Goal: Task Accomplishment & Management: Manage account settings

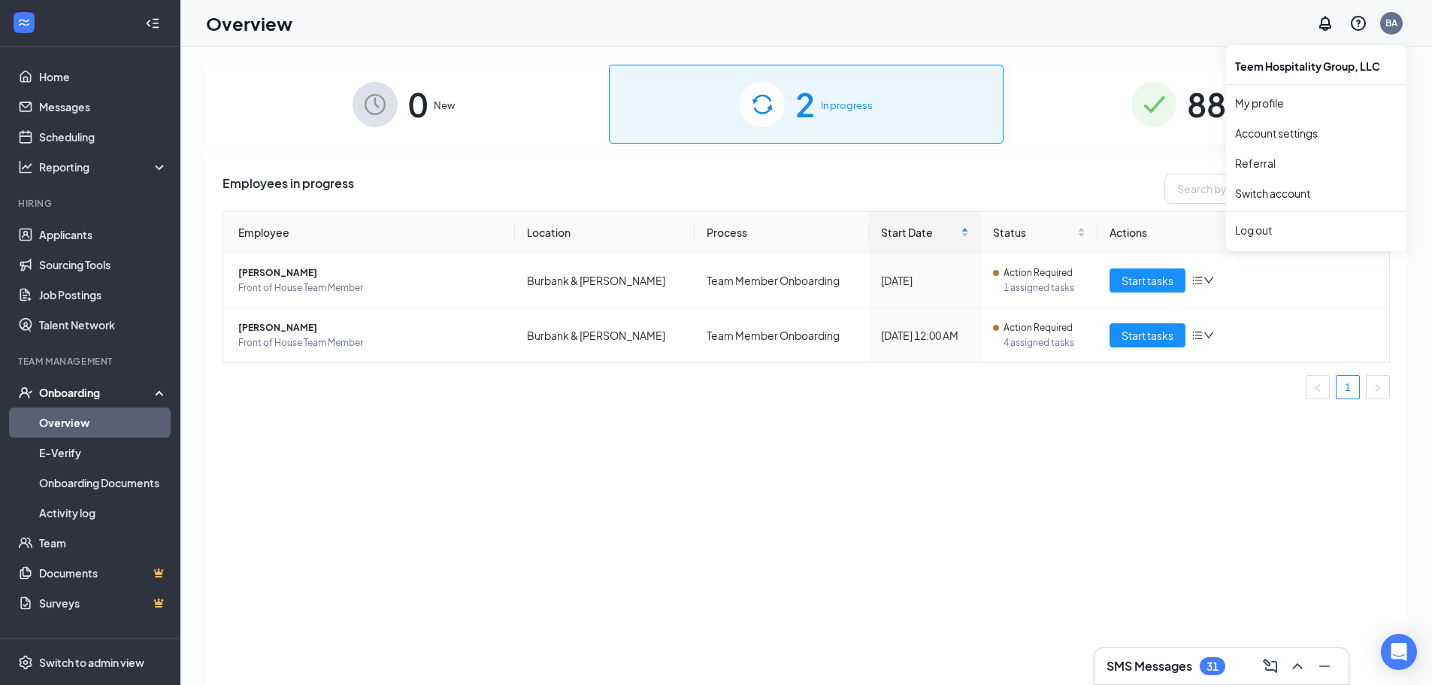
click at [1394, 14] on div "BA" at bounding box center [1391, 23] width 23 height 23
click at [1259, 230] on div "Log out" at bounding box center [1316, 229] width 162 height 15
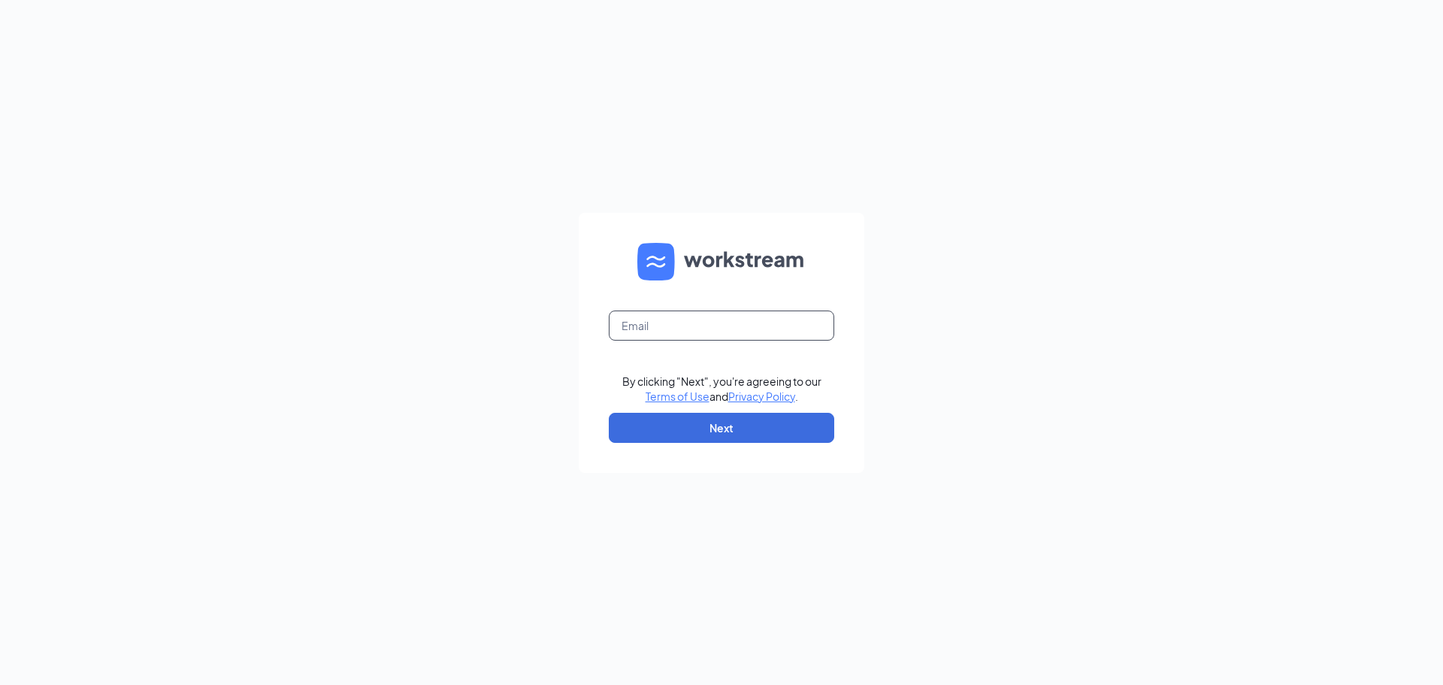
click at [659, 316] on input "text" at bounding box center [721, 325] width 225 height 30
type input "[EMAIL_ADDRESS][DOMAIN_NAME]"
click at [716, 432] on button "Next" at bounding box center [721, 428] width 225 height 30
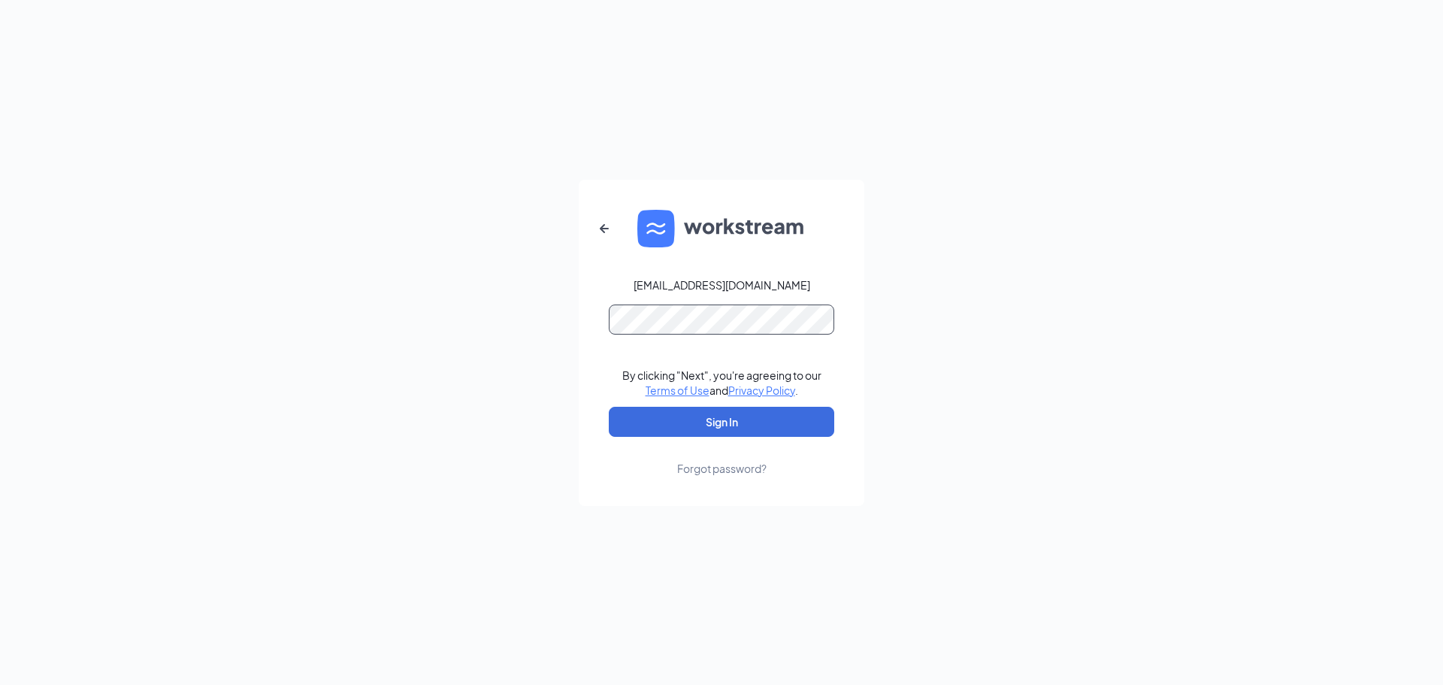
click at [609, 407] on button "Sign In" at bounding box center [721, 422] width 225 height 30
click at [399, 347] on div "zickefooseaustin@gmail.com By clicking "Next", you're agreeing to our Terms of …" at bounding box center [721, 342] width 1443 height 685
click at [609, 407] on button "Sign In" at bounding box center [721, 422] width 225 height 30
click at [413, 365] on div "zickefooseaustin@gmail.com By clicking "Next", you're agreeing to our Terms of …" at bounding box center [721, 342] width 1443 height 685
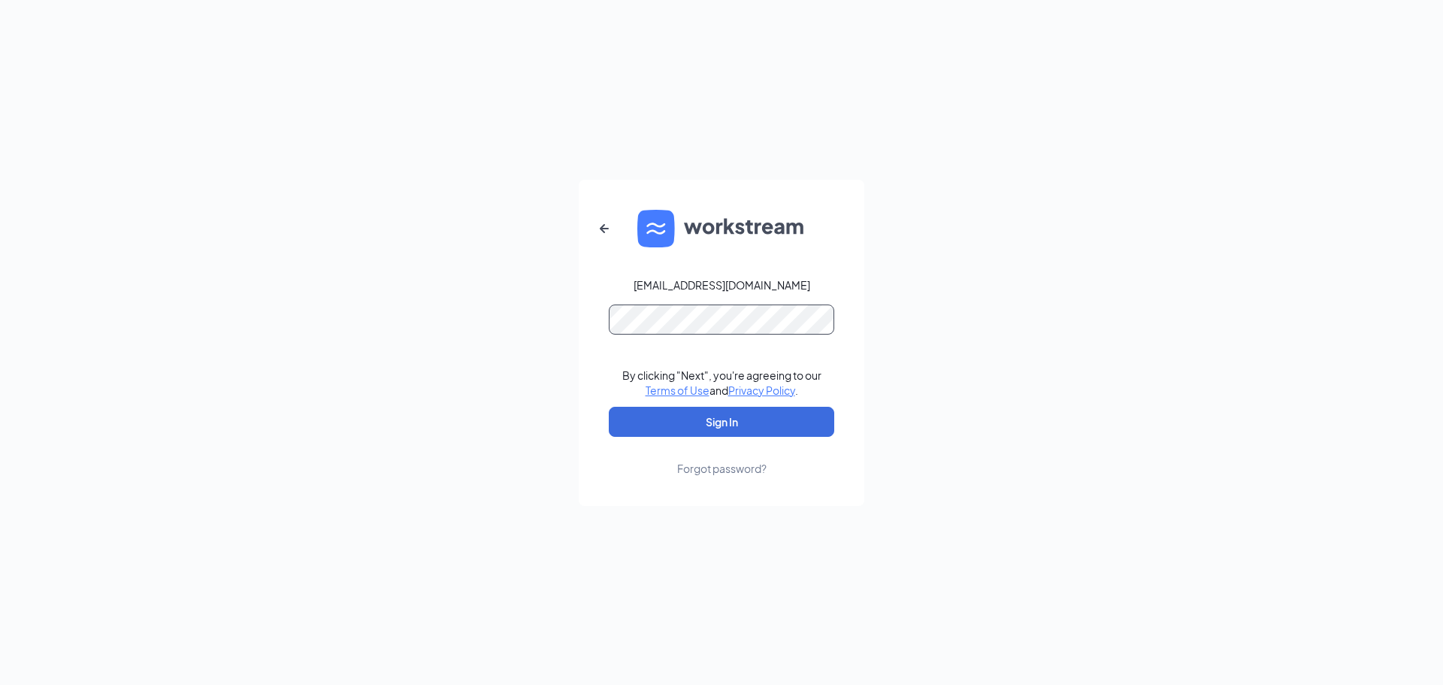
click at [609, 407] on button "Sign In" at bounding box center [721, 422] width 225 height 30
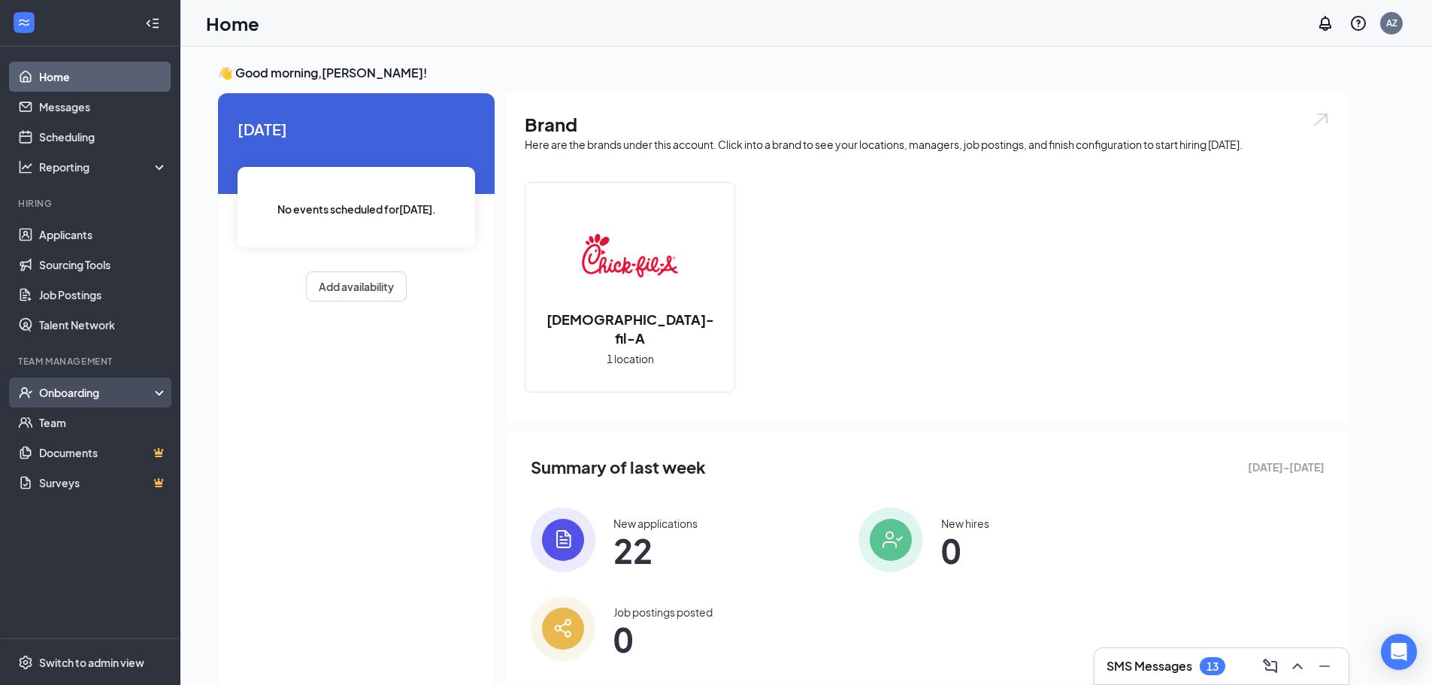
click at [116, 397] on div "Onboarding" at bounding box center [97, 392] width 116 height 15
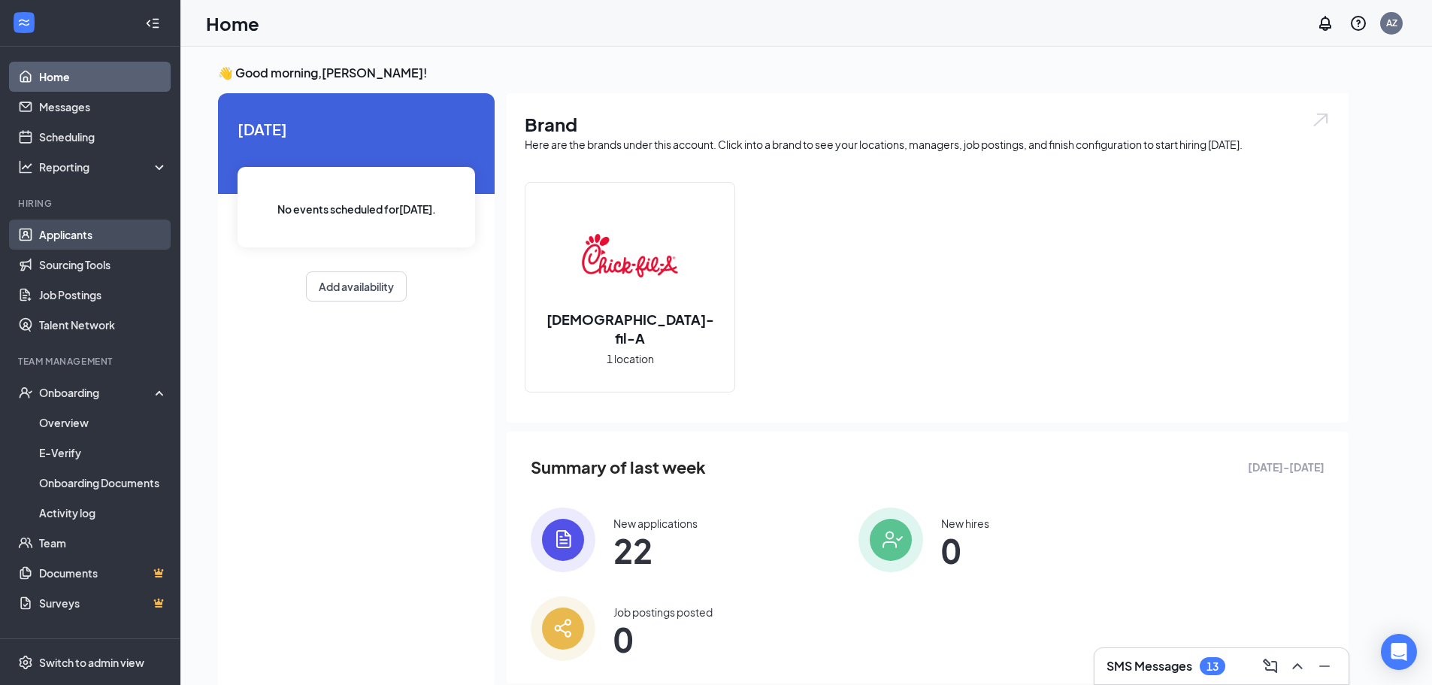
click at [93, 231] on link "Applicants" at bounding box center [103, 234] width 129 height 30
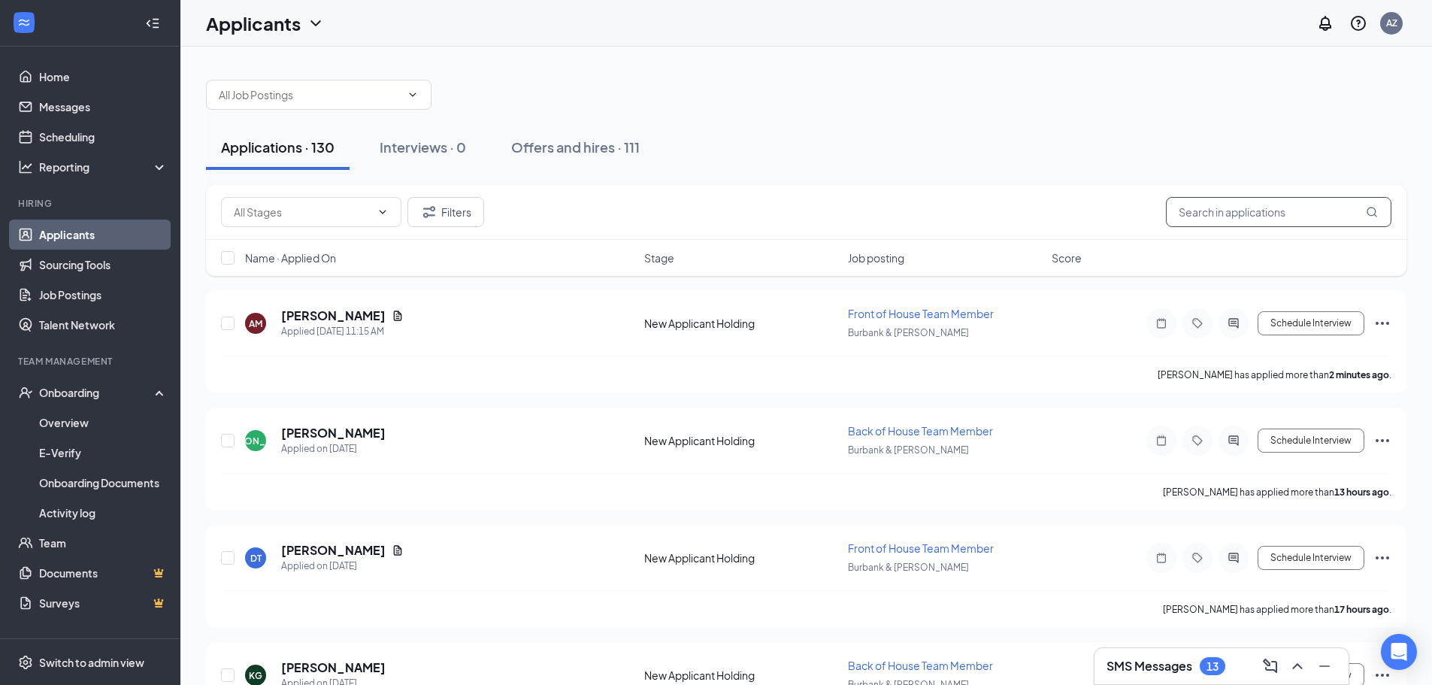
click at [1229, 215] on input "text" at bounding box center [1278, 212] width 225 height 30
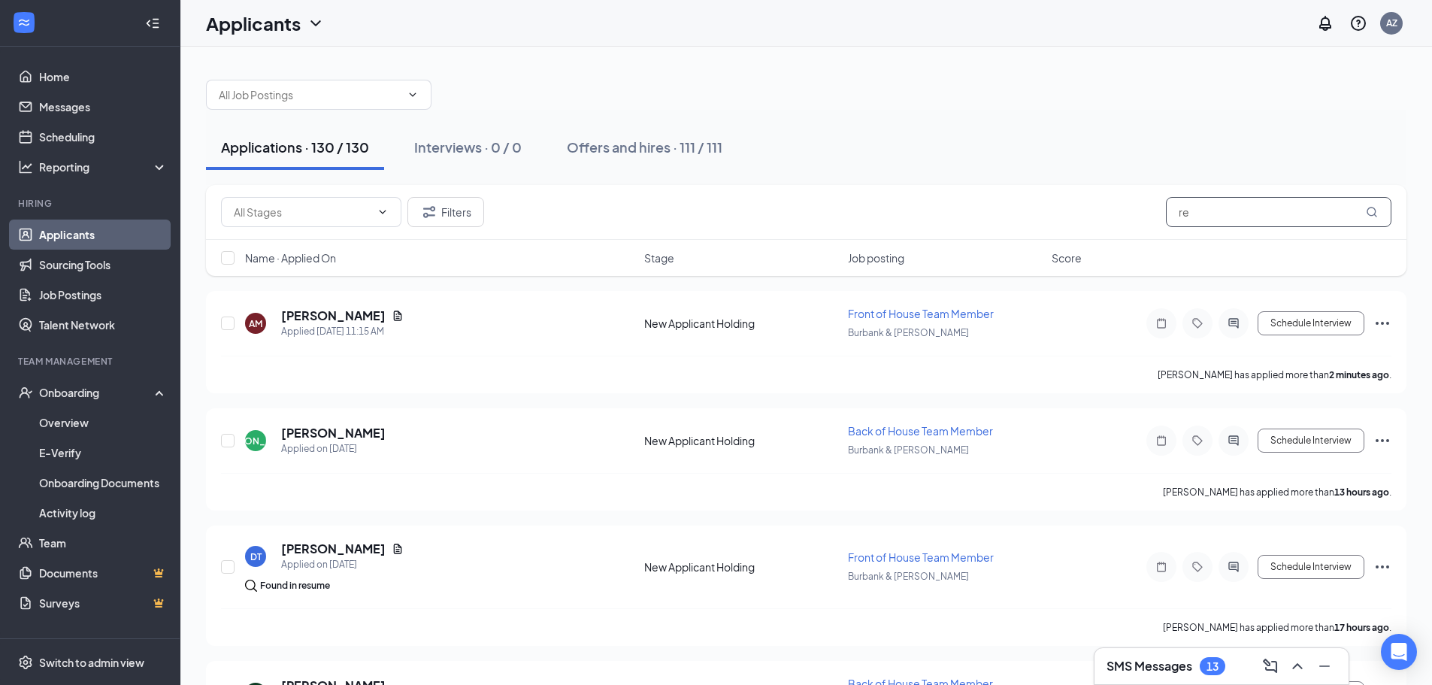
type input "rea"
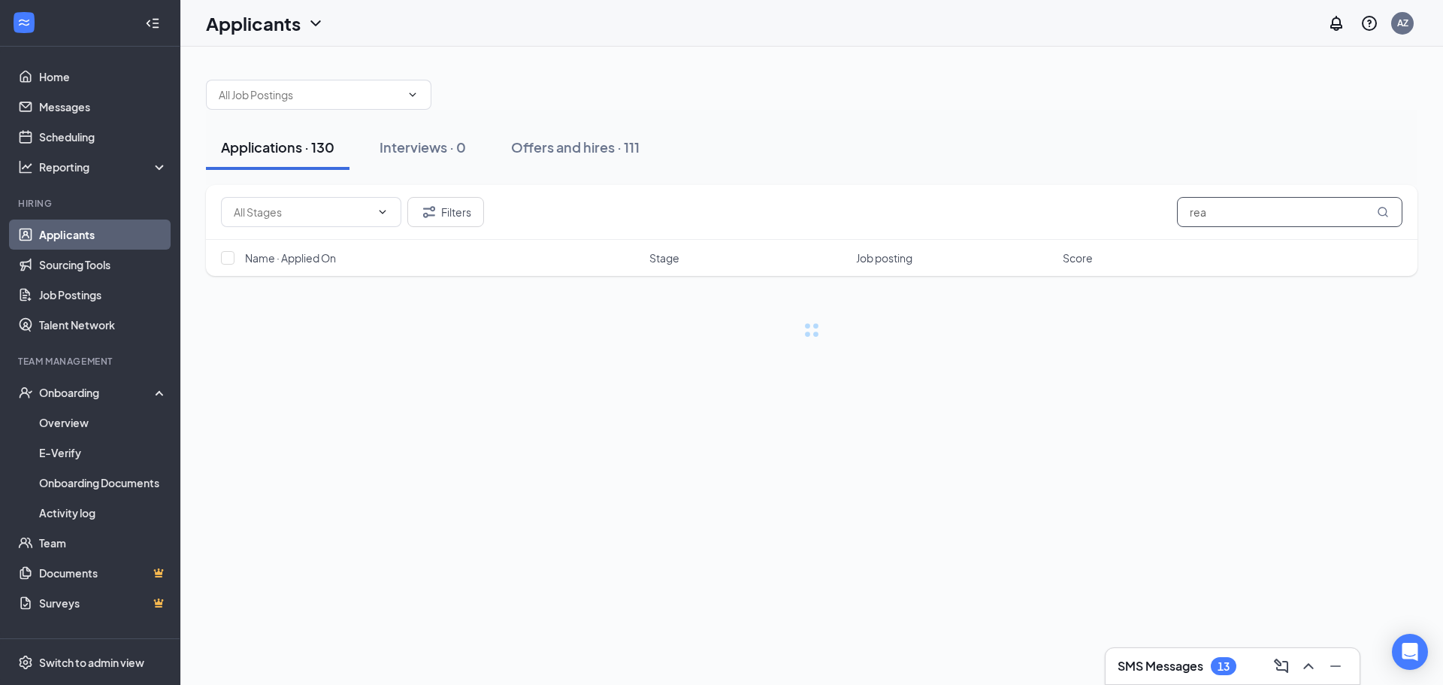
drag, startPoint x: 1229, startPoint y: 210, endPoint x: 1180, endPoint y: 213, distance: 49.7
click at [1180, 213] on input "rea" at bounding box center [1289, 212] width 225 height 30
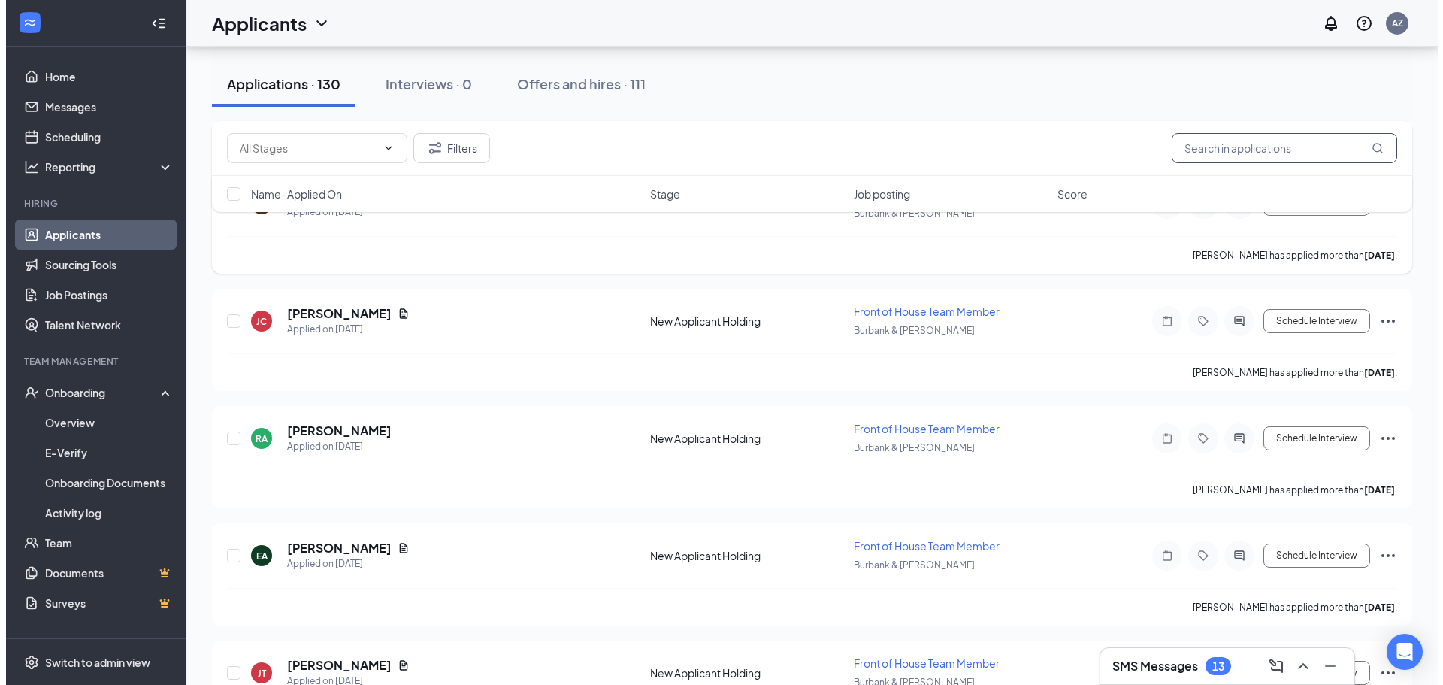
scroll to position [1653, 0]
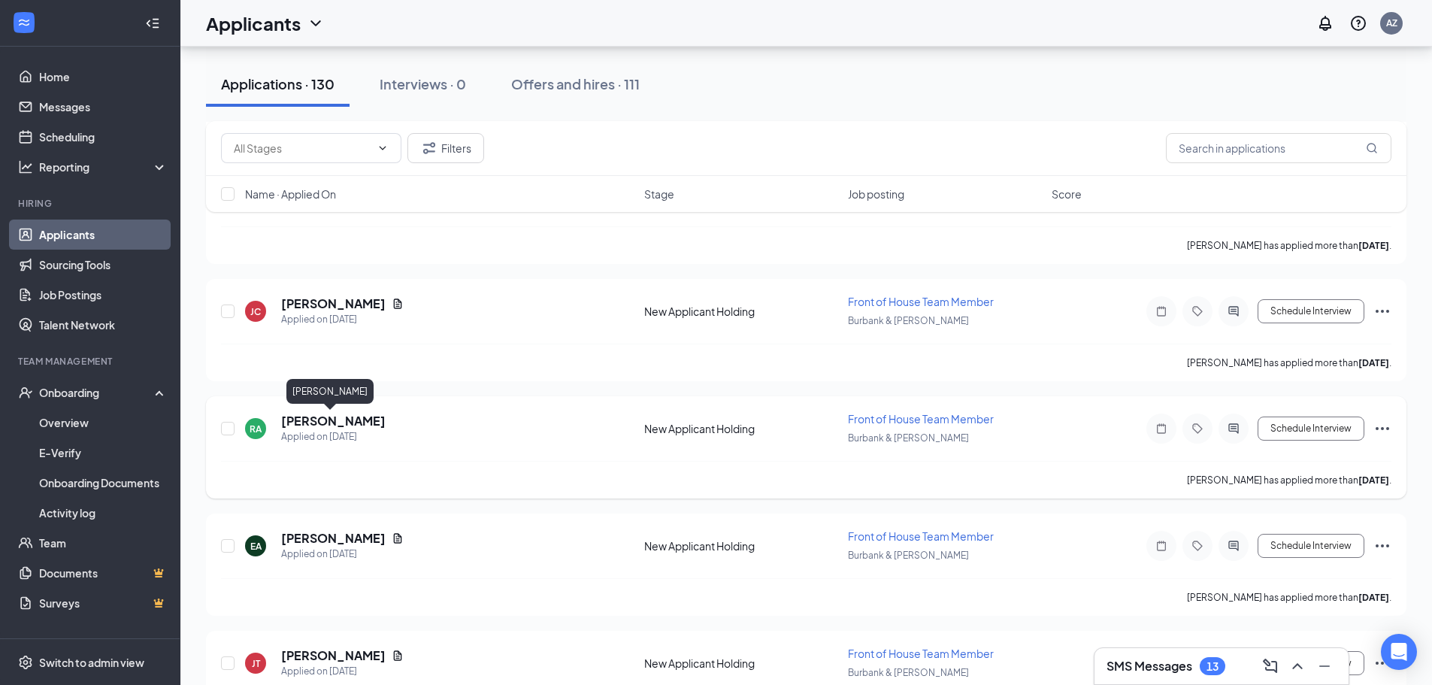
click at [316, 413] on h5 "[PERSON_NAME]" at bounding box center [333, 421] width 104 height 17
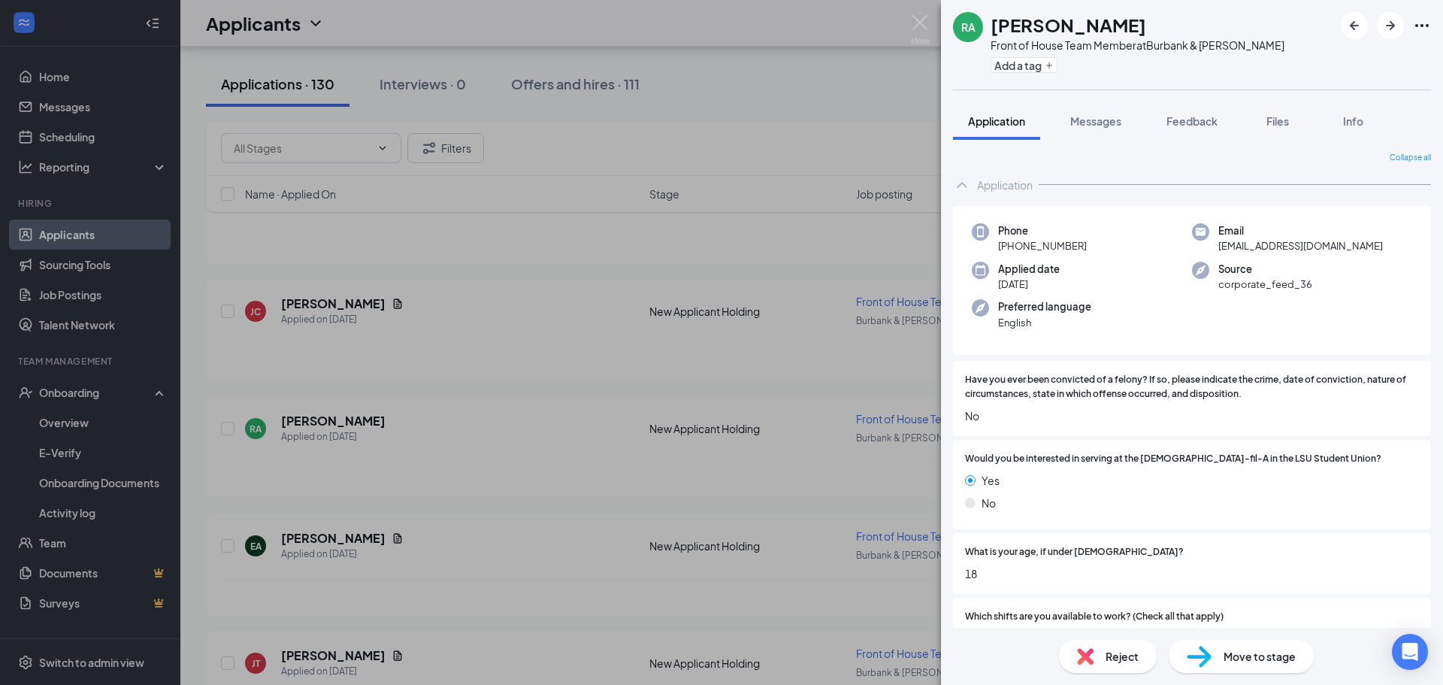
click at [1224, 646] on div "Move to stage" at bounding box center [1241, 656] width 145 height 33
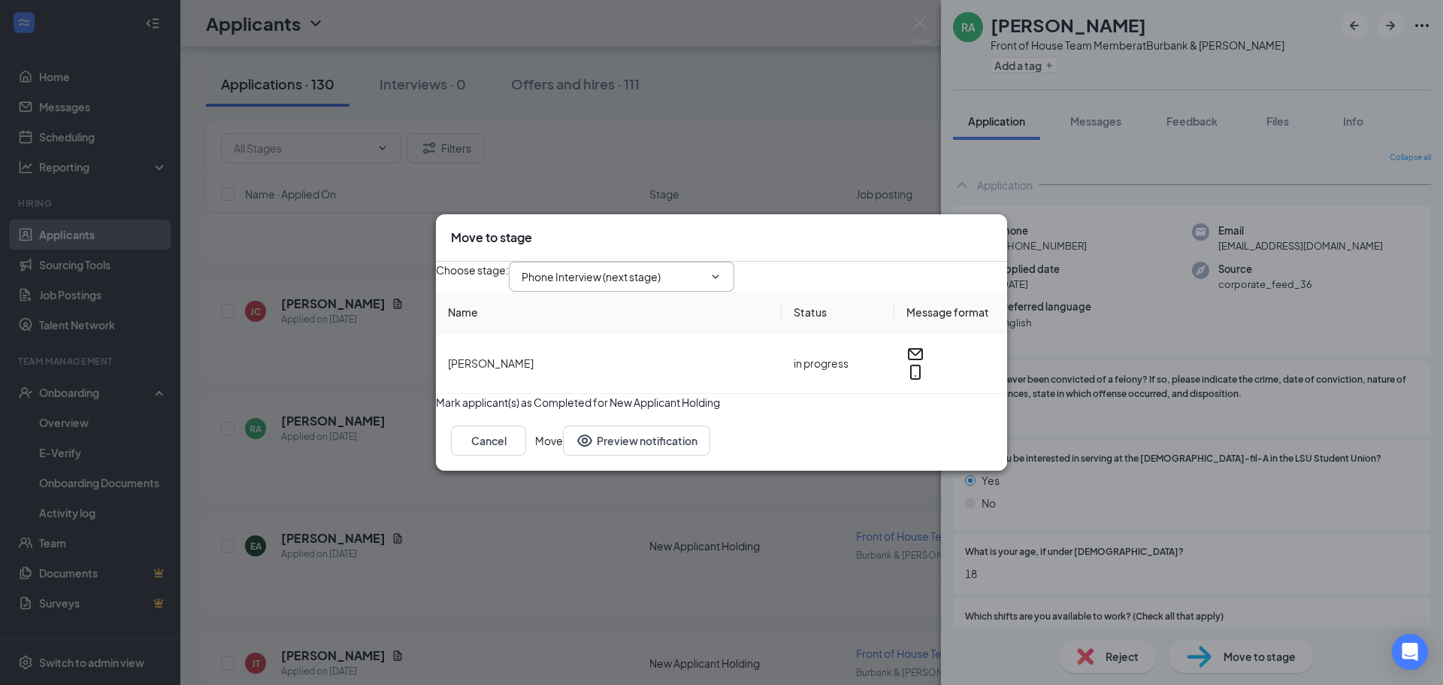
click at [666, 268] on input "Phone Interview (next stage)" at bounding box center [613, 276] width 182 height 17
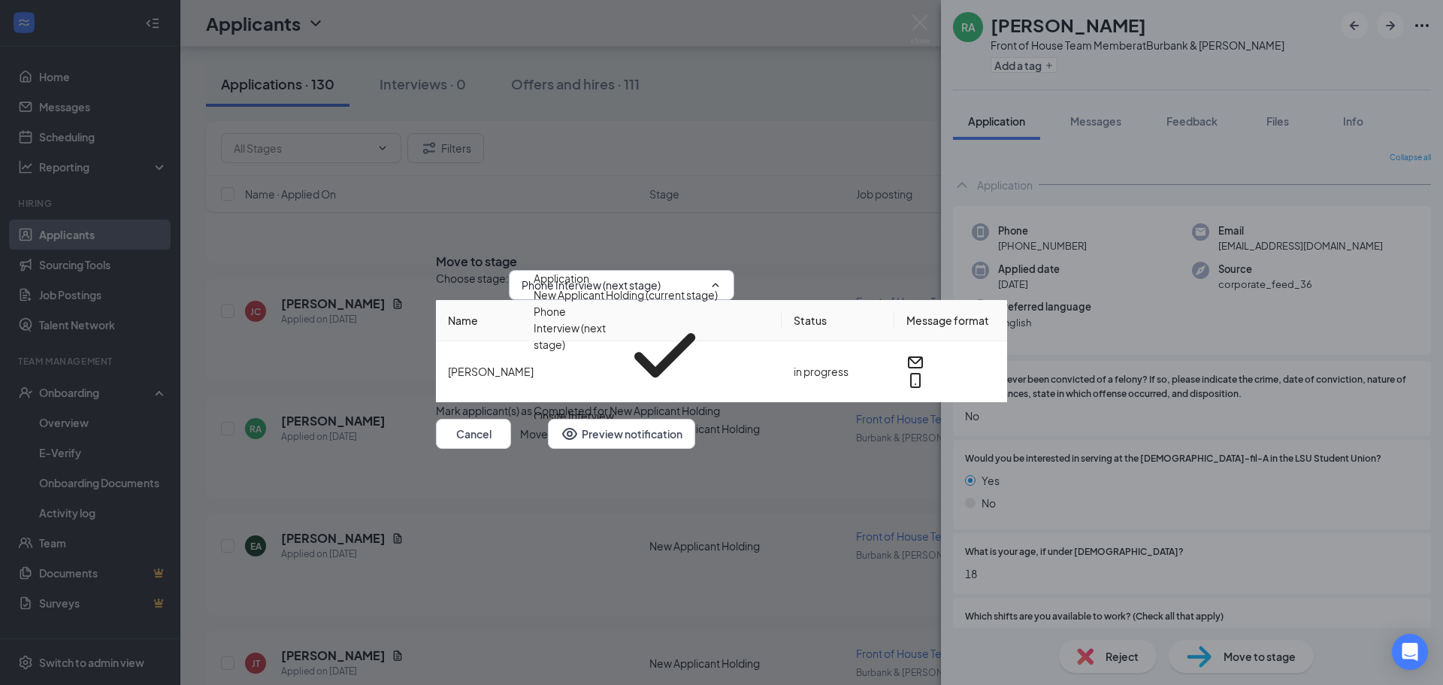
click at [580, 424] on div "Job Offer" at bounding box center [557, 432] width 47 height 17
type input "Job Offer"
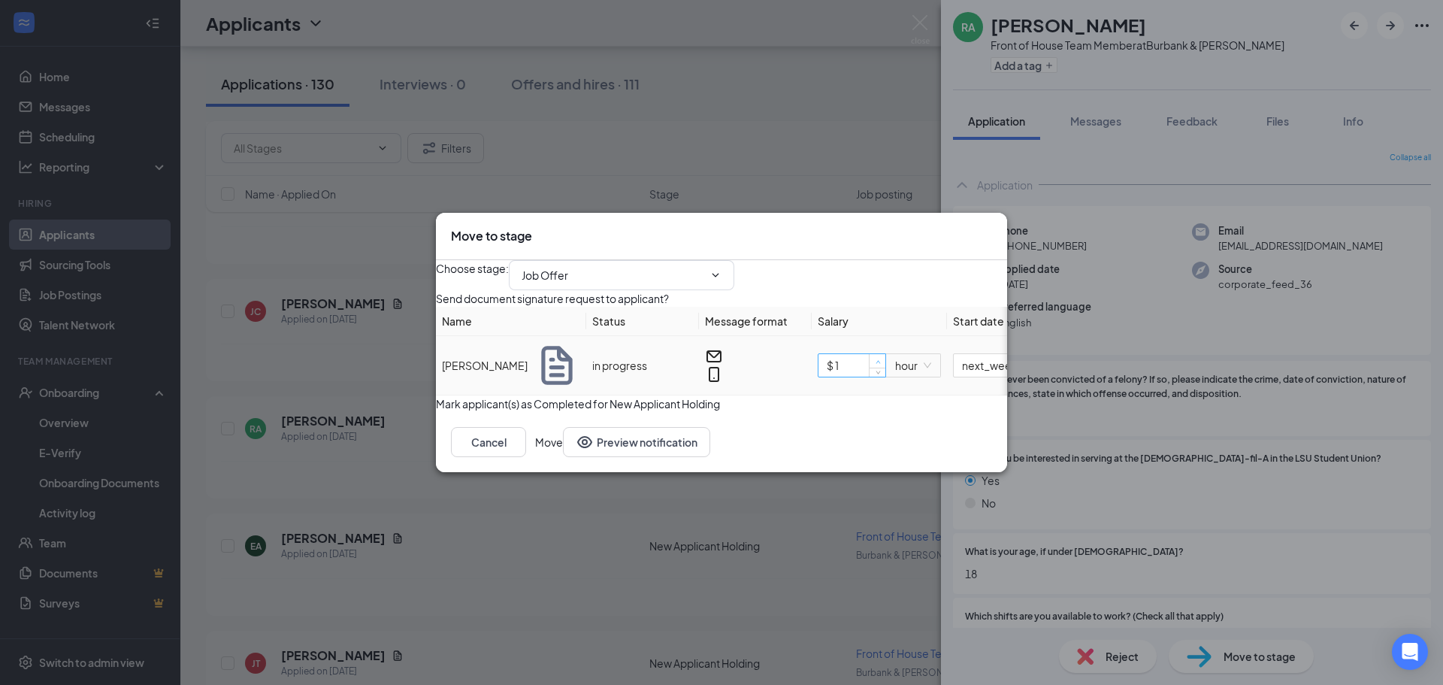
click at [880, 363] on icon "up" at bounding box center [877, 361] width 5 height 3
type input "$ 12"
drag, startPoint x: 918, startPoint y: 440, endPoint x: 820, endPoint y: 419, distance: 99.9
click at [915, 412] on div "Mark applicant(s) as Completed for New Applicant Holding" at bounding box center [721, 403] width 571 height 17
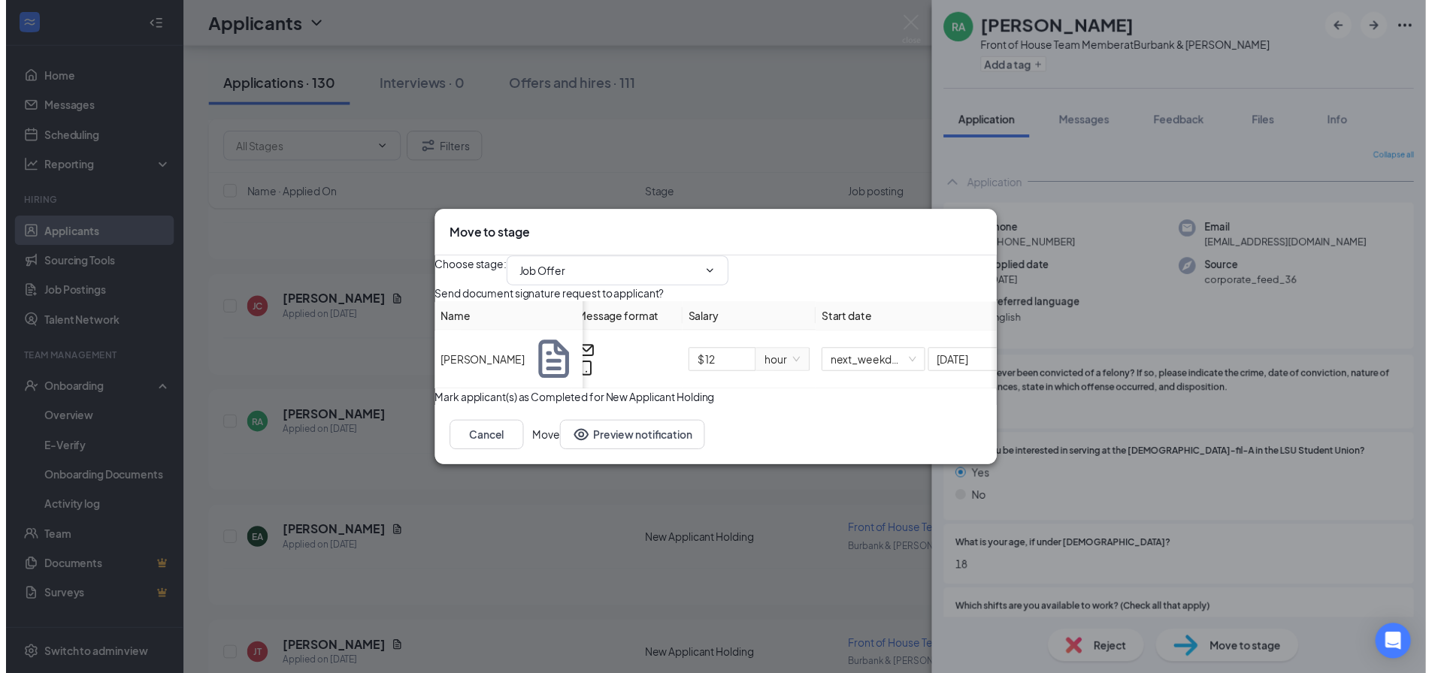
scroll to position [0, 148]
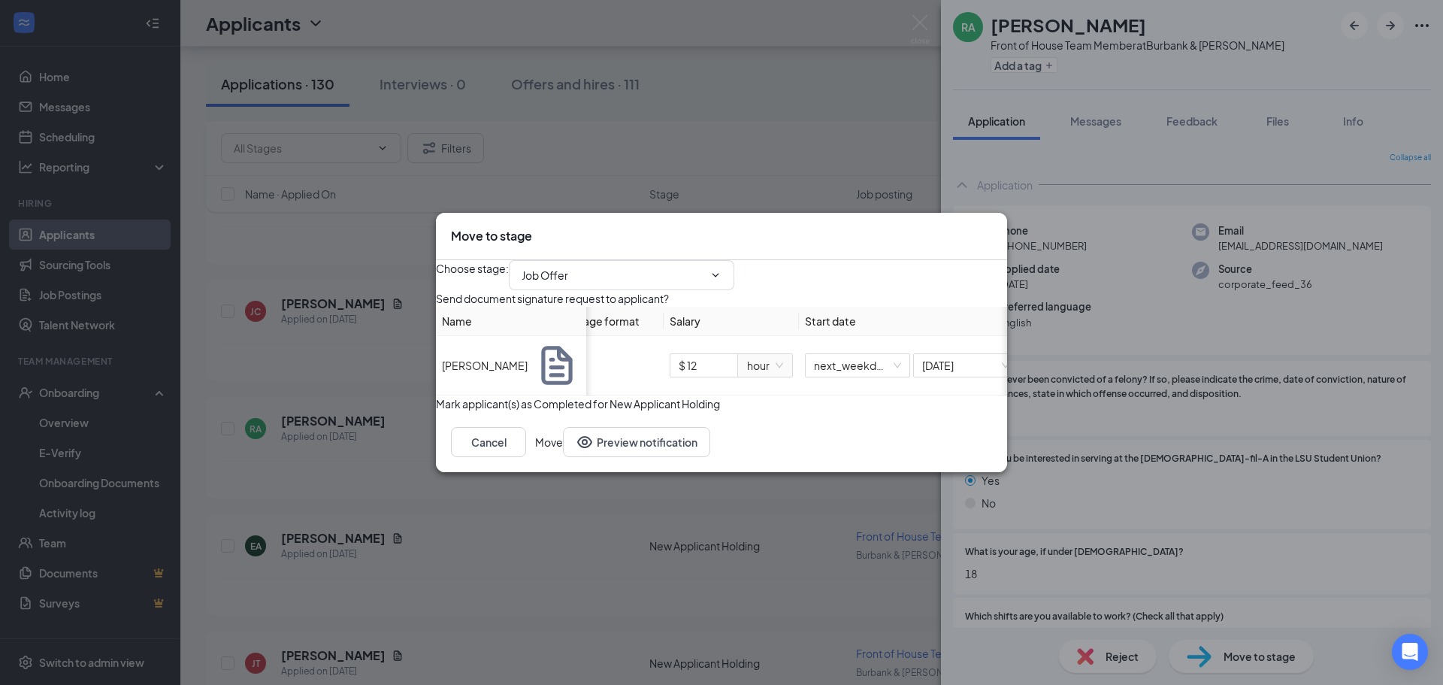
click at [865, 336] on th "Start date" at bounding box center [911, 321] width 225 height 29
click at [887, 376] on span "next_weekday" at bounding box center [857, 365] width 87 height 23
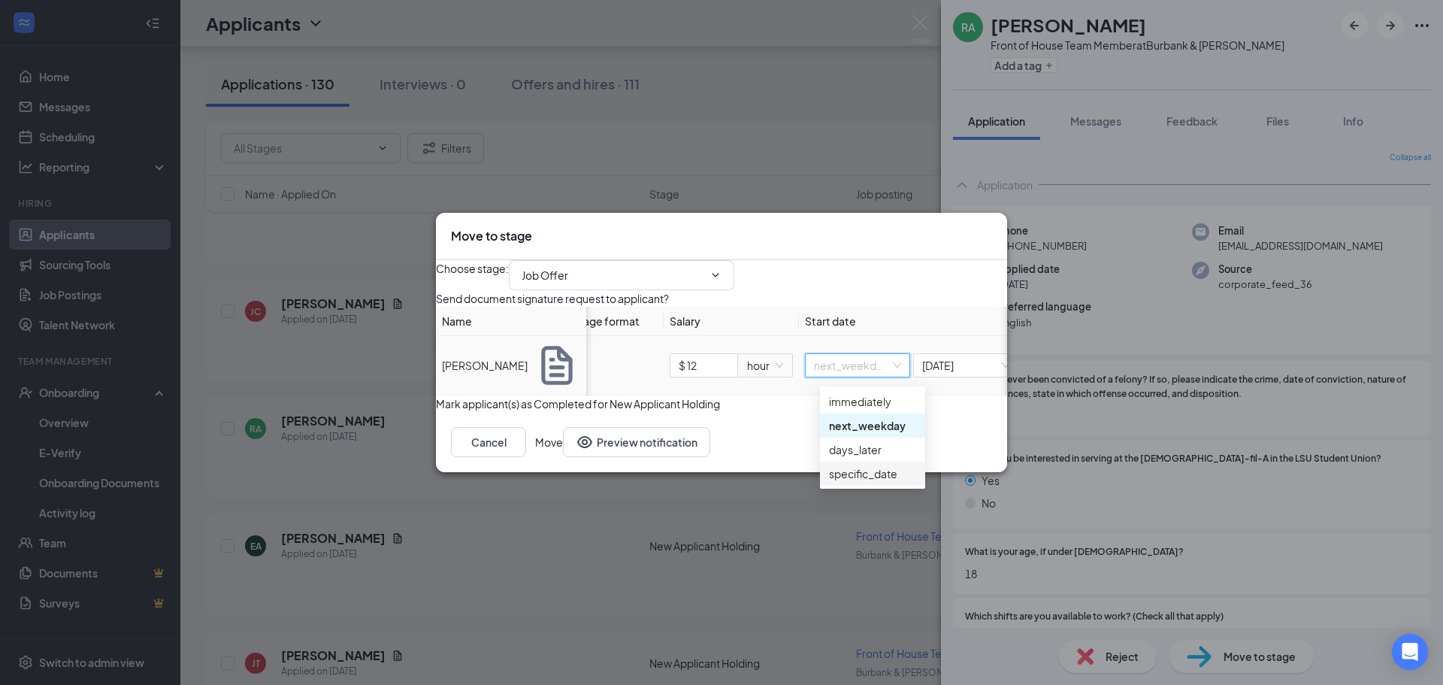
click at [887, 468] on div "specific_date" at bounding box center [872, 473] width 87 height 17
click at [944, 373] on input "[DATE]" at bounding box center [956, 365] width 79 height 17
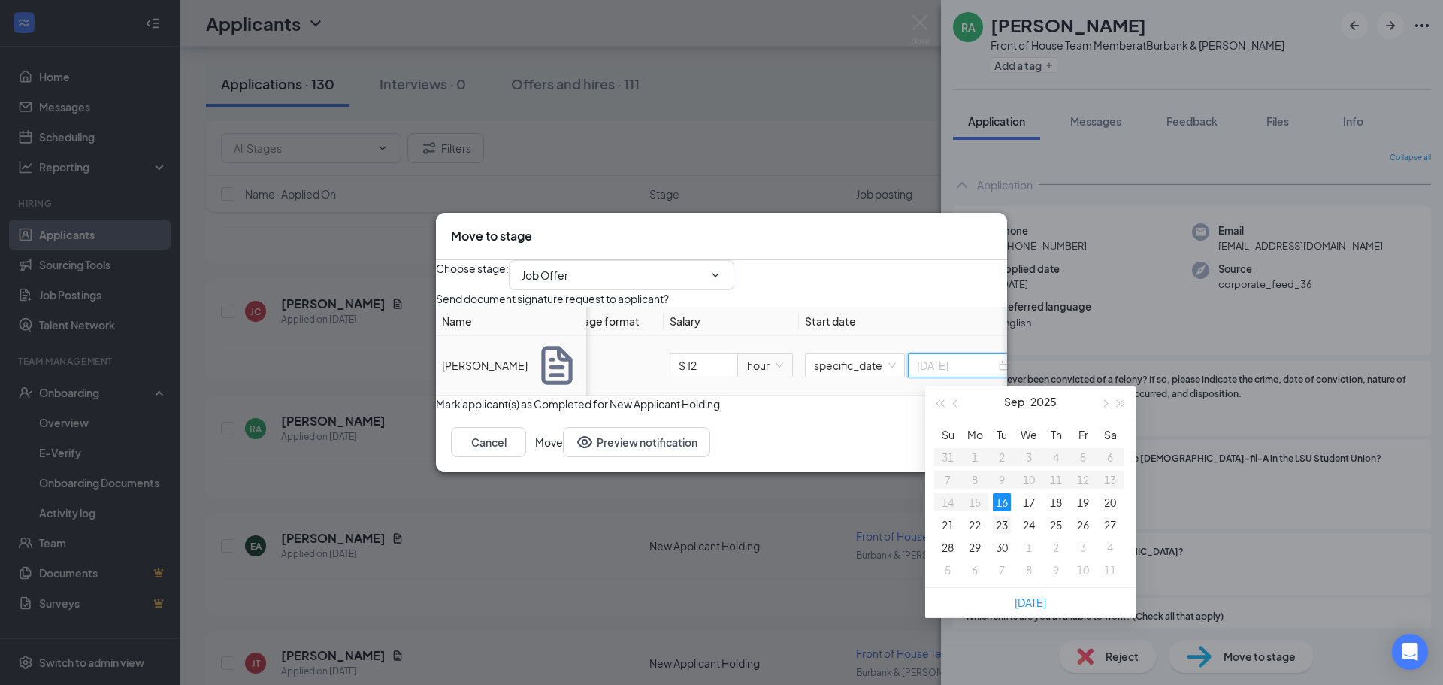
type input "[DATE]"
click at [998, 523] on div "23" at bounding box center [1002, 525] width 18 height 18
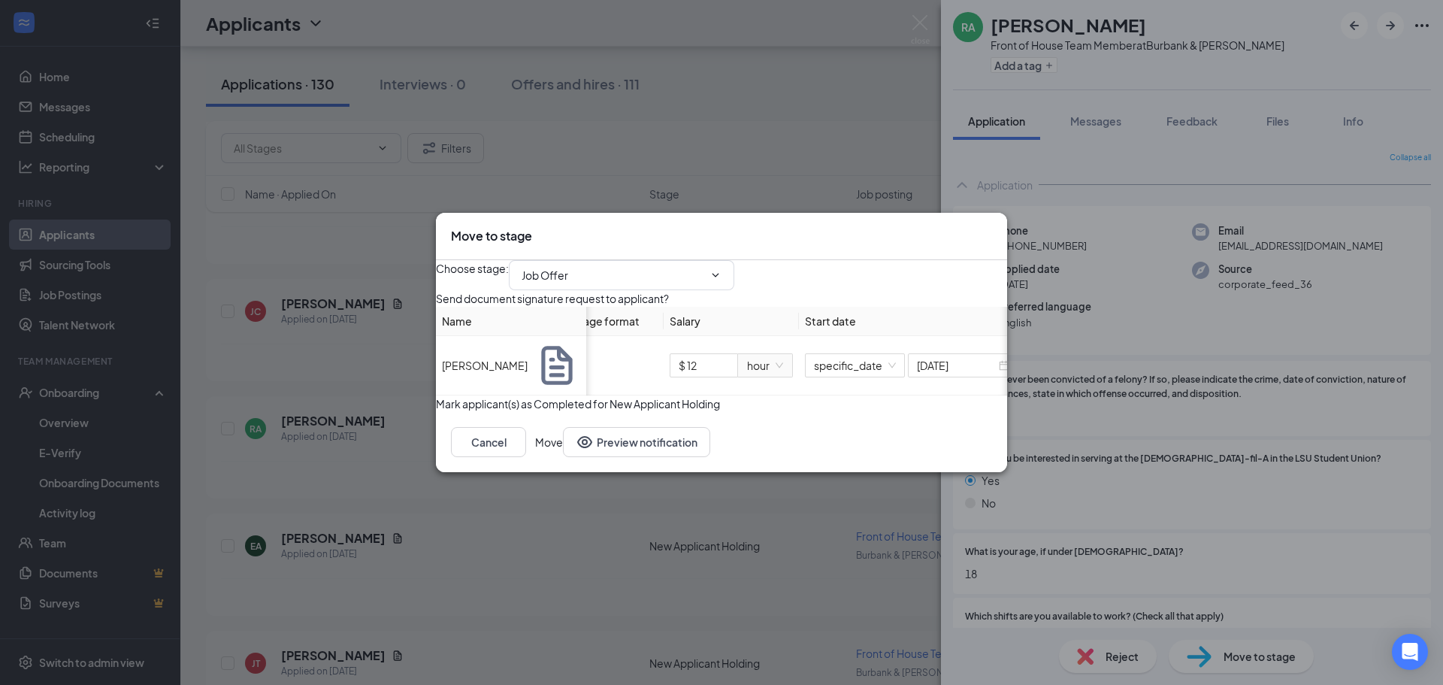
click at [563, 457] on button "Move" at bounding box center [549, 442] width 28 height 30
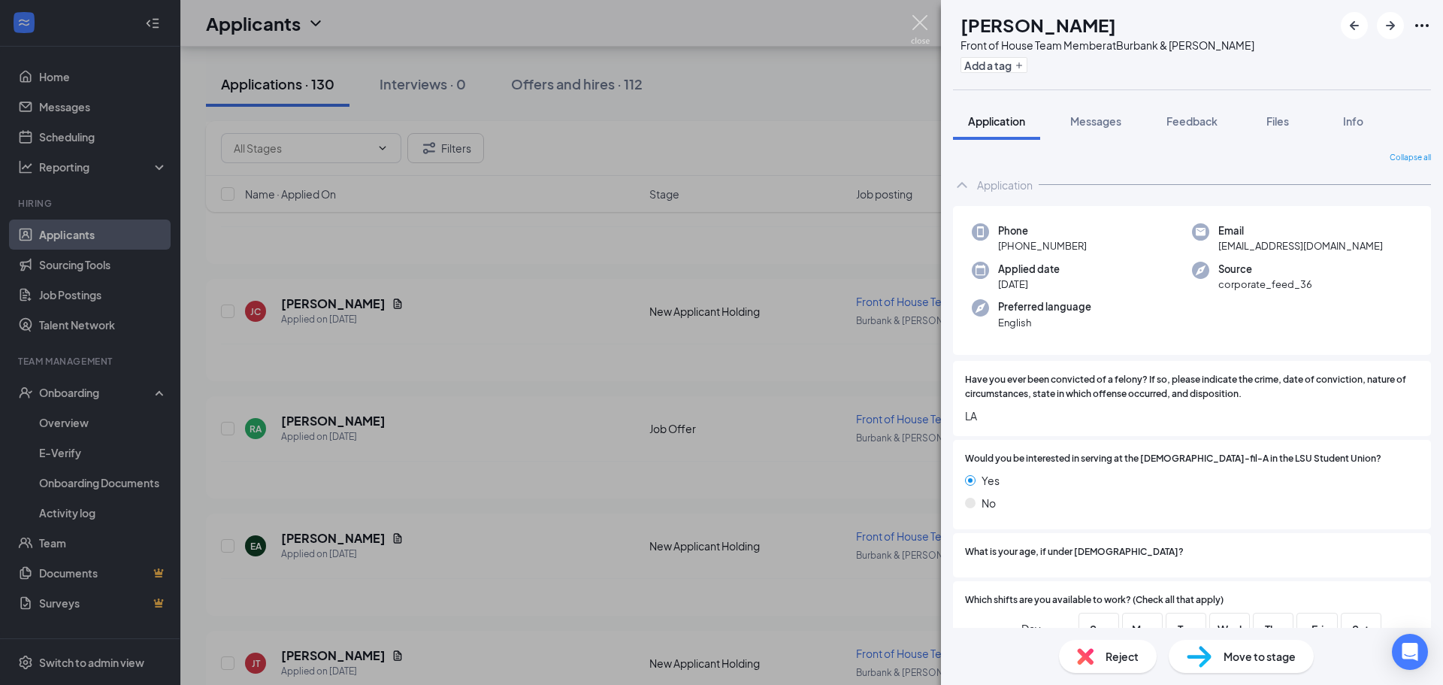
click at [924, 23] on img at bounding box center [920, 29] width 19 height 29
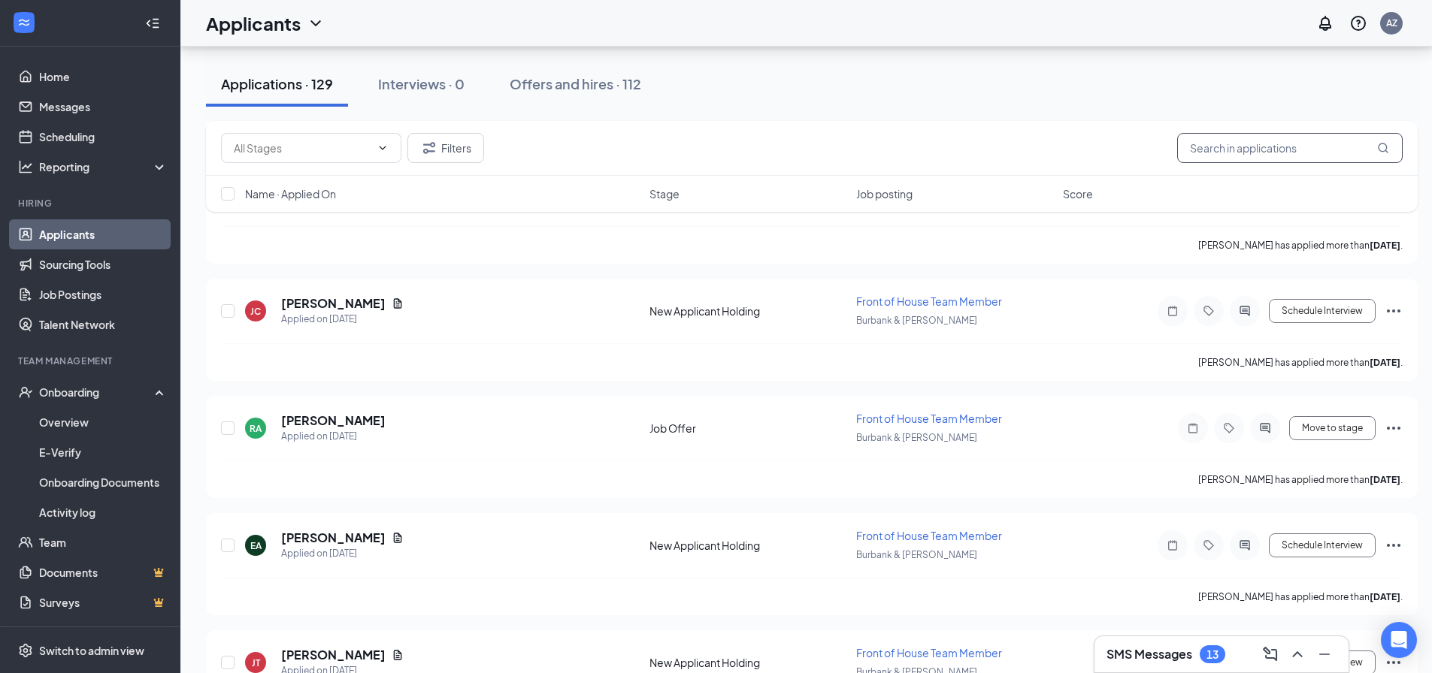
click at [1265, 140] on input "text" at bounding box center [1289, 148] width 225 height 30
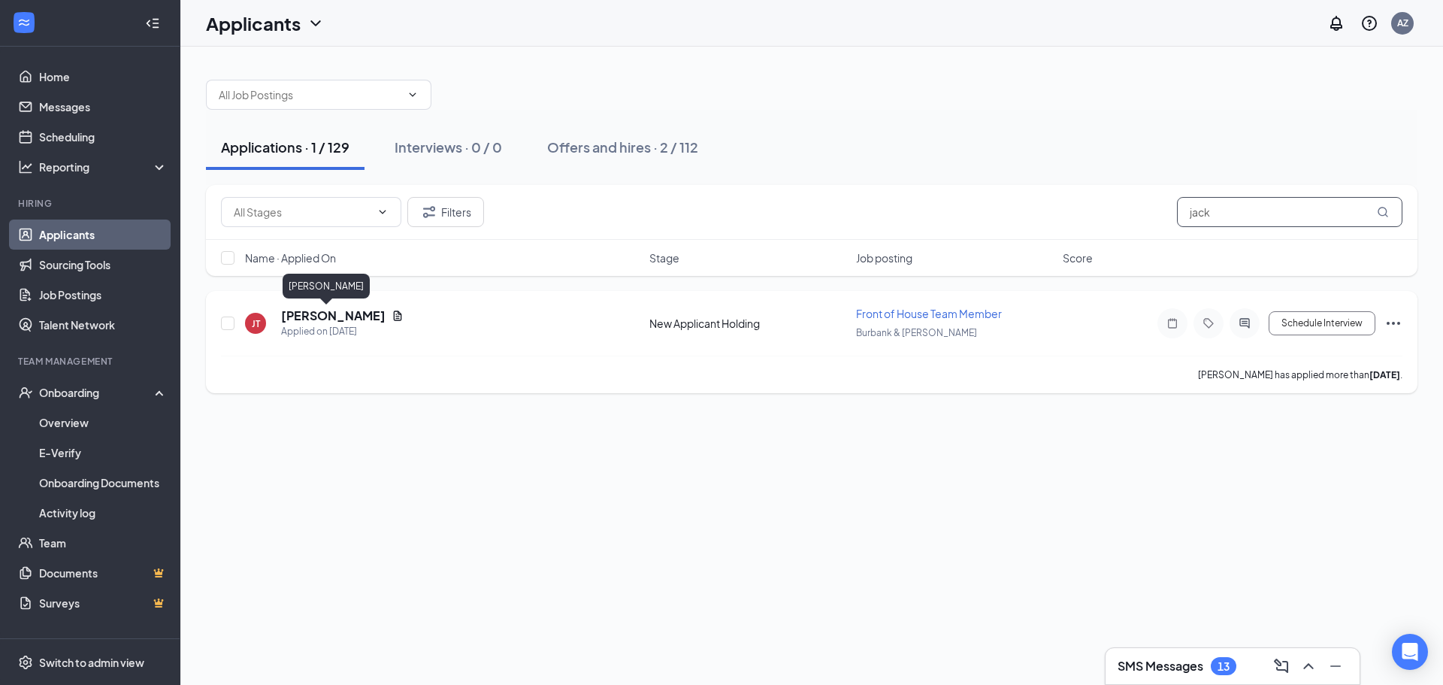
type input "jack"
click at [322, 317] on h5 "[PERSON_NAME]" at bounding box center [333, 315] width 104 height 17
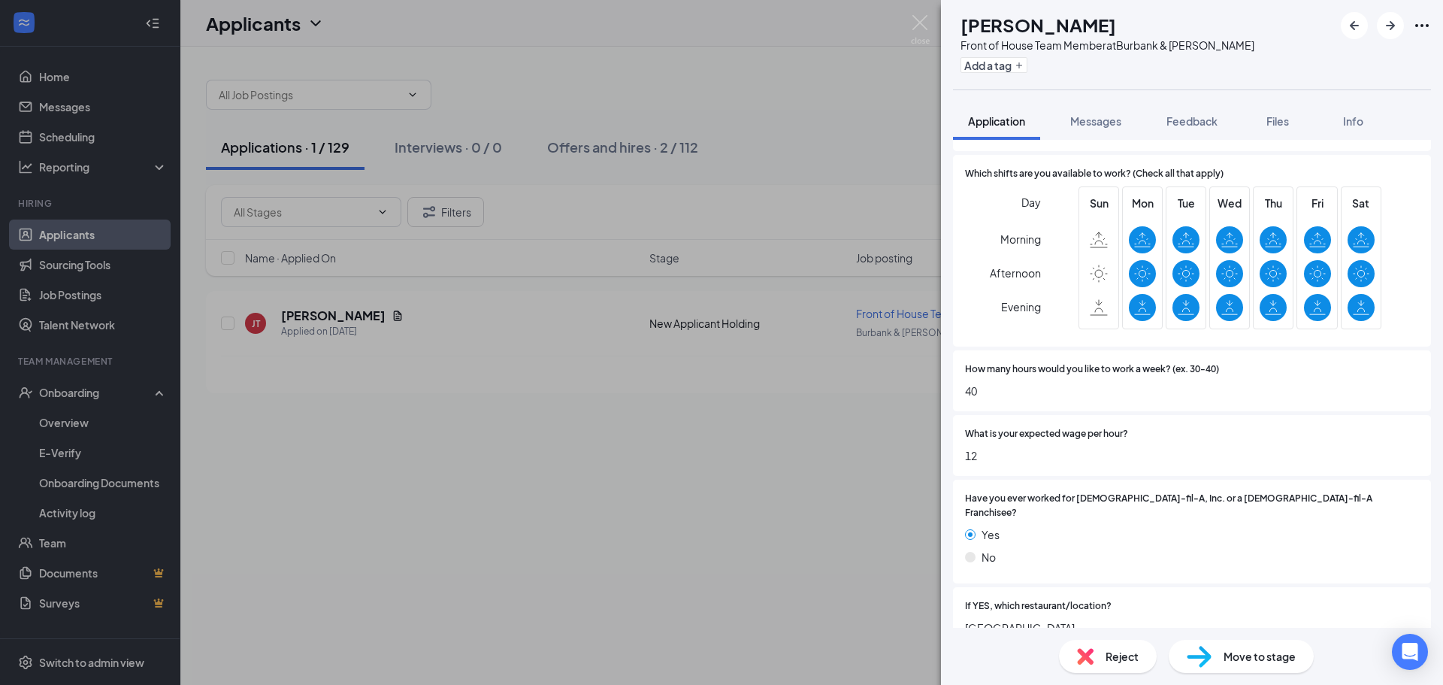
scroll to position [526, 0]
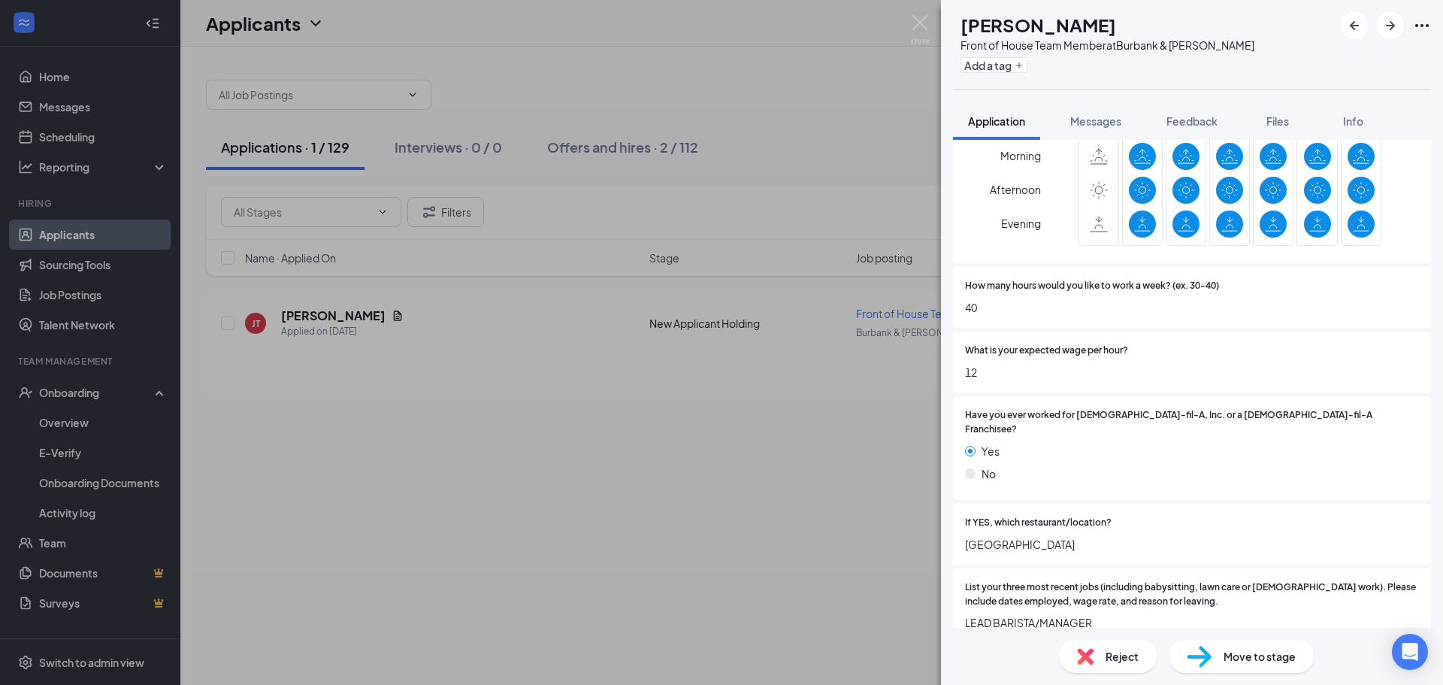
click at [1248, 655] on span "Move to stage" at bounding box center [1259, 656] width 72 height 17
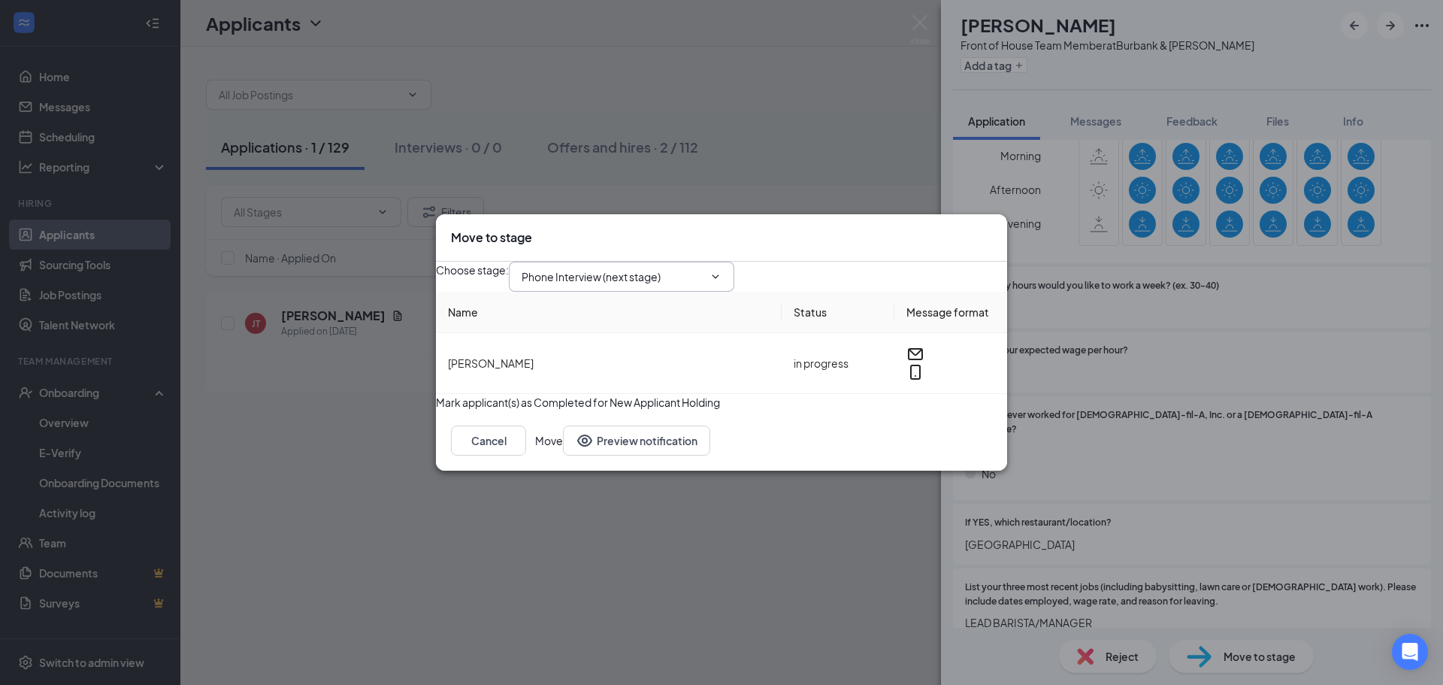
click at [667, 262] on span "Phone Interview (next stage)" at bounding box center [621, 277] width 225 height 30
click at [666, 268] on input "Phone Interview (next stage)" at bounding box center [613, 276] width 182 height 17
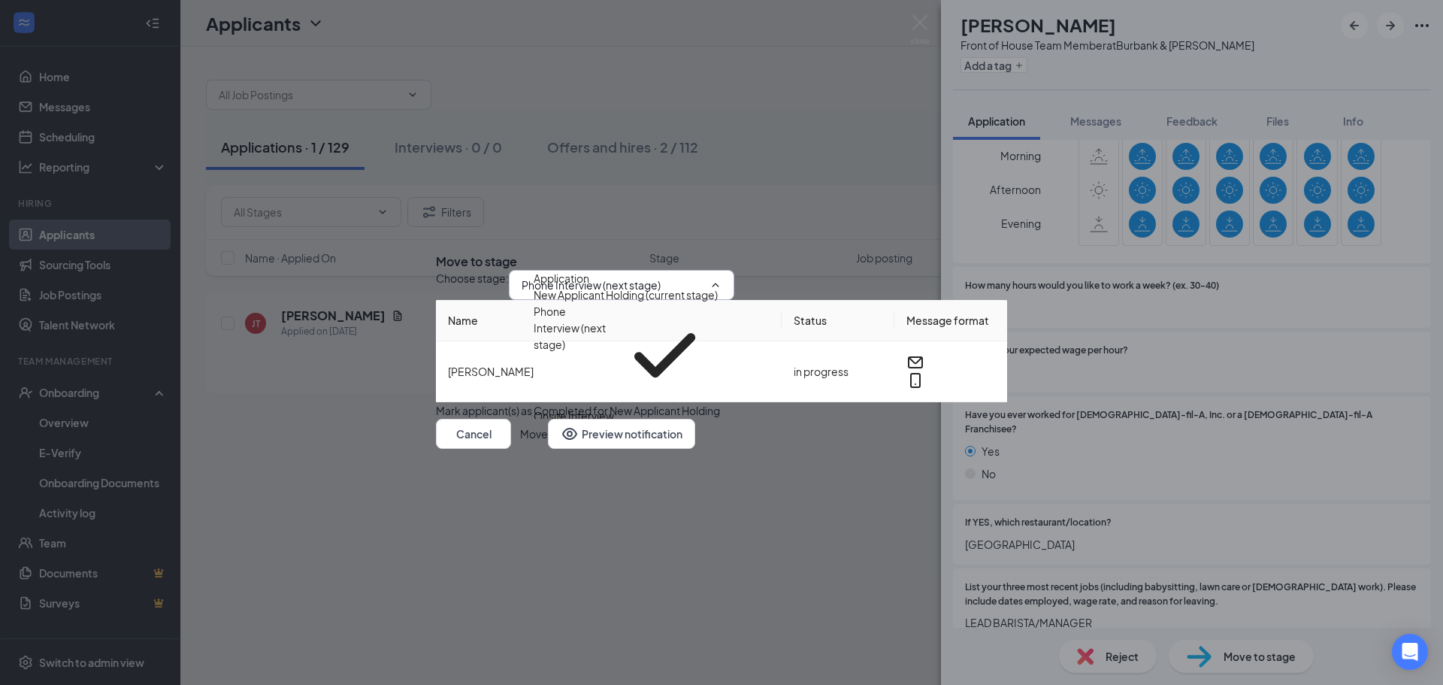
click at [580, 424] on div "Job Offer" at bounding box center [557, 432] width 47 height 17
type input "Job Offer"
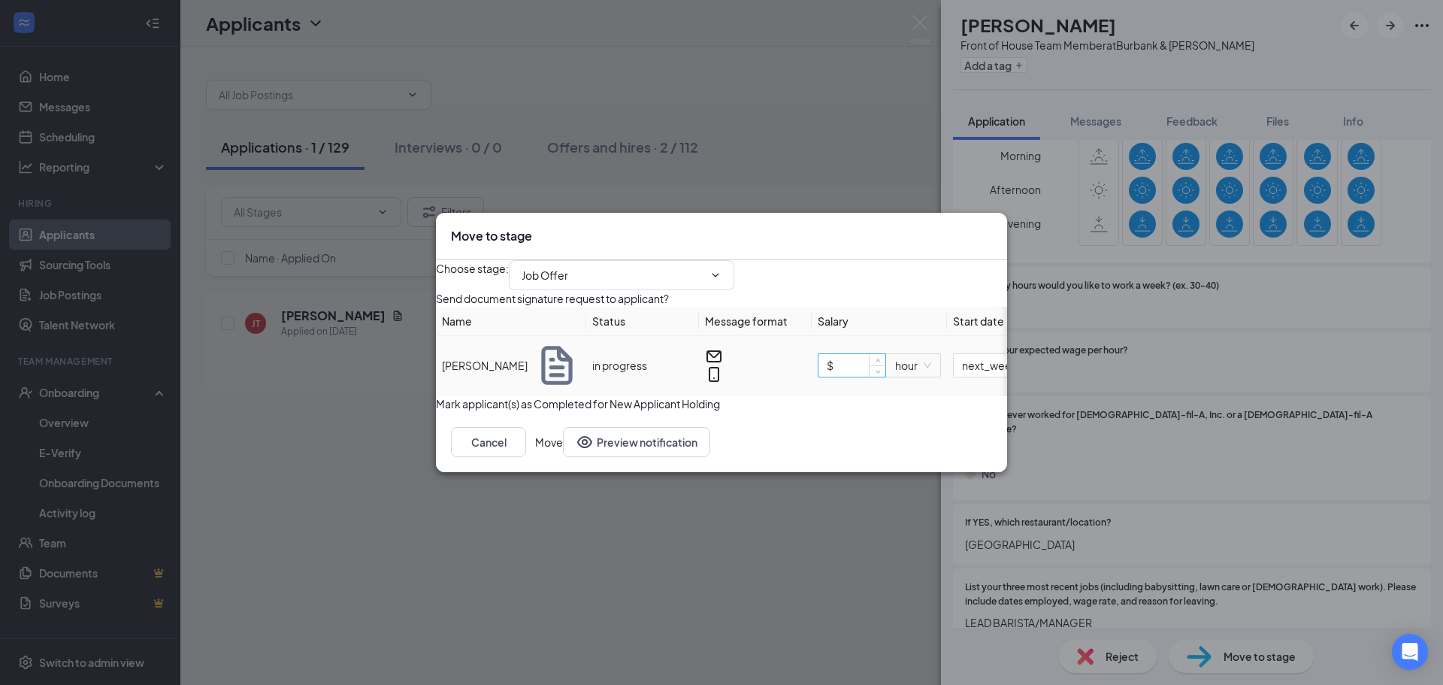
click at [857, 365] on input "$" at bounding box center [851, 365] width 67 height 23
type input "$ 12"
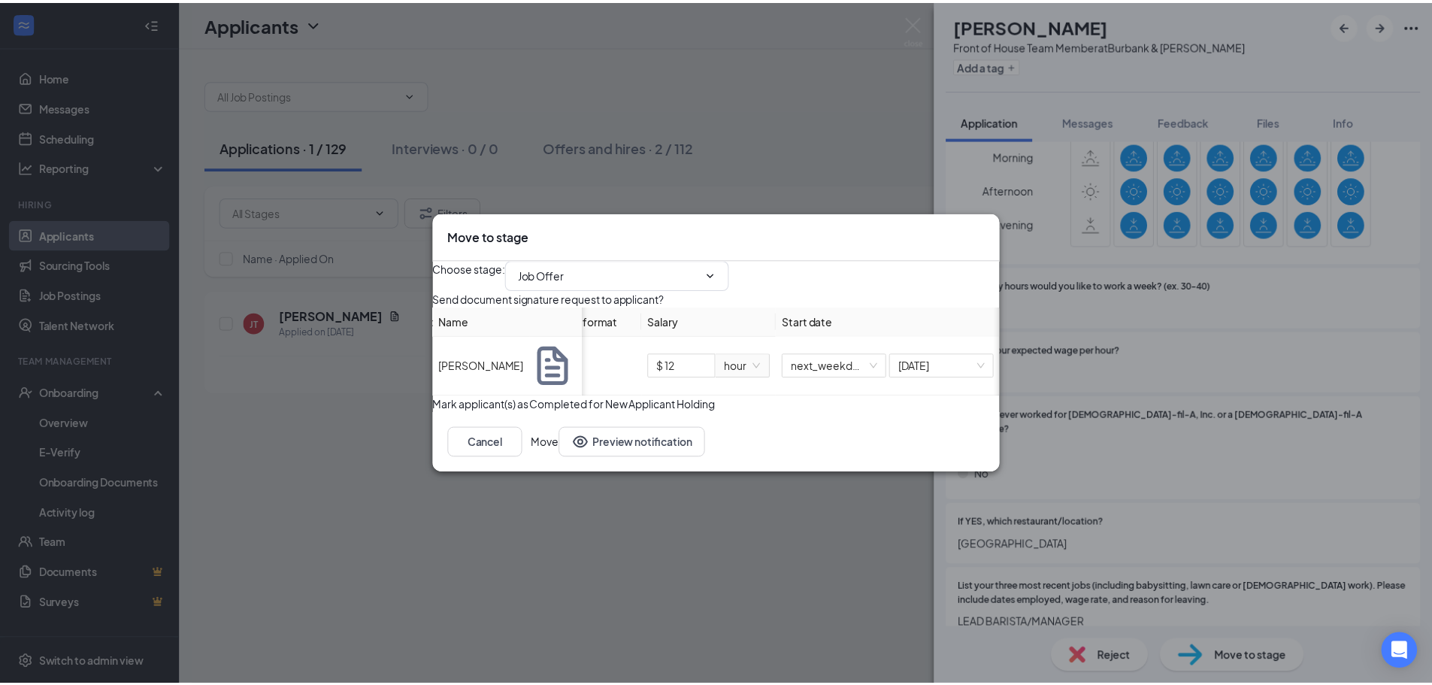
scroll to position [0, 195]
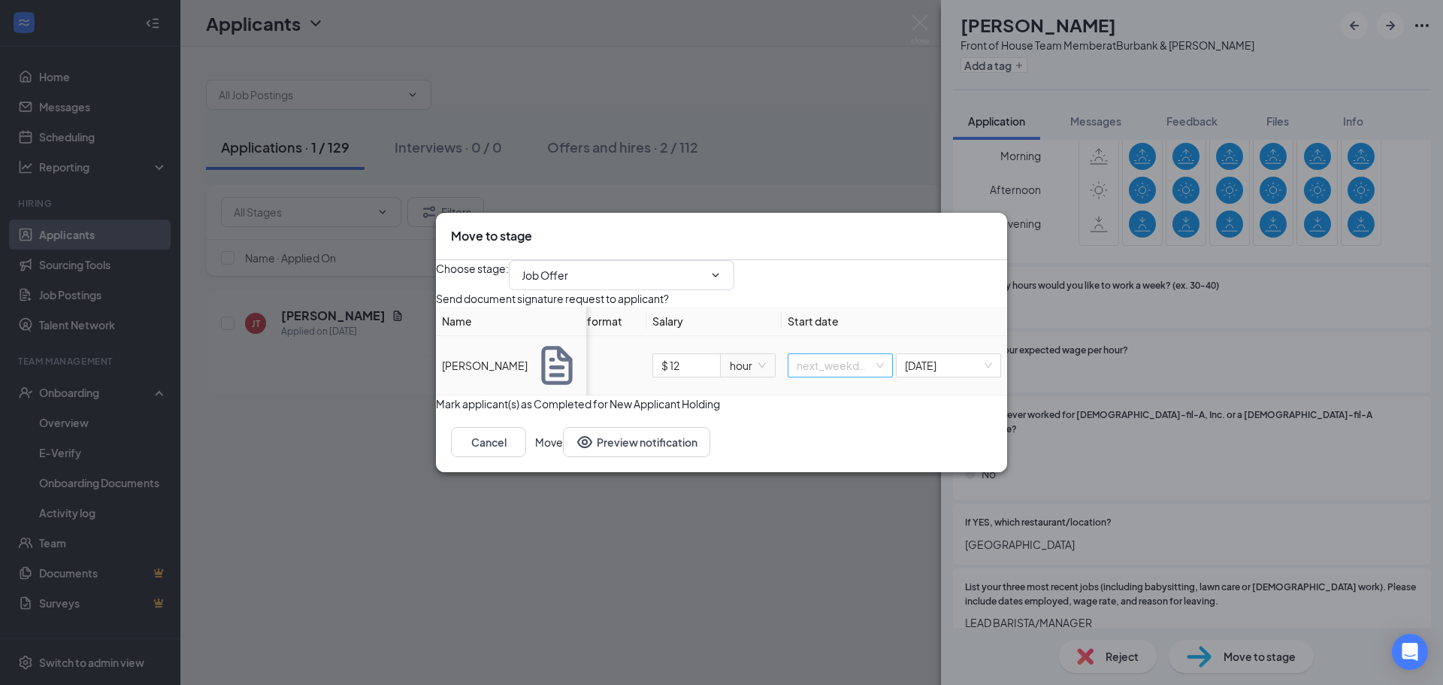
click at [850, 369] on span "next_weekday" at bounding box center [840, 365] width 87 height 23
click at [834, 475] on div "specific_date" at bounding box center [825, 473] width 87 height 17
type input "[DATE]"
click at [943, 370] on input at bounding box center [939, 365] width 79 height 17
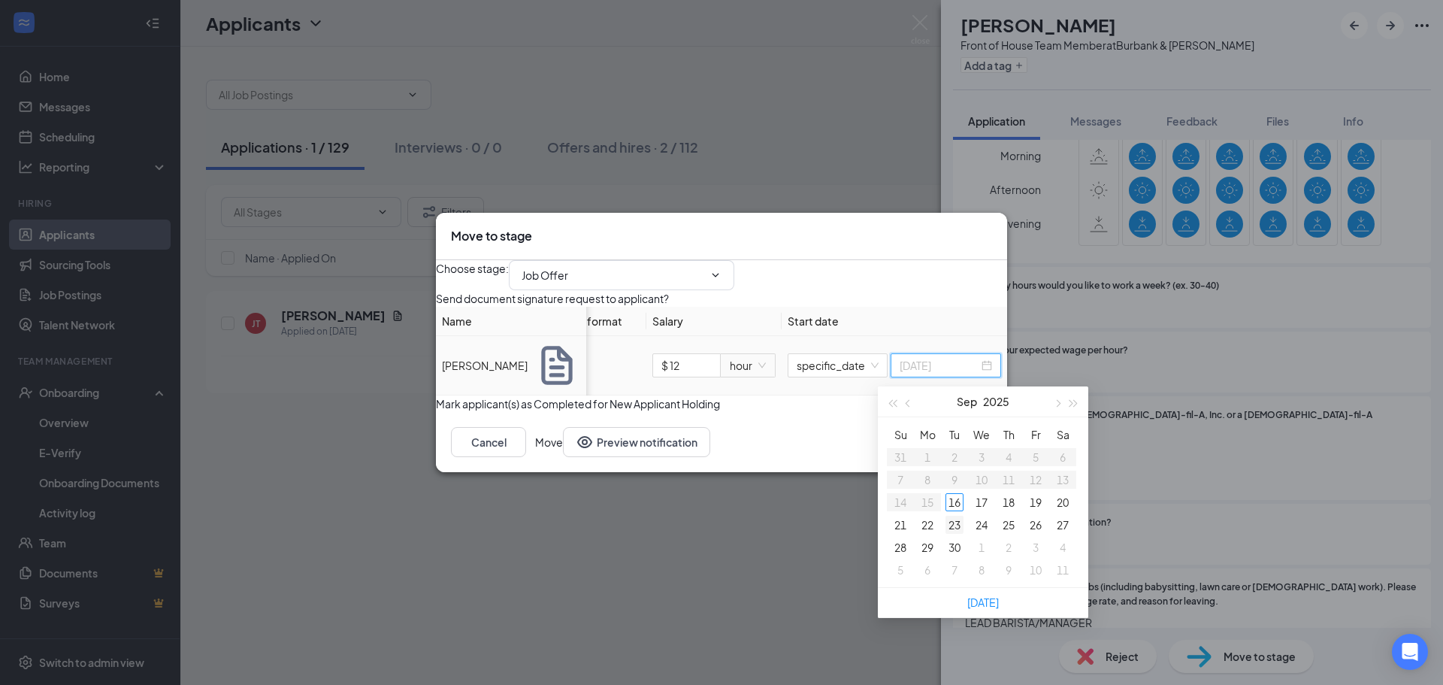
type input "[DATE]"
click at [957, 521] on div "23" at bounding box center [954, 525] width 18 height 18
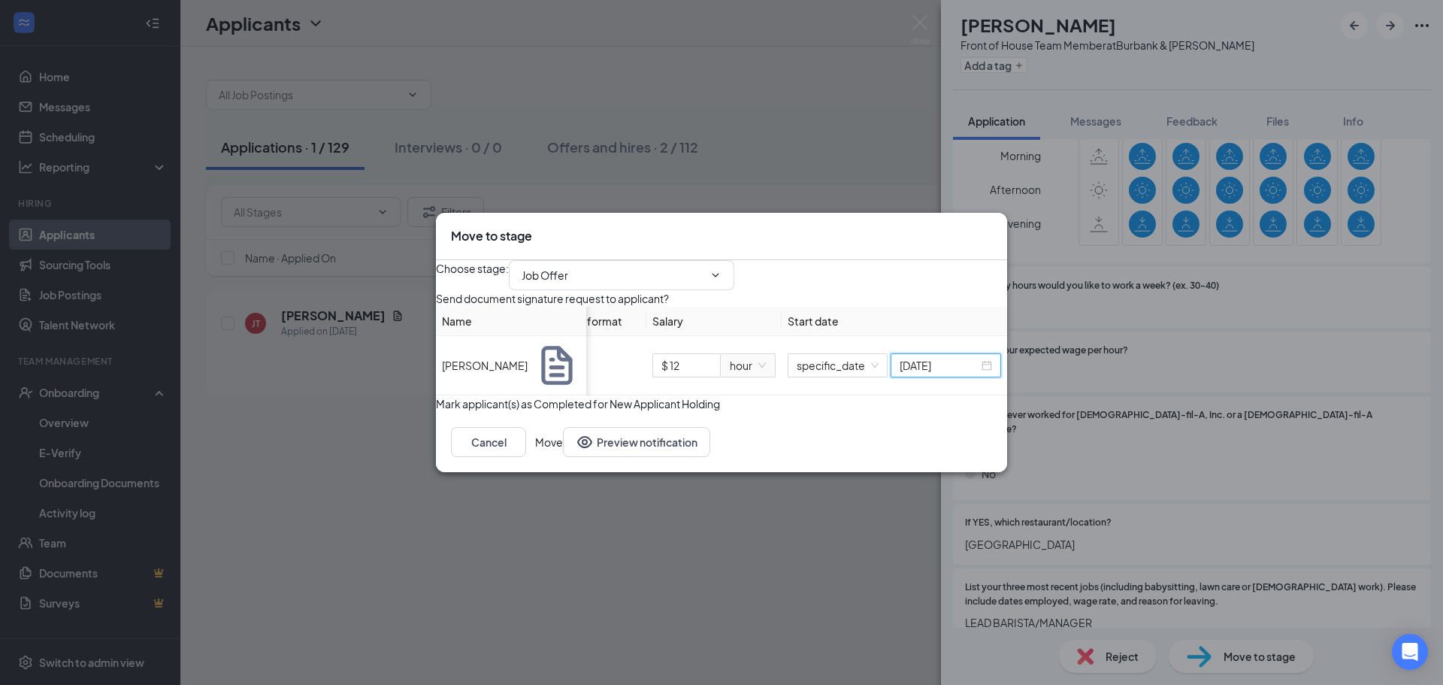
click at [563, 457] on button "Move" at bounding box center [549, 442] width 28 height 30
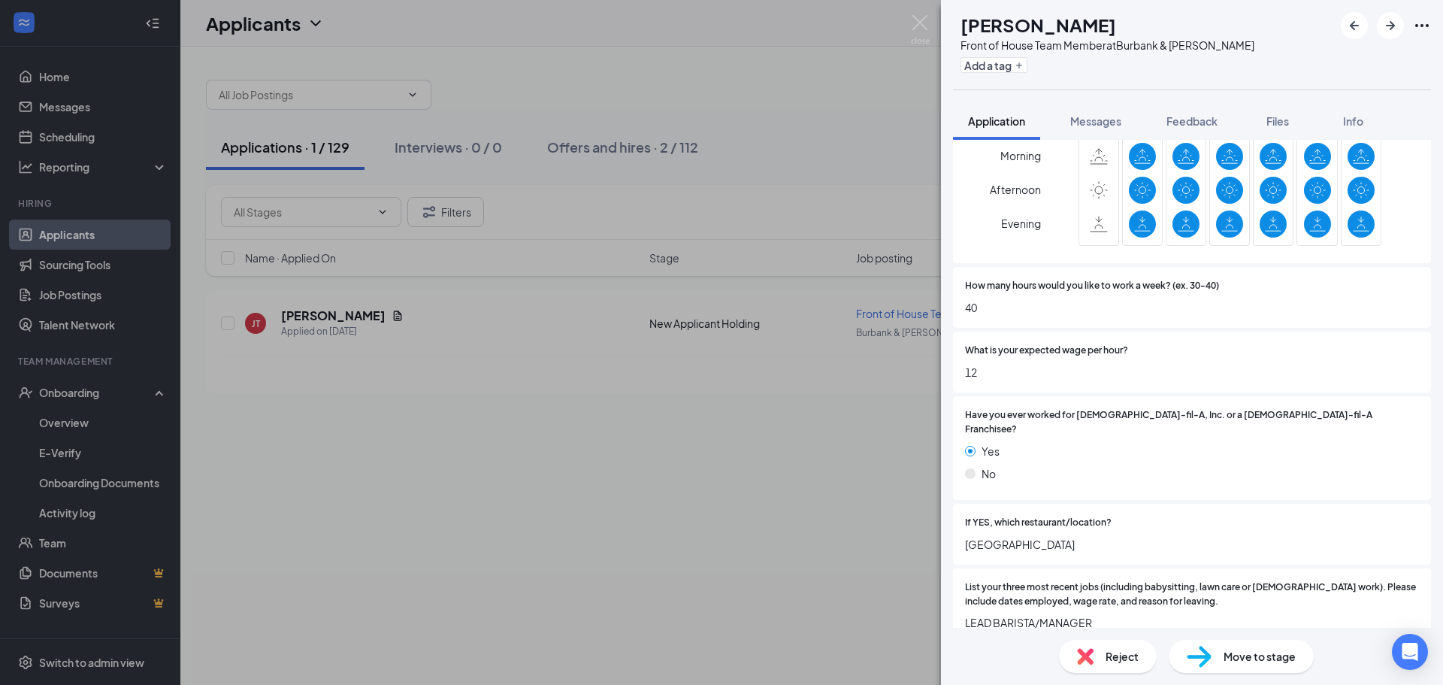
click at [909, 7] on div "[PERSON_NAME] Front of House Team Member at Burbank & [PERSON_NAME] Add a tag A…" at bounding box center [721, 342] width 1443 height 685
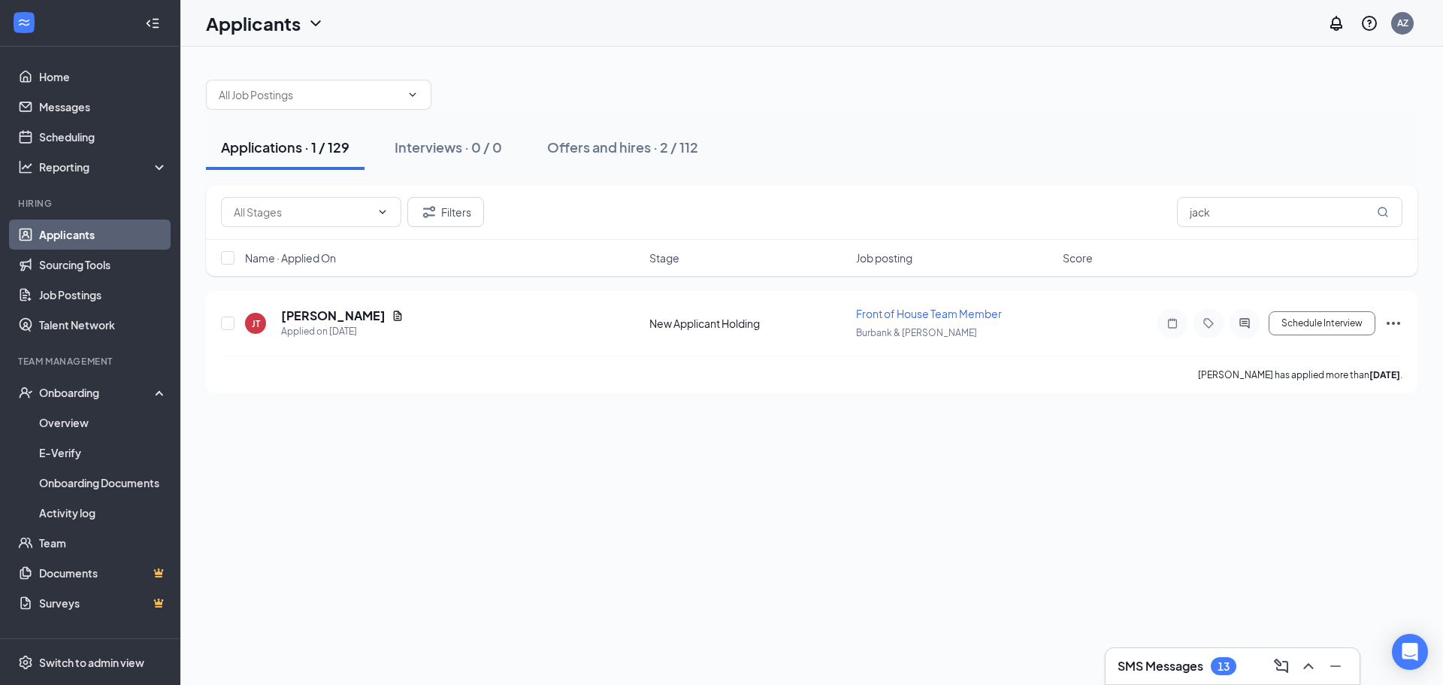
click at [918, 17] on div "Applicants AZ" at bounding box center [811, 23] width 1262 height 47
drag, startPoint x: 1221, startPoint y: 205, endPoint x: 1141, endPoint y: 216, distance: 81.2
click at [1141, 216] on div "Filters jack" at bounding box center [811, 212] width 1181 height 30
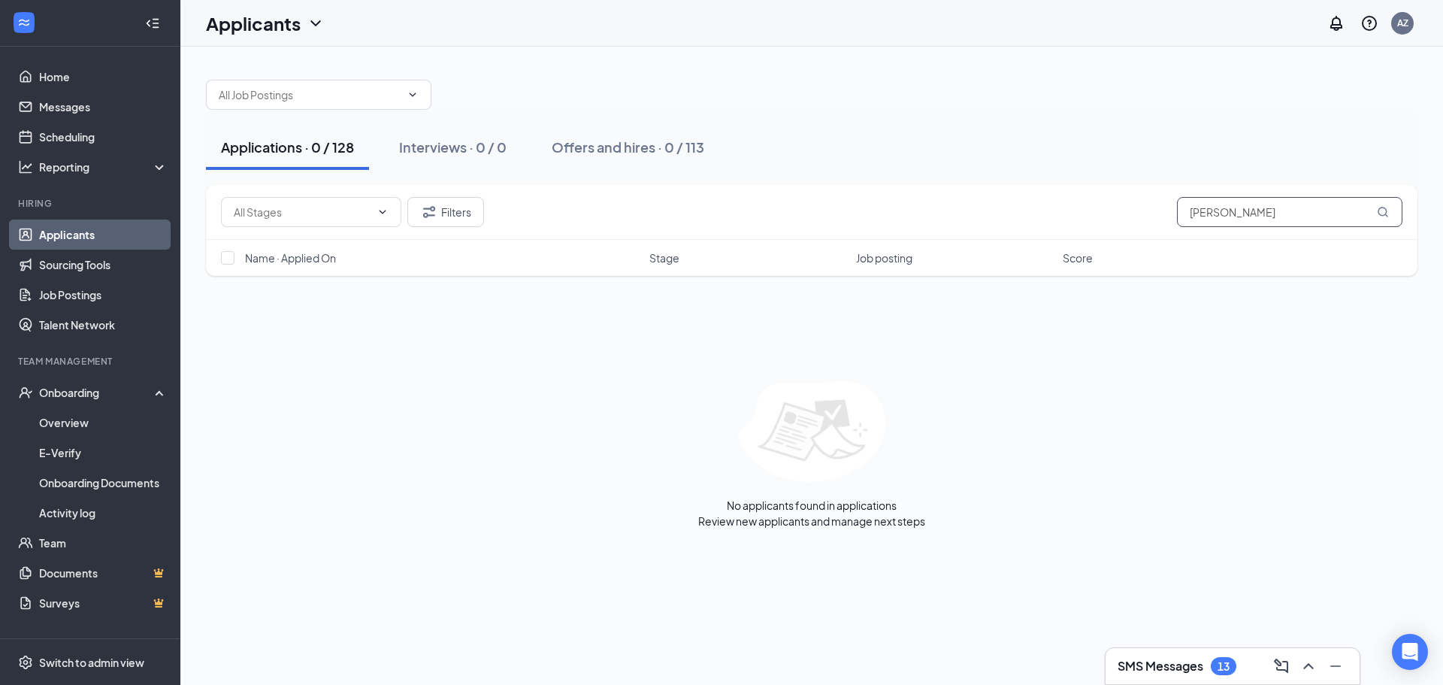
drag, startPoint x: 1241, startPoint y: 215, endPoint x: 1119, endPoint y: 227, distance: 122.3
click at [1119, 227] on div "Filters [PERSON_NAME]" at bounding box center [811, 212] width 1211 height 55
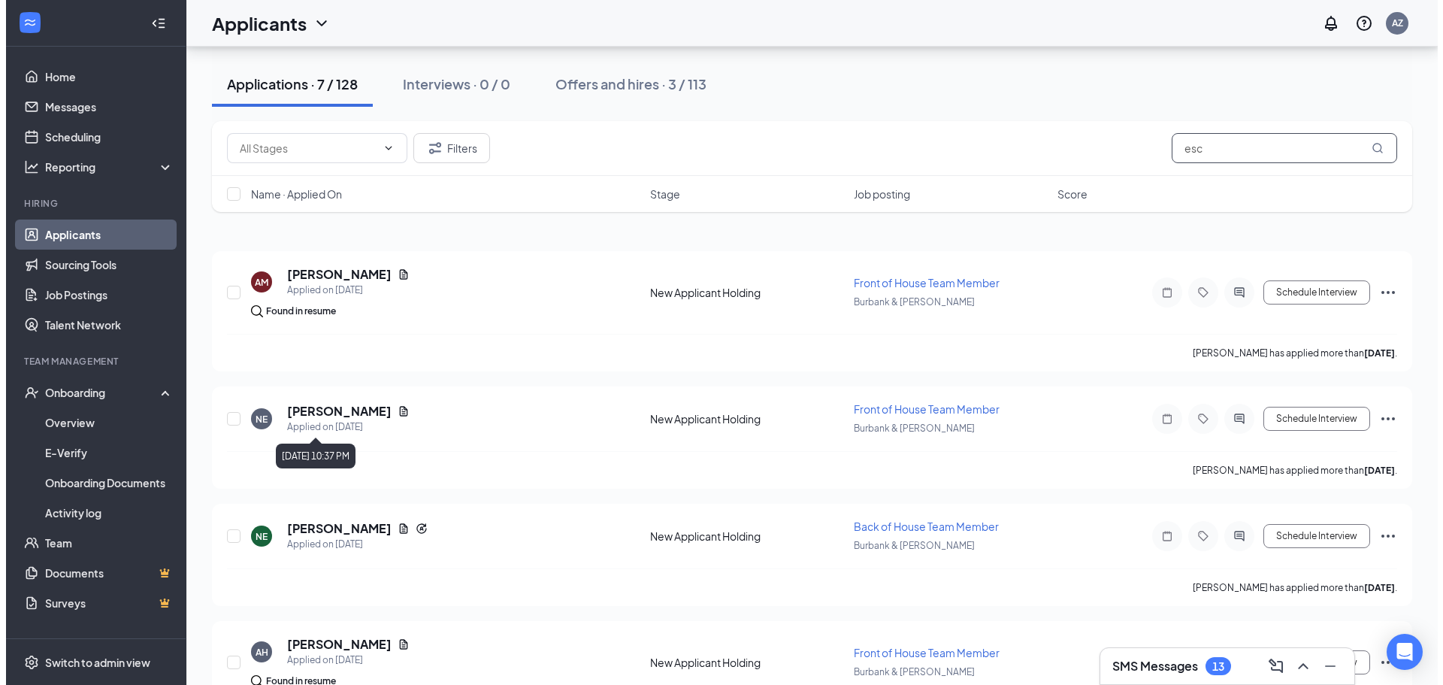
scroll to position [150, 0]
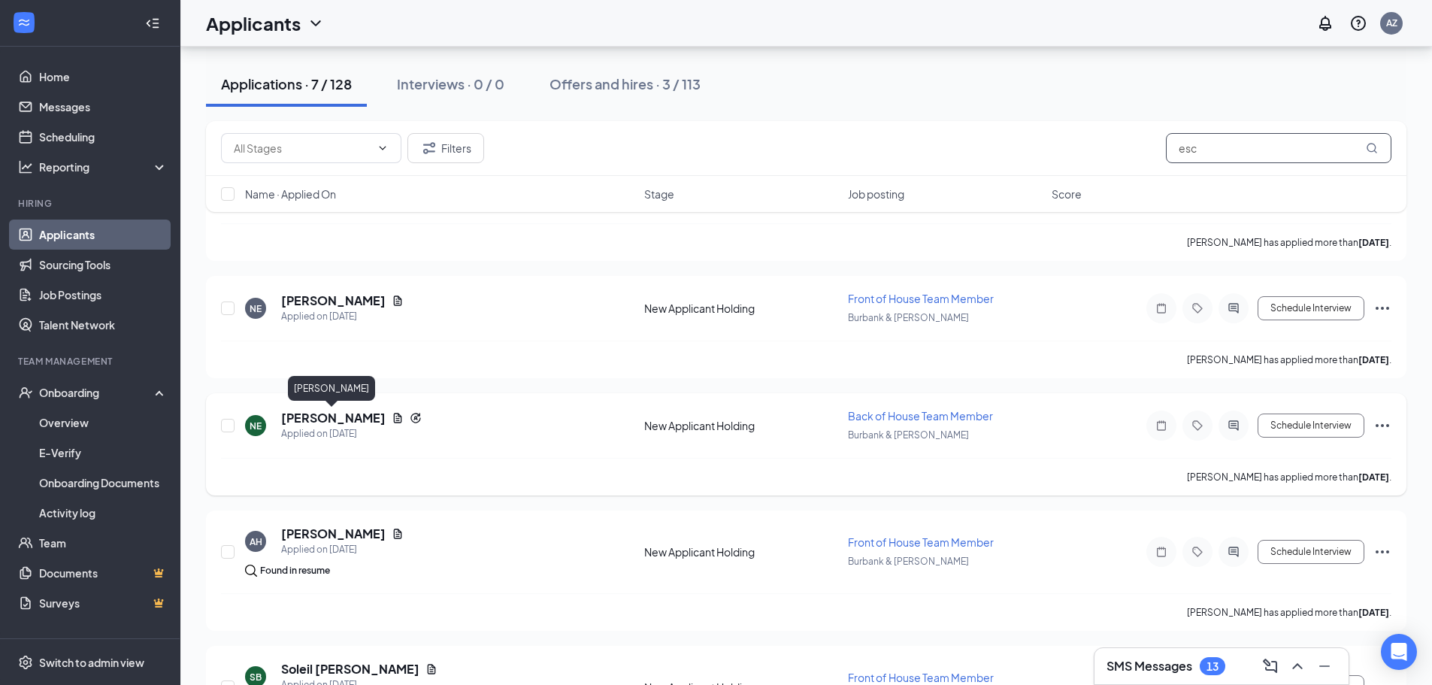
type input "esc"
click at [360, 416] on h5 "[PERSON_NAME]" at bounding box center [333, 418] width 104 height 17
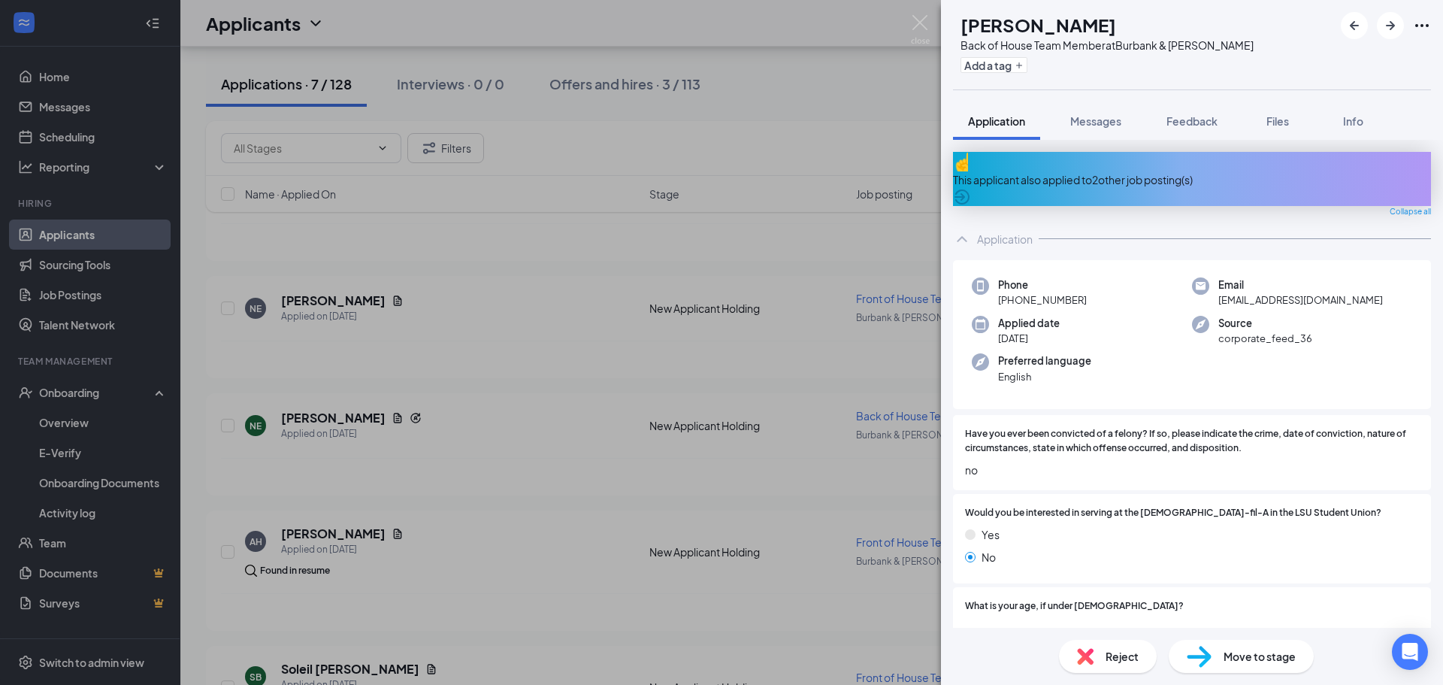
click at [1220, 649] on div "Move to stage" at bounding box center [1241, 656] width 145 height 33
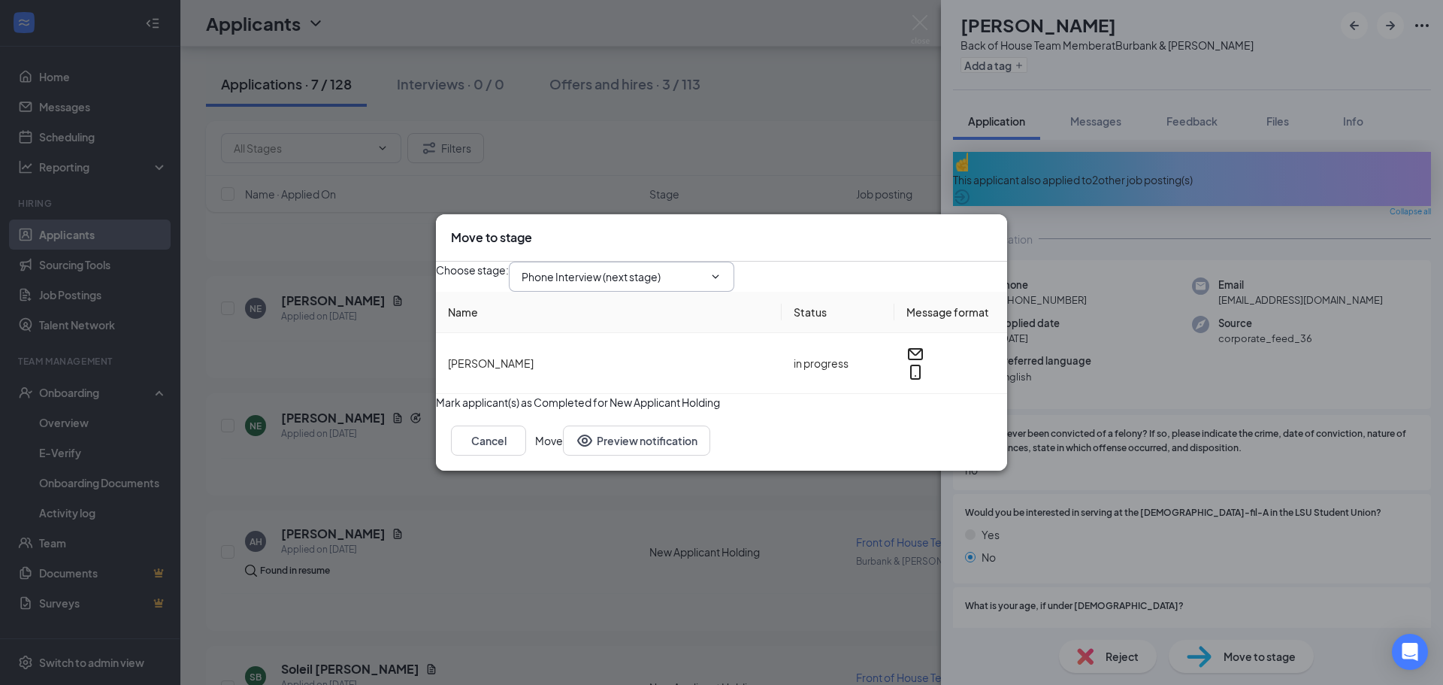
click at [691, 268] on input "Phone Interview (next stage)" at bounding box center [613, 276] width 182 height 17
click at [580, 416] on div "Job Offer" at bounding box center [557, 424] width 47 height 17
type input "Job Offer"
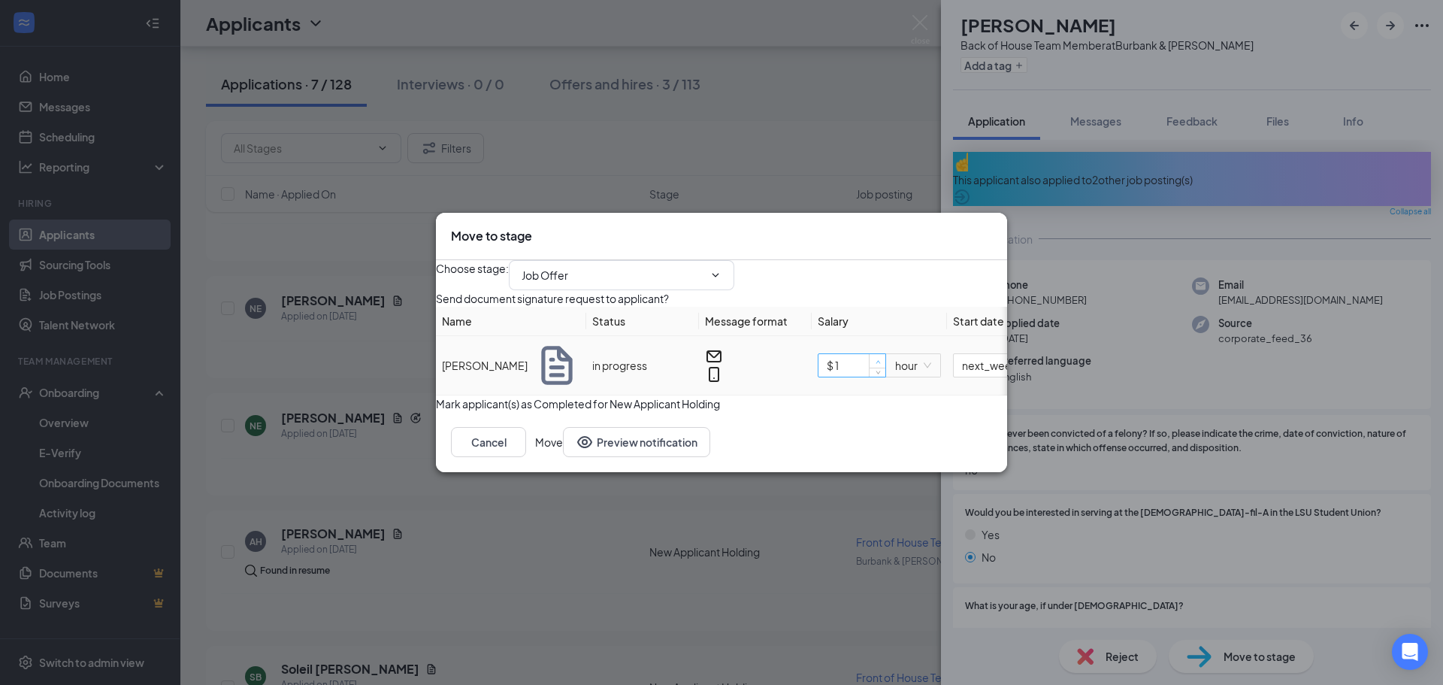
click at [884, 367] on span "Increase Value" at bounding box center [877, 361] width 17 height 14
type input "$ 14.5"
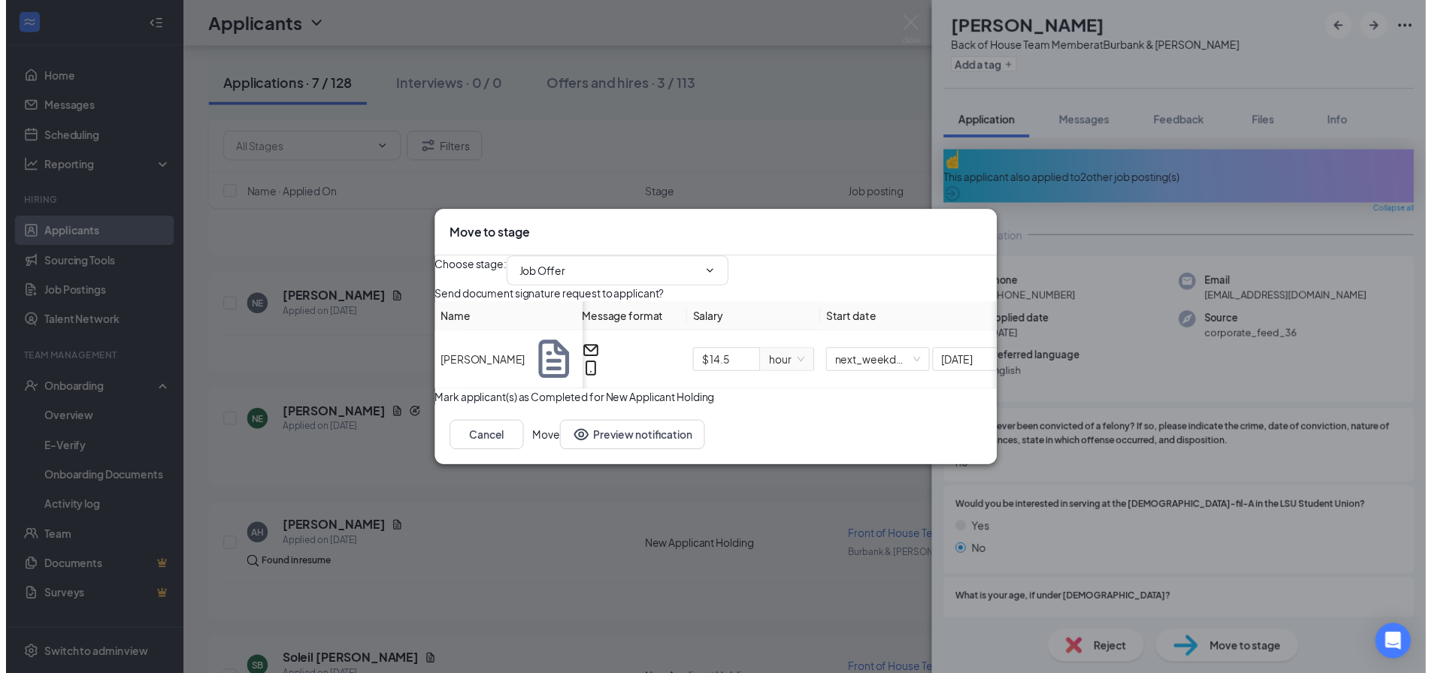
scroll to position [0, 195]
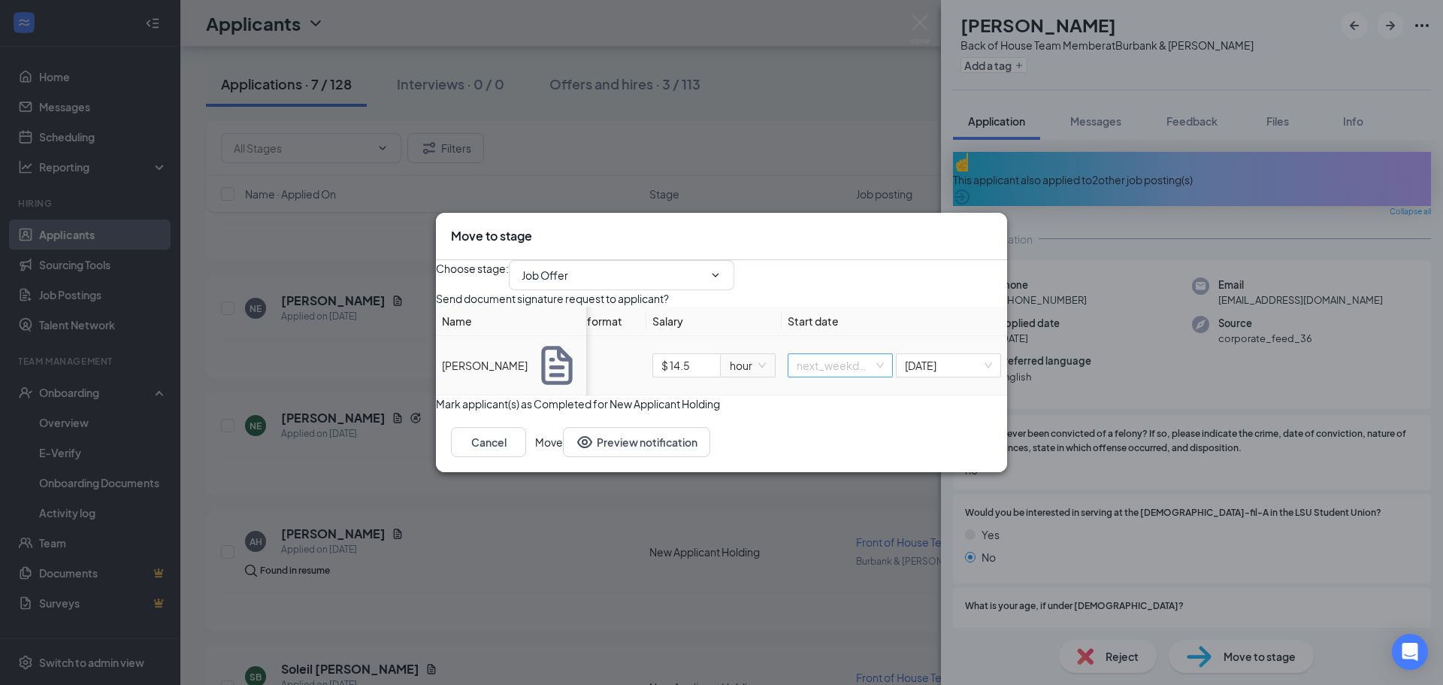
click at [827, 372] on span "next_weekday" at bounding box center [840, 365] width 87 height 23
click at [846, 473] on div "specific_date" at bounding box center [825, 473] width 87 height 17
click at [972, 373] on div "[DATE]" at bounding box center [946, 365] width 92 height 17
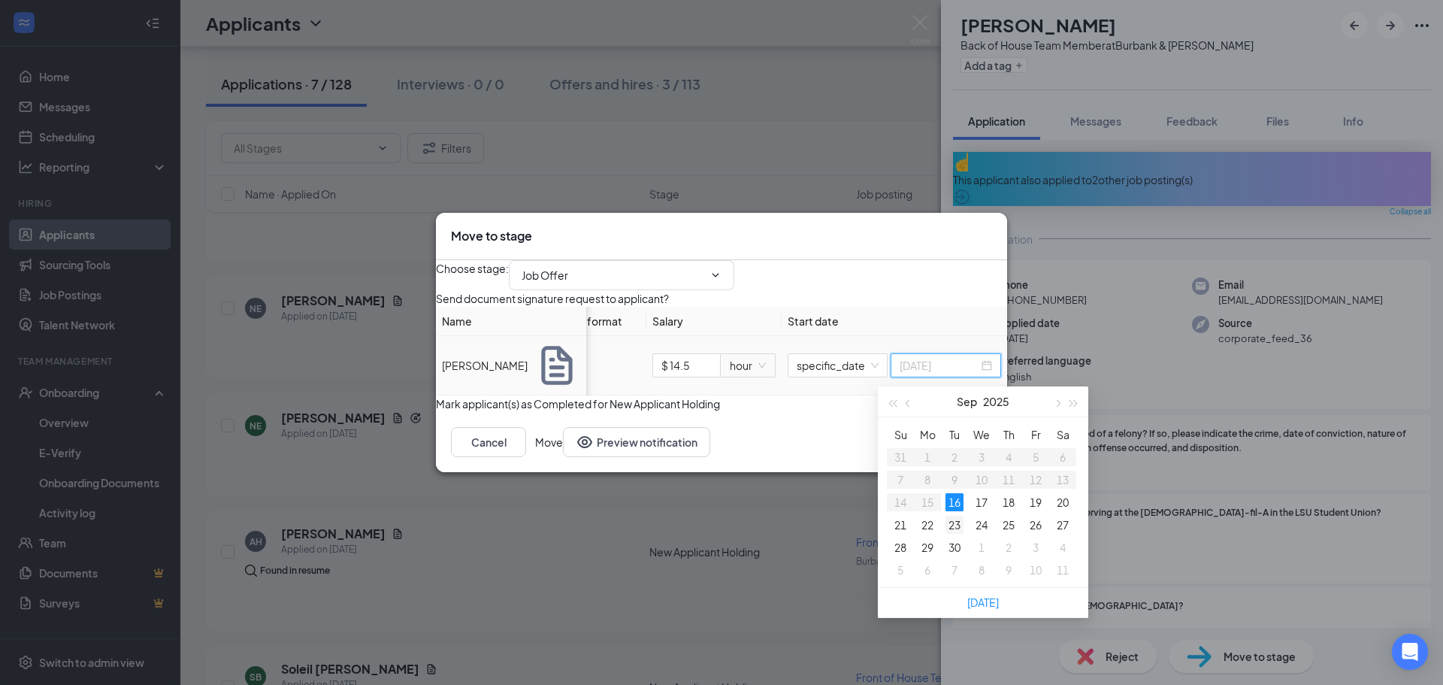
type input "[DATE]"
click at [954, 527] on div "23" at bounding box center [954, 525] width 18 height 18
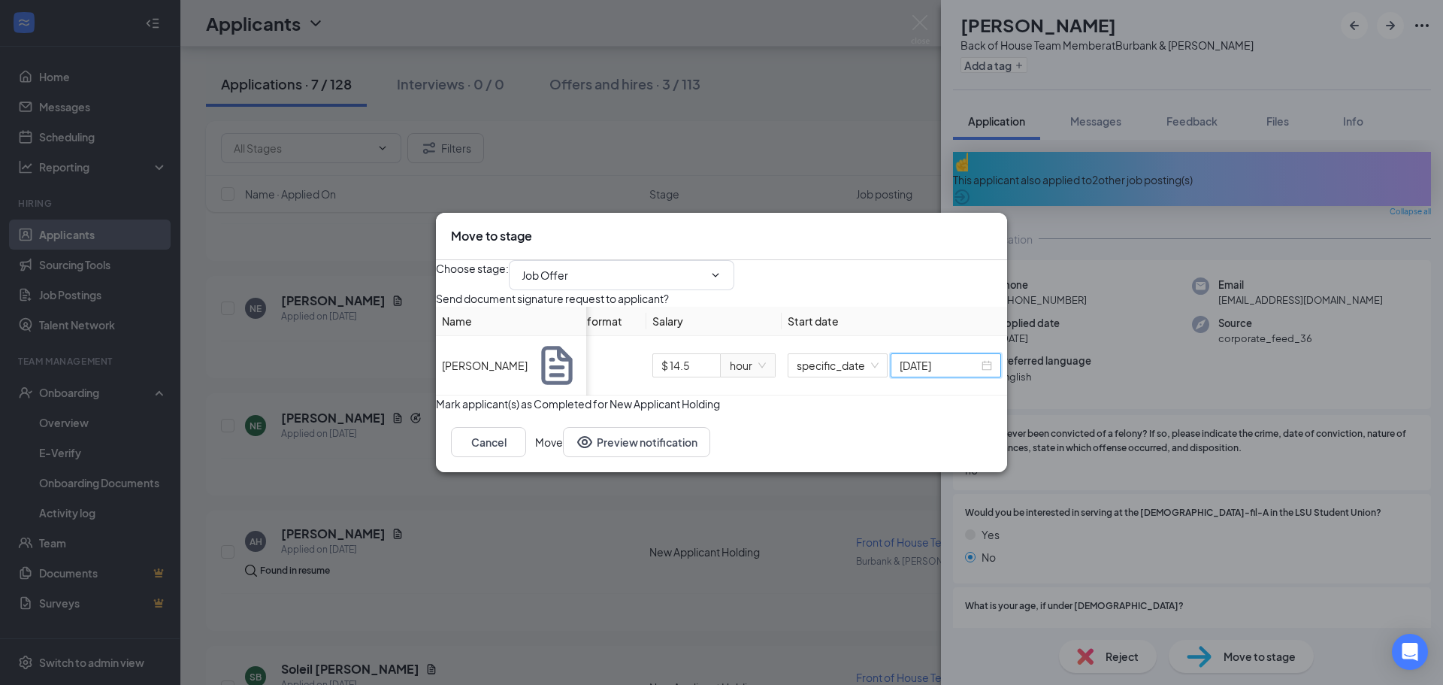
click at [563, 457] on button "Move" at bounding box center [549, 442] width 28 height 30
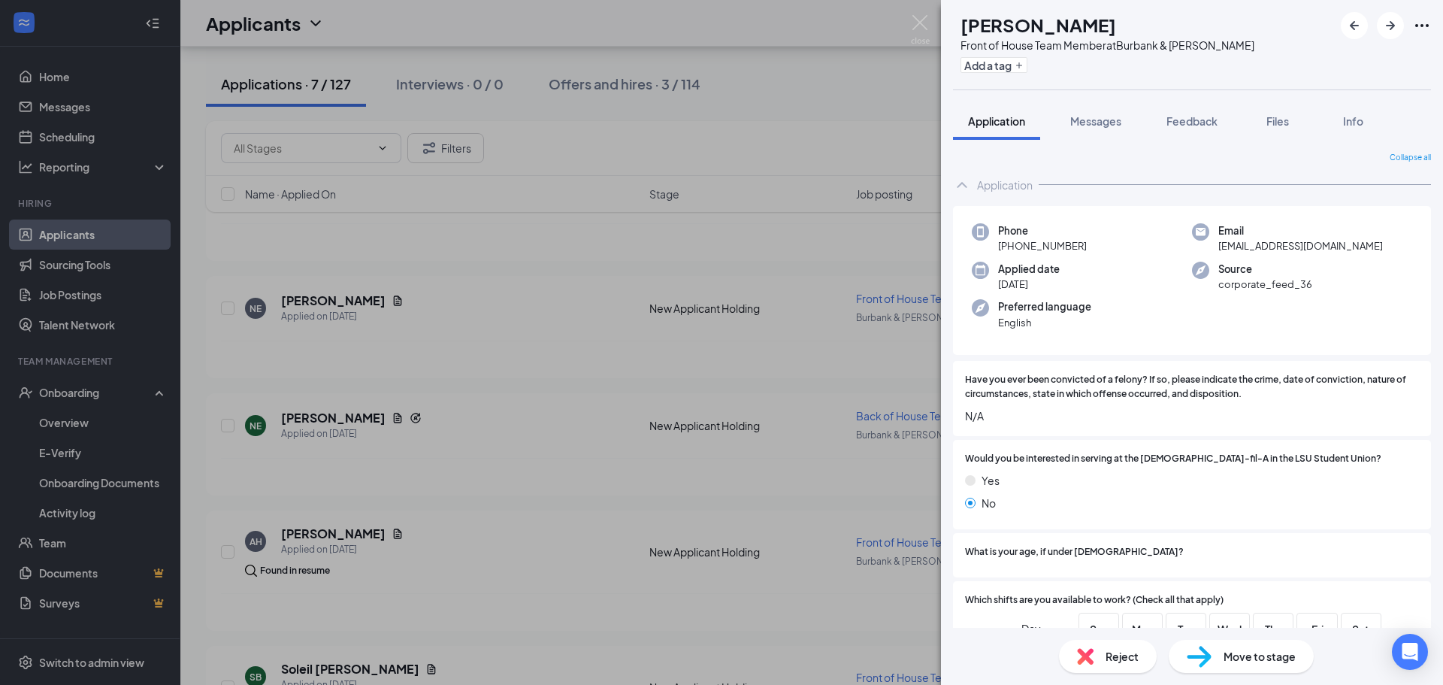
click at [783, 162] on div "AH [PERSON_NAME] Front of House Team Member at [GEOGRAPHIC_DATA] & [PERSON_NAME…" at bounding box center [721, 342] width 1443 height 685
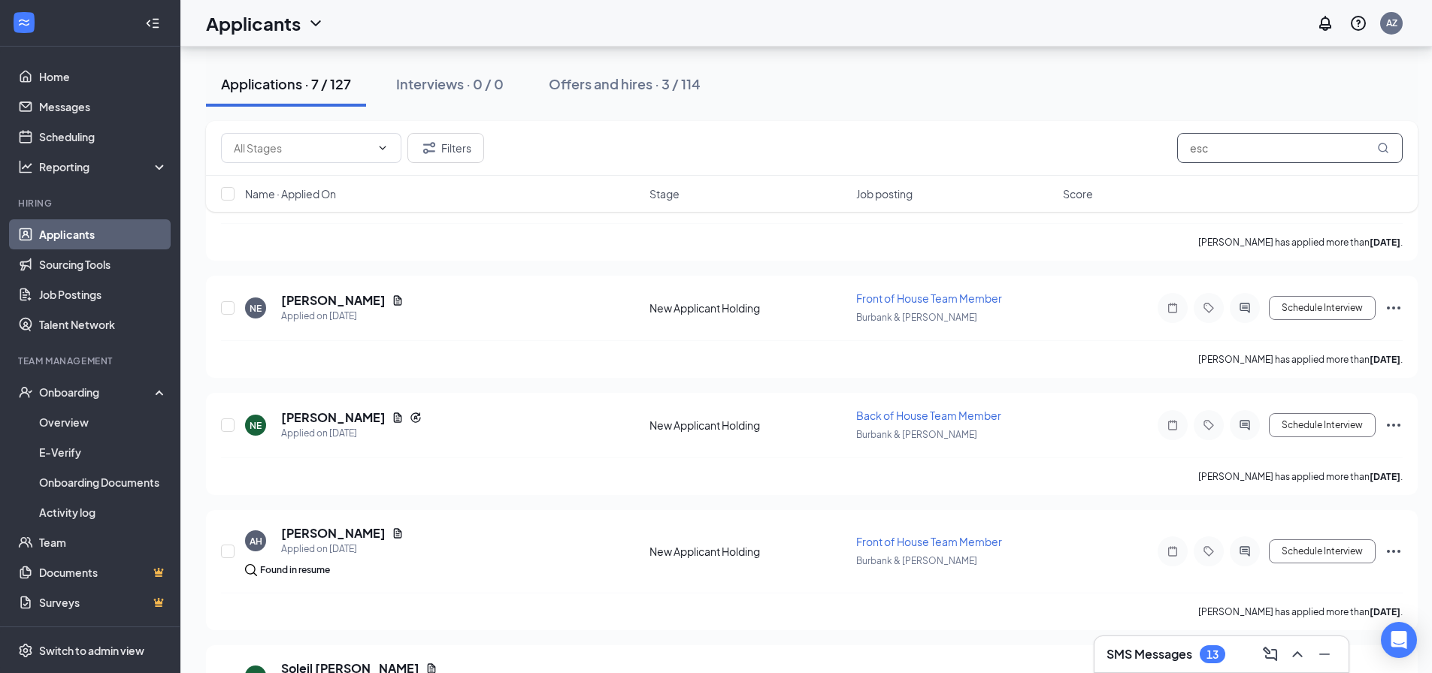
drag, startPoint x: 1279, startPoint y: 142, endPoint x: 1101, endPoint y: 164, distance: 179.4
click at [1101, 164] on div "Filters esc" at bounding box center [811, 148] width 1211 height 55
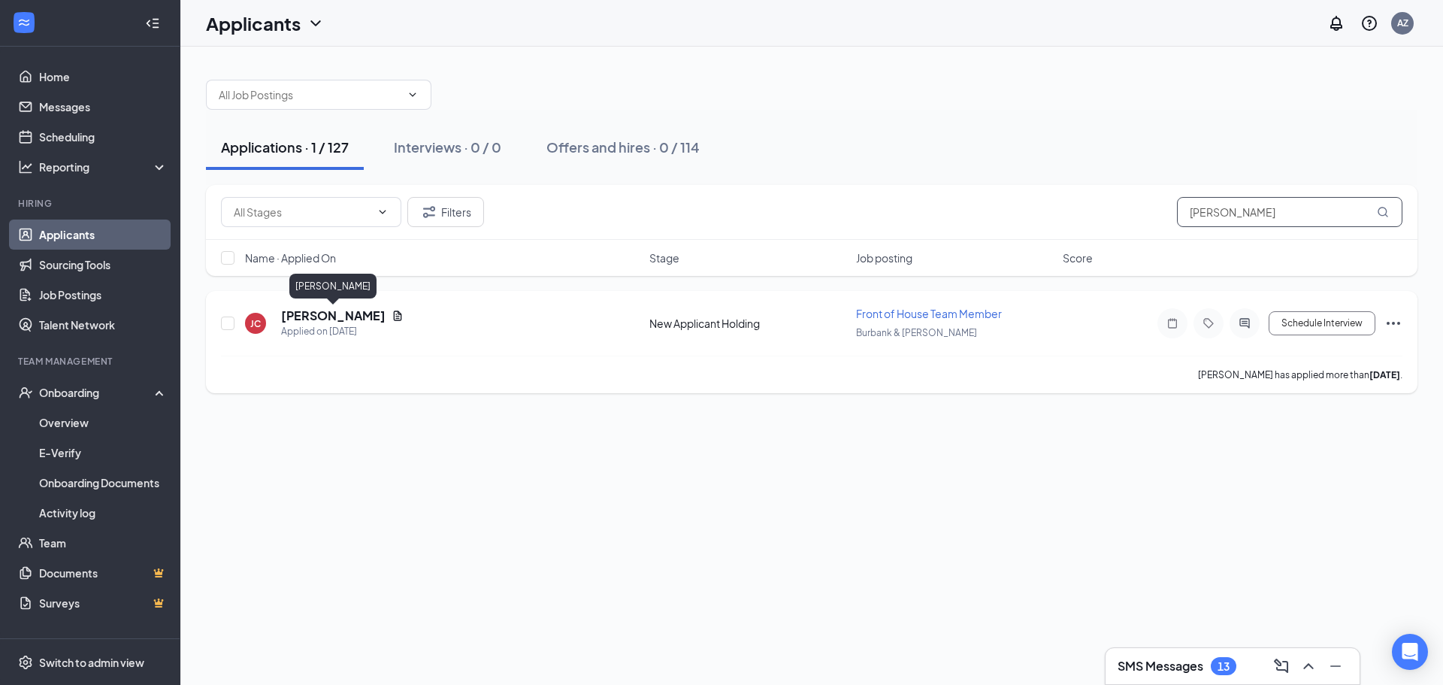
type input "[PERSON_NAME]"
drag, startPoint x: 355, startPoint y: 317, endPoint x: 351, endPoint y: 325, distance: 9.1
click at [351, 328] on div "[PERSON_NAME] Applied on [DATE]" at bounding box center [342, 323] width 122 height 32
click at [349, 316] on h5 "[PERSON_NAME]" at bounding box center [333, 315] width 104 height 17
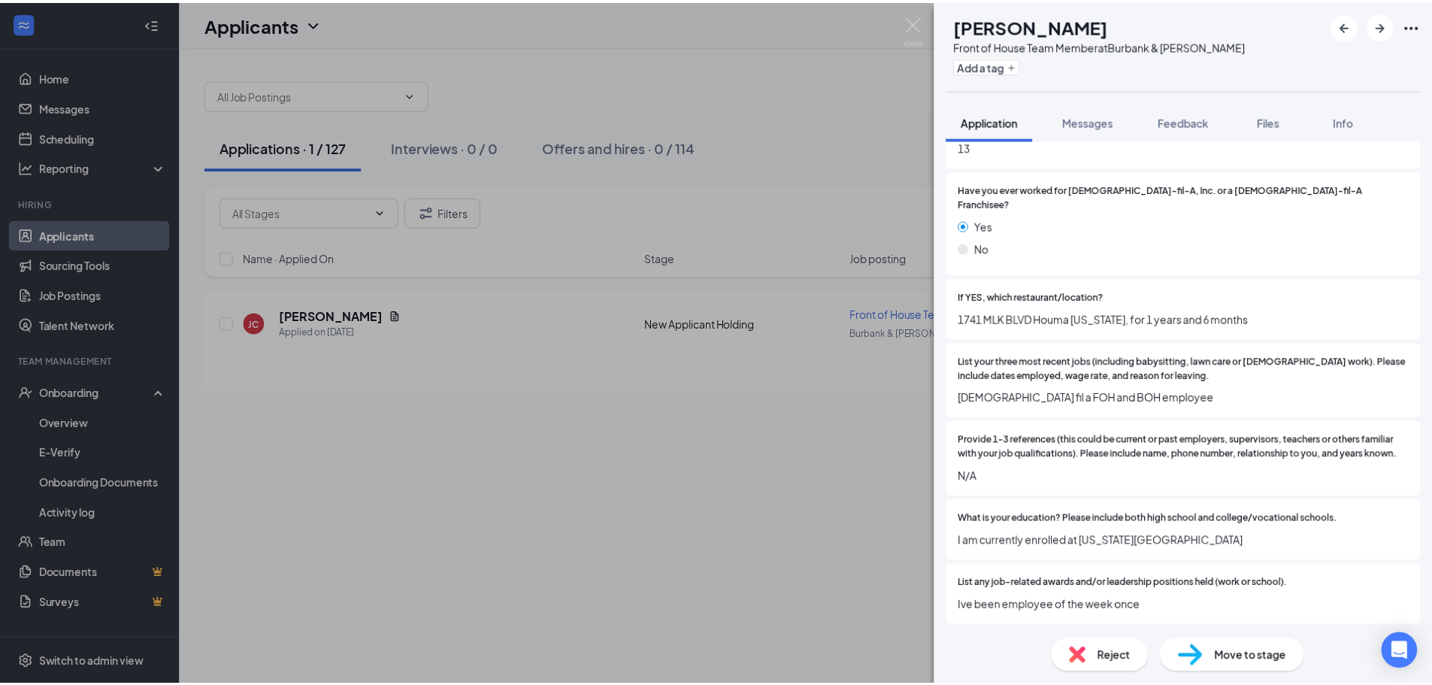
scroll to position [827, 0]
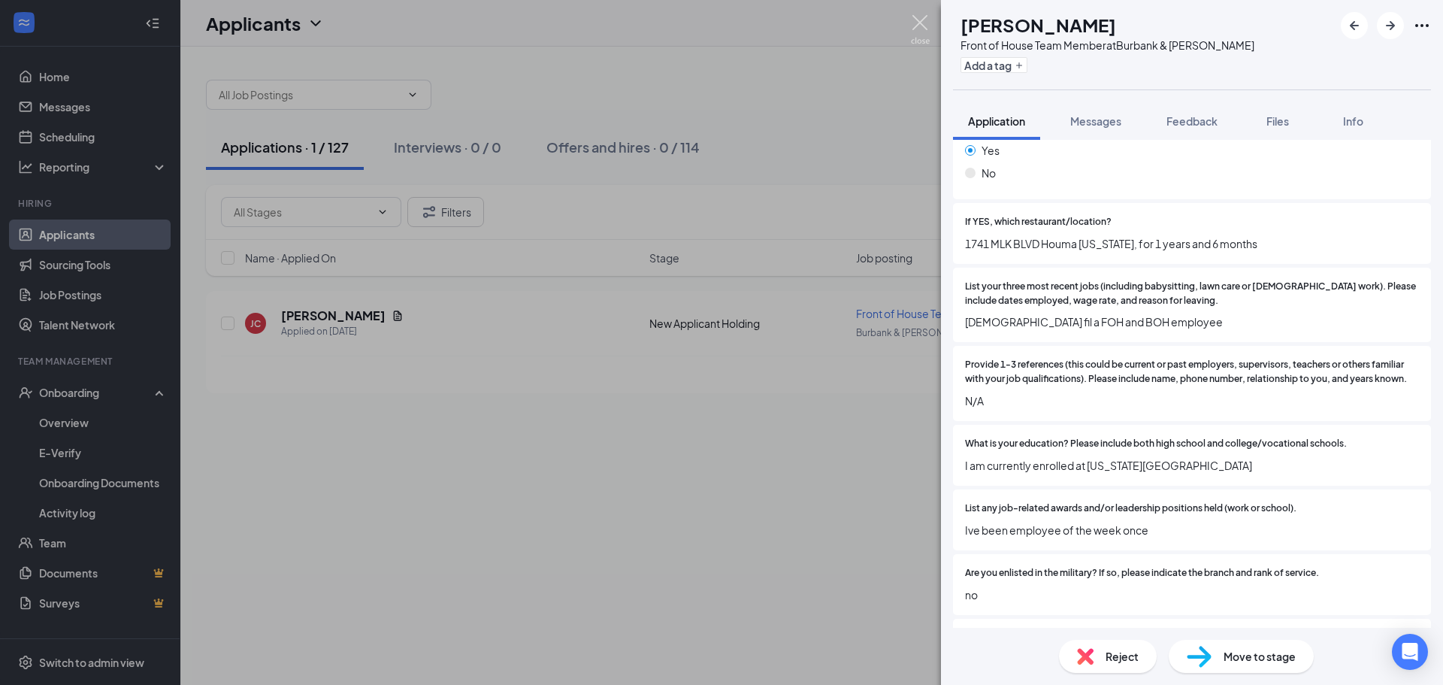
click at [919, 30] on img at bounding box center [920, 29] width 19 height 29
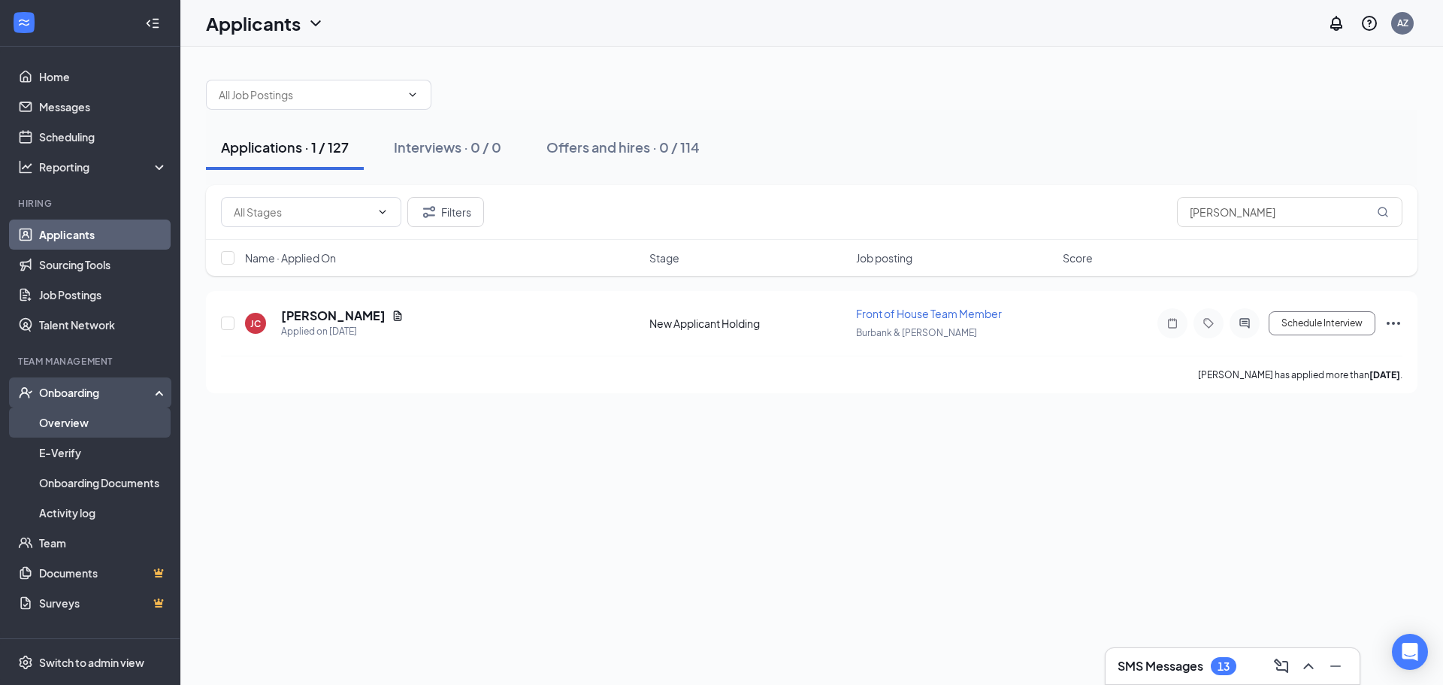
click at [89, 422] on link "Overview" at bounding box center [103, 422] width 129 height 30
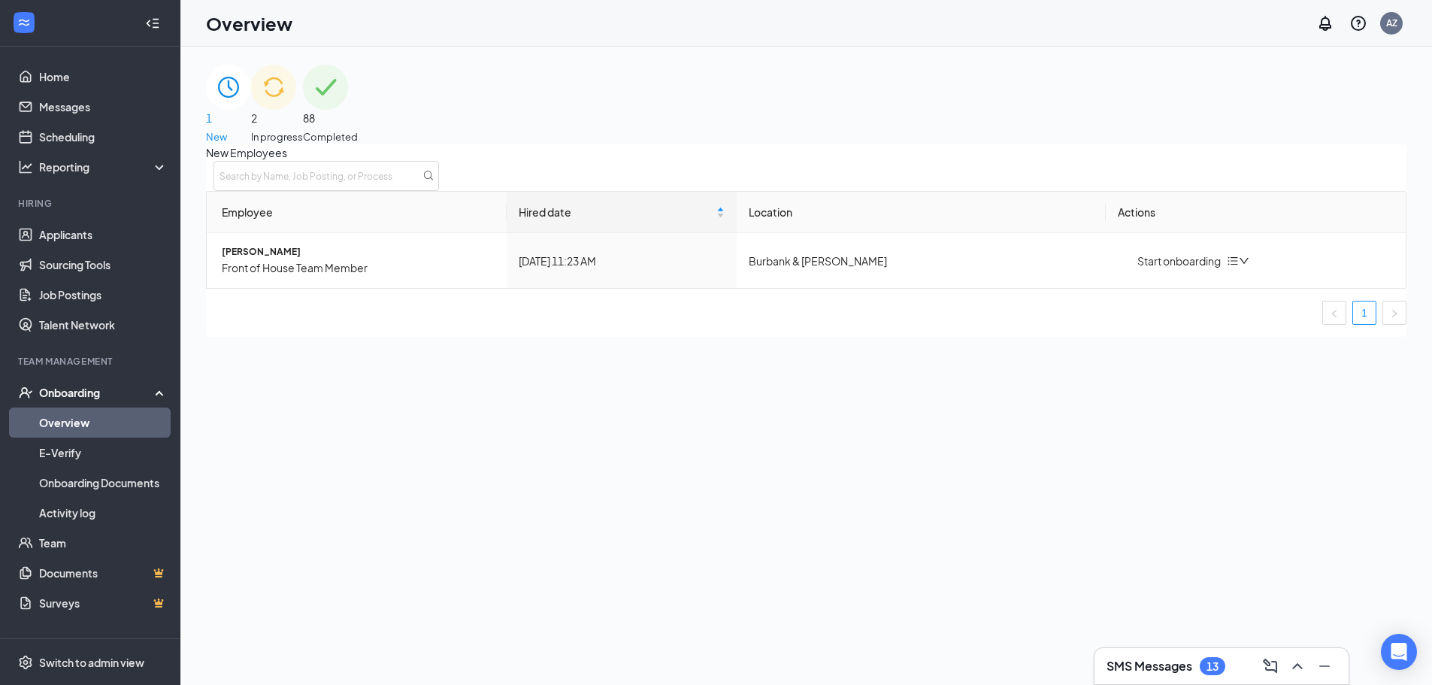
click at [296, 110] on img at bounding box center [273, 87] width 45 height 45
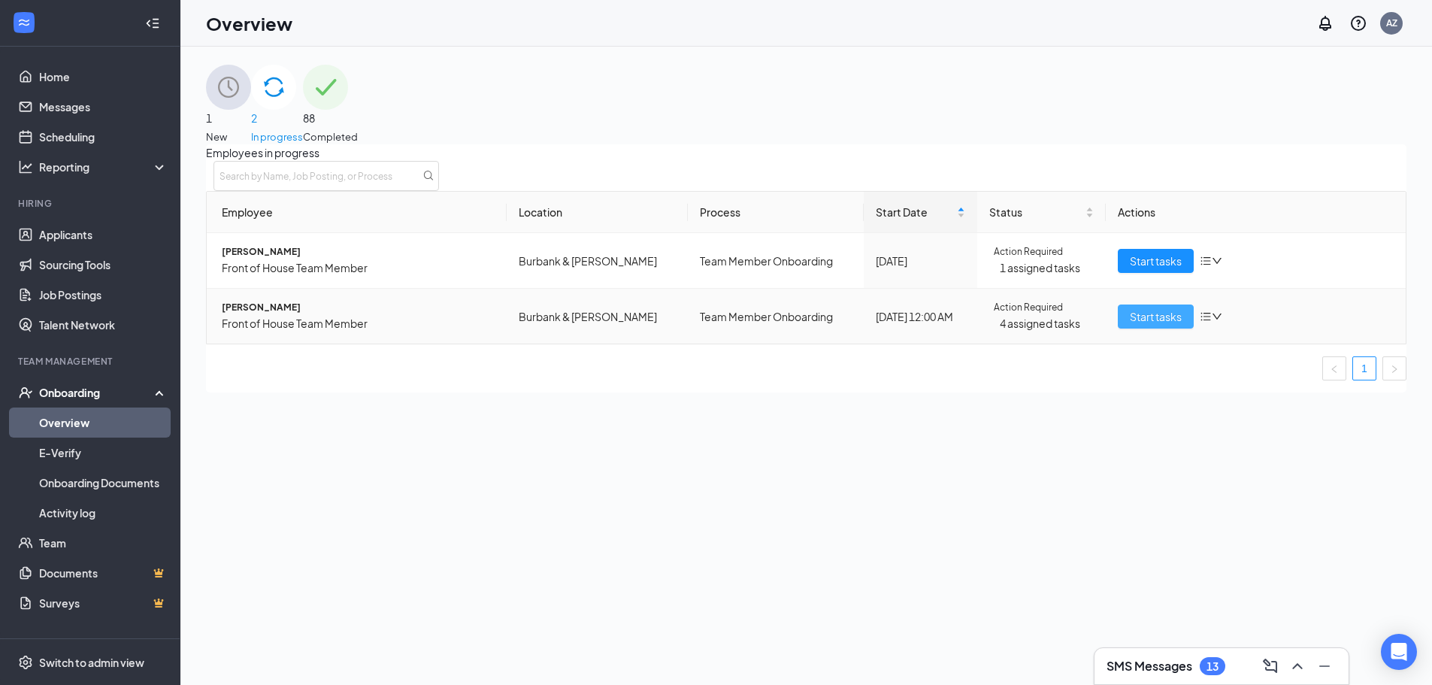
click at [1156, 325] on span "Start tasks" at bounding box center [1155, 316] width 52 height 17
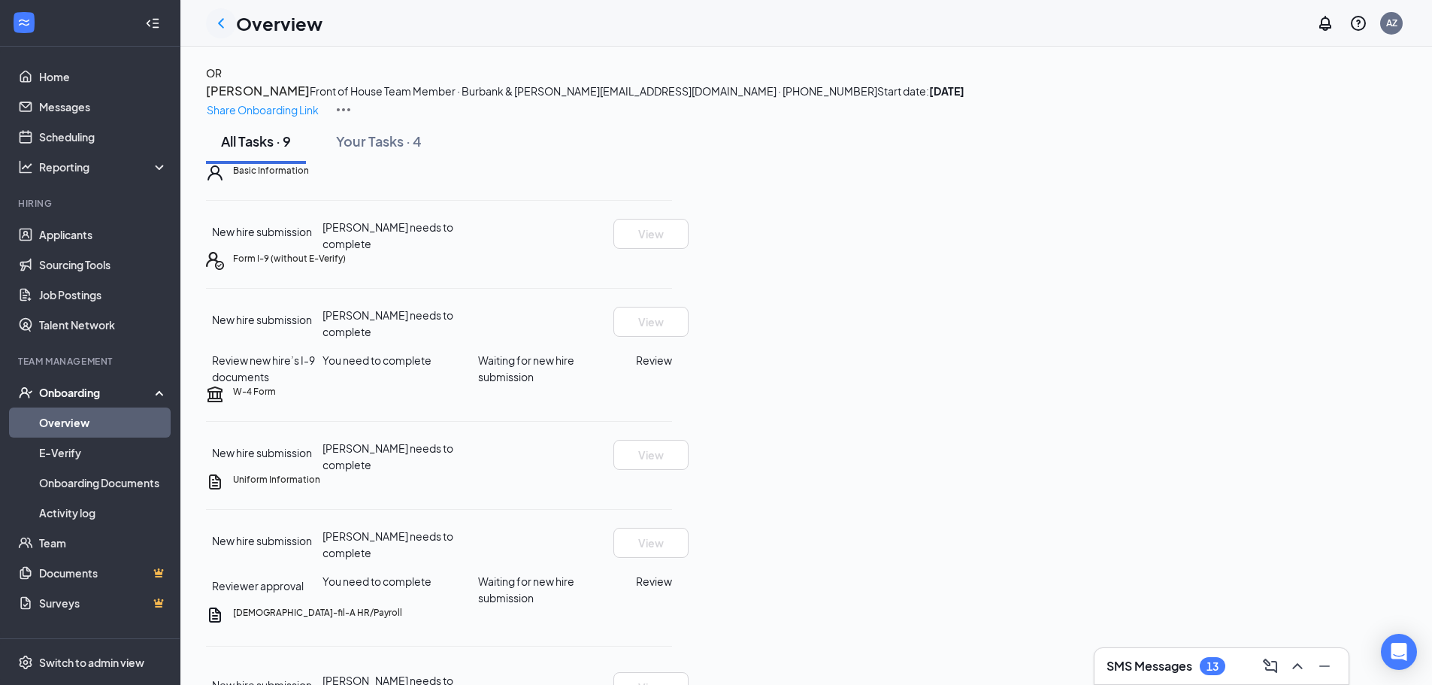
click at [225, 13] on div at bounding box center [221, 23] width 30 height 30
click at [225, 21] on icon "ChevronLeft" at bounding box center [221, 23] width 18 height 18
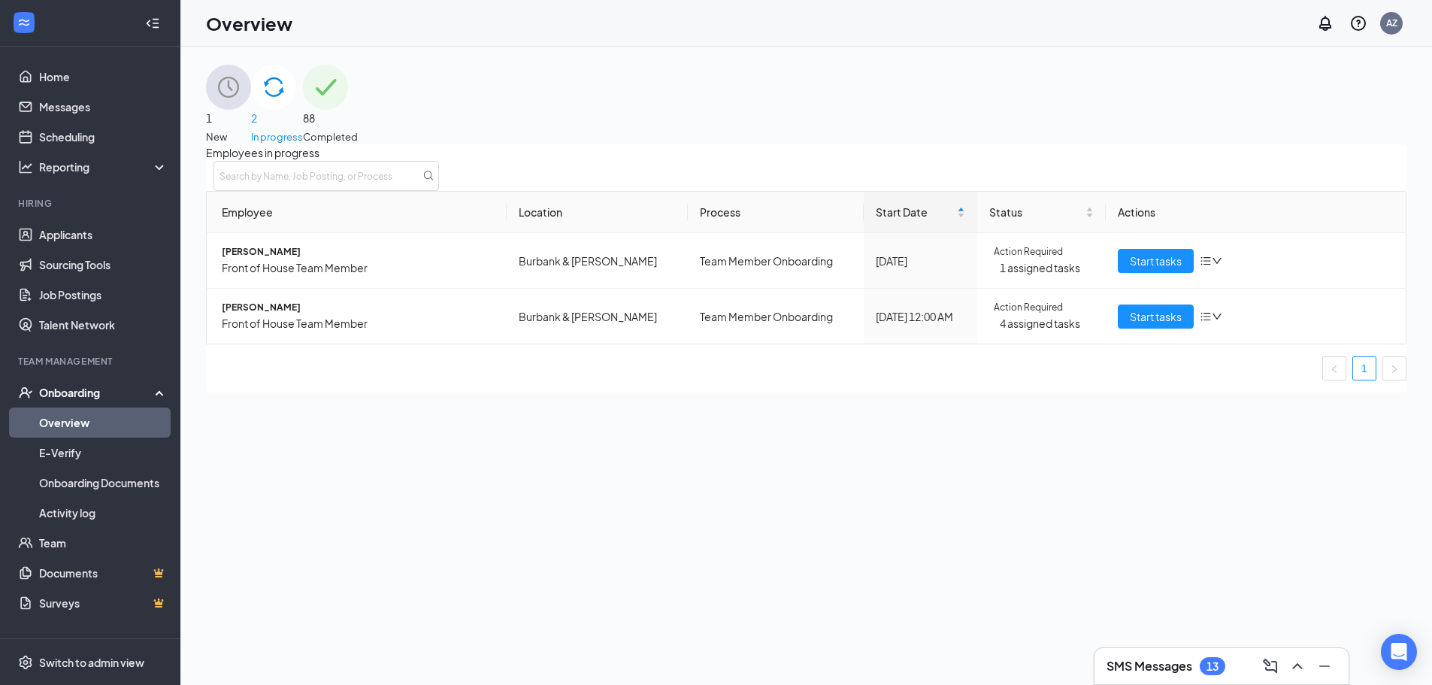
click at [251, 110] on div "1 New" at bounding box center [228, 105] width 45 height 80
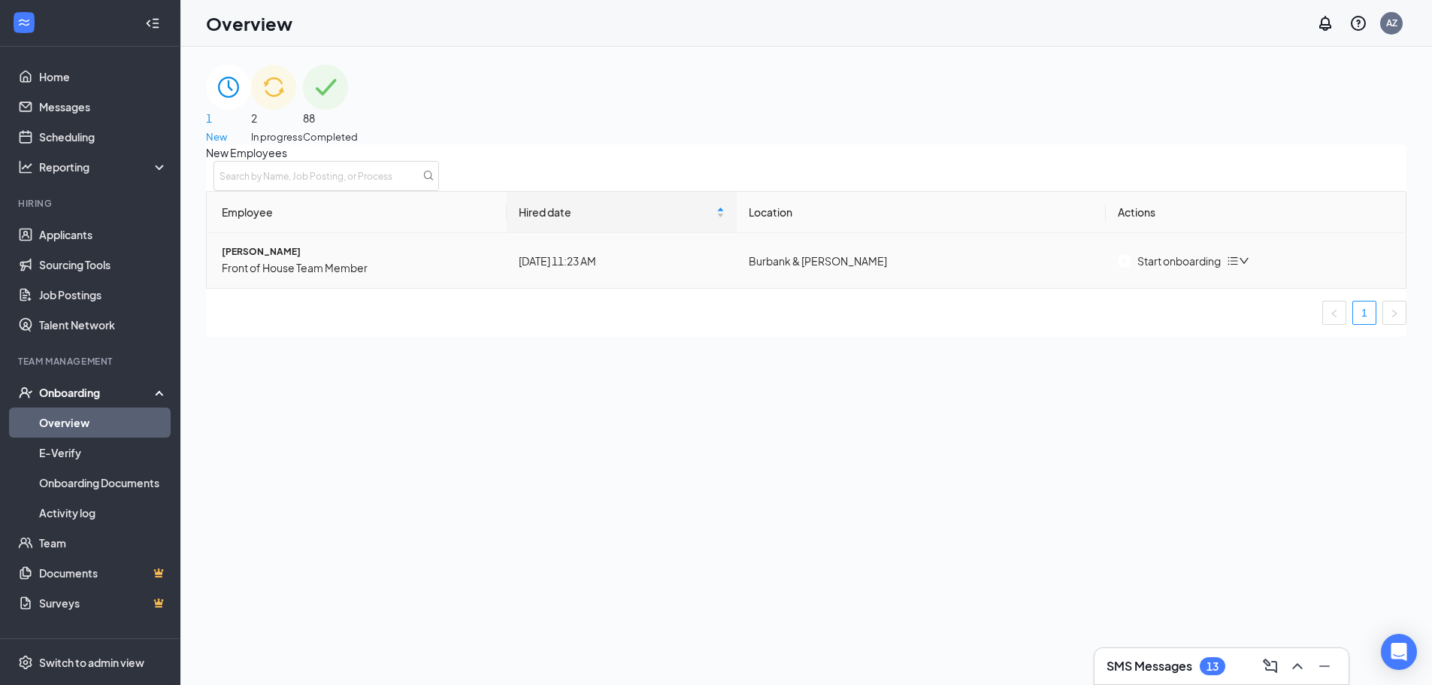
click at [1131, 268] on img "button" at bounding box center [1124, 261] width 14 height 14
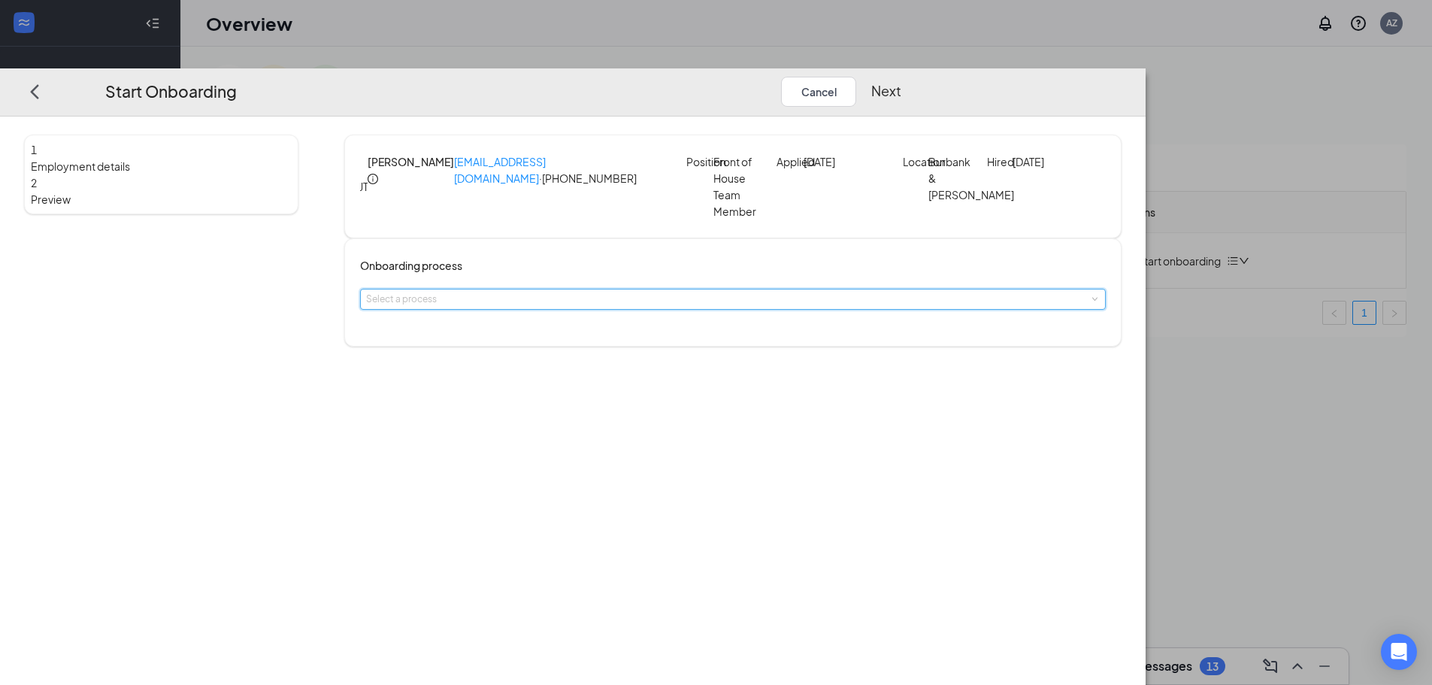
click at [635, 309] on div "Select a process" at bounding box center [732, 299] width 733 height 20
click at [612, 328] on li "Team Member Onboarding" at bounding box center [626, 335] width 246 height 25
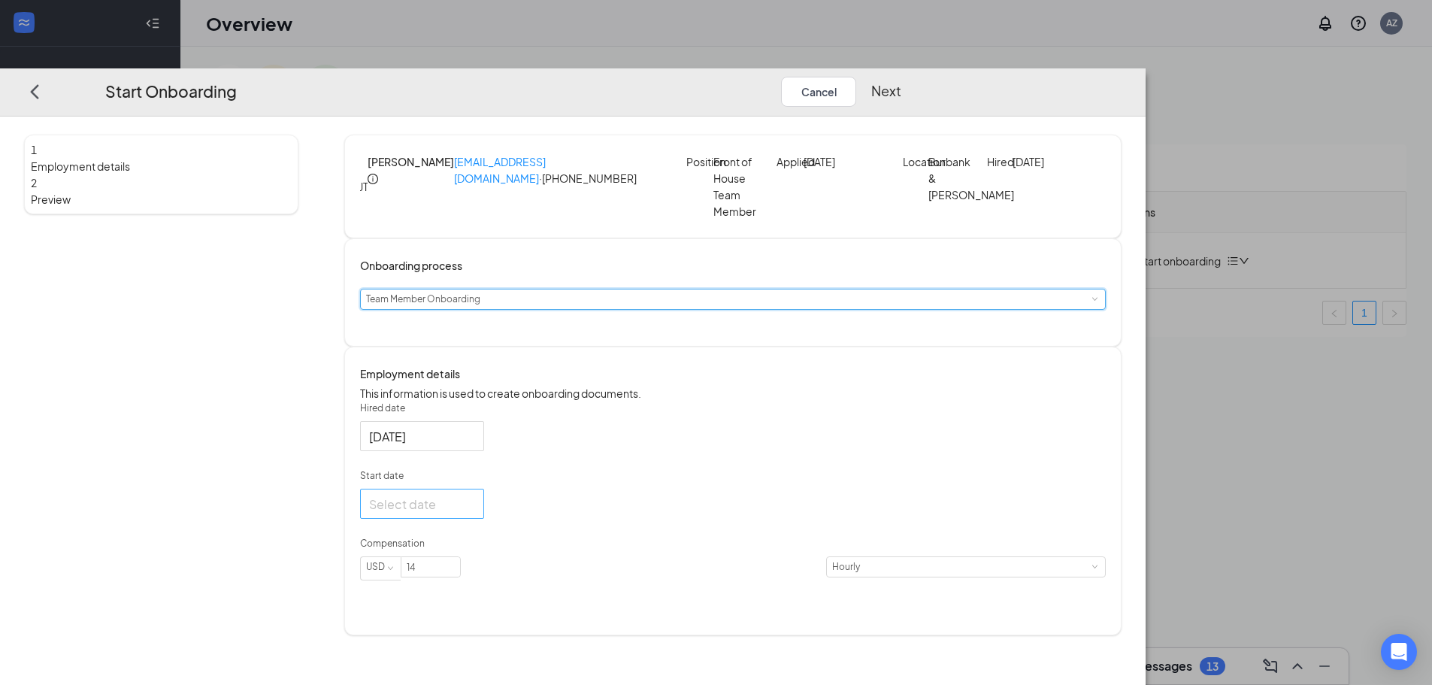
click at [475, 513] on div at bounding box center [422, 503] width 106 height 19
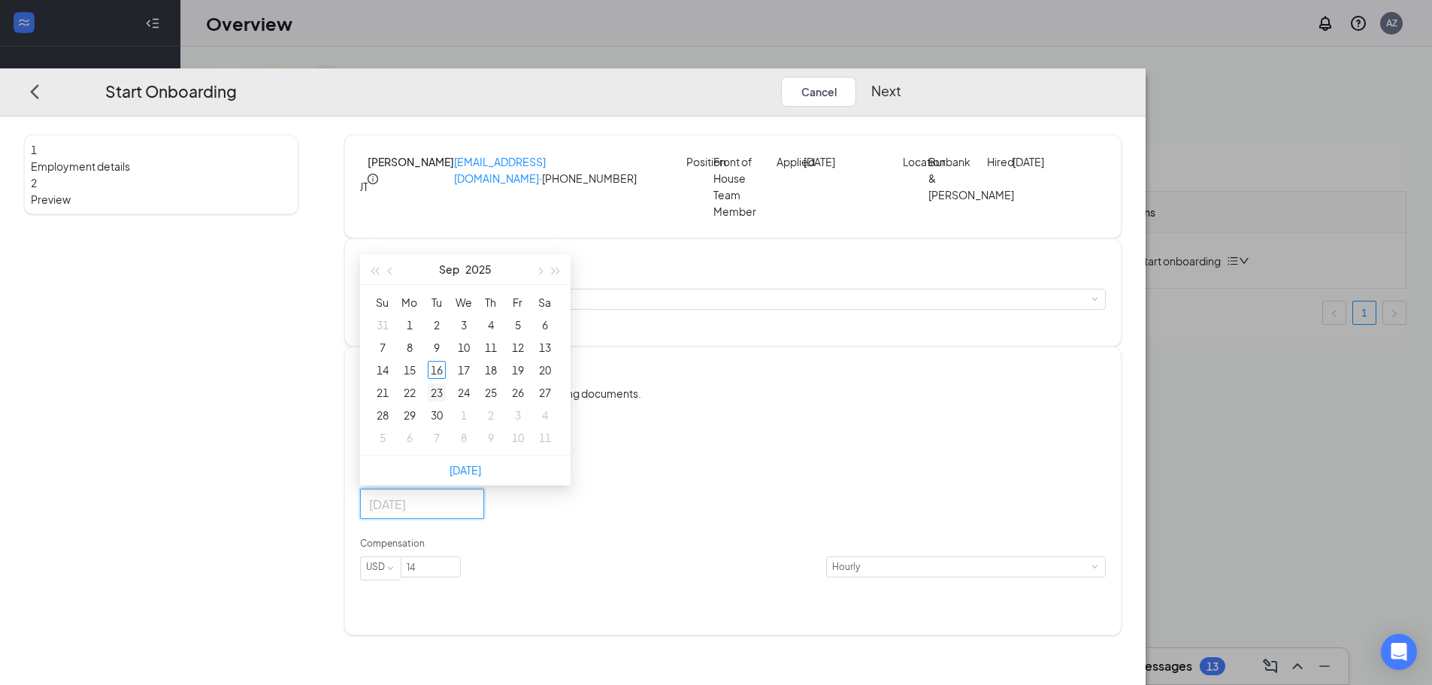
type input "[DATE]"
click at [446, 401] on div "23" at bounding box center [437, 392] width 18 height 18
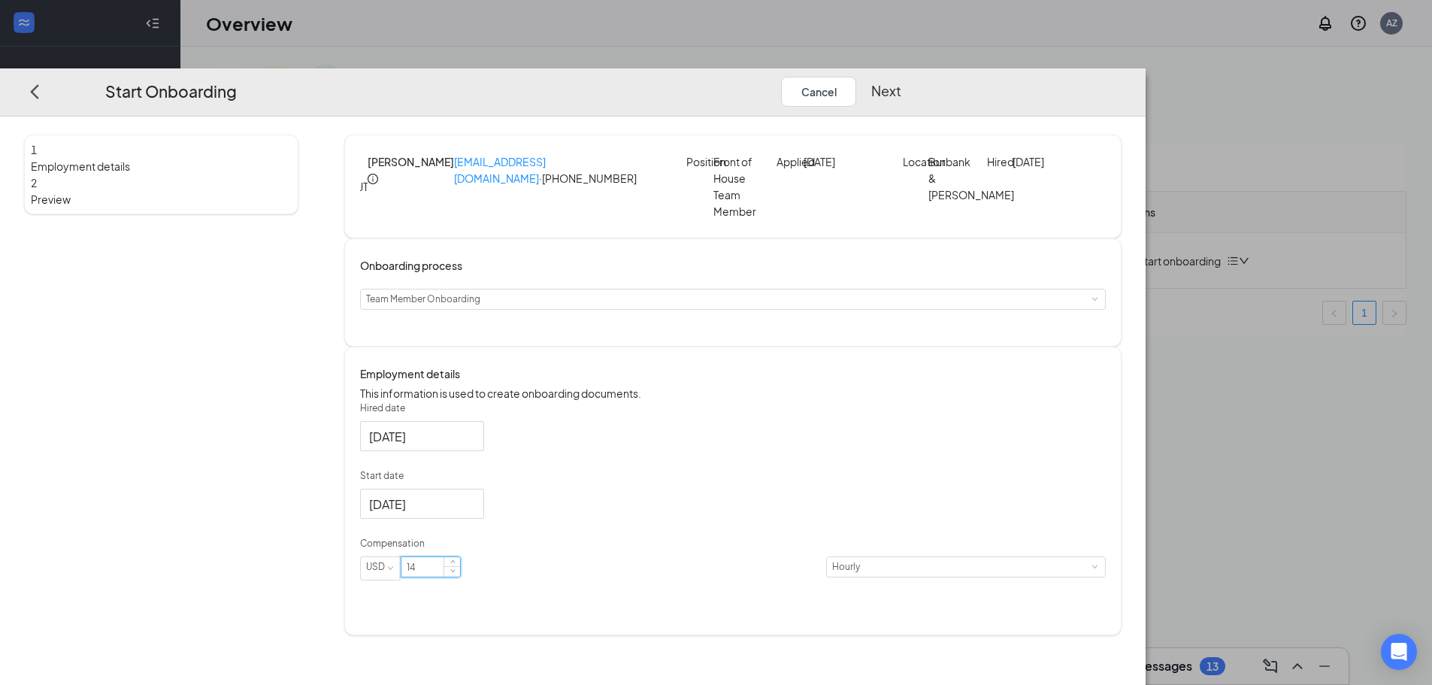
drag, startPoint x: 607, startPoint y: 603, endPoint x: 561, endPoint y: 603, distance: 45.8
click at [460, 576] on input "14" at bounding box center [430, 567] width 59 height 20
type input "12"
click at [830, 519] on div "Hired date [DATE] Start date [DATE] [DATE] Su Mo Tu We Th Fr Sa 31 1 2 3 4 5 6 …" at bounding box center [732, 499] width 745 height 197
click at [901, 77] on button "Next" at bounding box center [886, 92] width 30 height 30
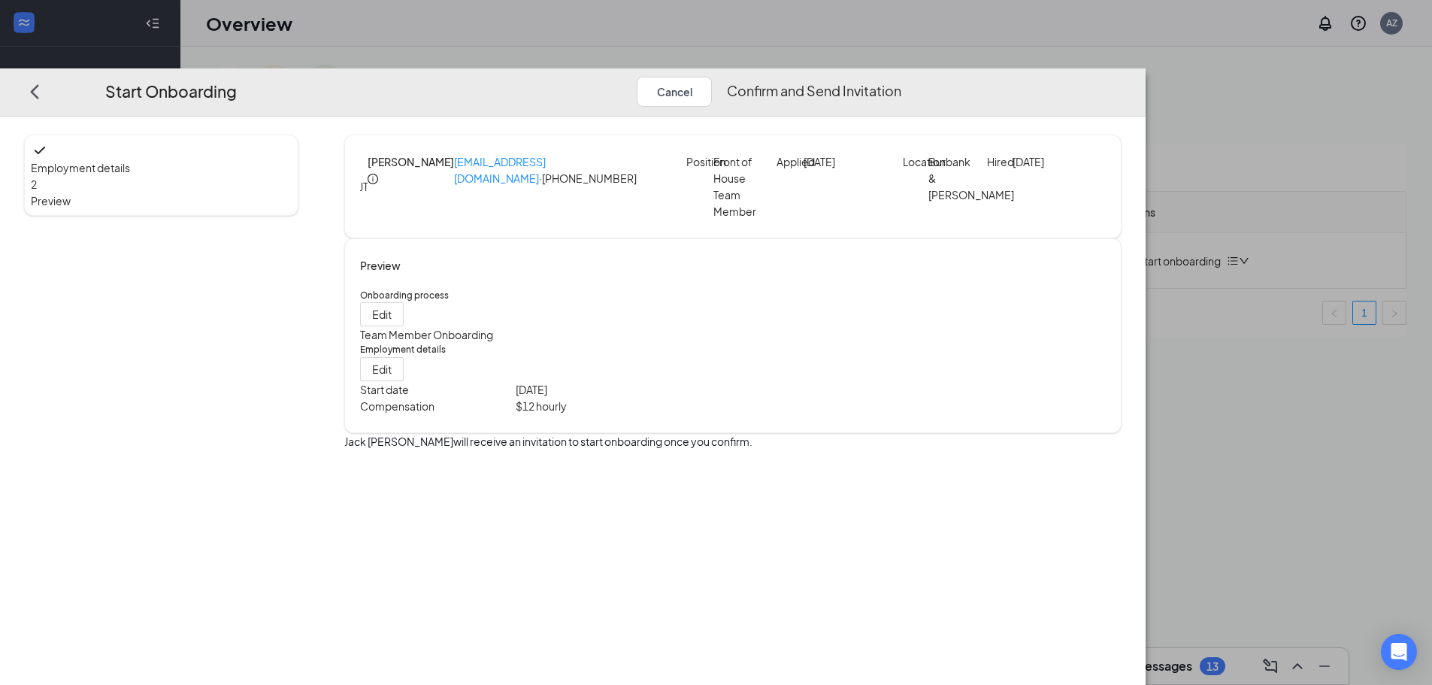
click at [901, 77] on button "Confirm and Send Invitation" at bounding box center [814, 92] width 174 height 30
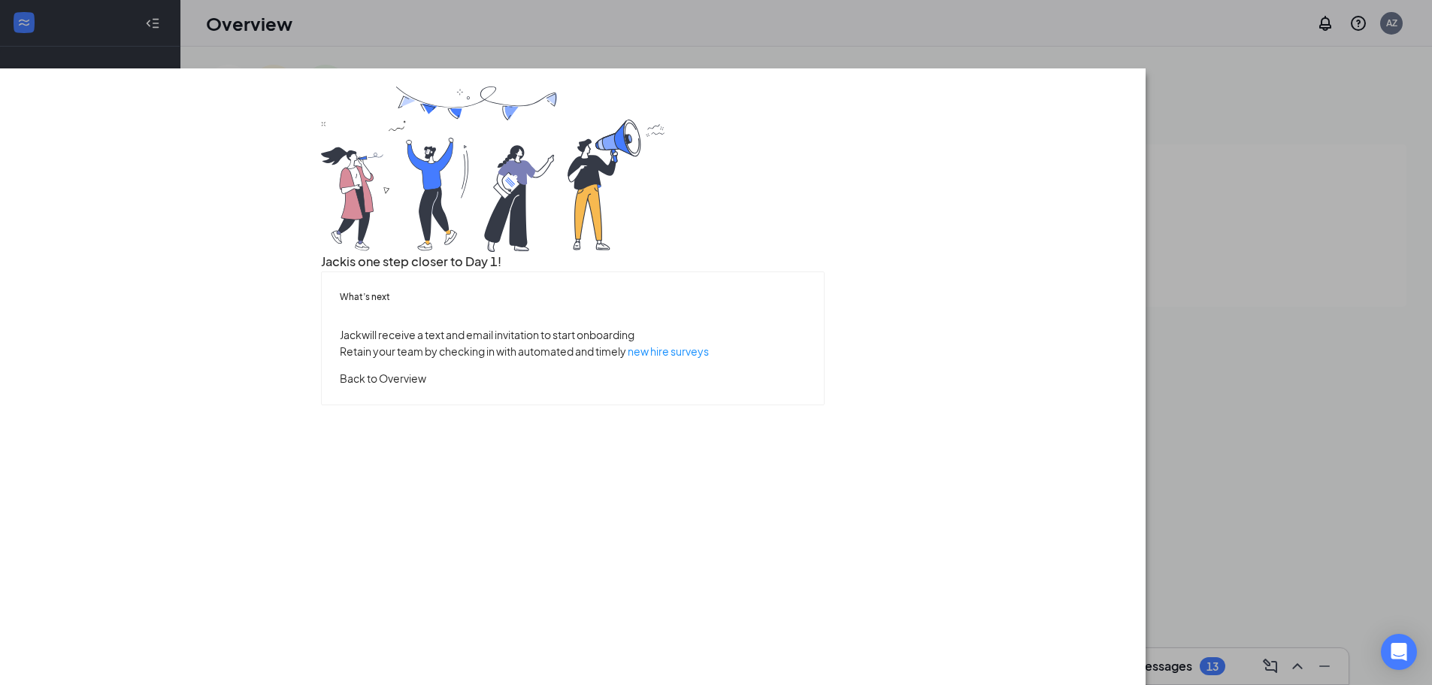
click at [426, 386] on button "Back to Overview" at bounding box center [383, 378] width 86 height 17
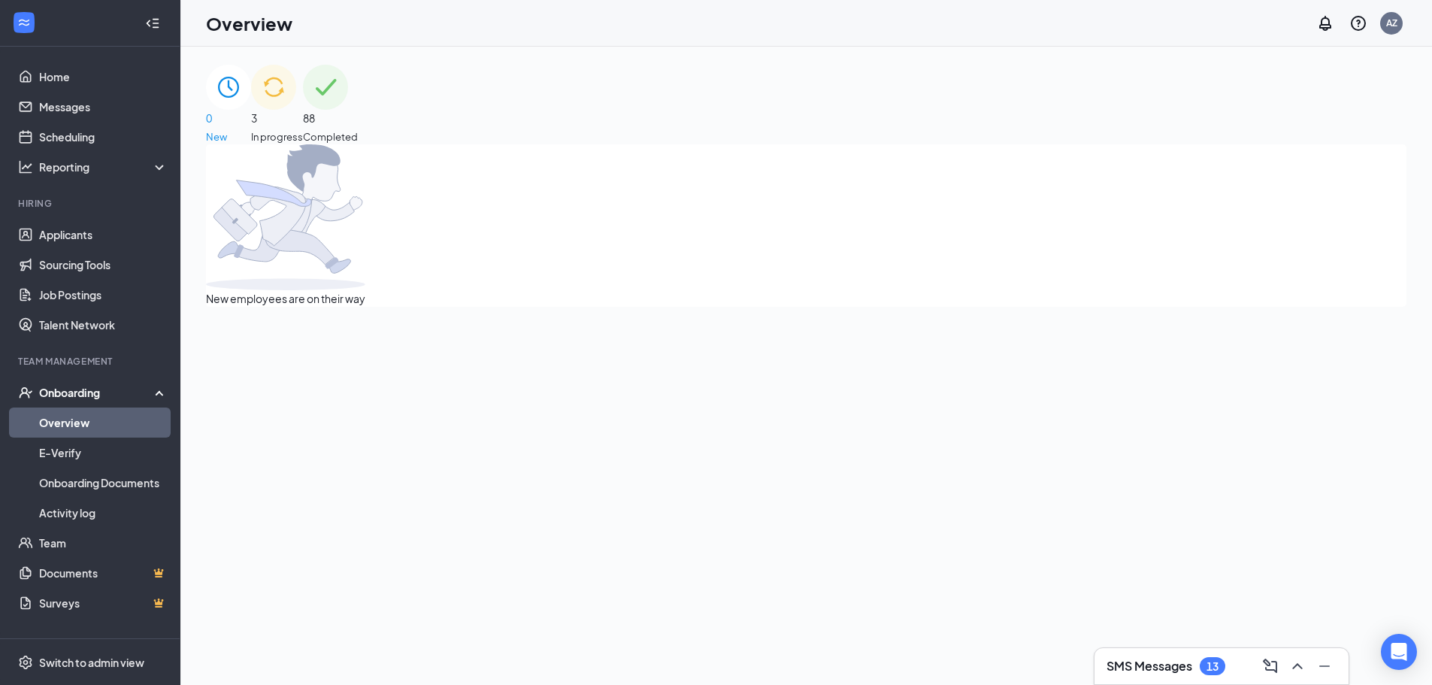
click at [296, 105] on img at bounding box center [273, 87] width 45 height 45
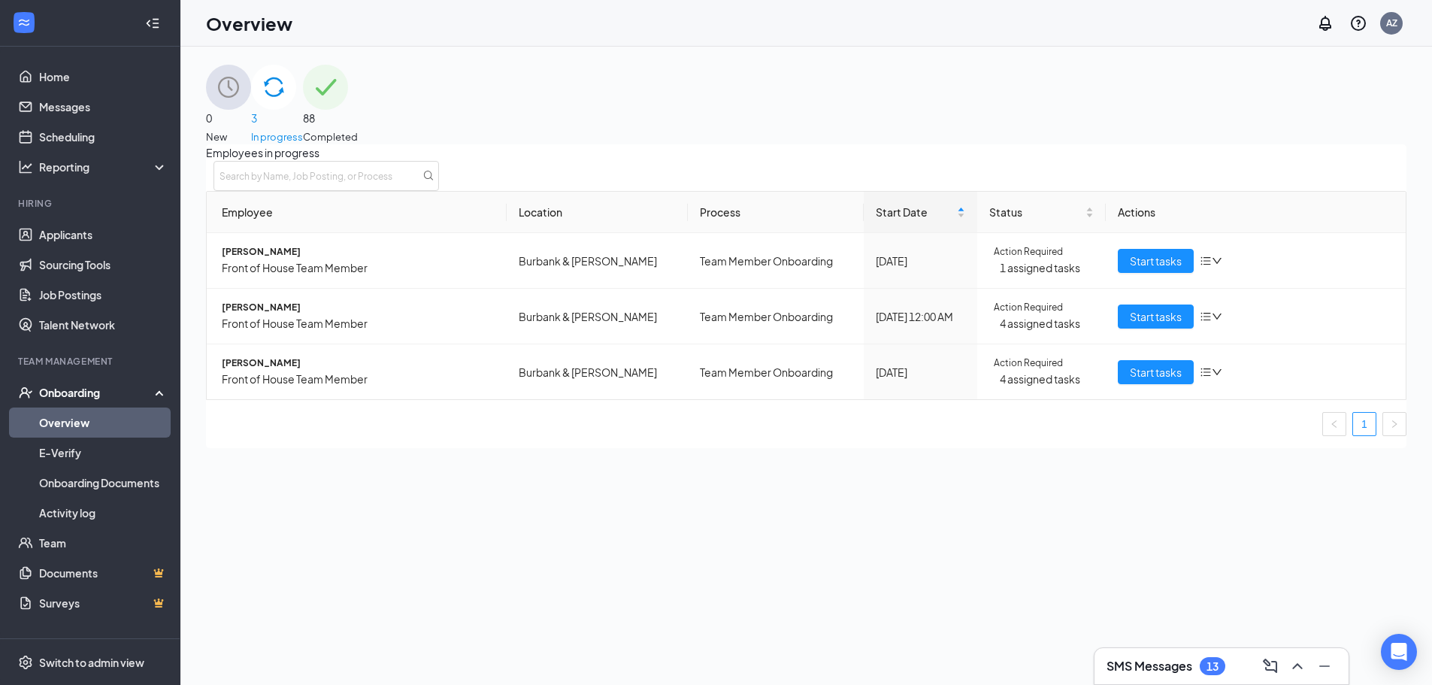
click at [348, 107] on img at bounding box center [325, 87] width 45 height 45
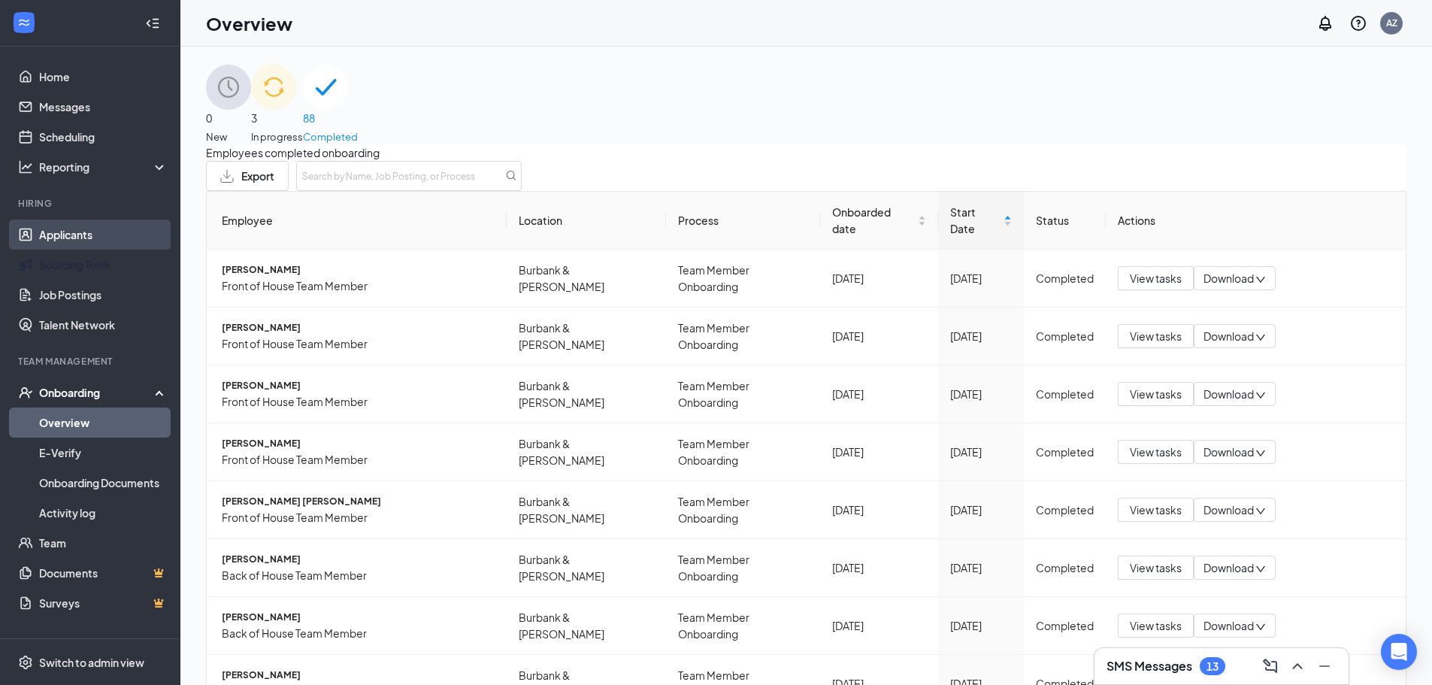
click at [98, 245] on link "Applicants" at bounding box center [103, 234] width 129 height 30
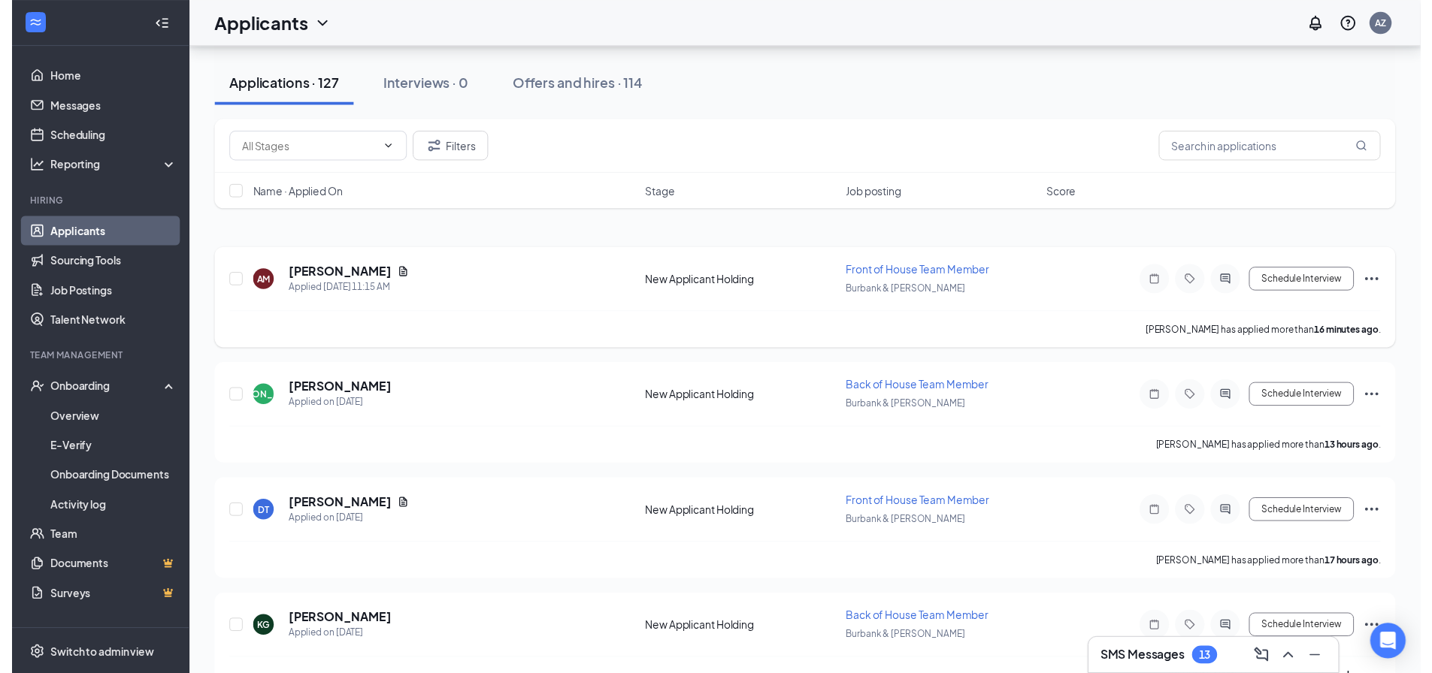
scroll to position [75, 0]
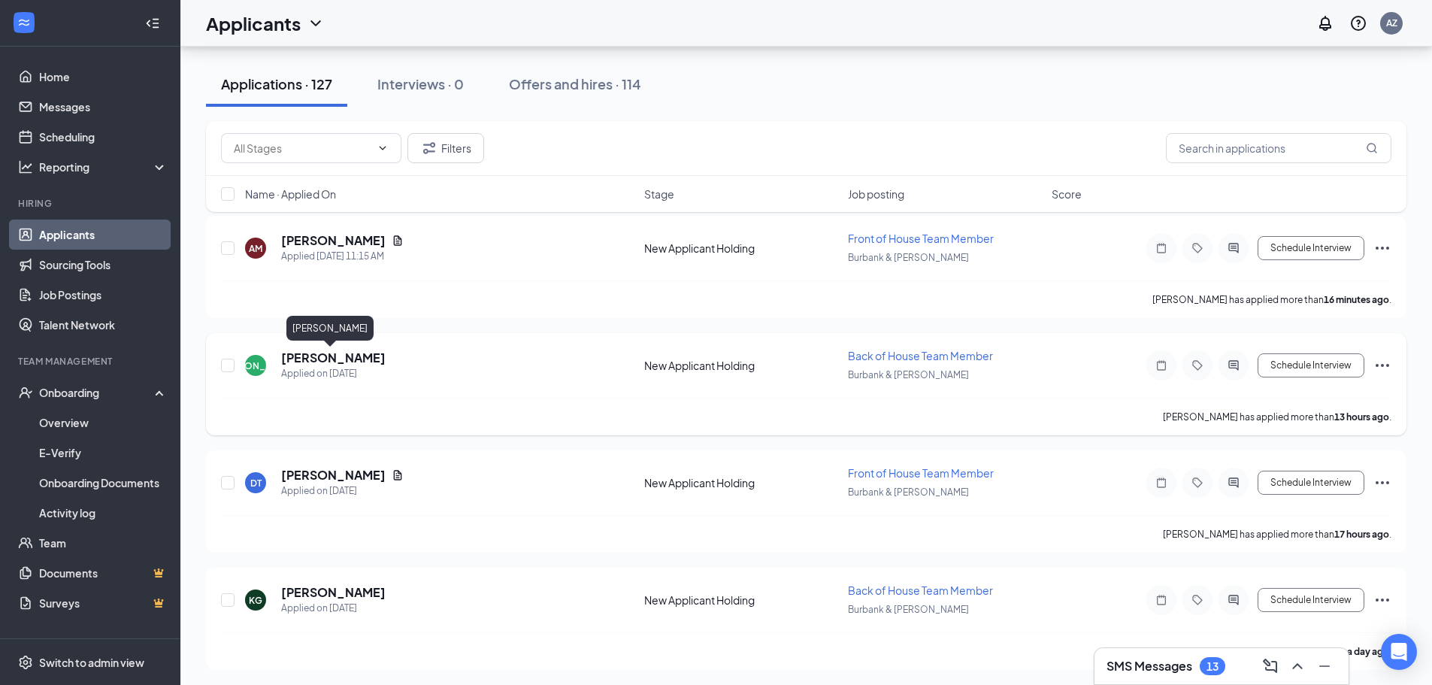
click at [334, 353] on h5 "[PERSON_NAME]" at bounding box center [333, 357] width 104 height 17
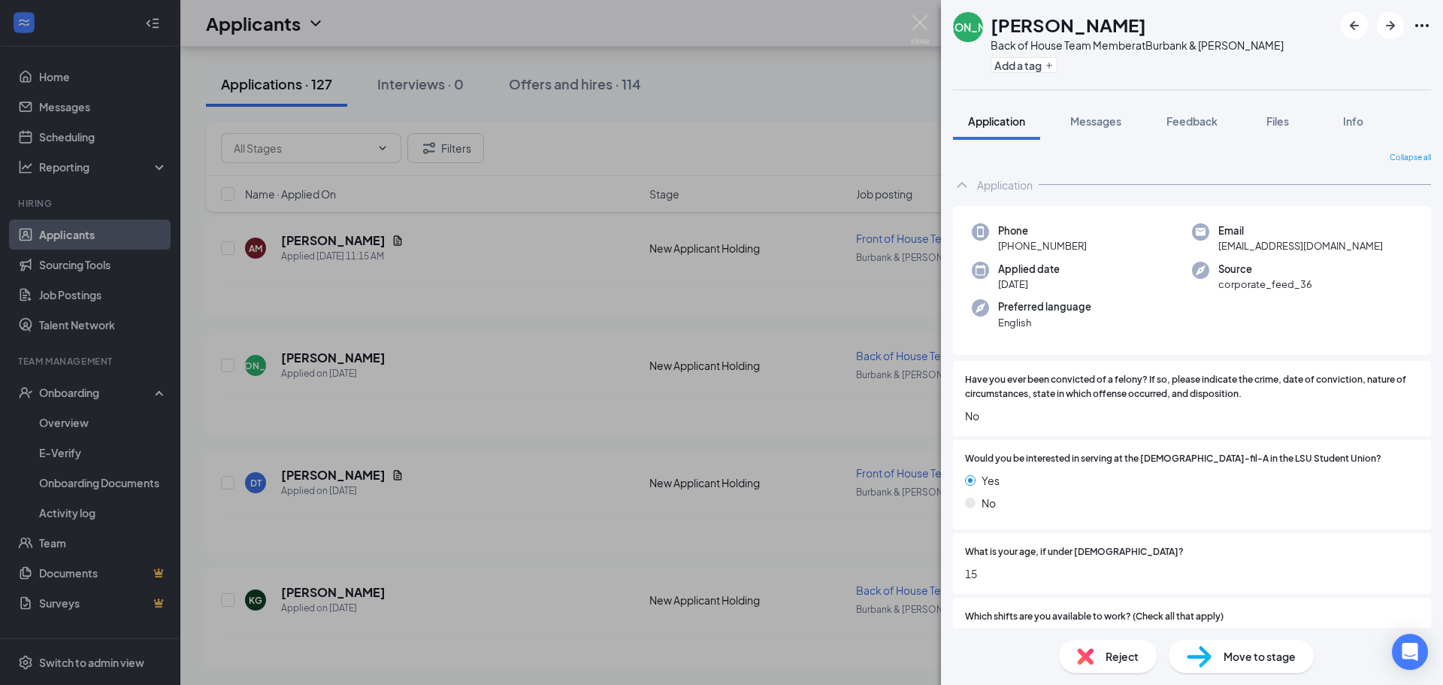
click at [754, 91] on div "[PERSON_NAME] Back of House Team Member at [GEOGRAPHIC_DATA] & [PERSON_NAME] Ad…" at bounding box center [721, 342] width 1443 height 685
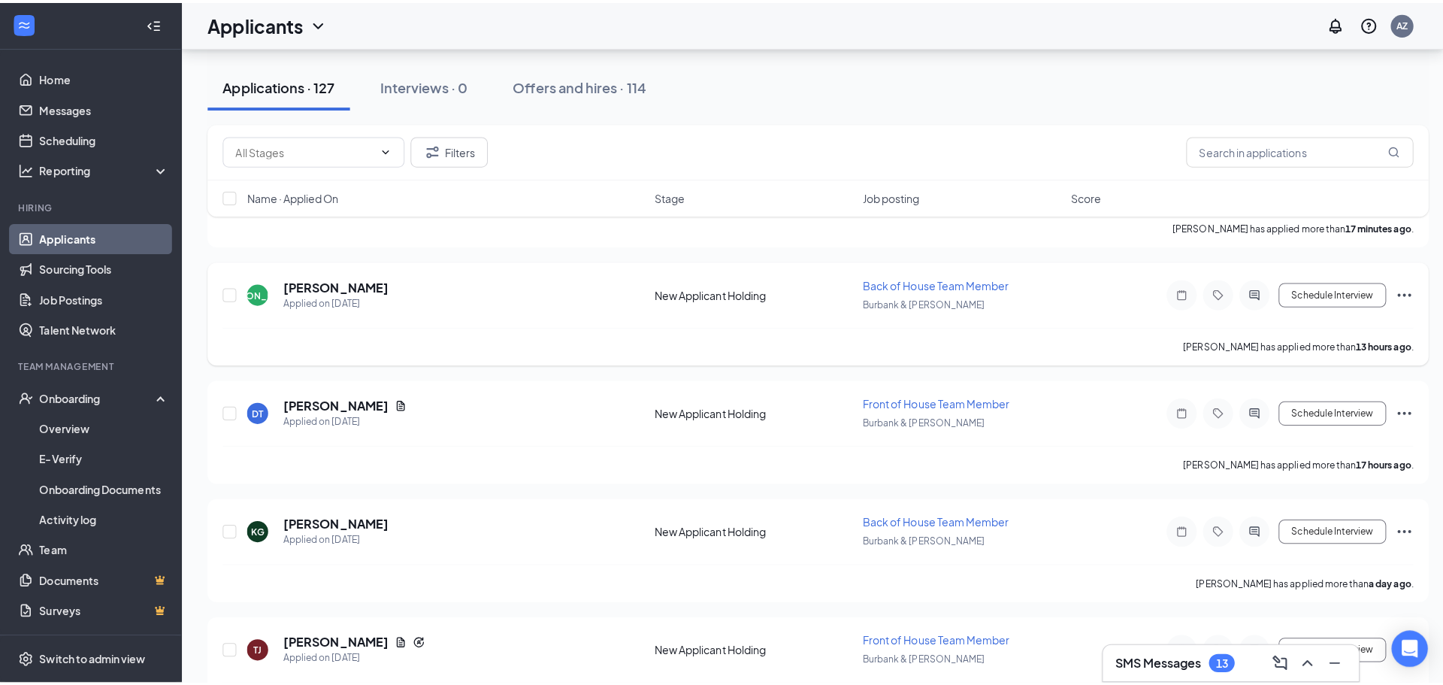
scroll to position [225, 0]
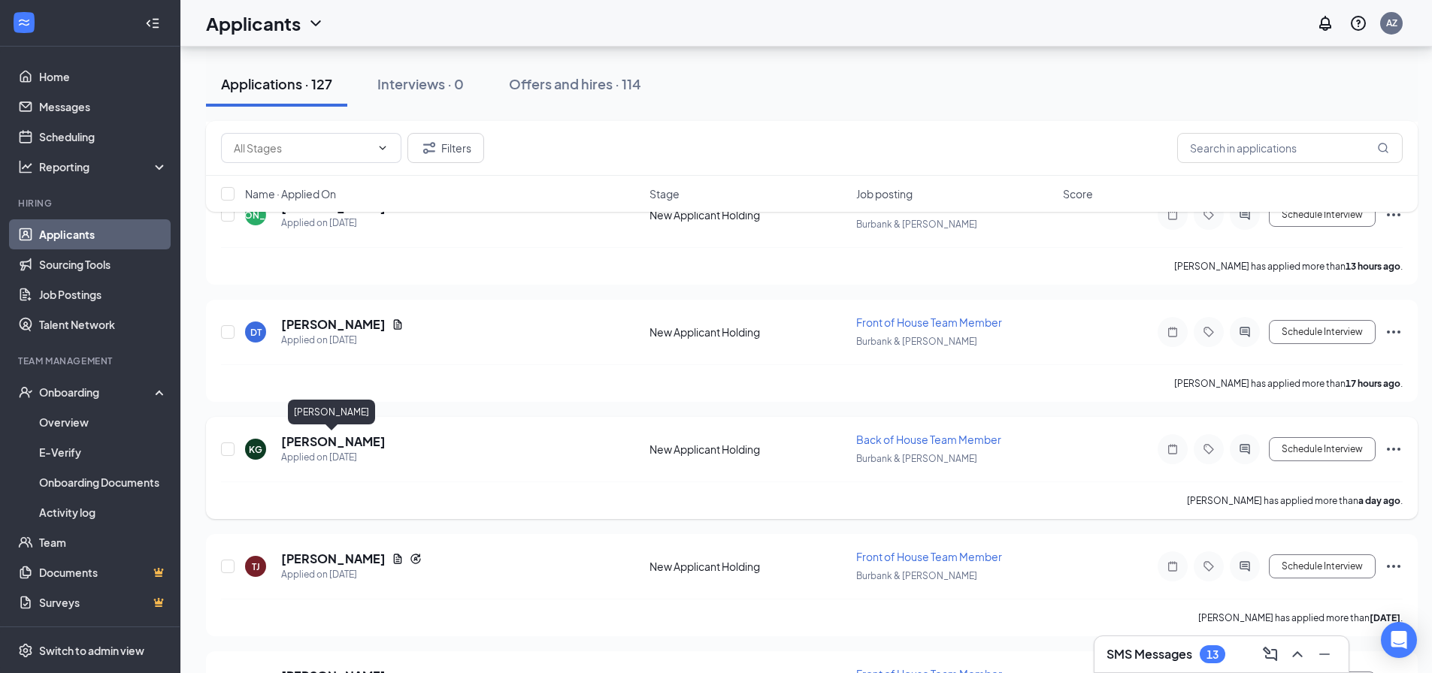
click at [356, 437] on h5 "[PERSON_NAME]" at bounding box center [333, 442] width 104 height 17
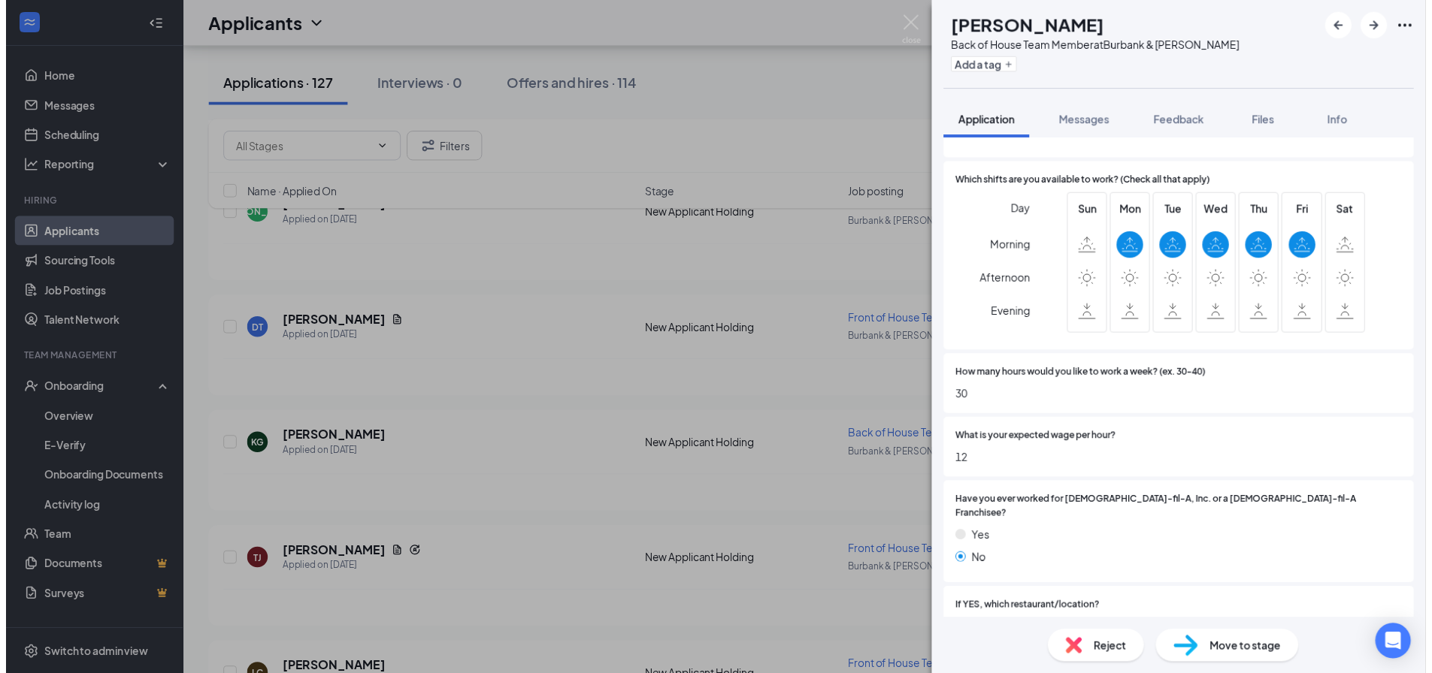
scroll to position [312, 0]
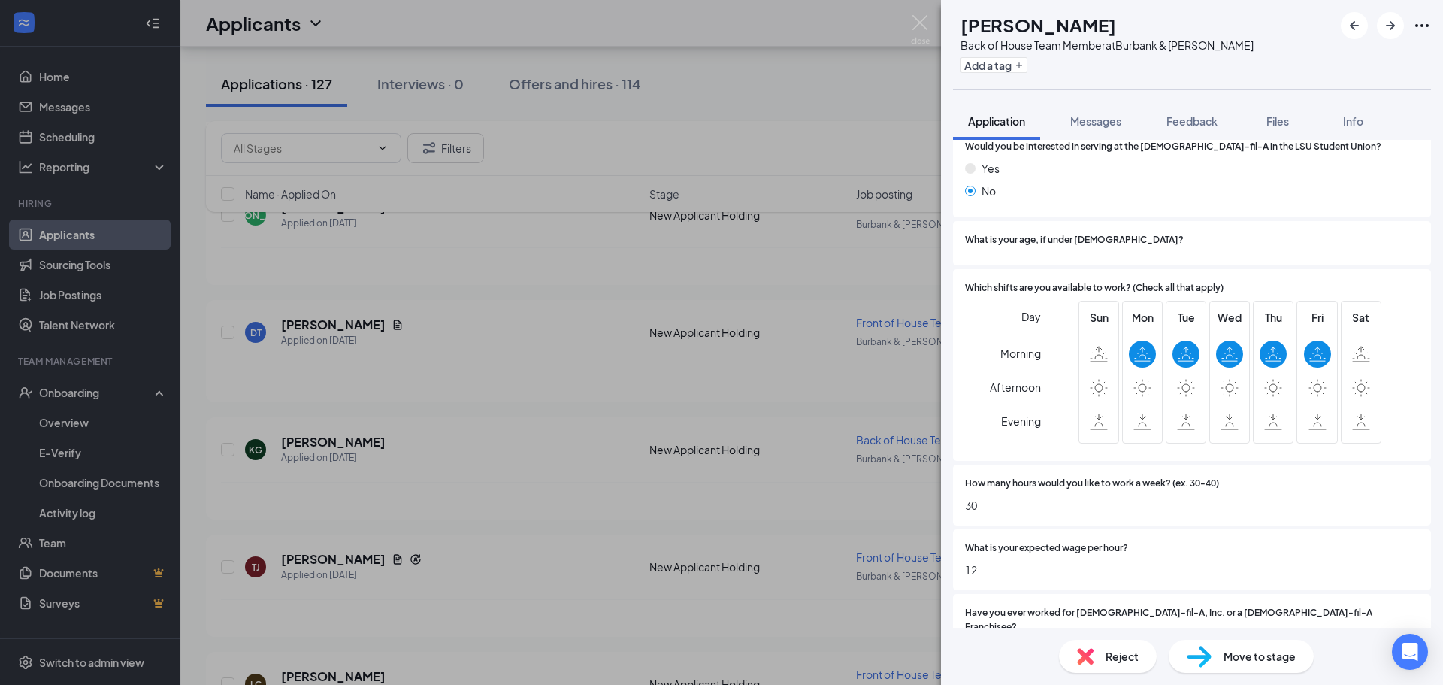
click at [346, 557] on div "KG kimarla [PERSON_NAME] Back of House Team Member at [GEOGRAPHIC_DATA] & [PERS…" at bounding box center [721, 342] width 1443 height 685
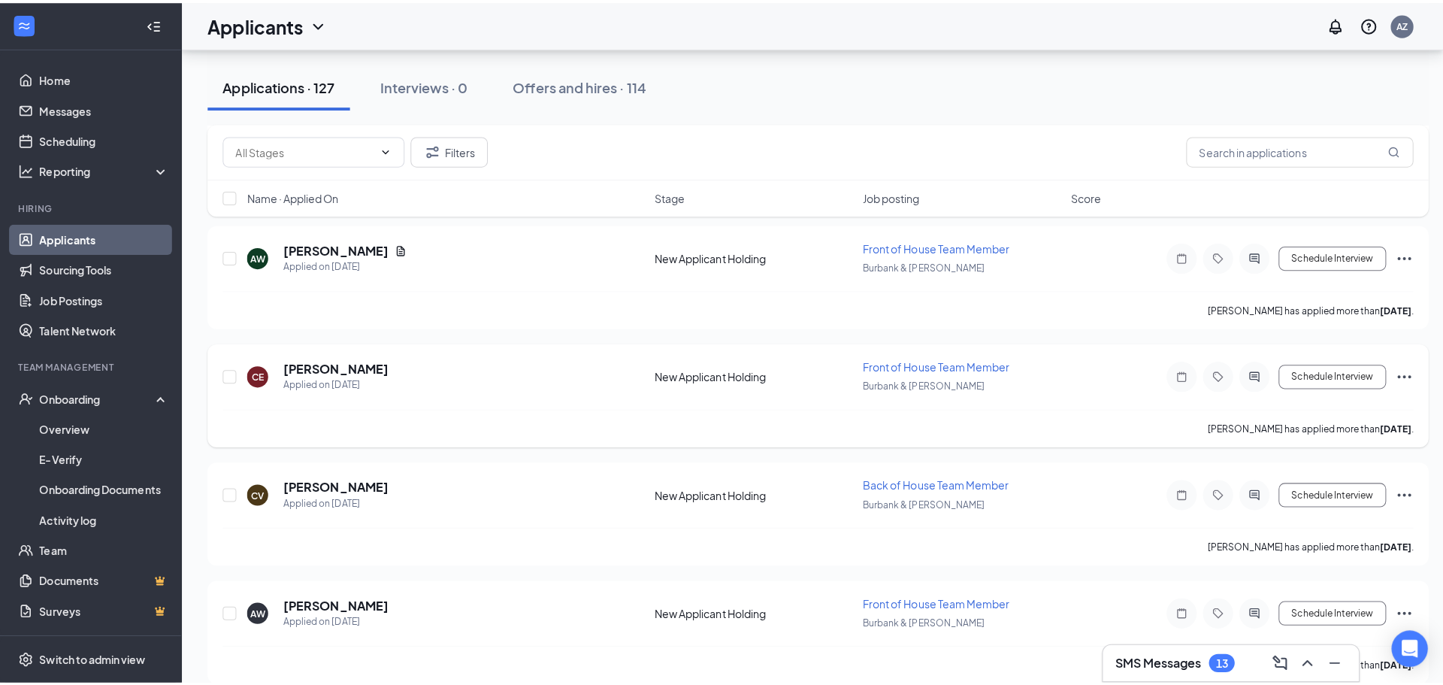
scroll to position [1954, 0]
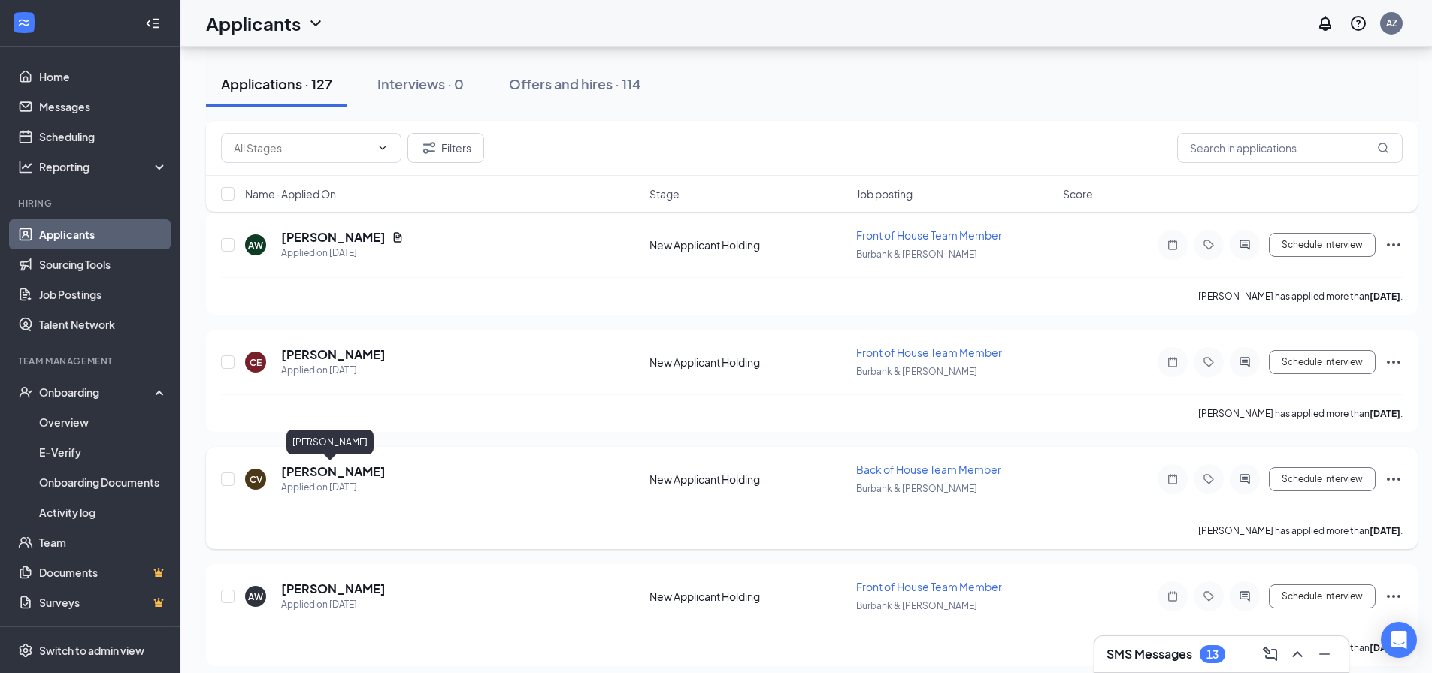
click at [350, 473] on h5 "[PERSON_NAME]" at bounding box center [333, 472] width 104 height 17
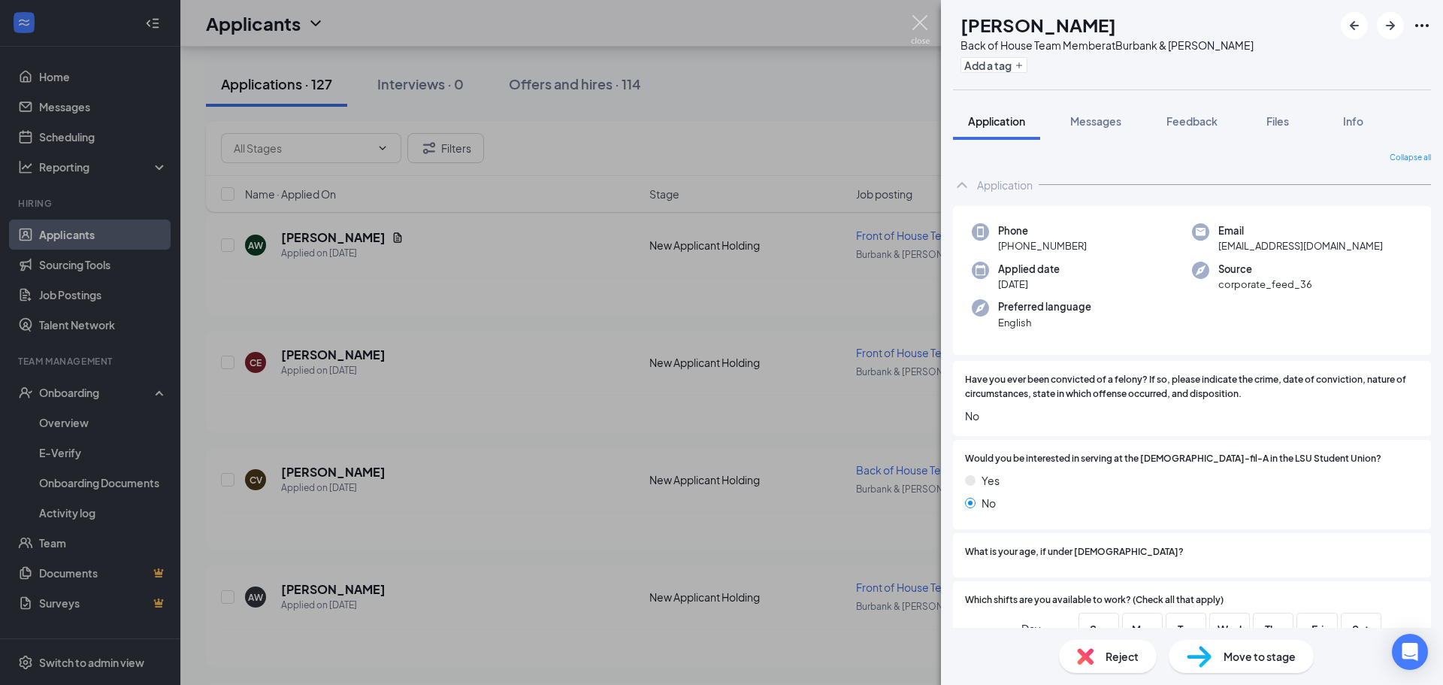
drag, startPoint x: 917, startPoint y: 17, endPoint x: 473, endPoint y: 213, distance: 485.8
click at [917, 16] on img at bounding box center [920, 29] width 19 height 29
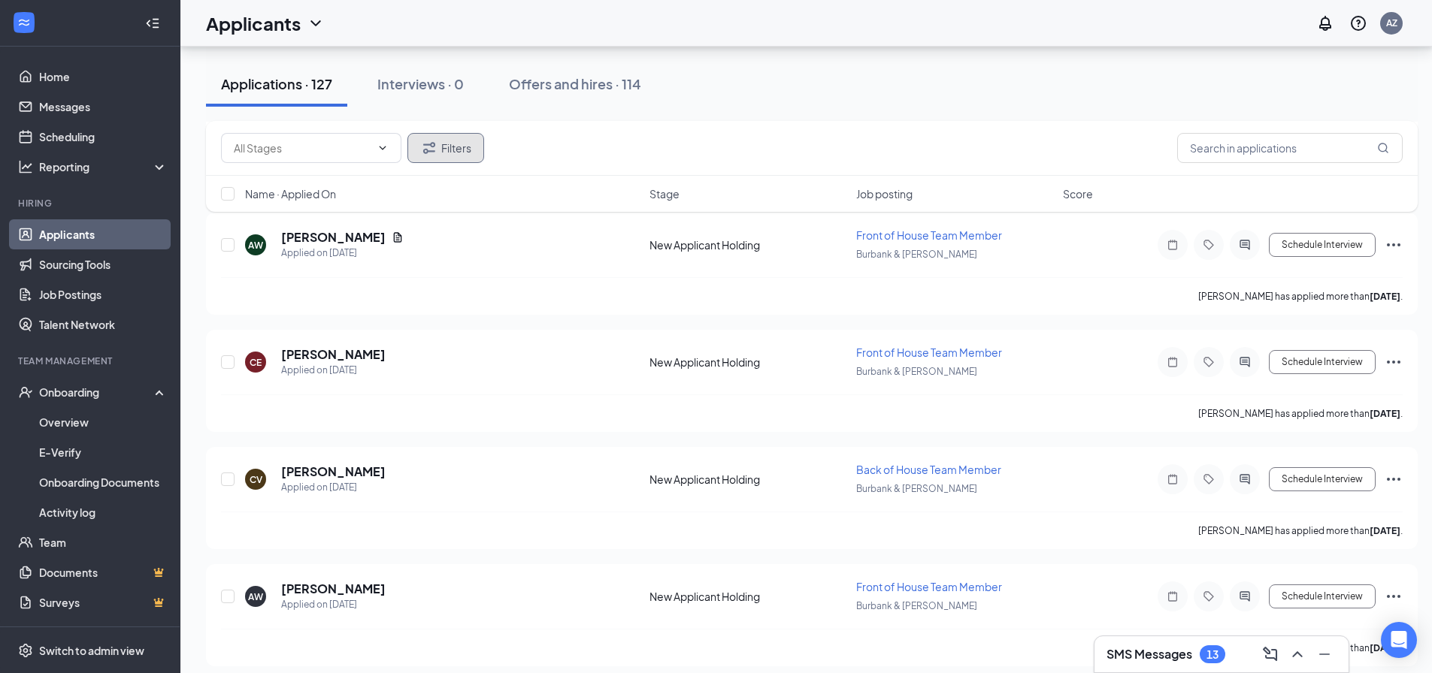
click at [431, 138] on button "Filters" at bounding box center [445, 148] width 77 height 30
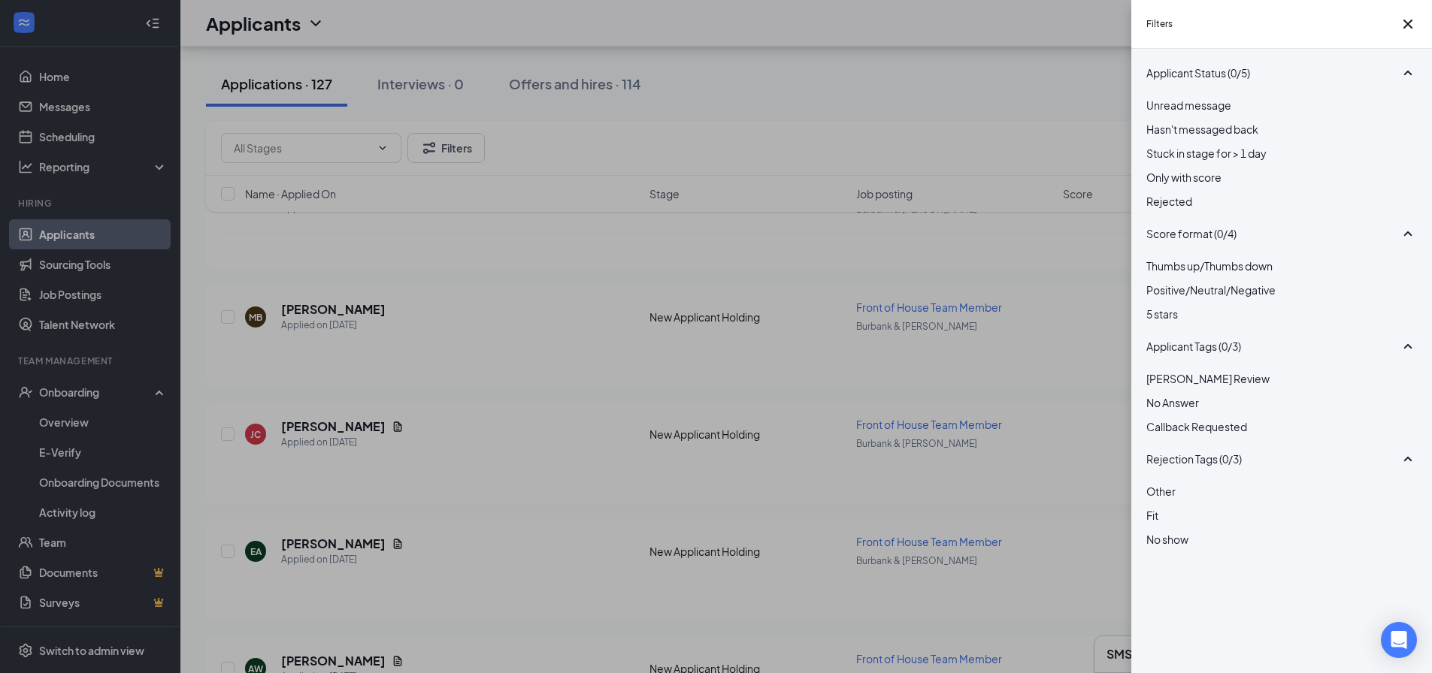
scroll to position [1503, 0]
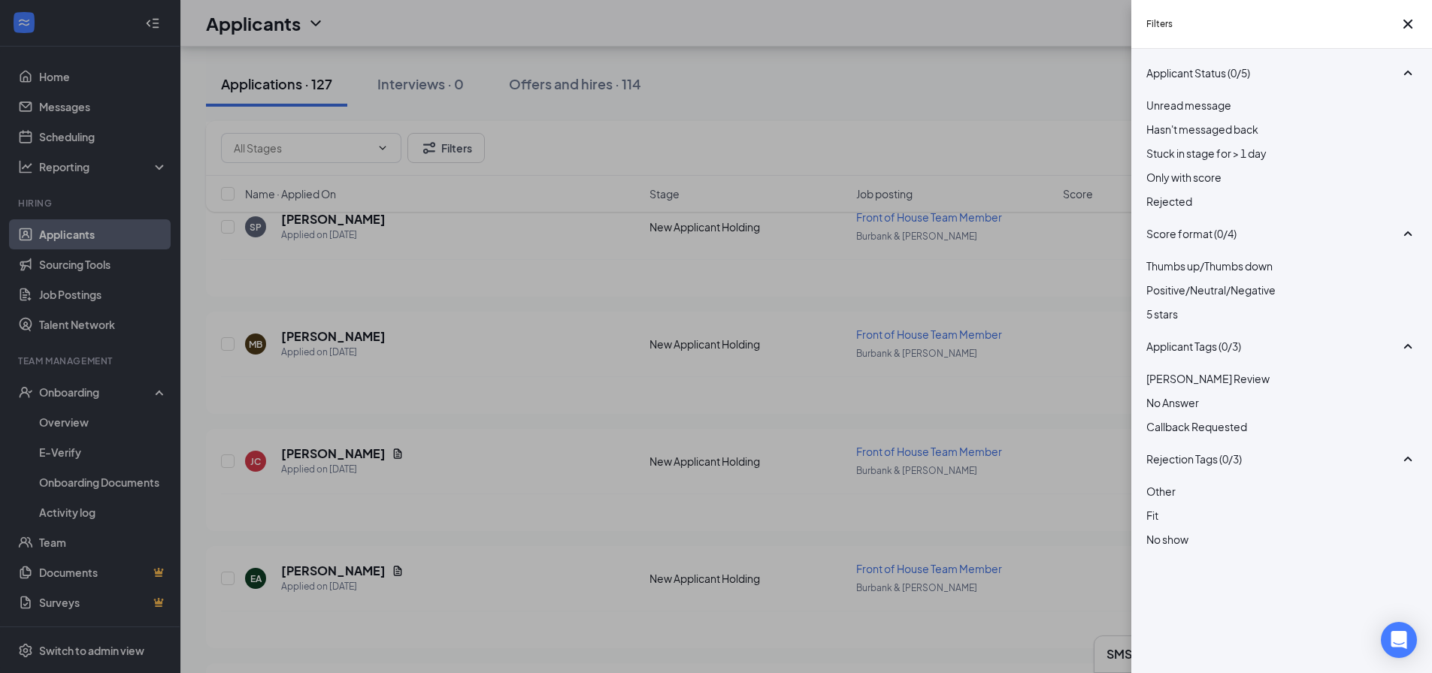
click at [339, 68] on div "Filters Applicant Status (0/5) Unread message Hasn't messaged back Stuck in sta…" at bounding box center [716, 336] width 1432 height 673
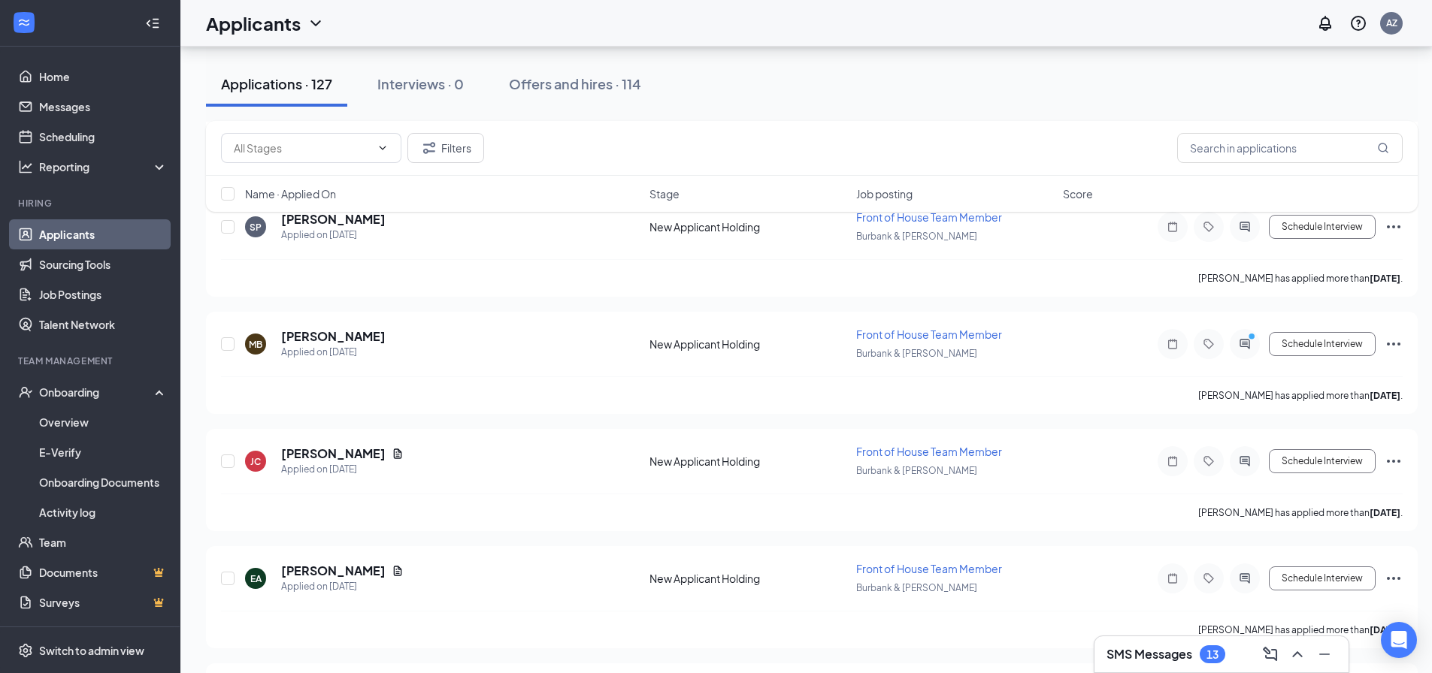
click at [319, 20] on icon "ChevronDown" at bounding box center [316, 23] width 18 height 18
click at [318, 23] on icon "ChevronDown" at bounding box center [315, 23] width 10 height 6
click at [333, 150] on input "text" at bounding box center [302, 148] width 137 height 17
click at [516, 123] on div "New Applicant Holding (126) Phone Interview (1) Filters" at bounding box center [811, 148] width 1211 height 55
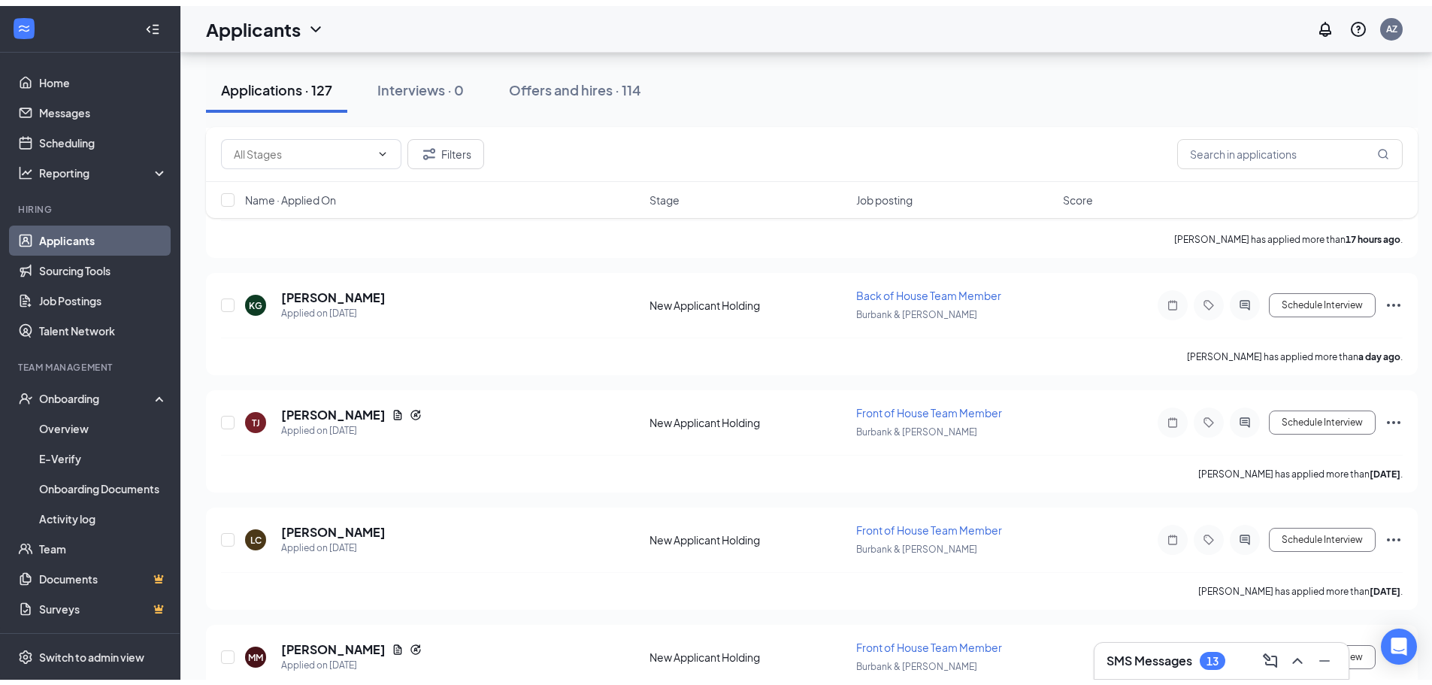
scroll to position [0, 0]
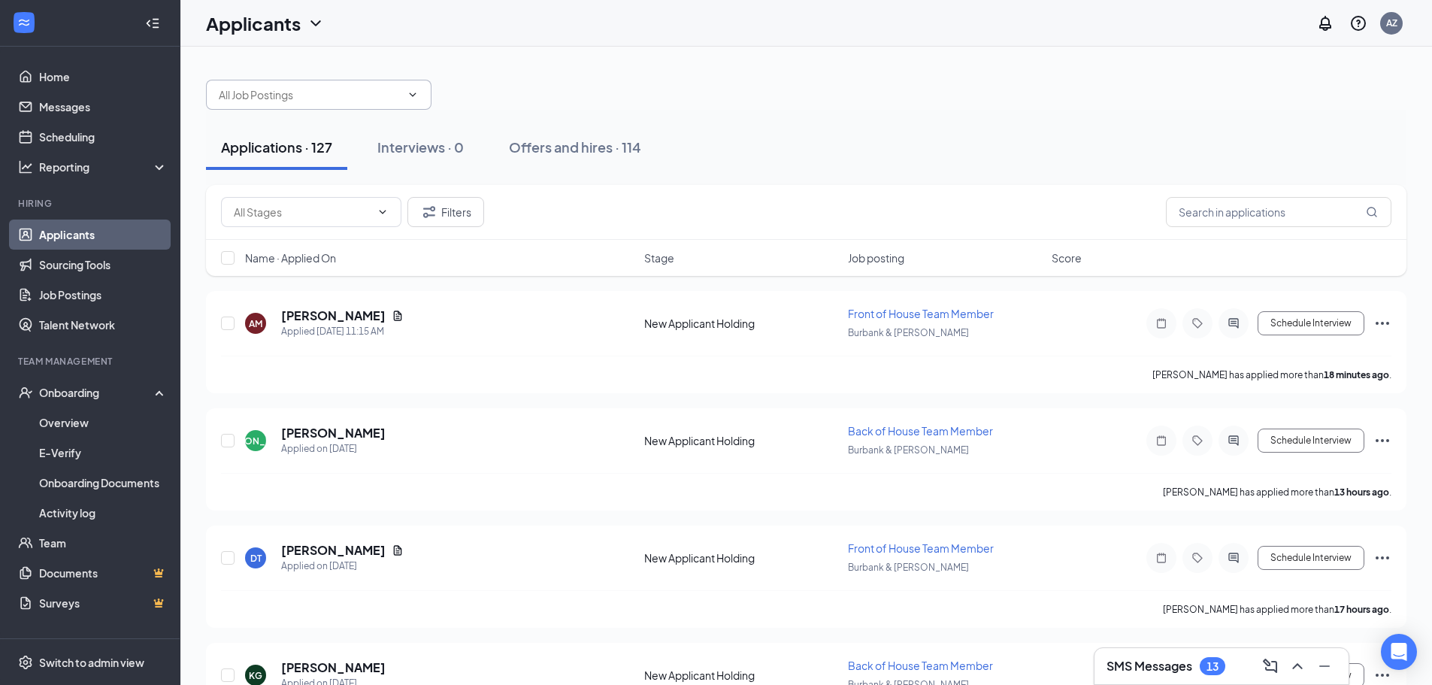
click at [287, 92] on input "text" at bounding box center [310, 94] width 182 height 17
click at [312, 139] on div "Back of House Team Member (Burbank & [PERSON_NAME])" at bounding box center [364, 130] width 291 height 17
type input "Back of House Team Member (Burbank & [PERSON_NAME])"
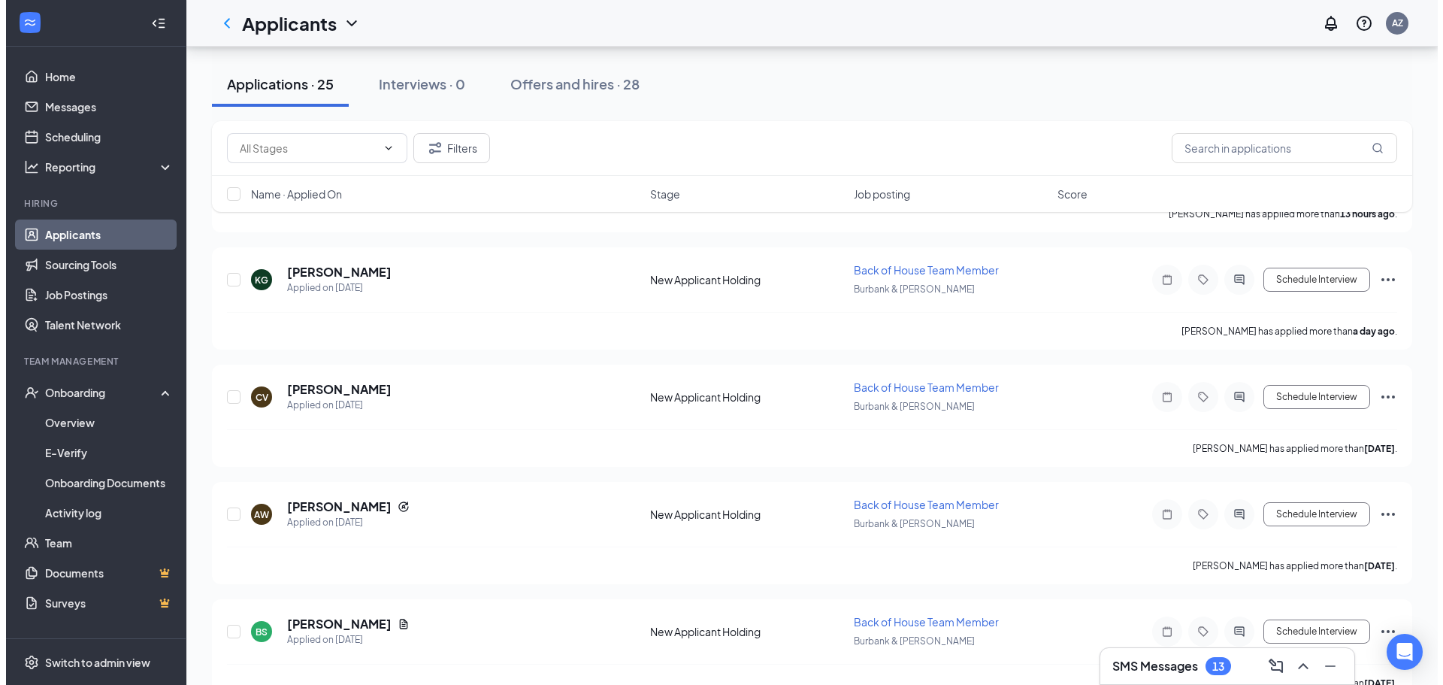
scroll to position [225, 0]
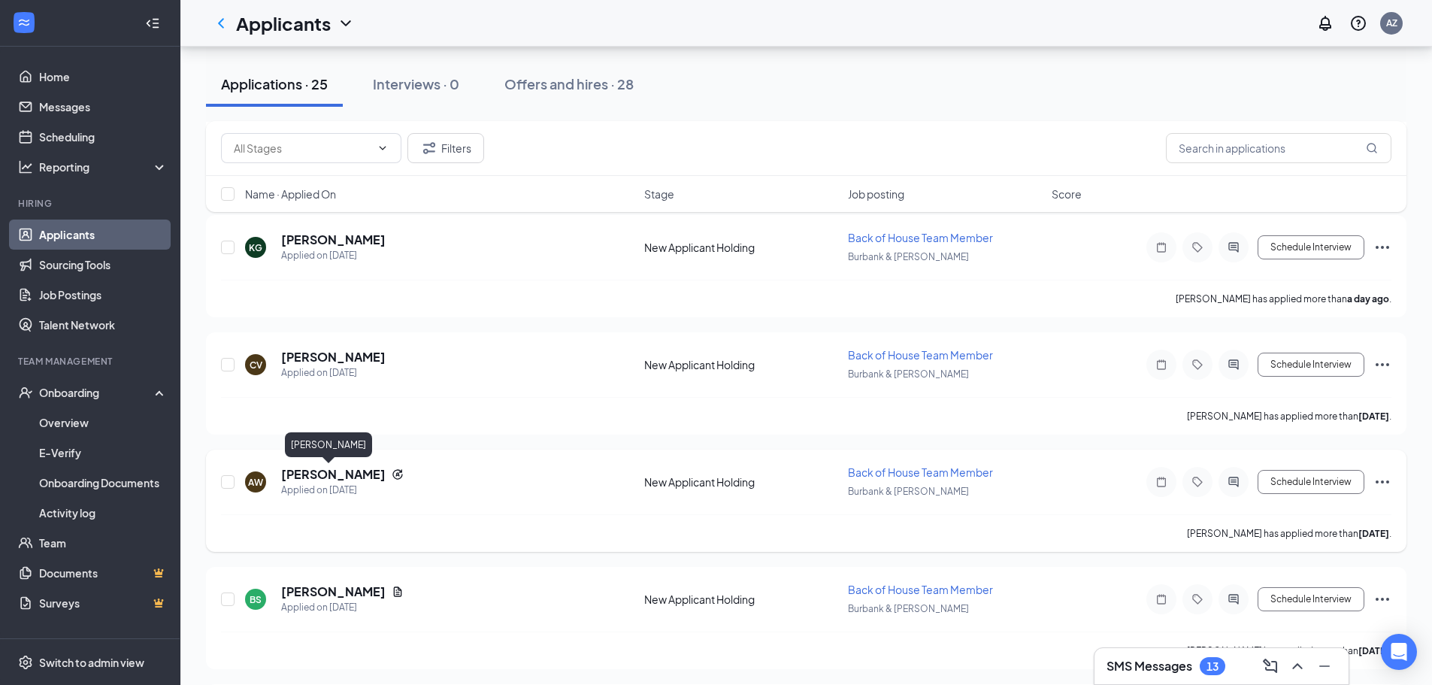
click at [328, 475] on h5 "[PERSON_NAME]" at bounding box center [333, 474] width 104 height 17
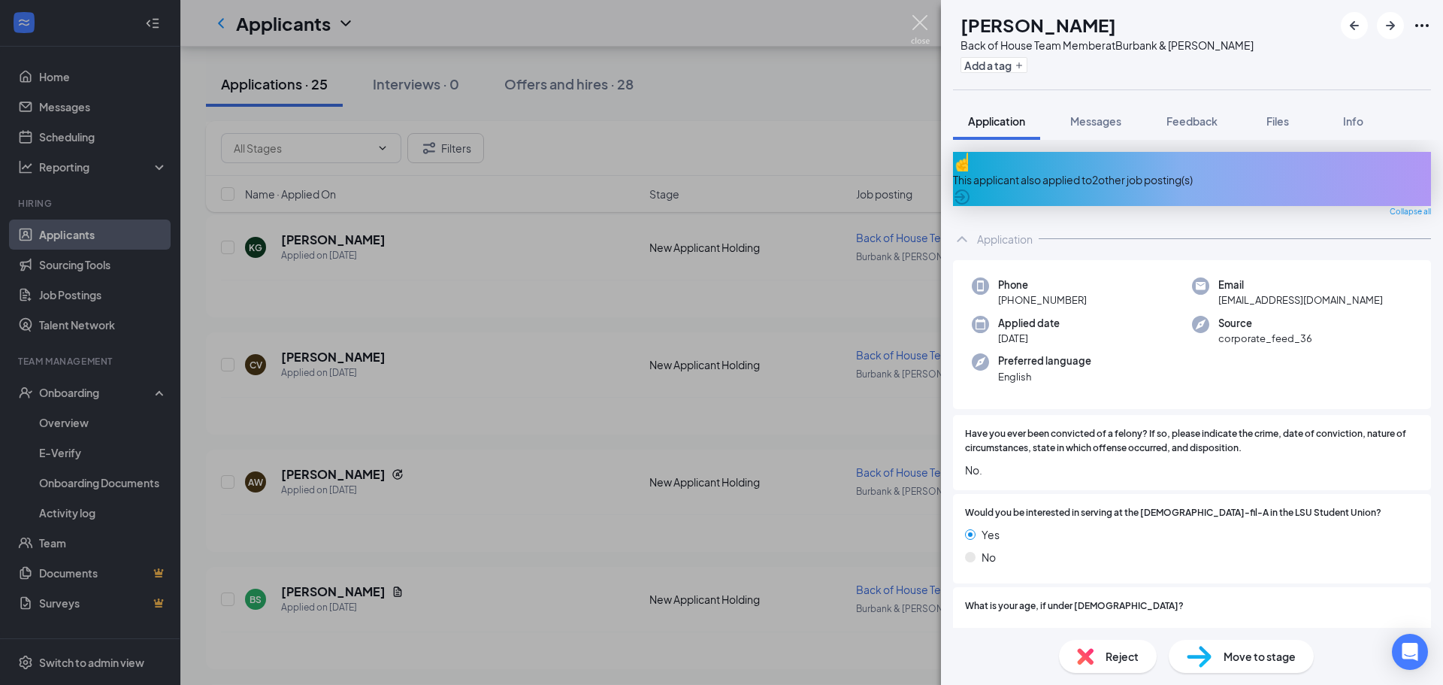
click at [920, 24] on img at bounding box center [920, 29] width 19 height 29
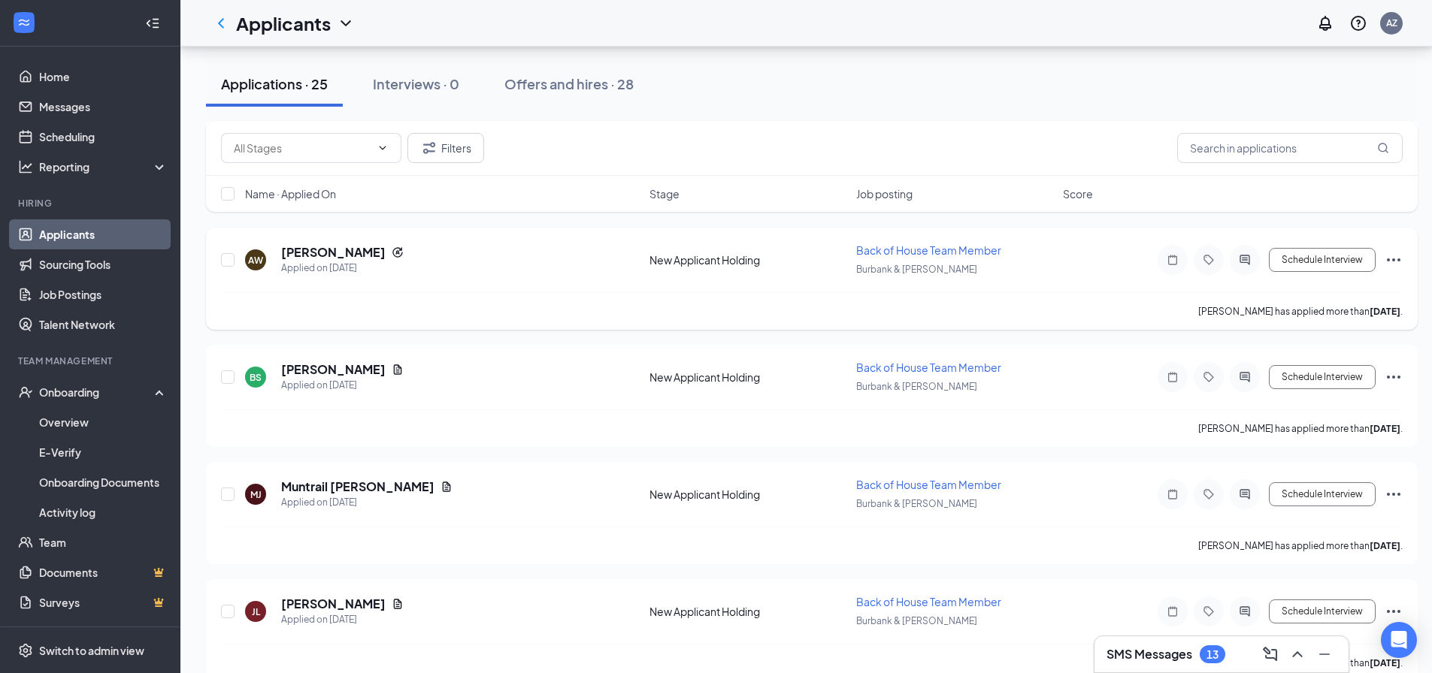
scroll to position [451, 0]
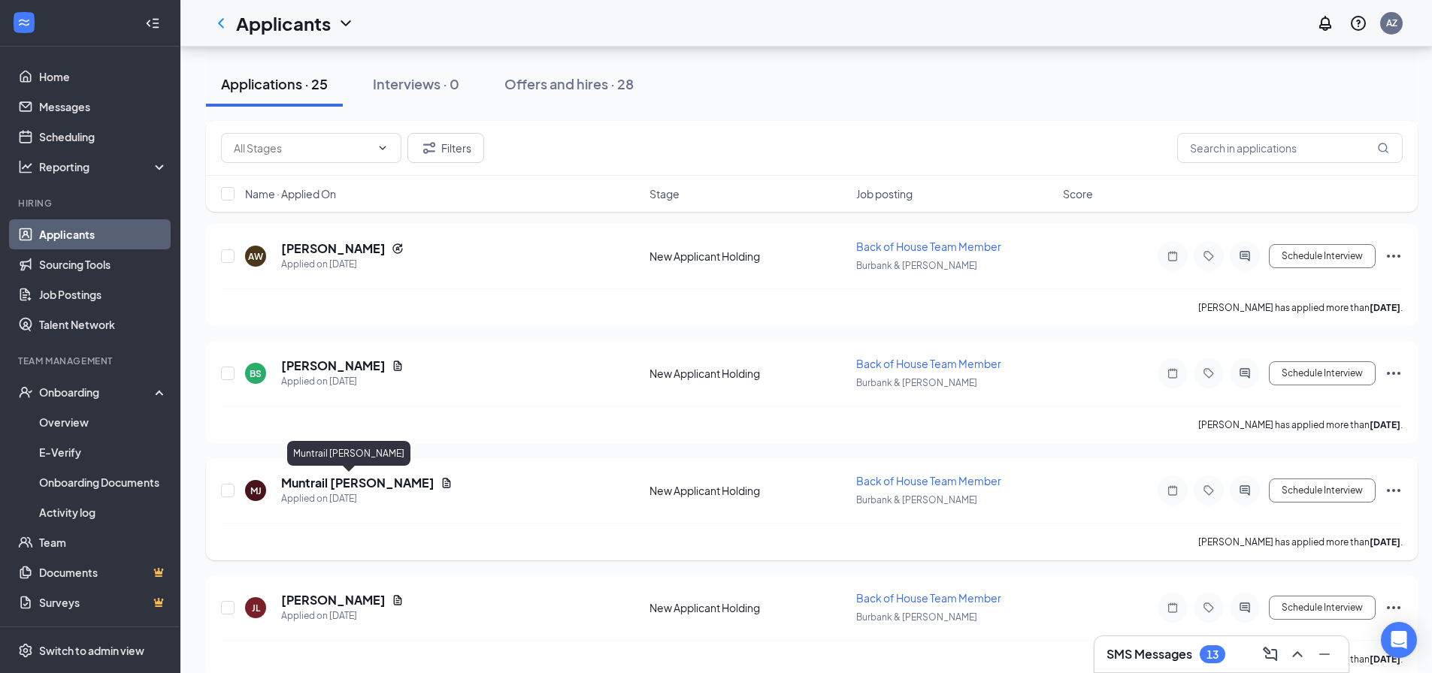
click at [319, 479] on h5 "Muntrail [PERSON_NAME]" at bounding box center [357, 483] width 153 height 17
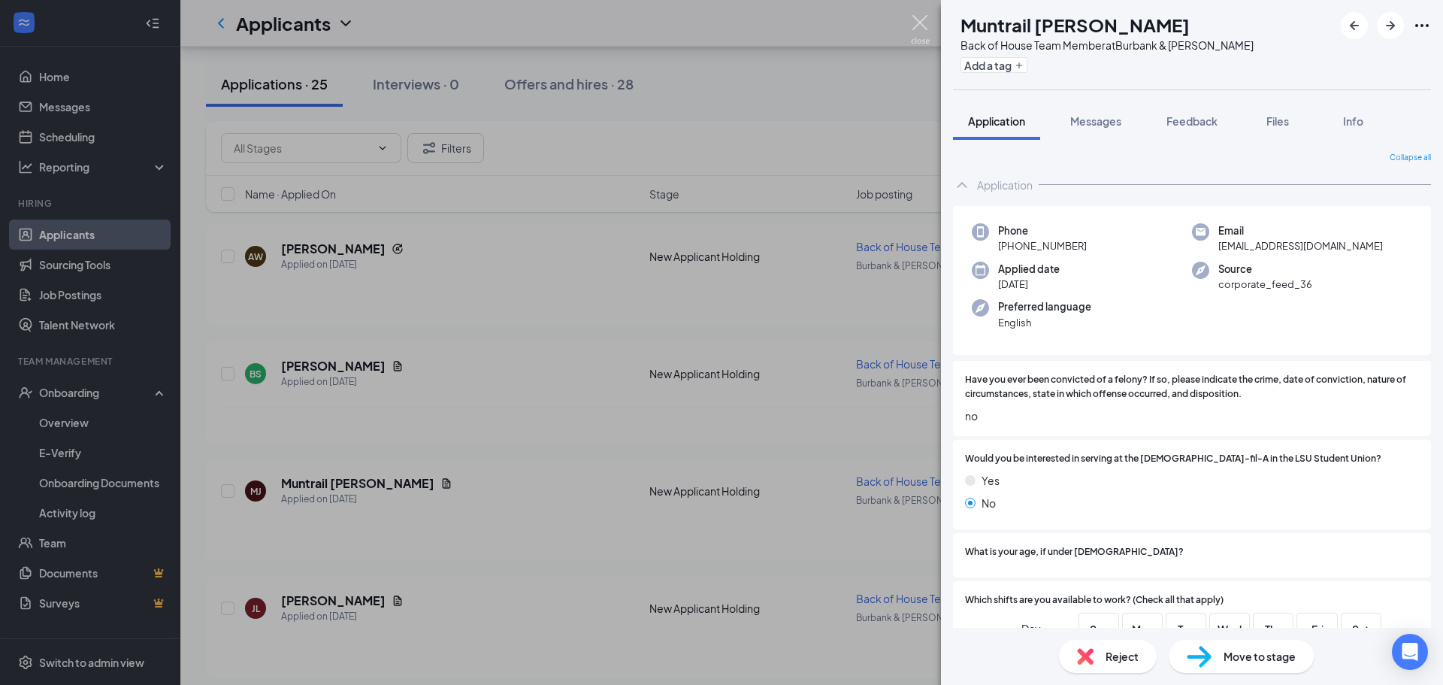
click at [914, 23] on img at bounding box center [920, 29] width 19 height 29
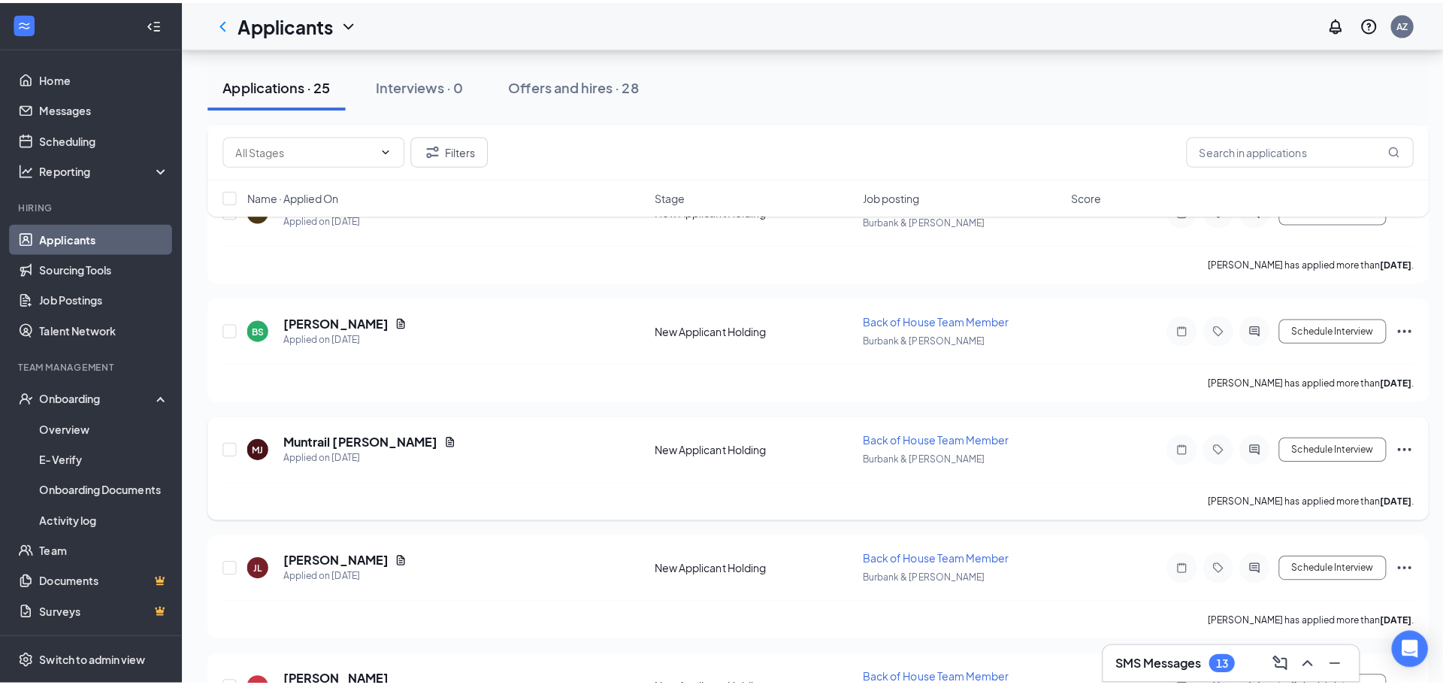
scroll to position [526, 0]
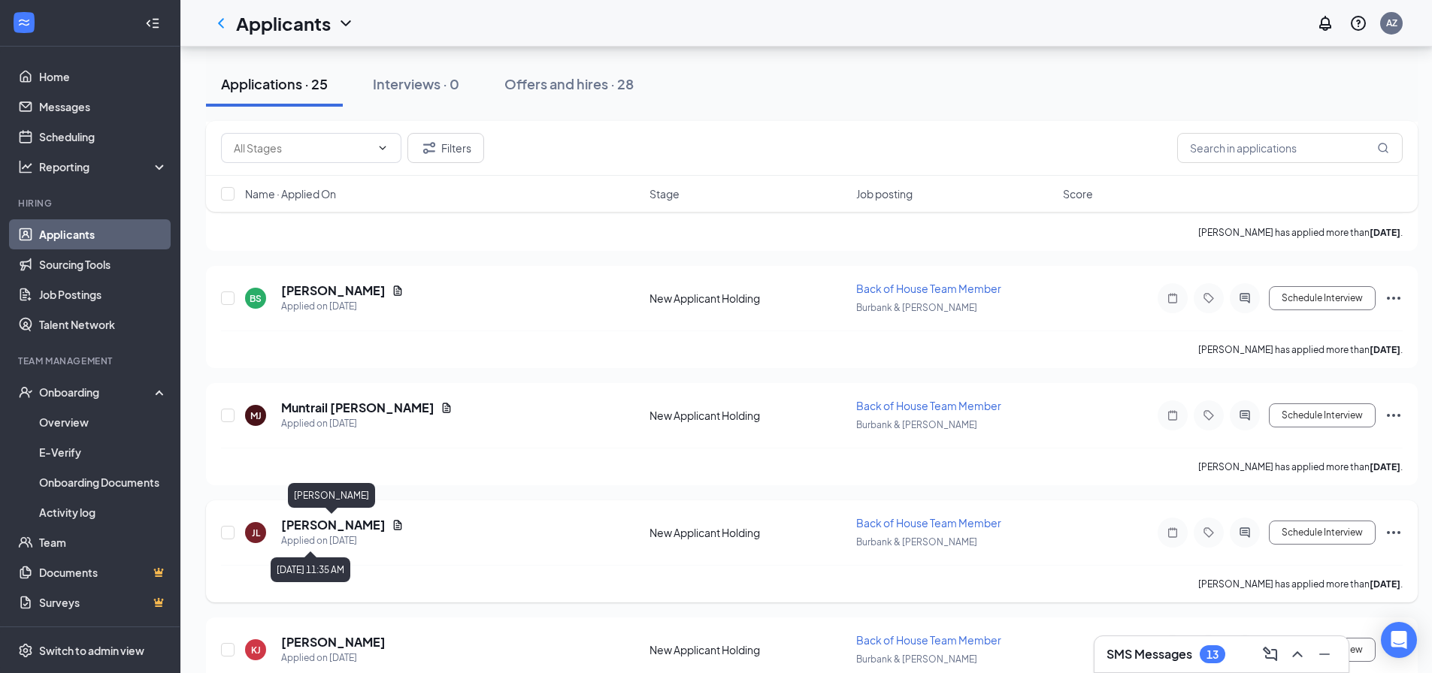
click at [326, 524] on h5 "[PERSON_NAME]" at bounding box center [333, 525] width 104 height 17
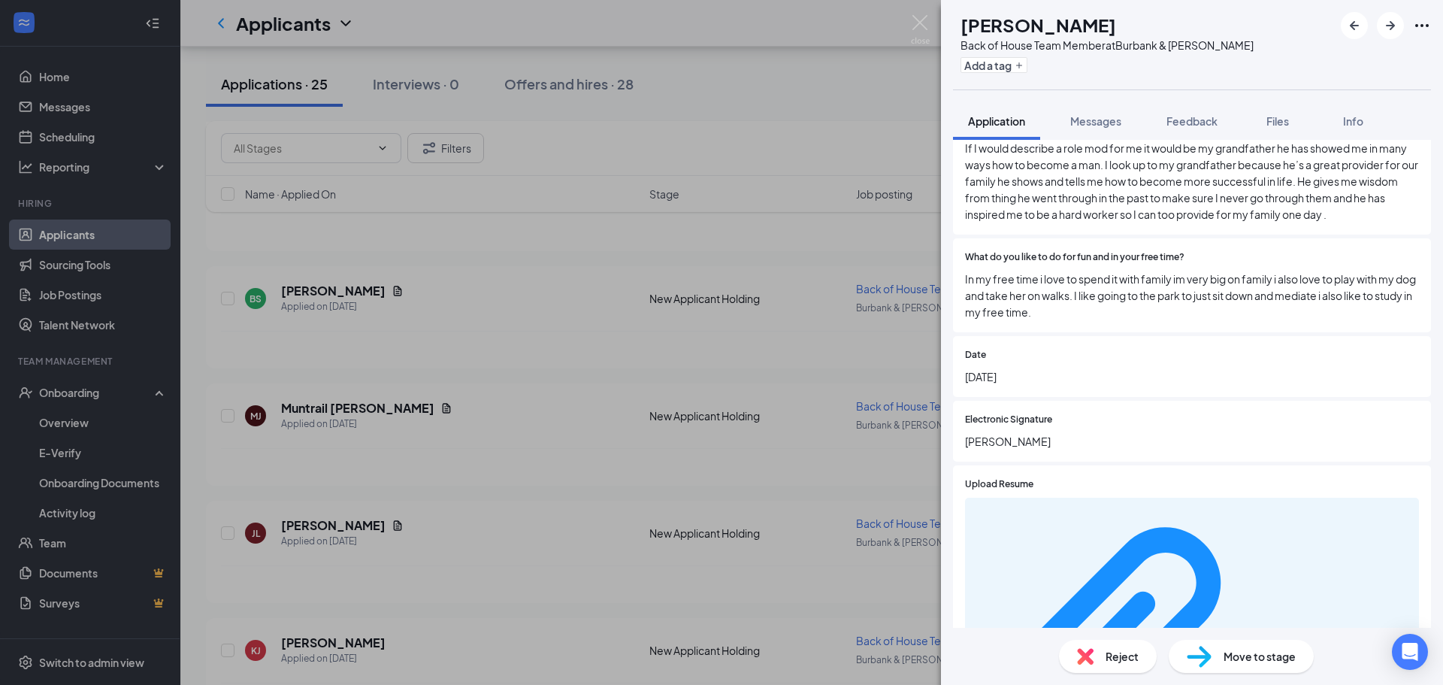
scroll to position [1595, 0]
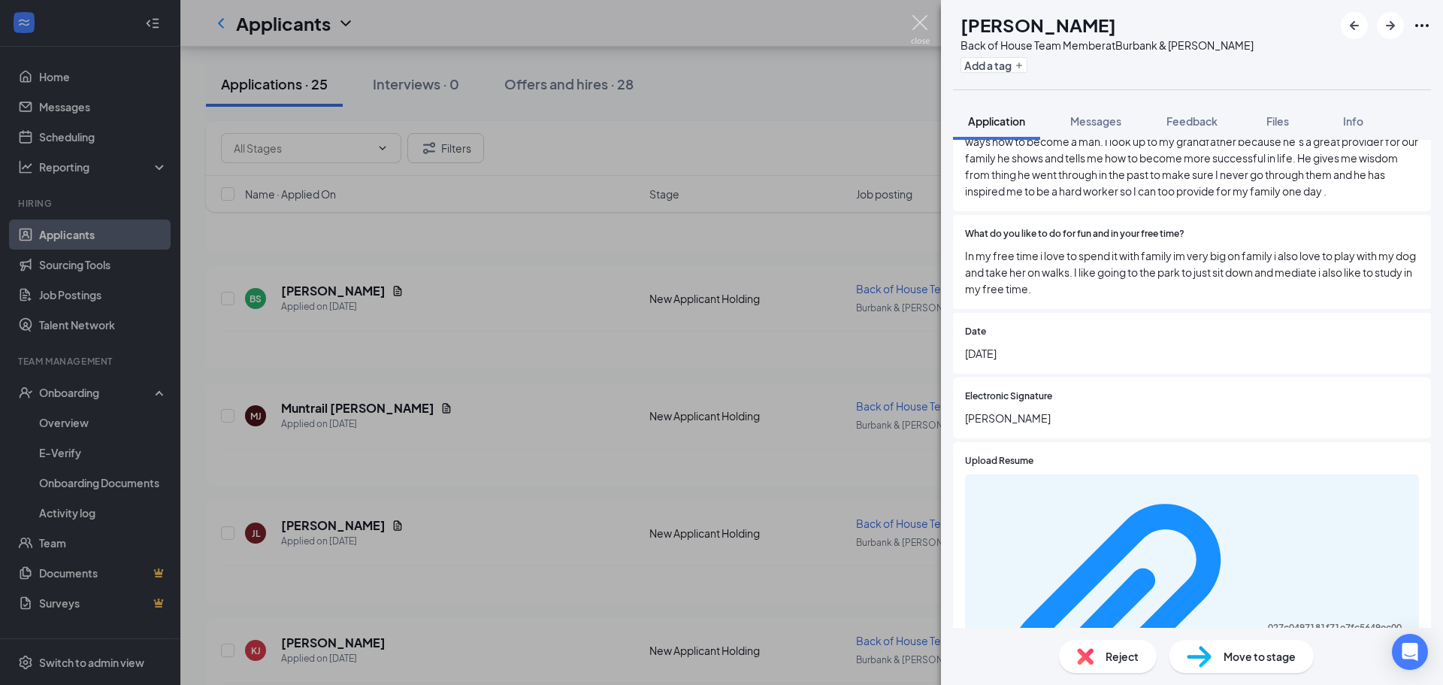
click at [921, 23] on img at bounding box center [920, 29] width 19 height 29
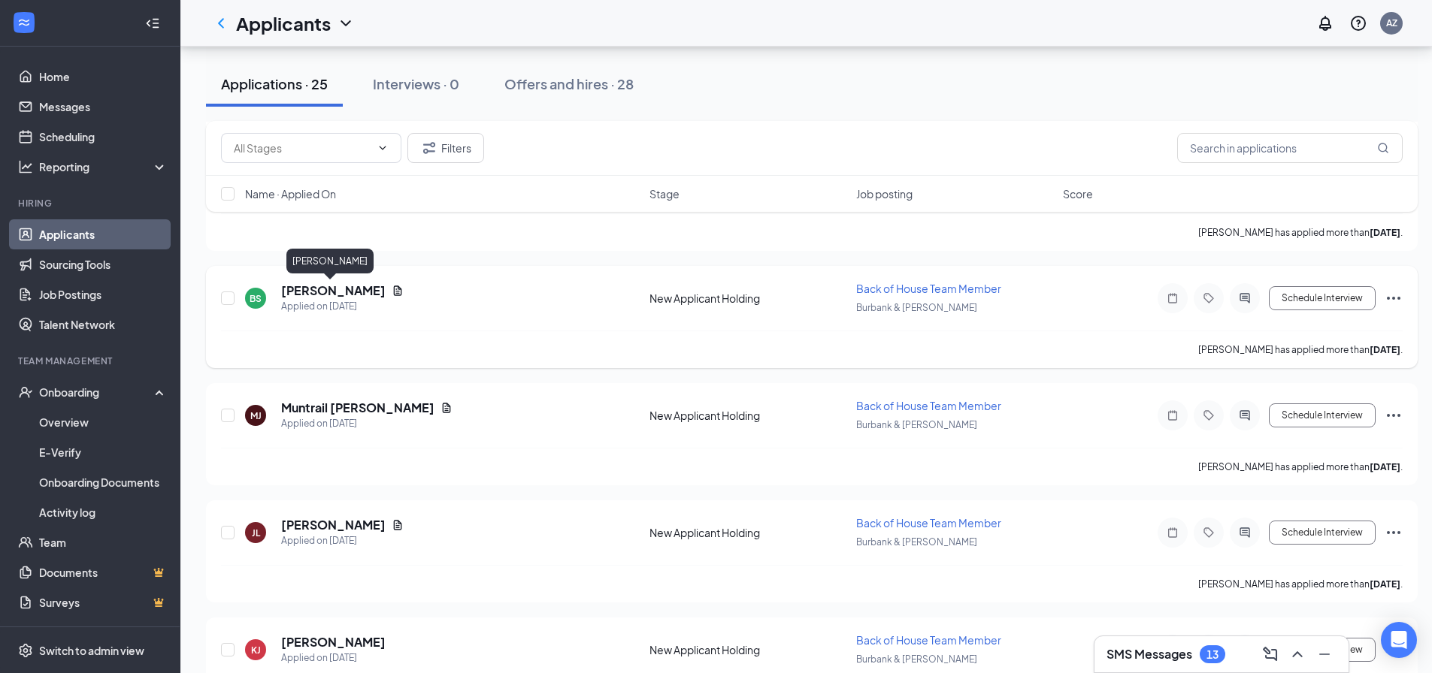
click at [345, 292] on h5 "[PERSON_NAME]" at bounding box center [333, 291] width 104 height 17
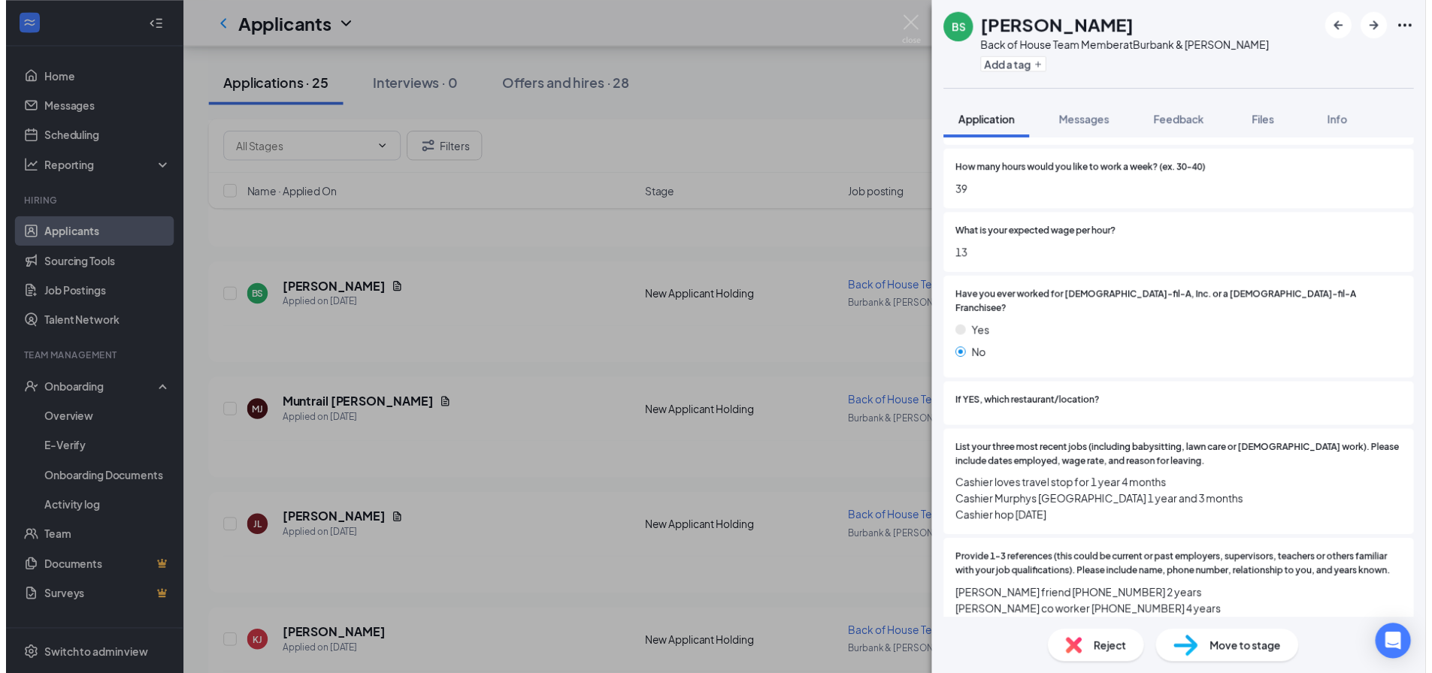
scroll to position [676, 0]
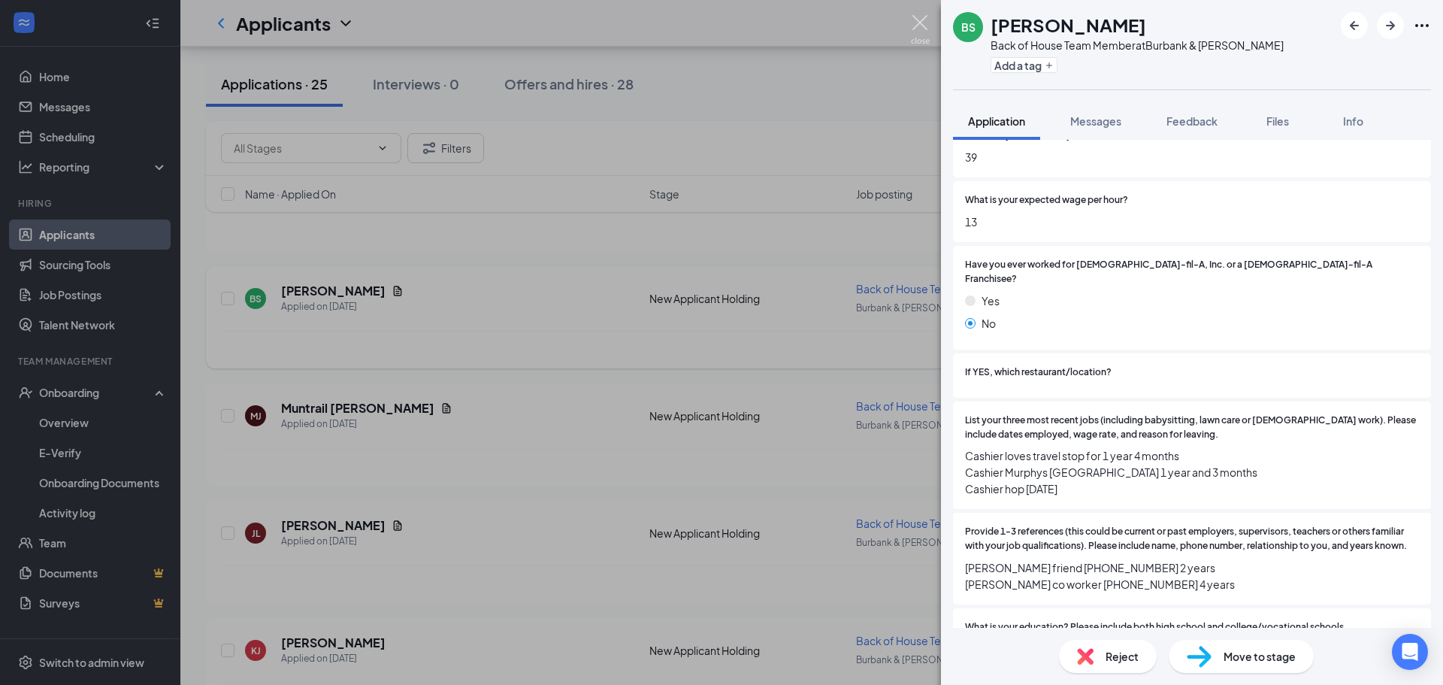
drag, startPoint x: 917, startPoint y: 20, endPoint x: 682, endPoint y: 333, distance: 391.8
click at [918, 20] on img at bounding box center [920, 29] width 19 height 29
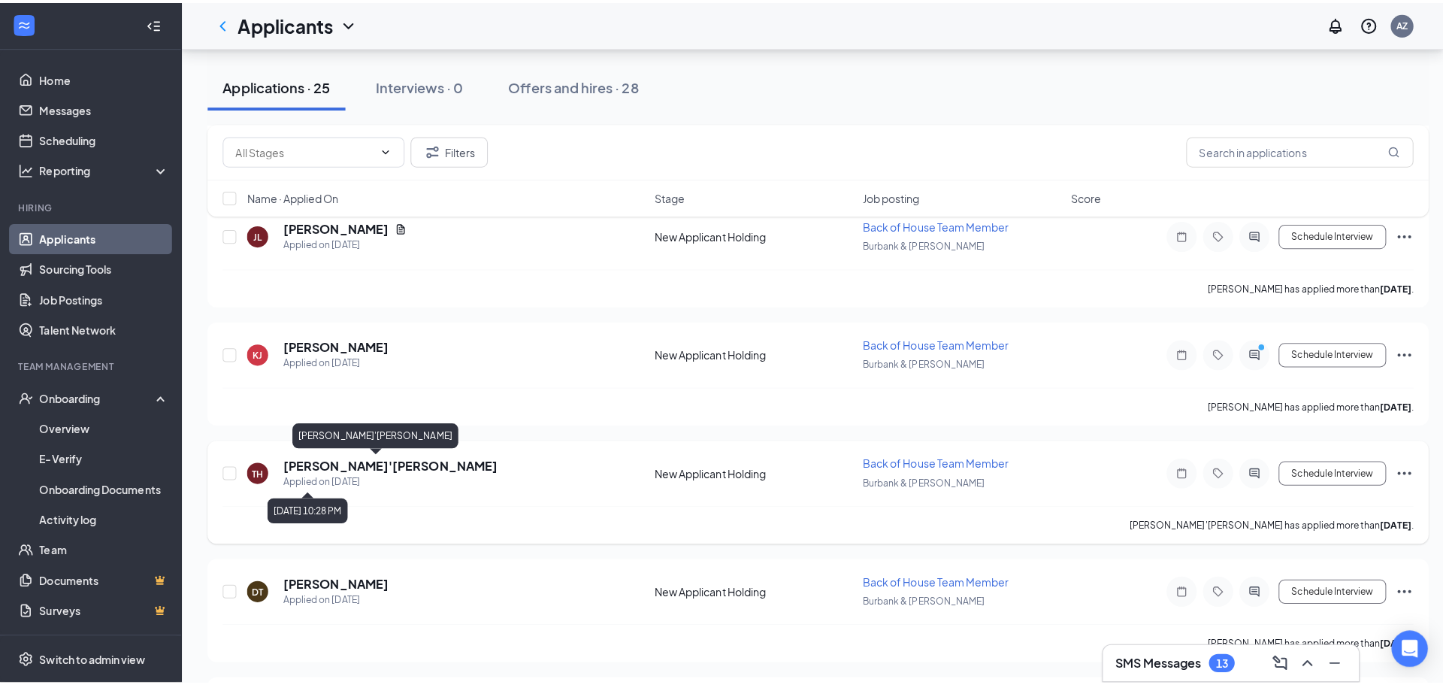
scroll to position [1052, 0]
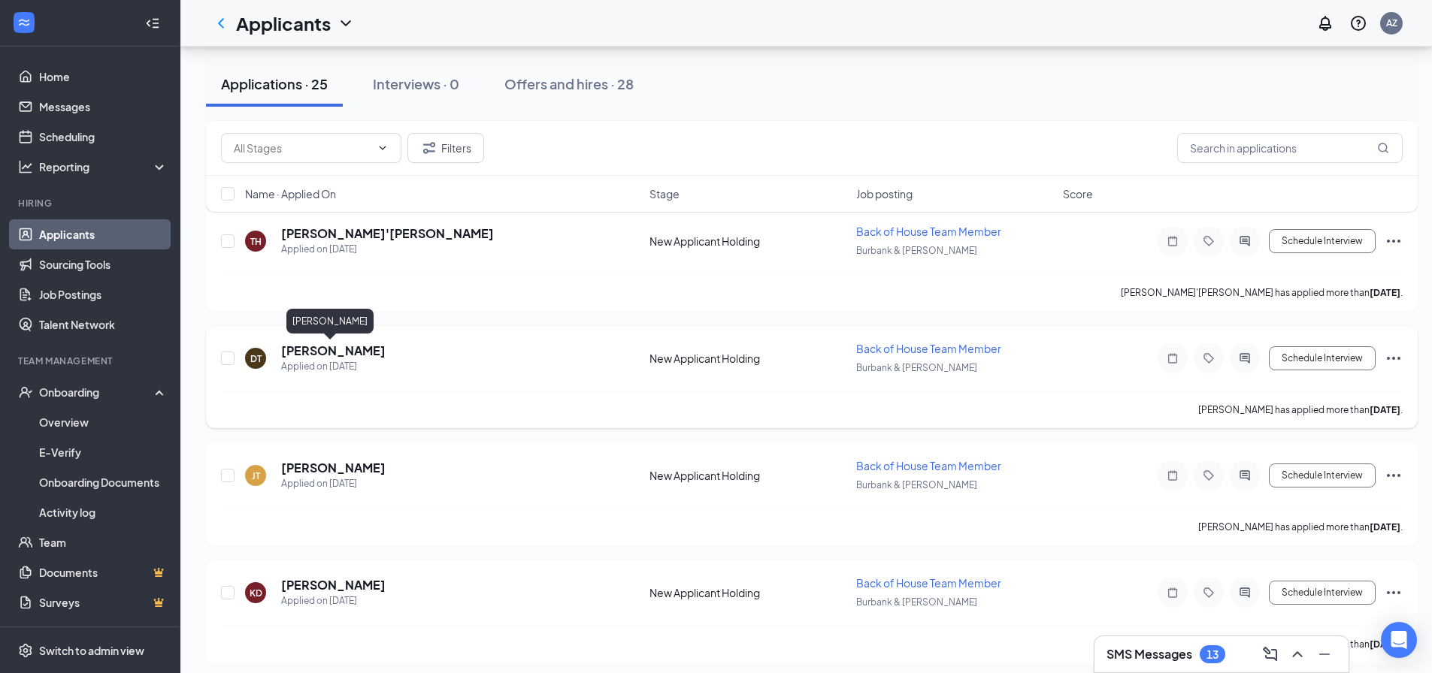
click at [337, 352] on h5 "[PERSON_NAME]" at bounding box center [333, 351] width 104 height 17
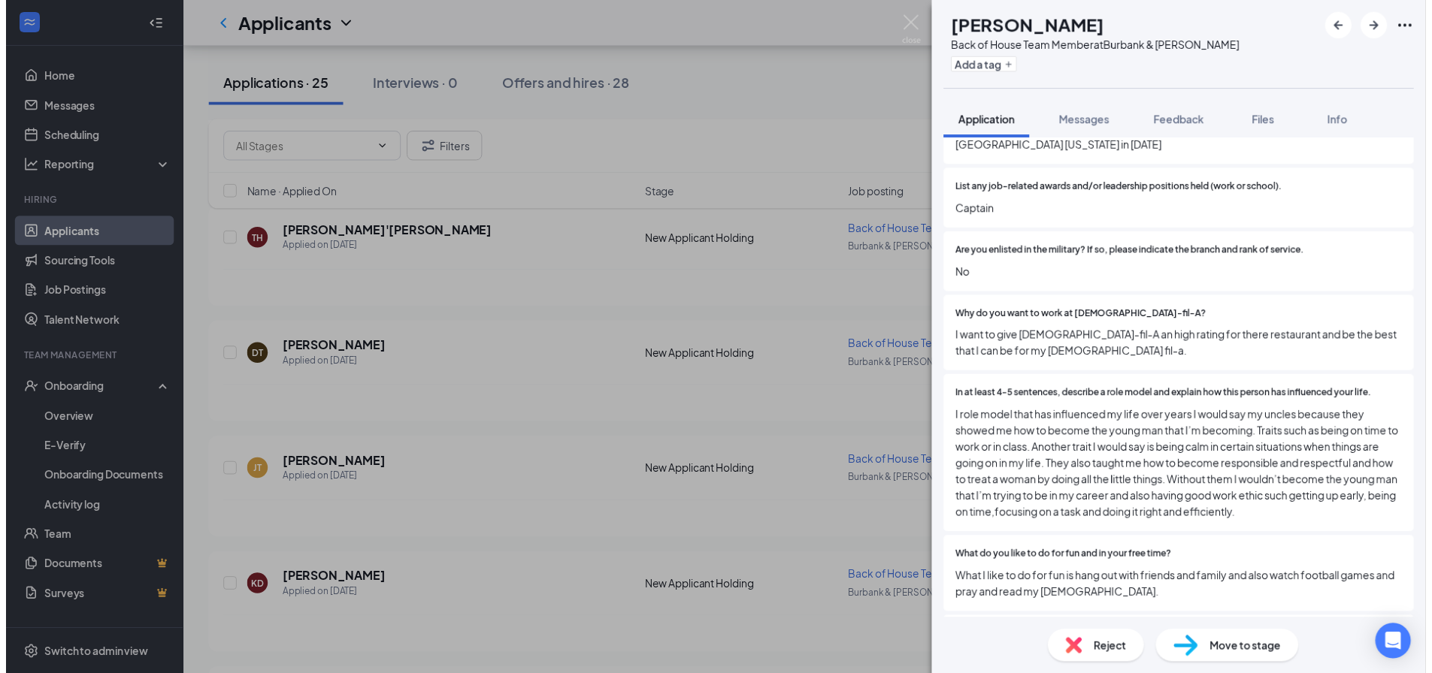
scroll to position [1428, 0]
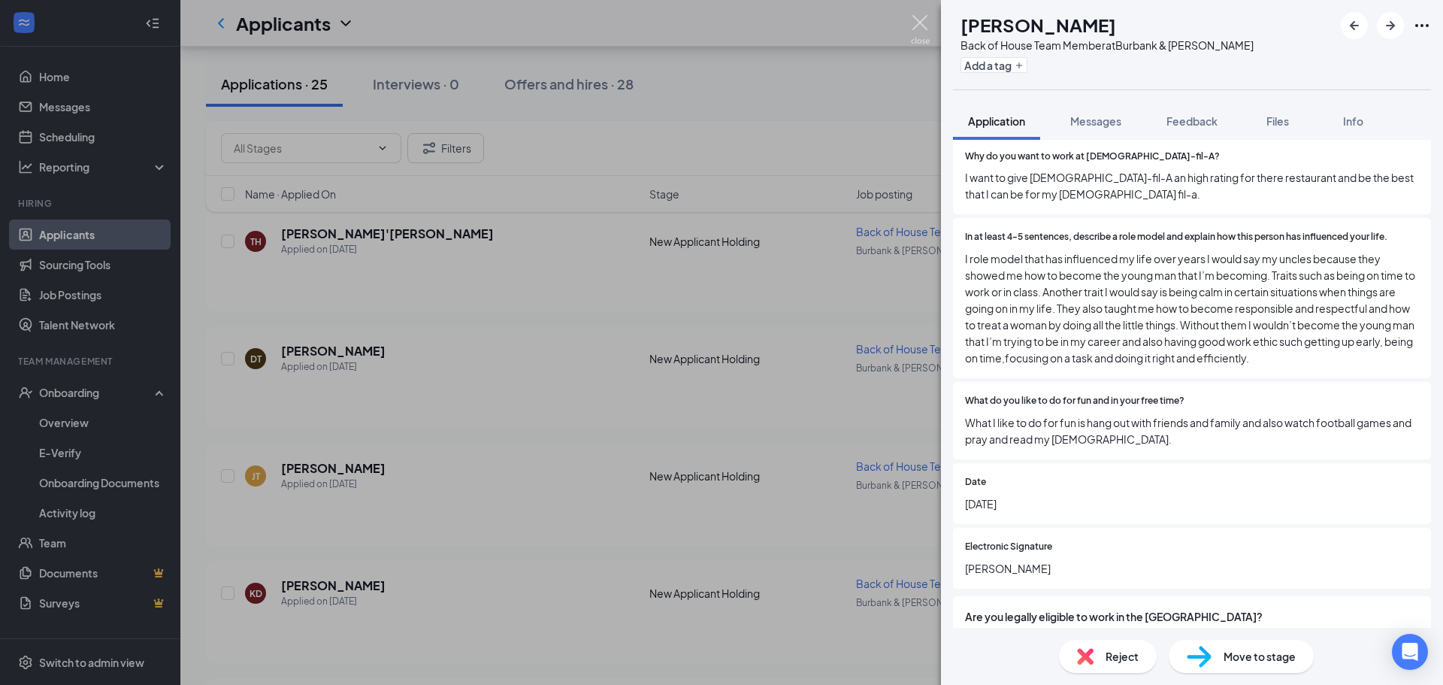
click at [915, 16] on img at bounding box center [920, 29] width 19 height 29
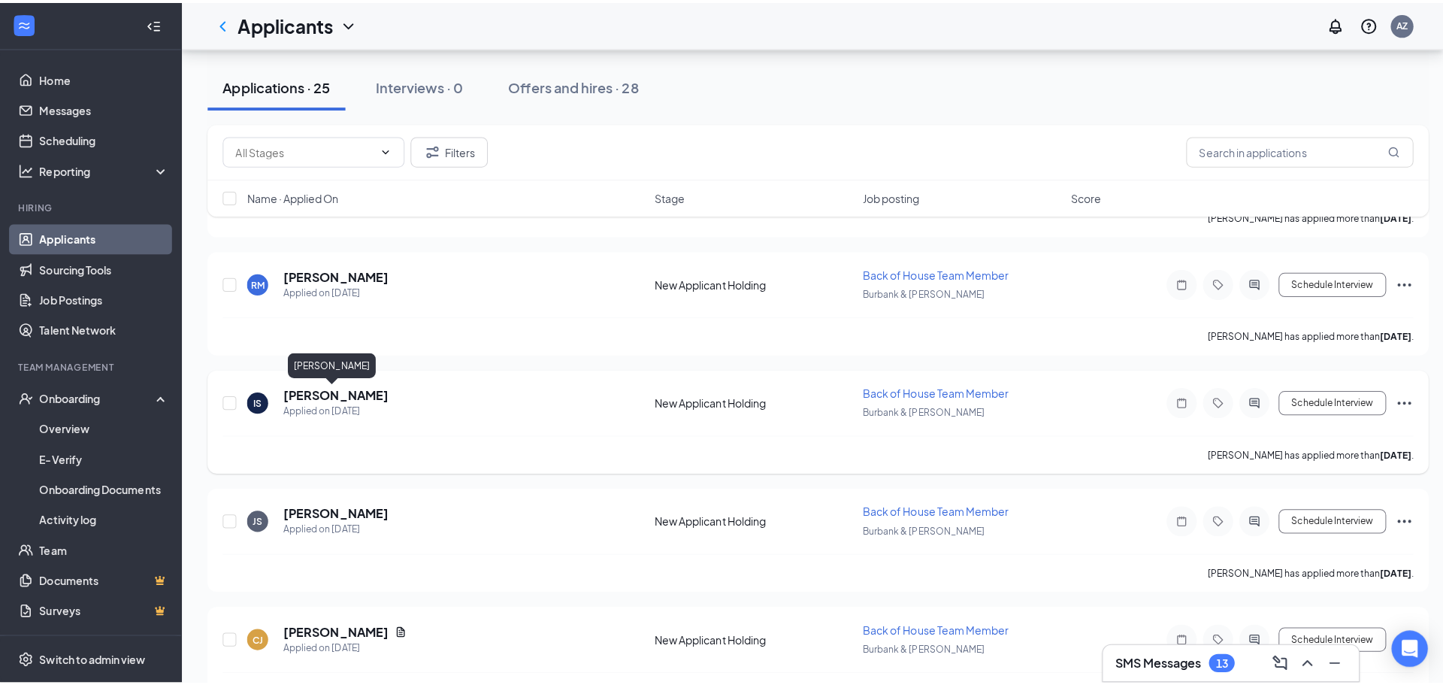
scroll to position [1804, 0]
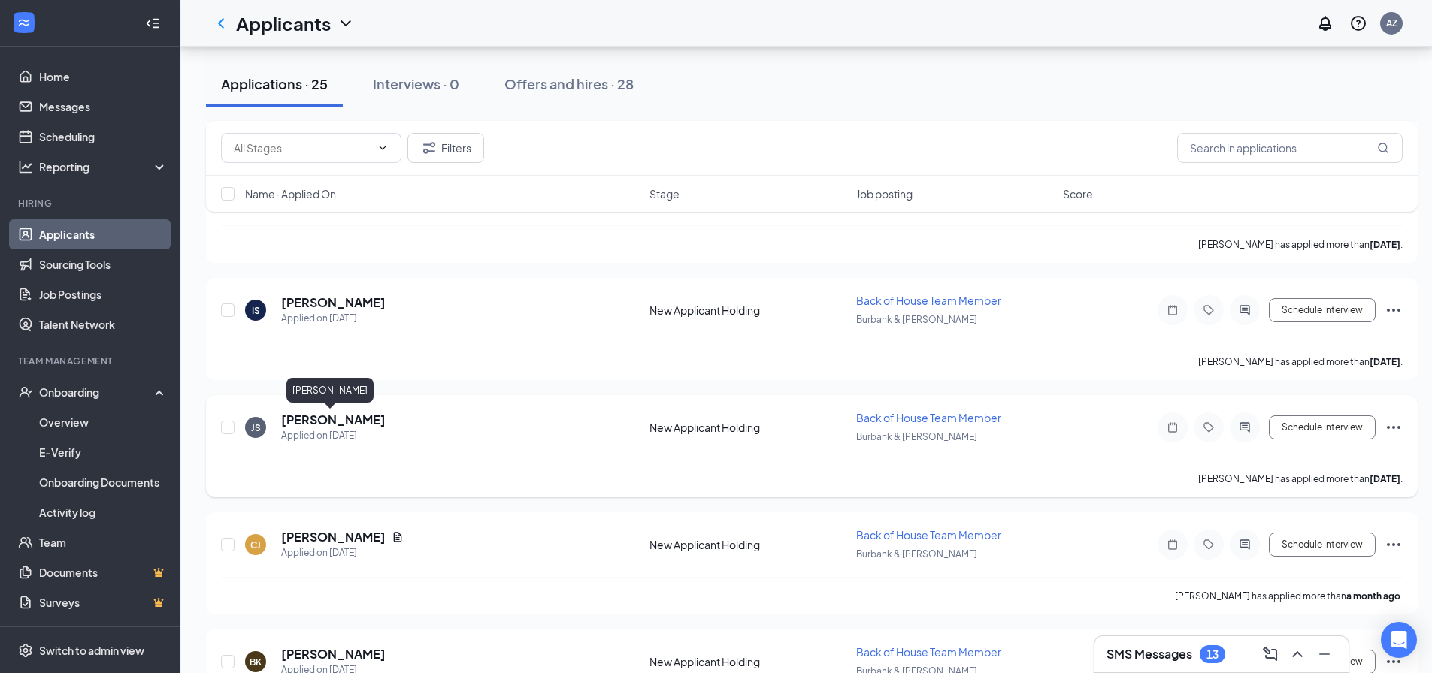
click at [325, 422] on h5 "[PERSON_NAME]" at bounding box center [333, 420] width 104 height 17
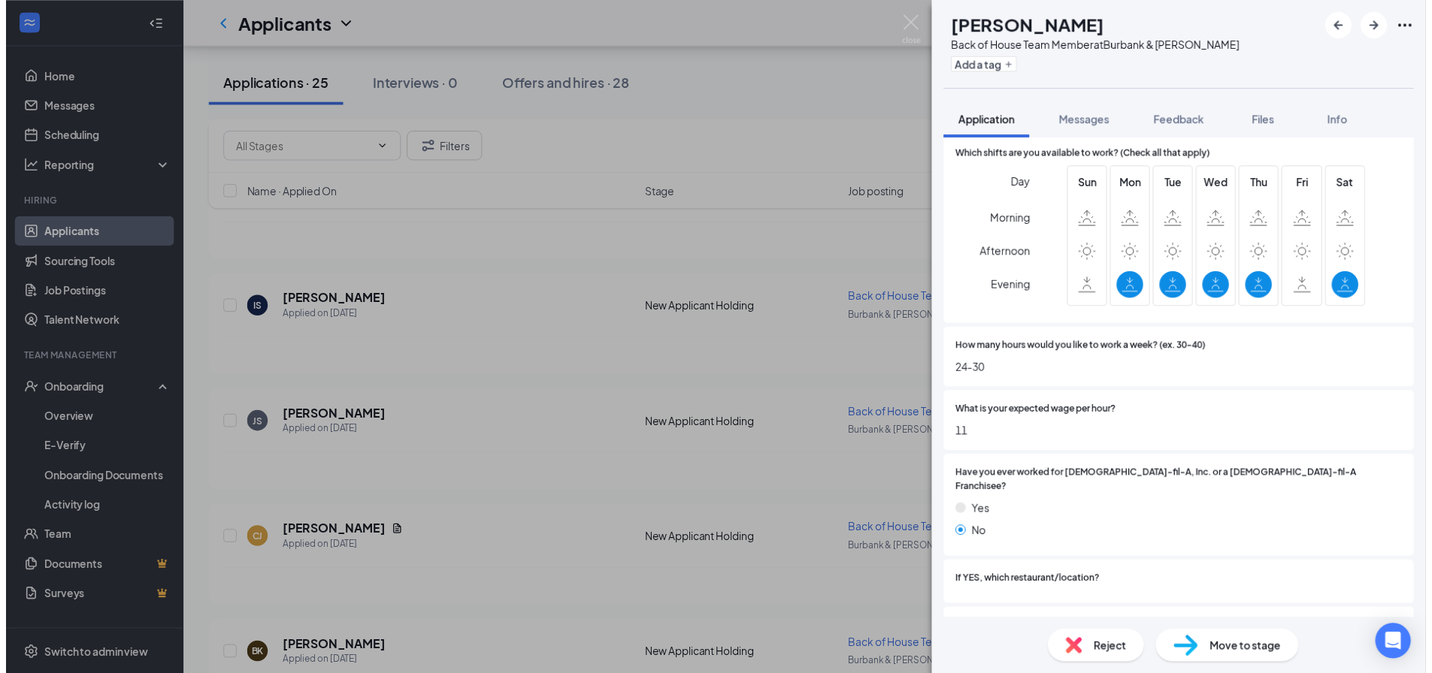
scroll to position [601, 0]
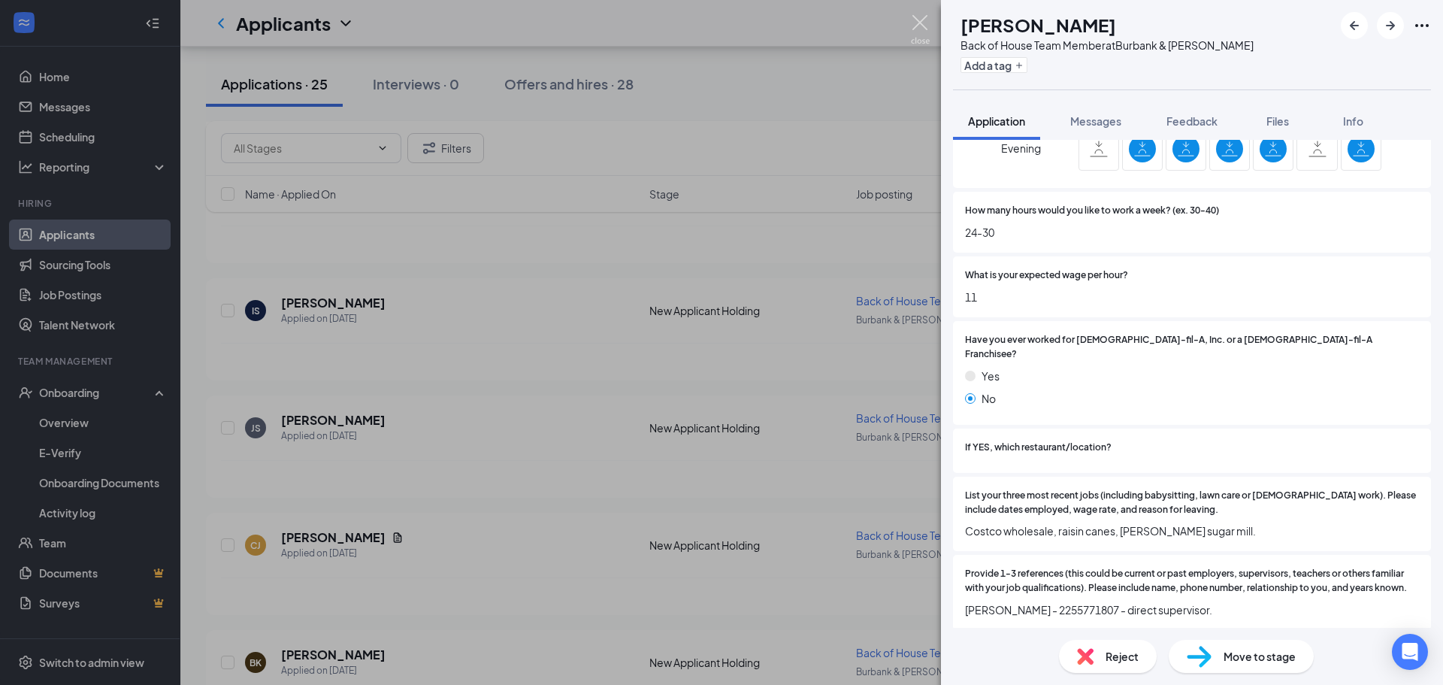
click at [916, 17] on img at bounding box center [920, 29] width 19 height 29
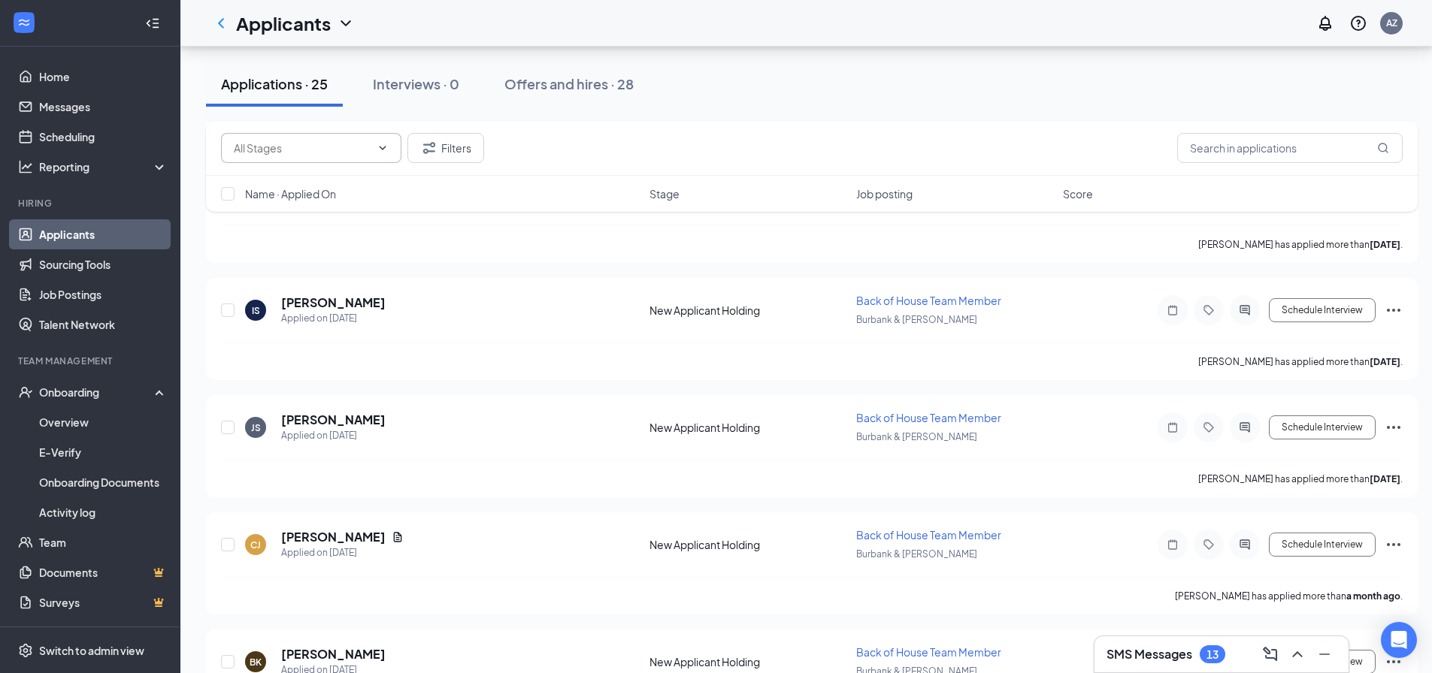
click at [336, 145] on input "text" at bounding box center [302, 148] width 137 height 17
click at [308, 41] on div "Applicants AZ" at bounding box center [805, 23] width 1251 height 47
click at [311, 34] on h1 "Applicants" at bounding box center [283, 24] width 95 height 26
click at [579, 125] on div "New Applicant Holding (25) Filters" at bounding box center [811, 148] width 1211 height 55
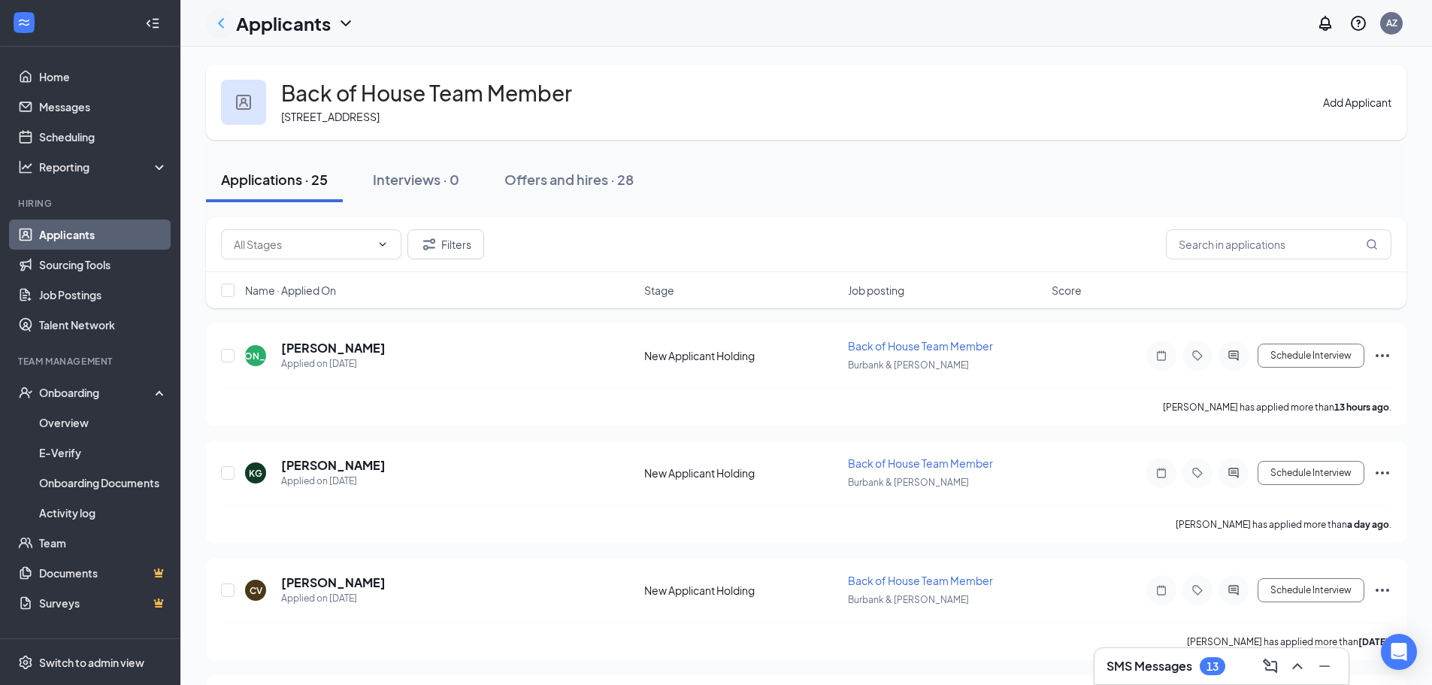
click at [217, 19] on icon "ChevronLeft" at bounding box center [221, 23] width 18 height 18
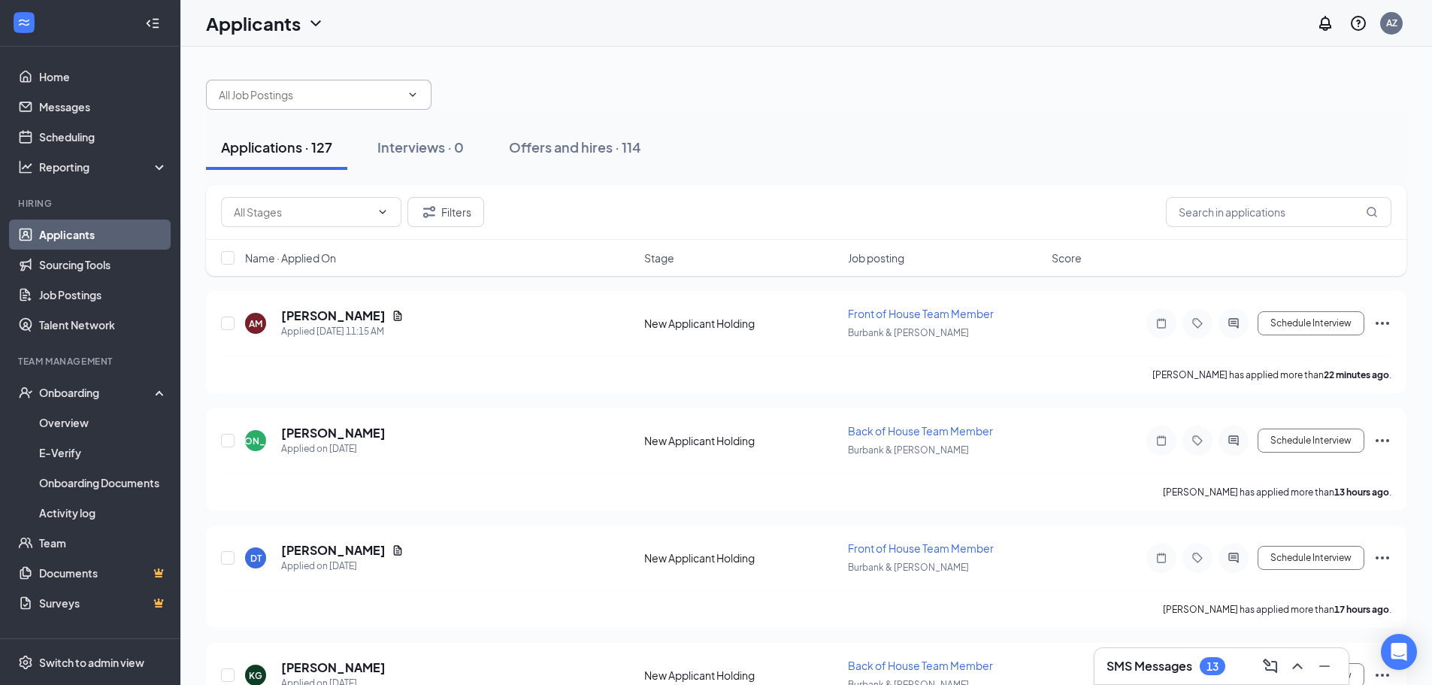
click at [312, 94] on input "text" at bounding box center [310, 94] width 182 height 17
click at [1254, 193] on div "Filters" at bounding box center [806, 212] width 1200 height 55
click at [1254, 200] on input "text" at bounding box center [1278, 212] width 225 height 30
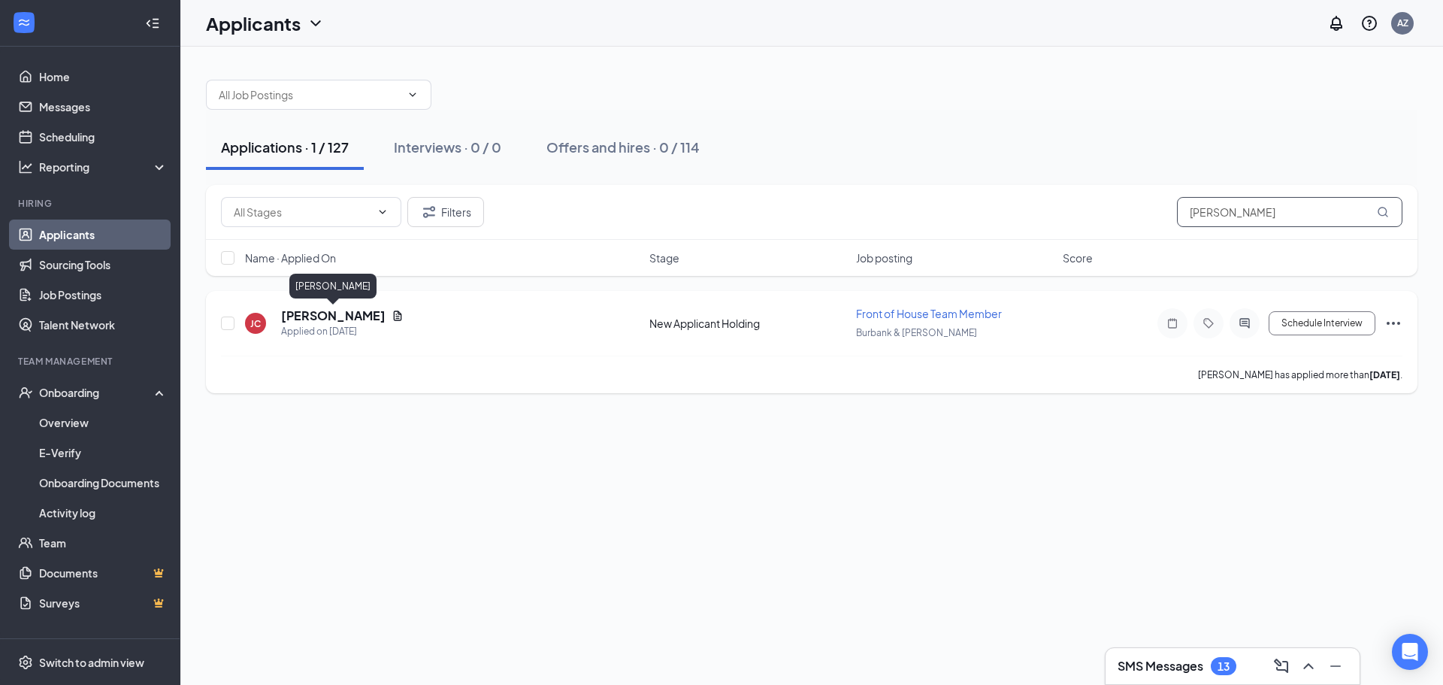
type input "[PERSON_NAME]"
click at [349, 319] on h5 "[PERSON_NAME]" at bounding box center [333, 315] width 104 height 17
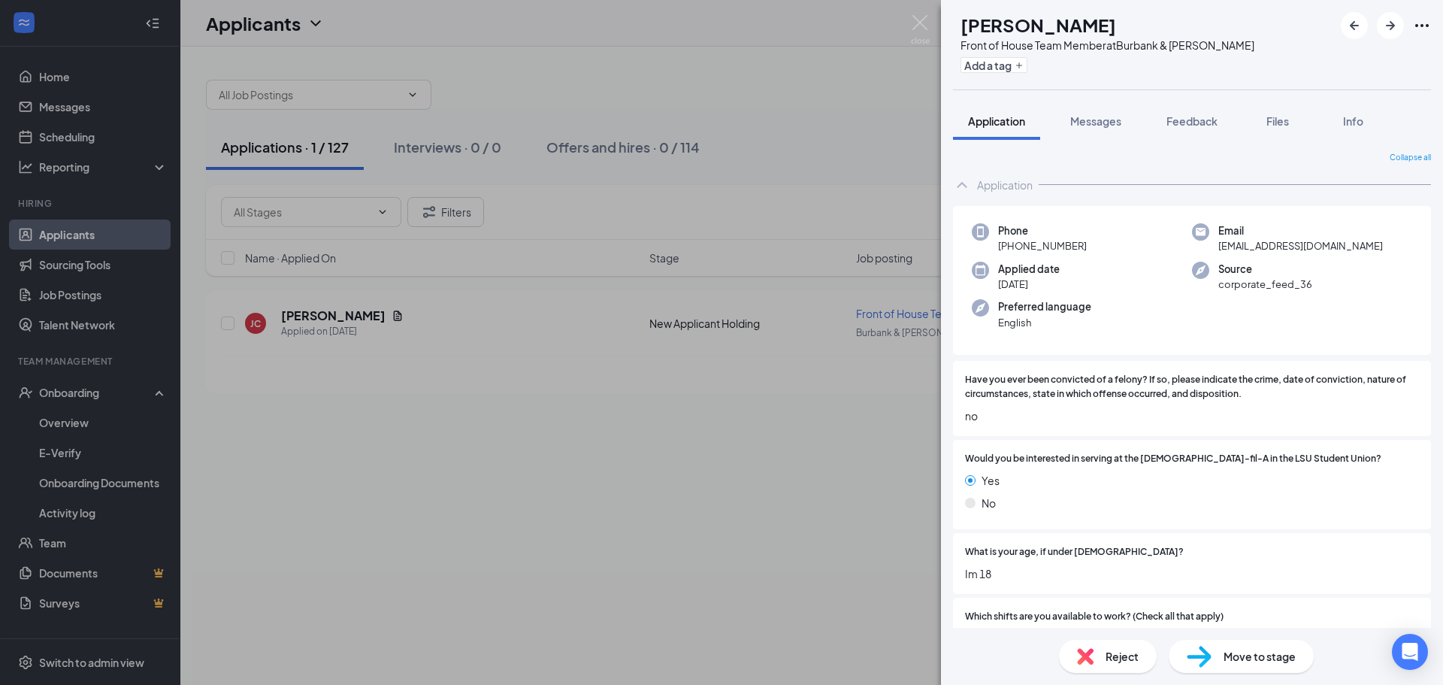
click at [1246, 649] on span "Move to stage" at bounding box center [1259, 656] width 72 height 17
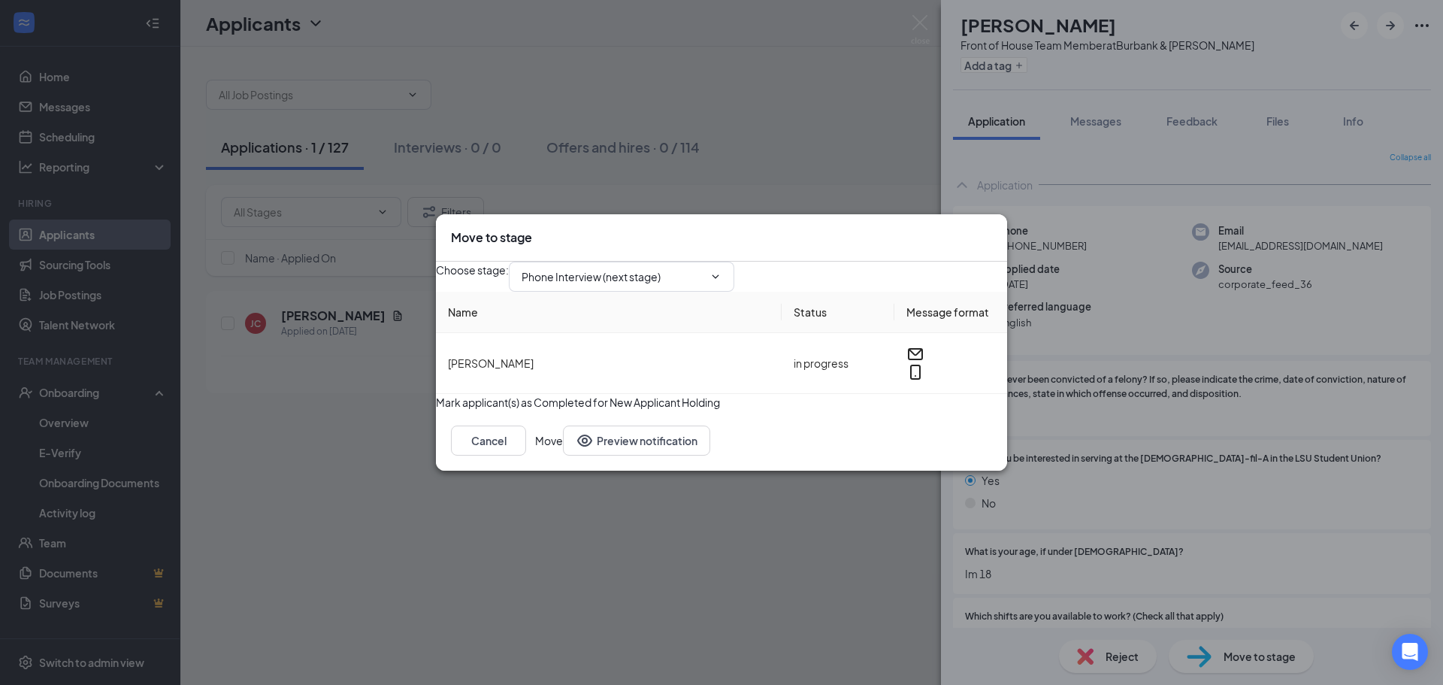
click at [700, 284] on div "Choose stage : Phone Interview (next stage)" at bounding box center [721, 277] width 571 height 30
click at [700, 268] on input "Phone Interview (next stage)" at bounding box center [613, 276] width 182 height 17
click at [614, 400] on div "Onsite Interview" at bounding box center [574, 408] width 80 height 17
type input "Onsite Interview"
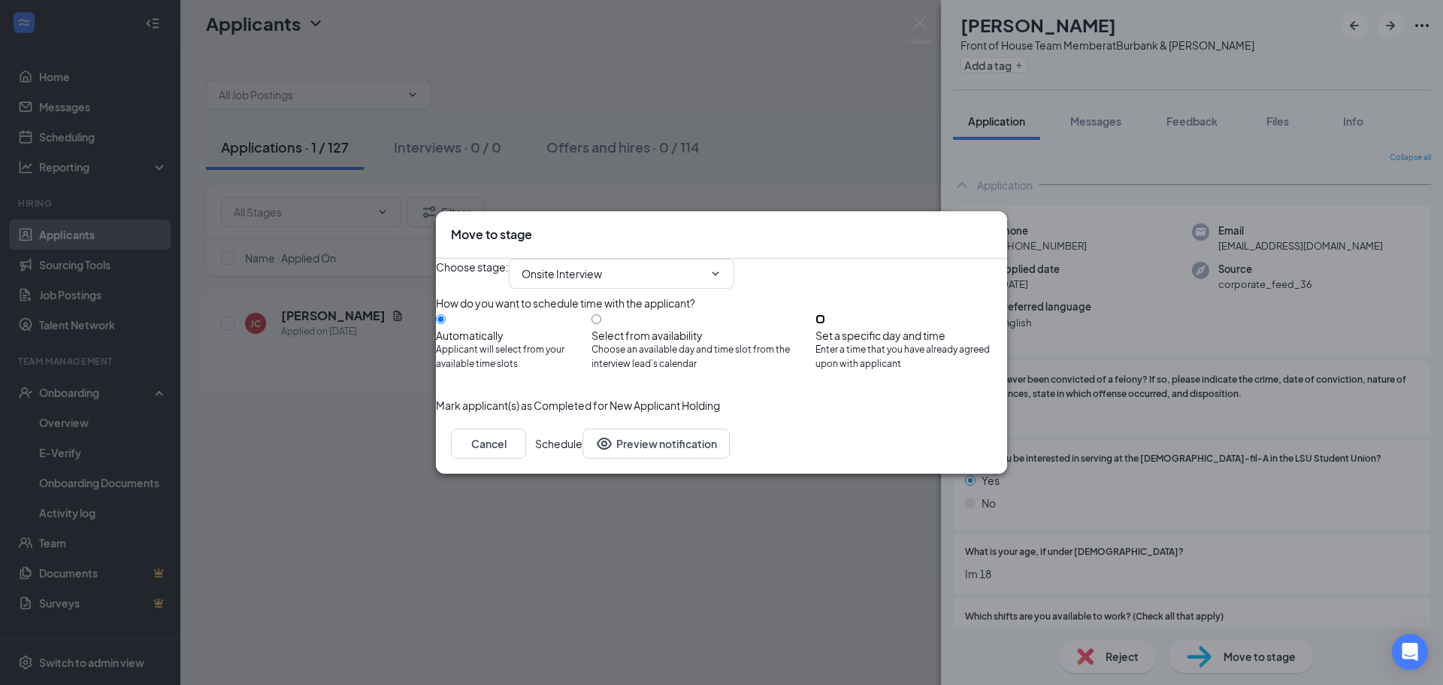
click at [825, 322] on input "Set a specific day and time Enter a time that you have already agreed upon with…" at bounding box center [820, 319] width 10 height 10
radio input "true"
radio input "false"
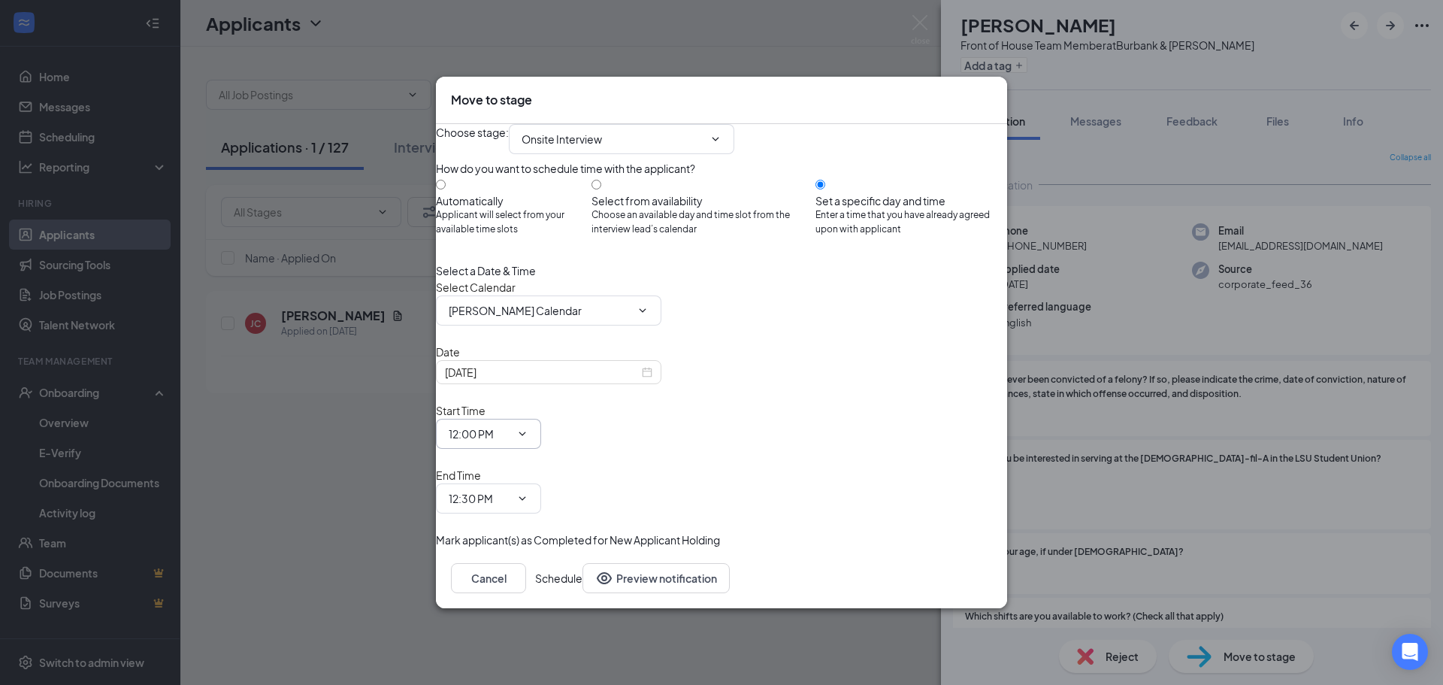
click at [528, 436] on icon "ChevronDown" at bounding box center [522, 434] width 12 height 12
click at [528, 440] on icon "ChevronDown" at bounding box center [522, 434] width 12 height 12
click at [526, 435] on icon "ChevronDown" at bounding box center [522, 433] width 7 height 4
click at [510, 435] on input "12:00 PM" at bounding box center [480, 433] width 62 height 17
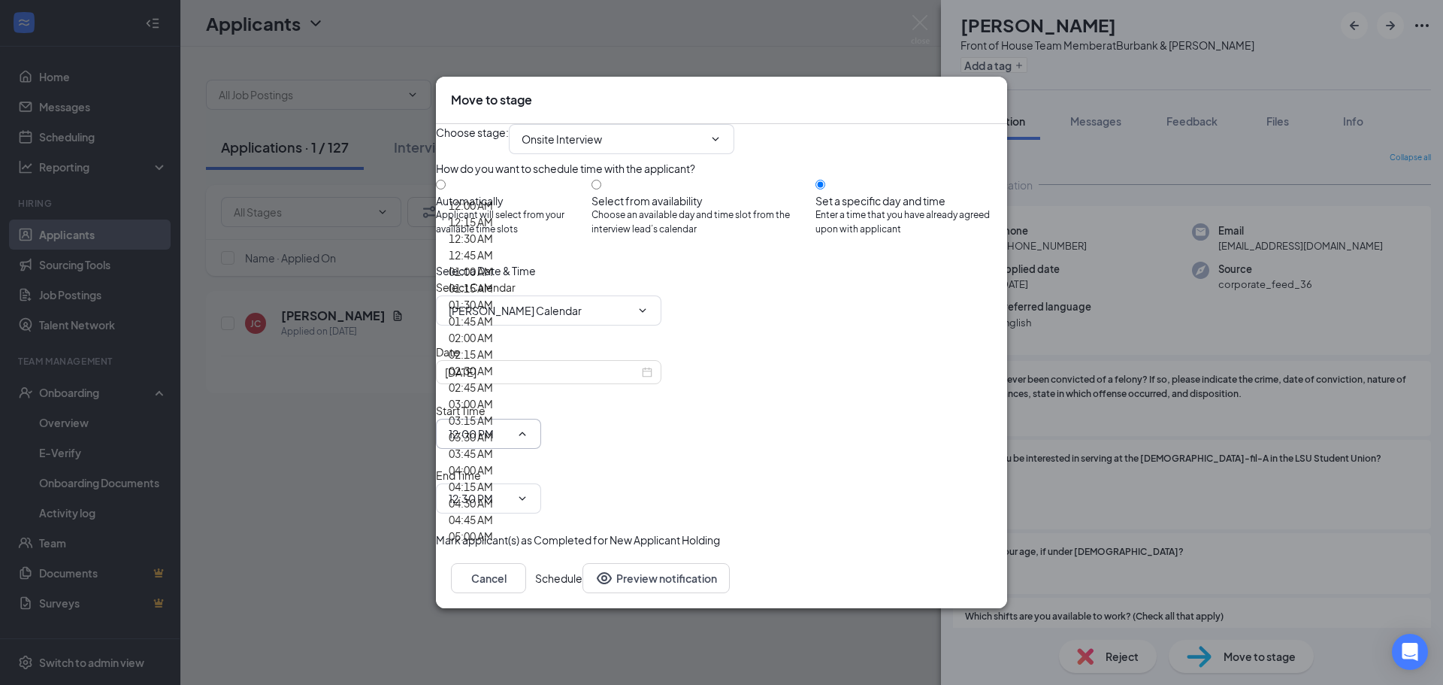
scroll to position [1503, 0]
type input "11:30 AM"
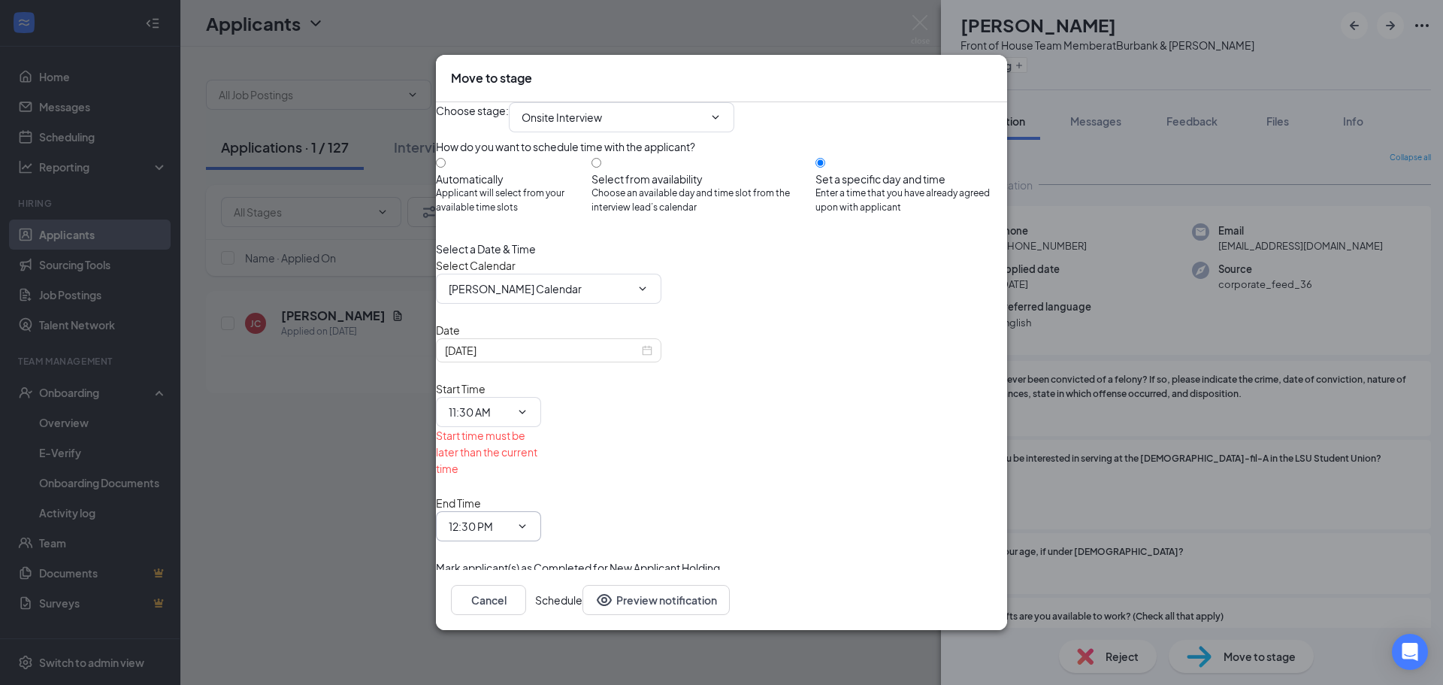
click at [510, 518] on input "12:30 PM" at bounding box center [480, 526] width 62 height 17
type input "11:45 AM"
click at [541, 494] on div "End Time 11:45 AM 12:00 AM 12:15 AM 12:30 AM 12:45 AM 01:00 AM 01:15 AM 01:30 A…" at bounding box center [488, 517] width 105 height 47
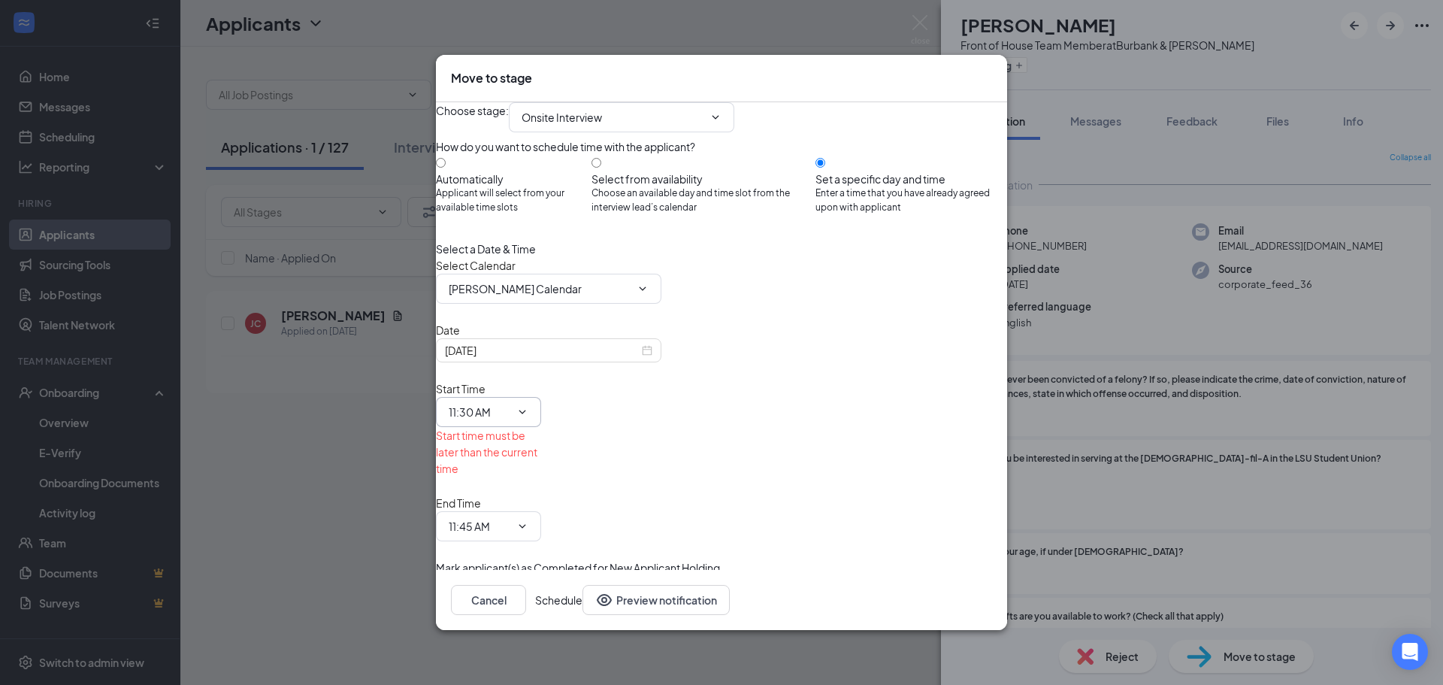
click at [528, 417] on icon "ChevronDown" at bounding box center [522, 412] width 12 height 12
click at [541, 511] on span "11:45 AM 12:00 AM 12:15 AM 12:30 AM 12:45 AM 01:00 AM 01:15 AM 01:30 AM 01:45 A…" at bounding box center [488, 526] width 105 height 30
click at [528, 520] on icon "ChevronDown" at bounding box center [522, 526] width 12 height 12
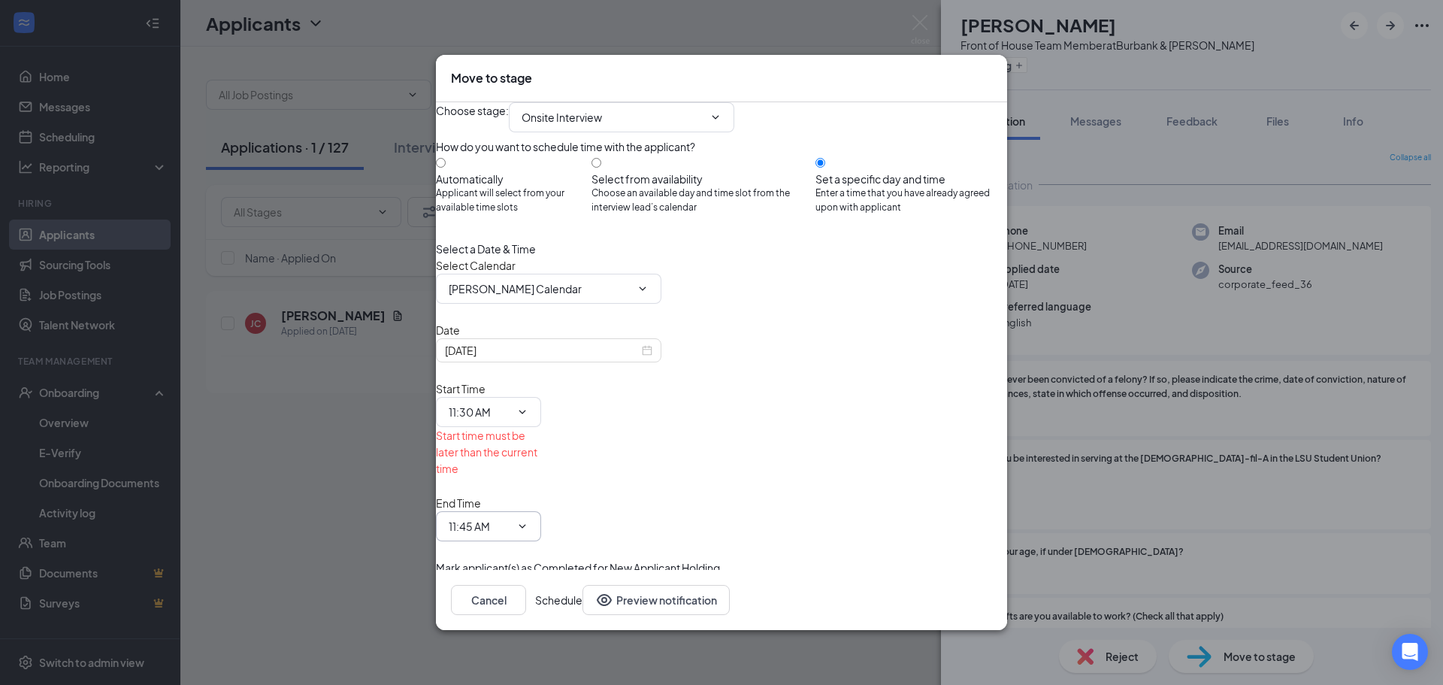
click at [889, 600] on div "Move to stage Choose stage : Onsite Interview Application New Applicant Holding…" at bounding box center [721, 342] width 1443 height 685
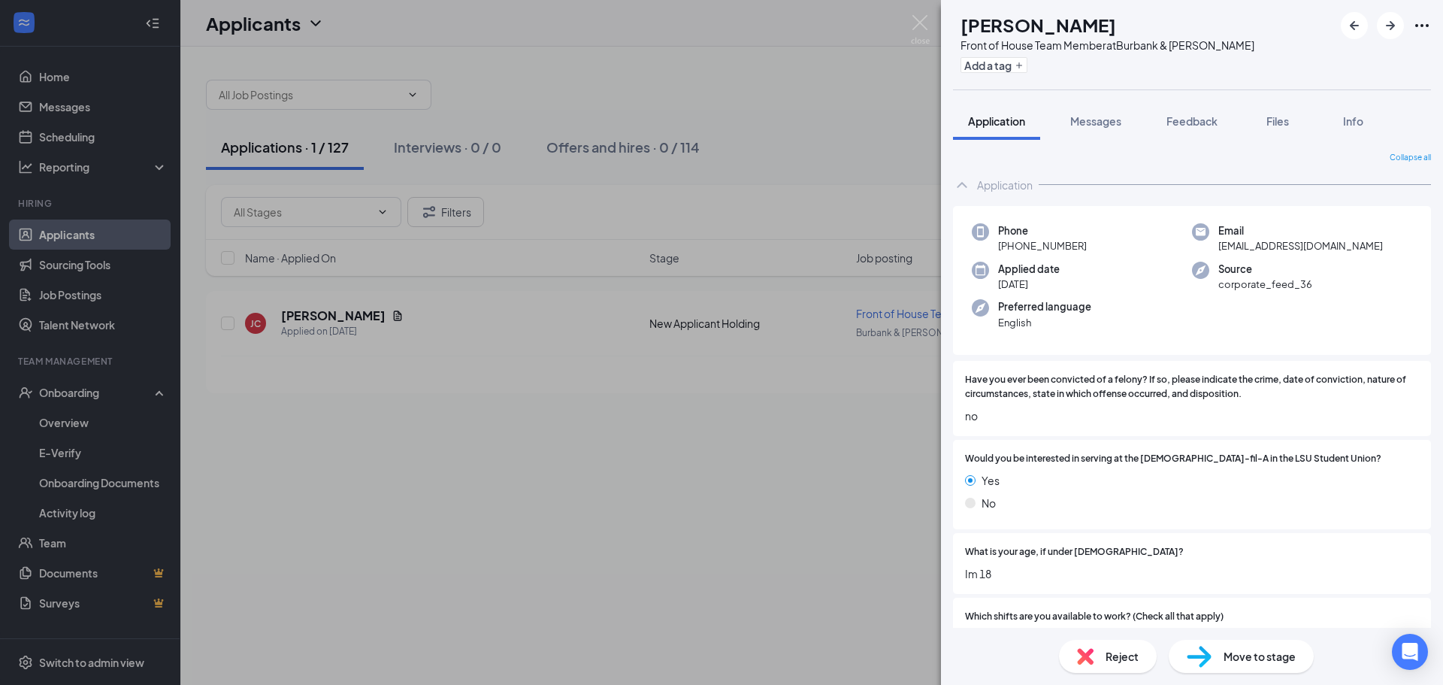
click at [891, 579] on div "[PERSON_NAME] [PERSON_NAME] Constant Jr Front of House Team Member at [GEOGRAPH…" at bounding box center [721, 342] width 1443 height 685
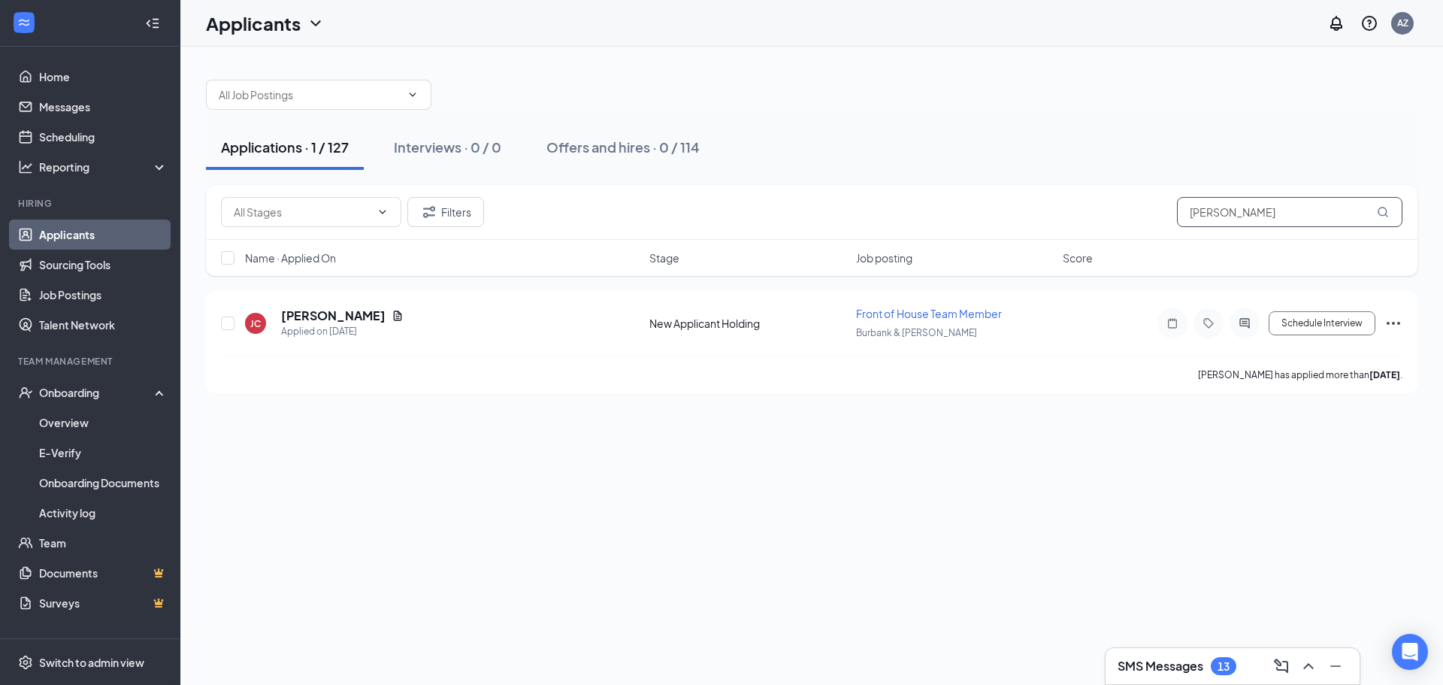
drag, startPoint x: 1341, startPoint y: 207, endPoint x: 890, endPoint y: 220, distance: 451.8
click at [889, 219] on div "Filters [PERSON_NAME]" at bounding box center [811, 212] width 1181 height 30
type input "muntrail"
click at [358, 317] on h5 "Muntrail [PERSON_NAME]" at bounding box center [357, 315] width 153 height 17
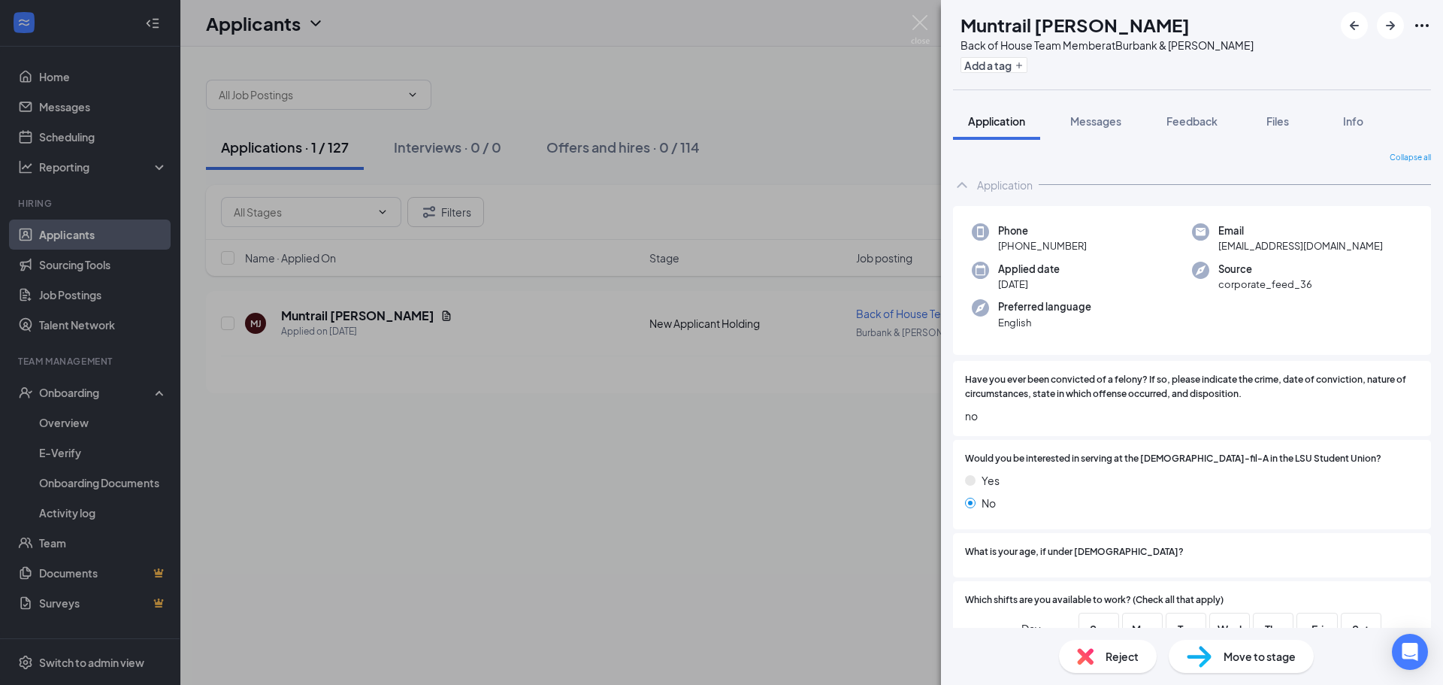
click at [1230, 652] on span "Move to stage" at bounding box center [1259, 656] width 72 height 17
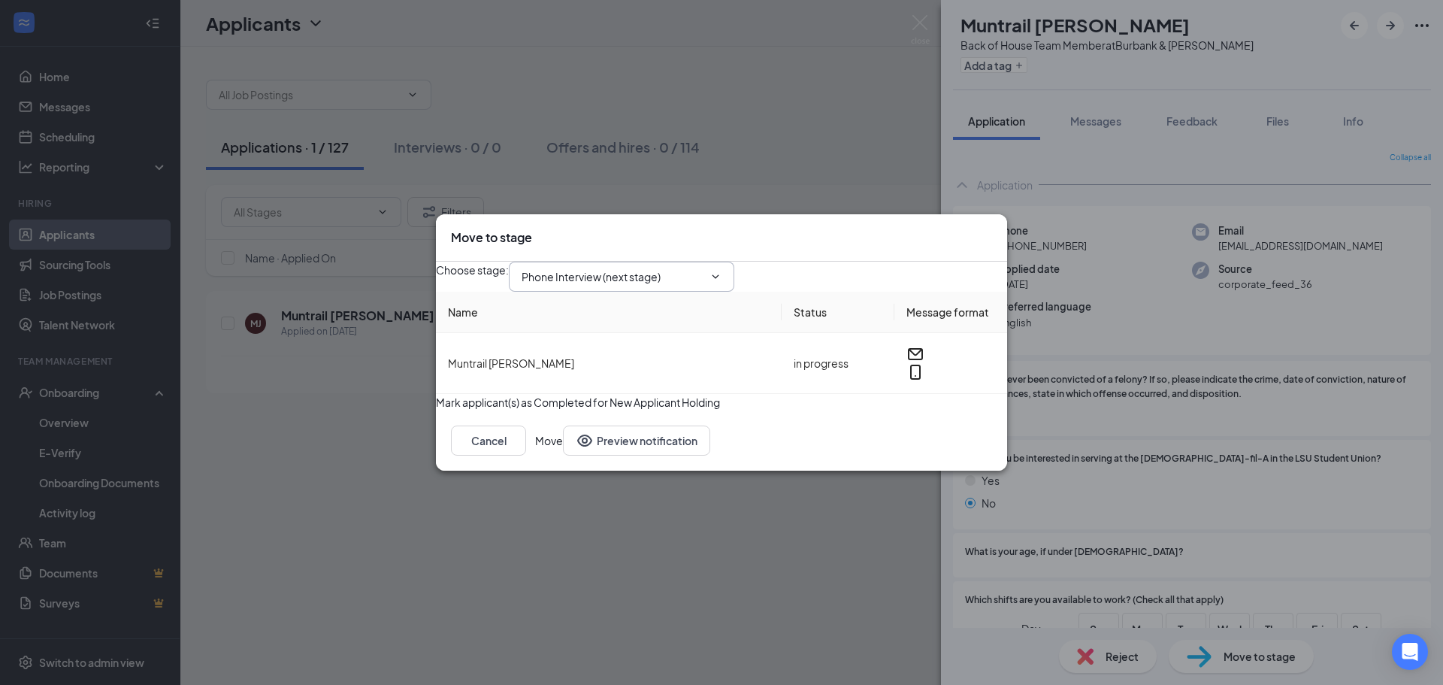
click at [603, 277] on span "Phone Interview (next stage)" at bounding box center [621, 277] width 225 height 30
click at [655, 268] on input "Phone Interview (next stage)" at bounding box center [613, 276] width 182 height 17
click at [614, 400] on div "Onsite Interview" at bounding box center [574, 408] width 80 height 17
type input "Onsite Interview"
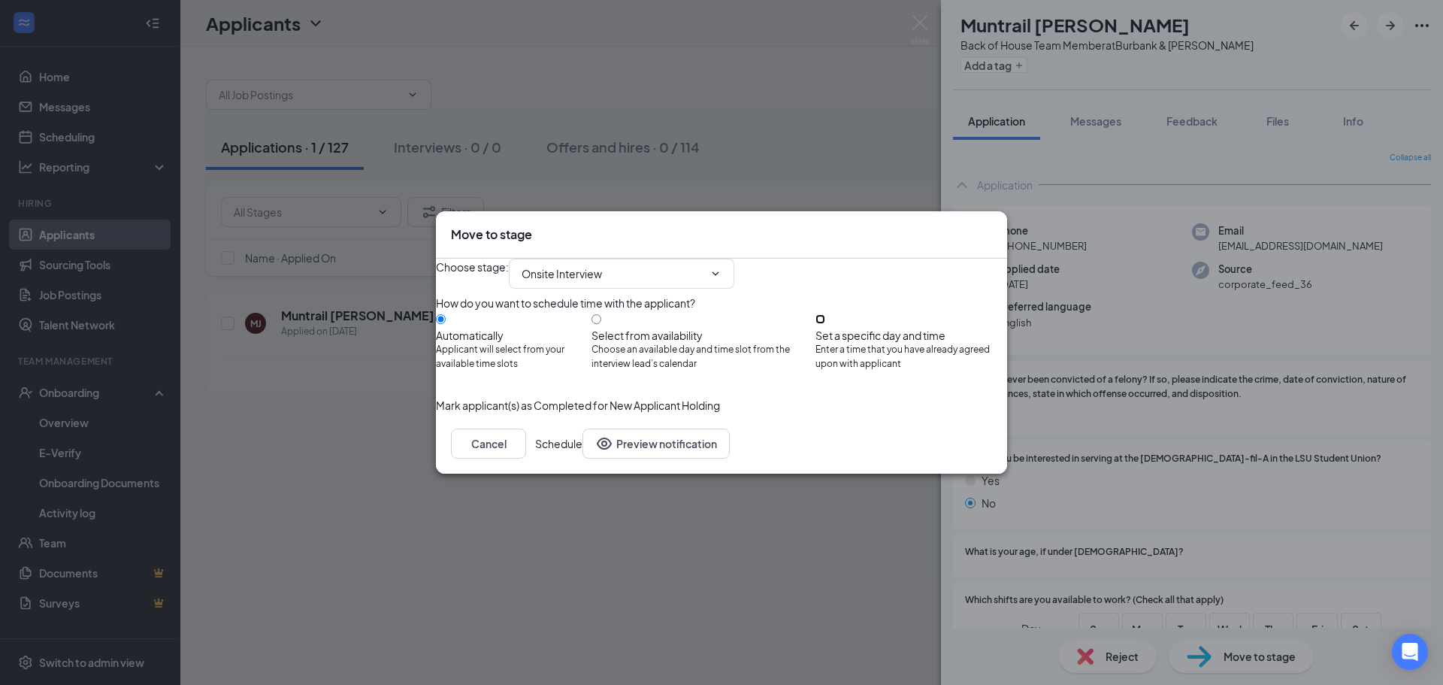
click at [825, 321] on input "Set a specific day and time Enter a time that you have already agreed upon with…" at bounding box center [820, 319] width 10 height 10
radio input "true"
radio input "false"
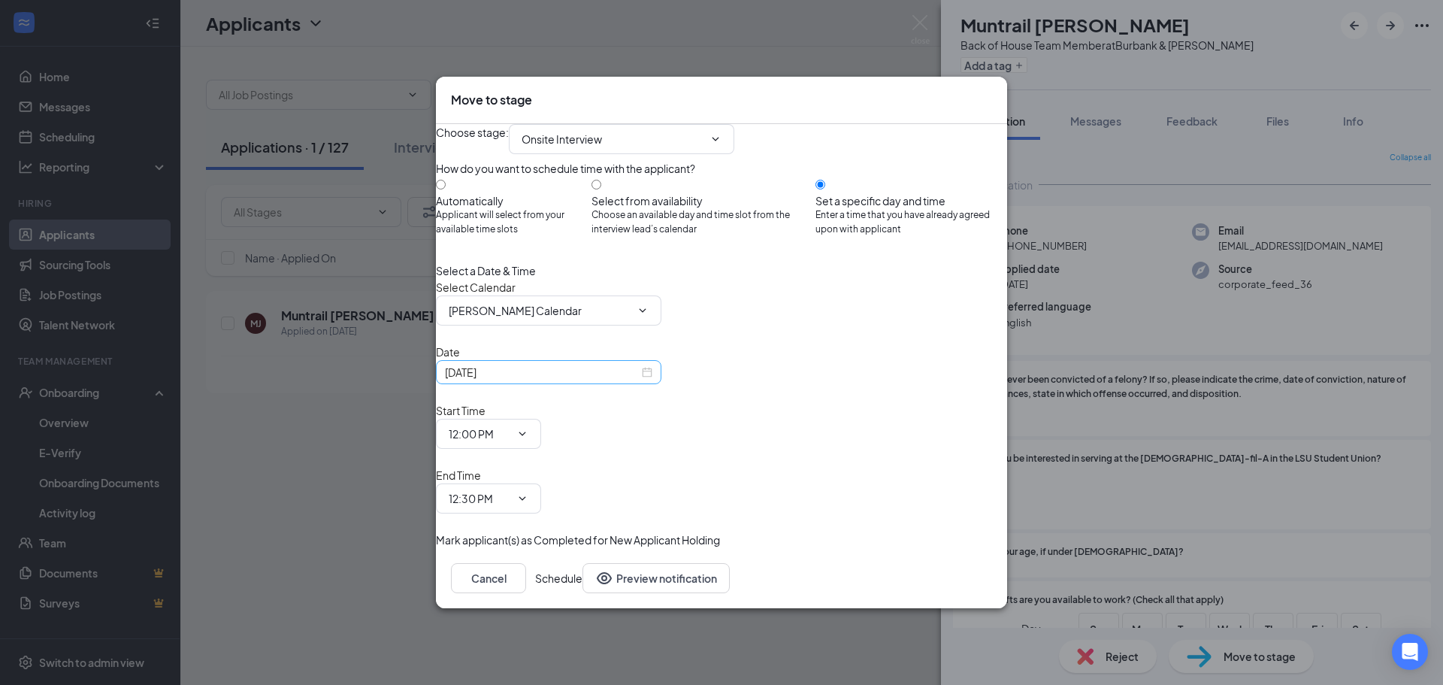
click at [661, 384] on div "[DATE]" at bounding box center [548, 372] width 225 height 24
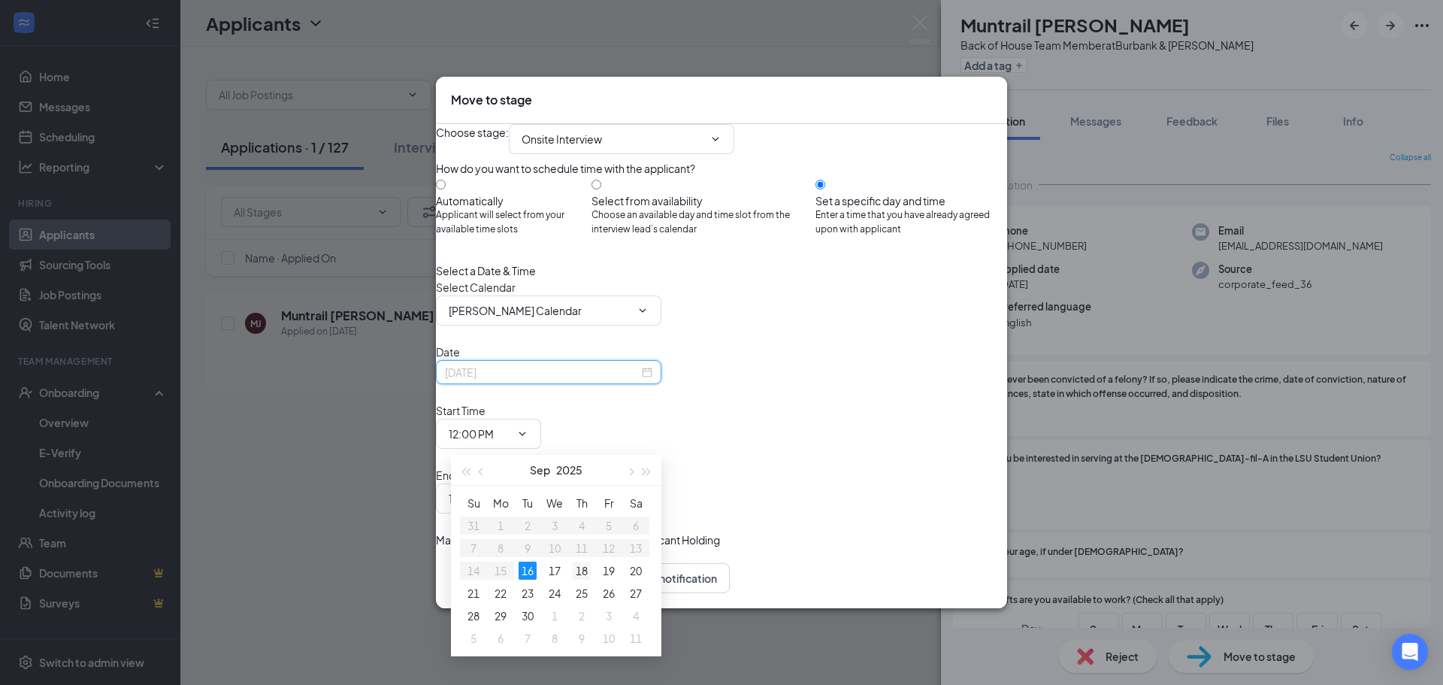
type input "[DATE]"
click at [585, 568] on div "18" at bounding box center [582, 570] width 18 height 18
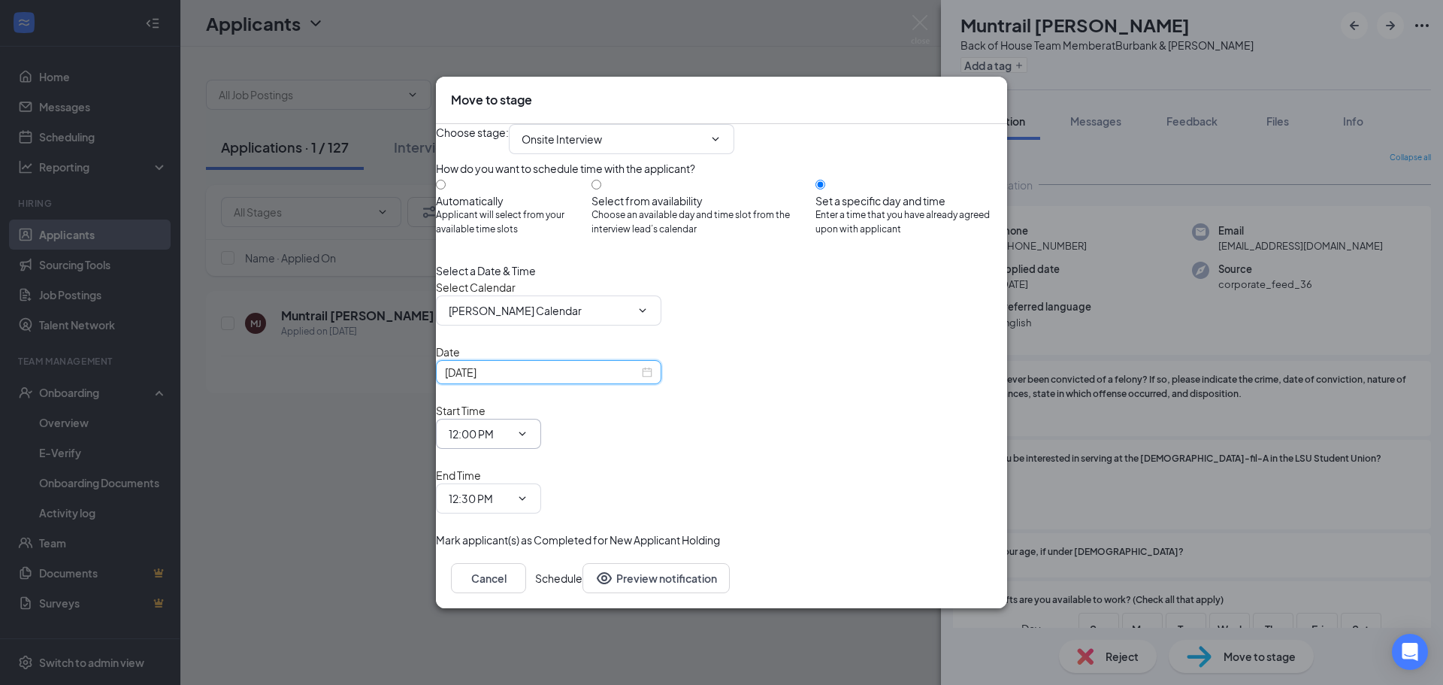
click at [528, 434] on span at bounding box center [520, 434] width 15 height 12
click at [541, 428] on span "12:00 PM" at bounding box center [488, 434] width 105 height 30
click at [541, 445] on span "12:00 PM" at bounding box center [488, 434] width 105 height 30
click at [528, 436] on icon "ChevronDown" at bounding box center [522, 434] width 12 height 12
click at [528, 440] on icon "ChevronDown" at bounding box center [522, 434] width 12 height 12
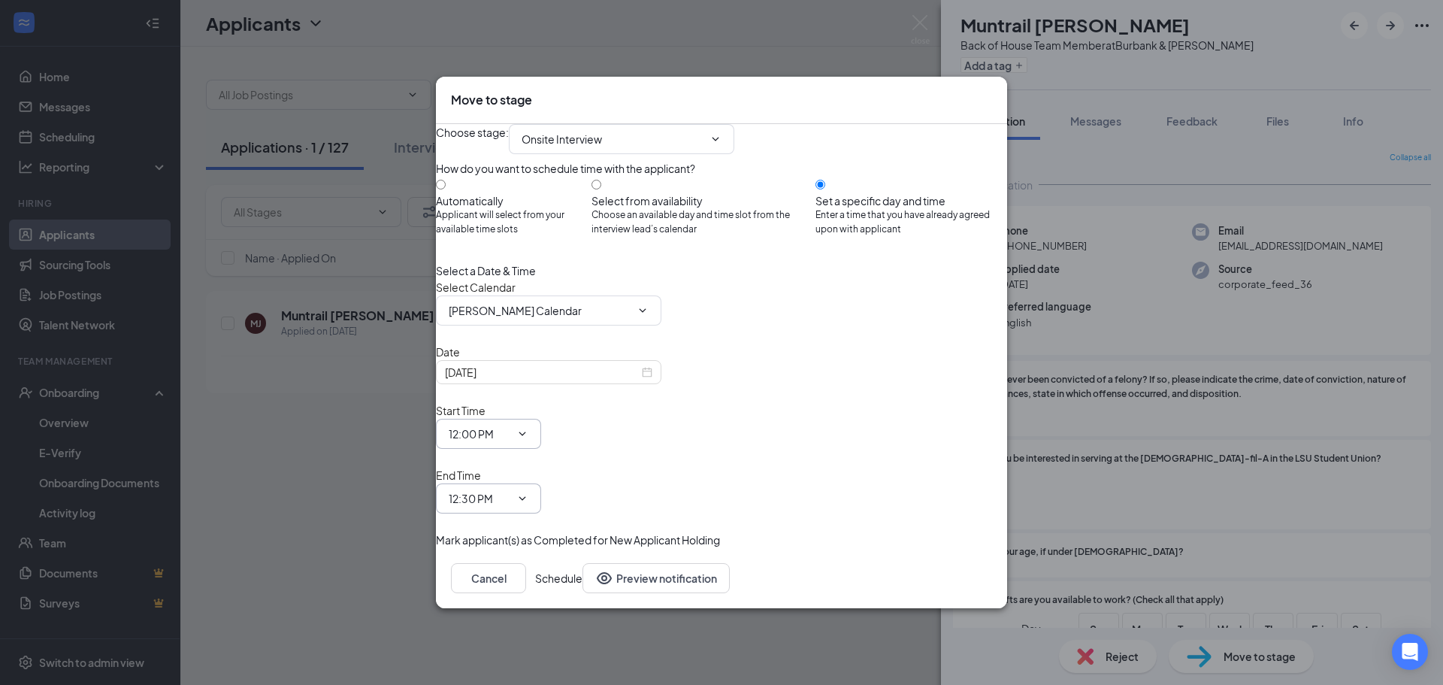
click at [510, 490] on input "12:30 PM" at bounding box center [480, 498] width 62 height 17
type input "11:00 AM"
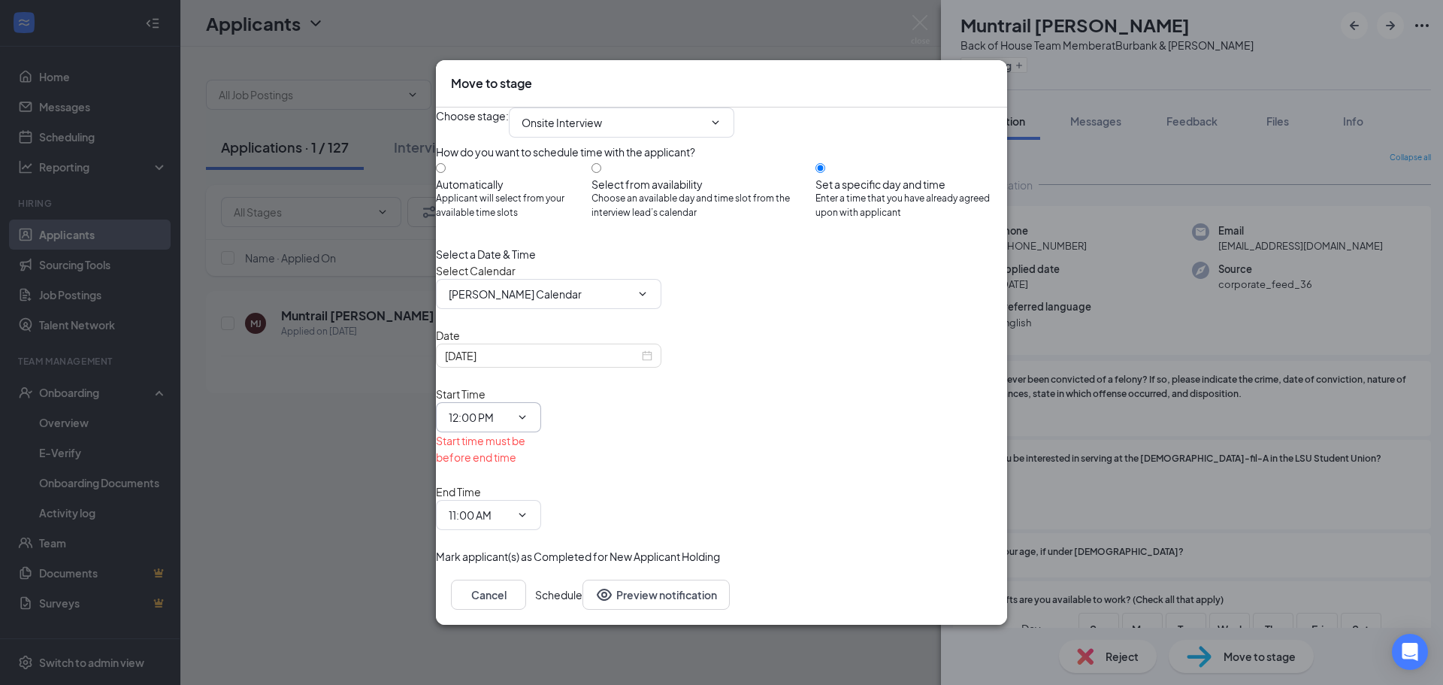
click at [541, 412] on span "12:00 PM" at bounding box center [488, 417] width 105 height 30
click at [528, 422] on icon "ChevronDown" at bounding box center [522, 417] width 12 height 12
click at [526, 419] on icon "ChevronDown" at bounding box center [522, 417] width 7 height 4
click at [528, 420] on icon "ChevronDown" at bounding box center [522, 417] width 12 height 12
click at [510, 420] on input "12:00 PM" at bounding box center [480, 417] width 62 height 17
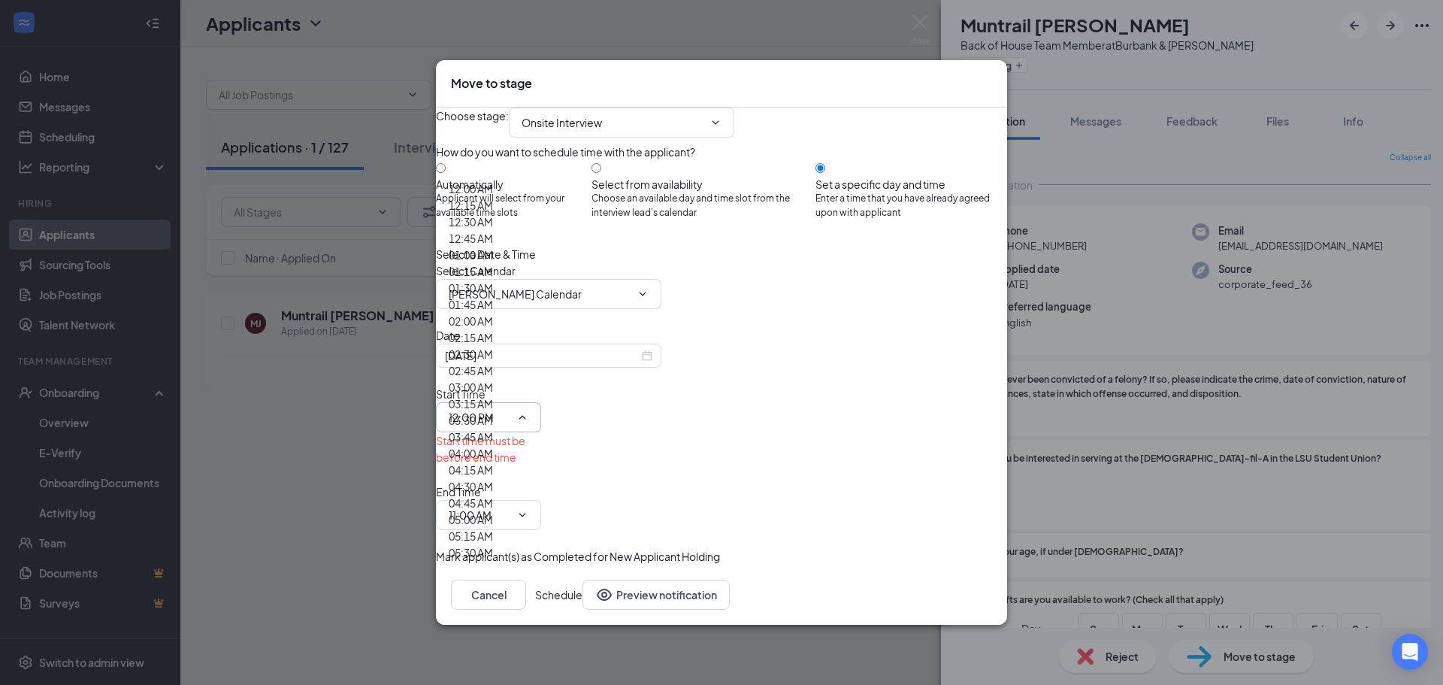
click at [510, 420] on input "12:00 PM" at bounding box center [480, 417] width 62 height 17
click at [510, 418] on input "12:00 PM" at bounding box center [480, 417] width 62 height 17
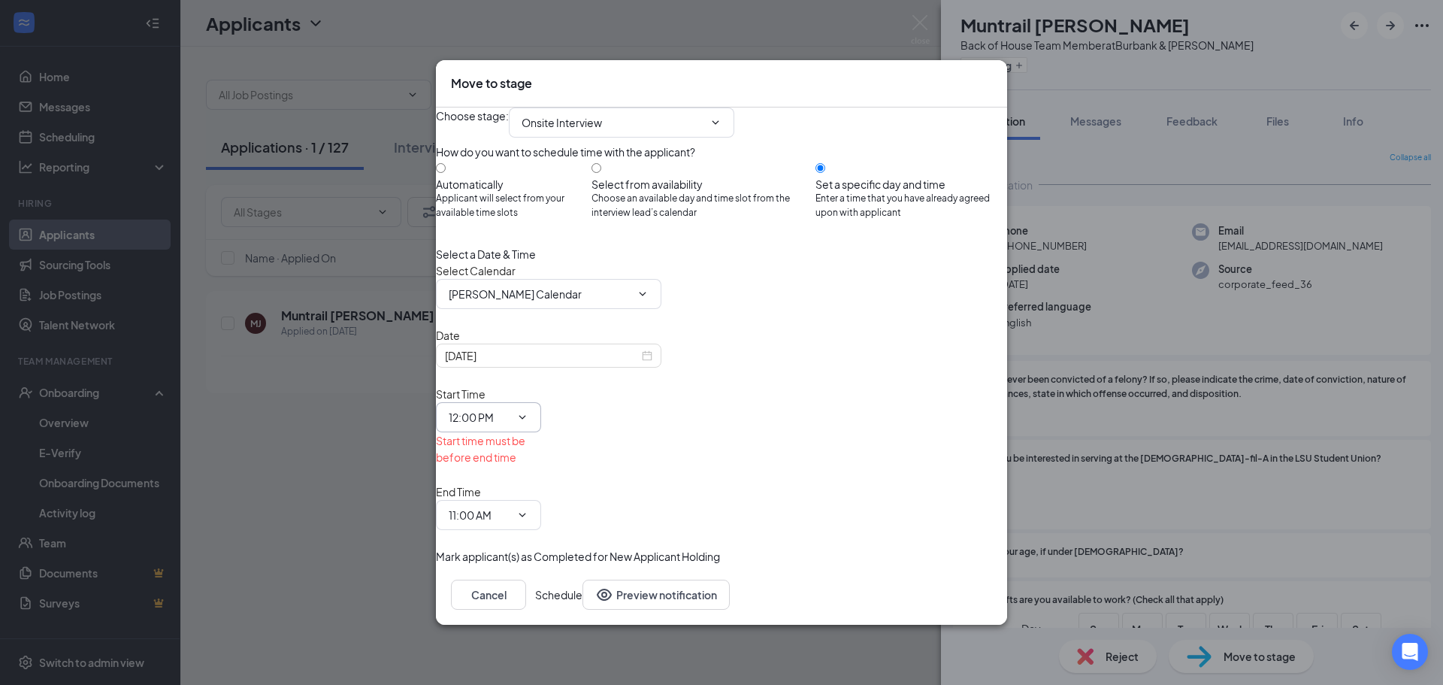
click at [510, 418] on input "12:00 PM" at bounding box center [480, 417] width 62 height 17
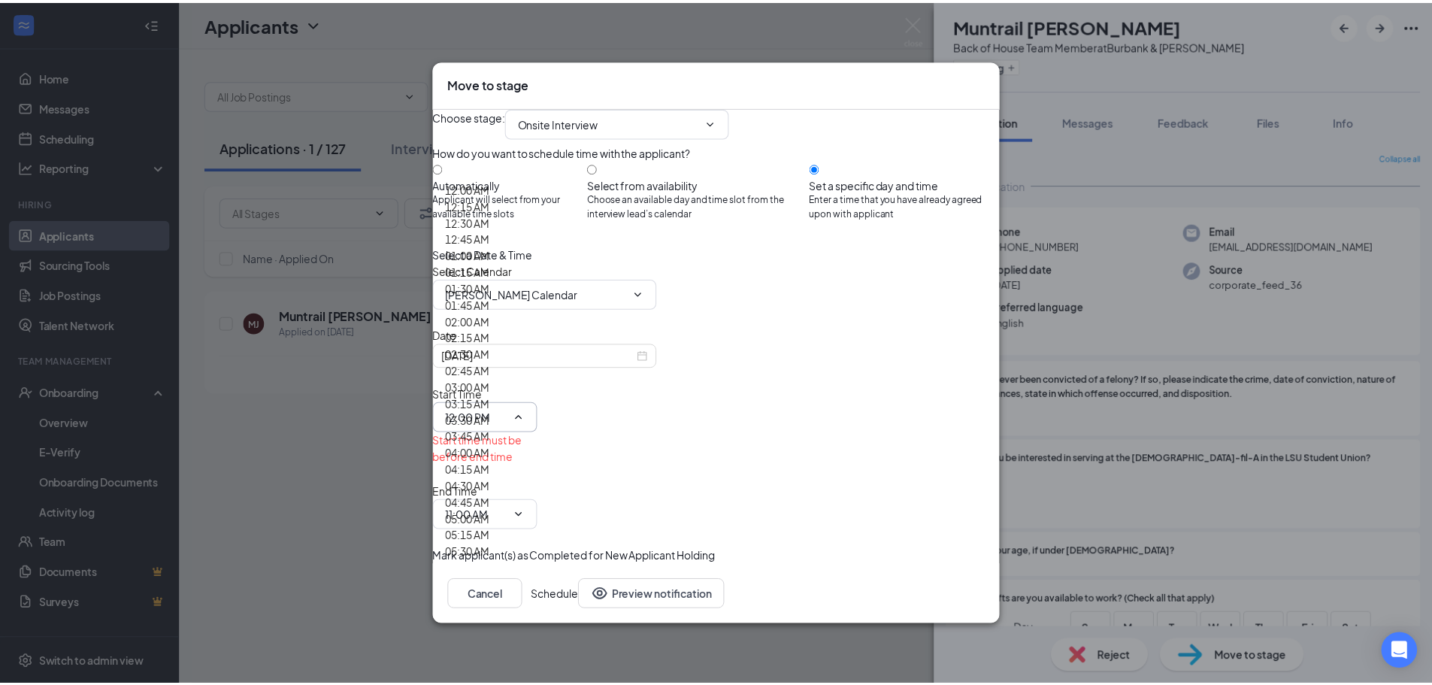
scroll to position [1333, 0]
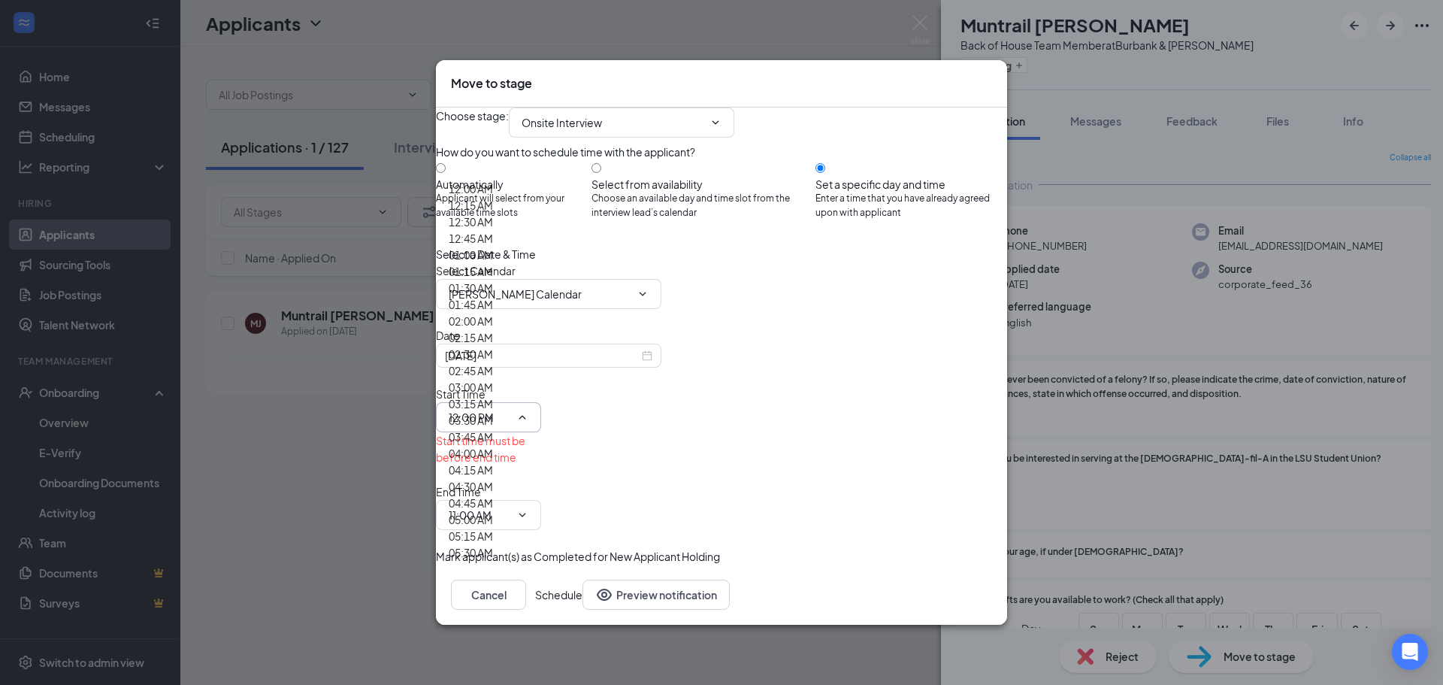
type input "10:30 AM"
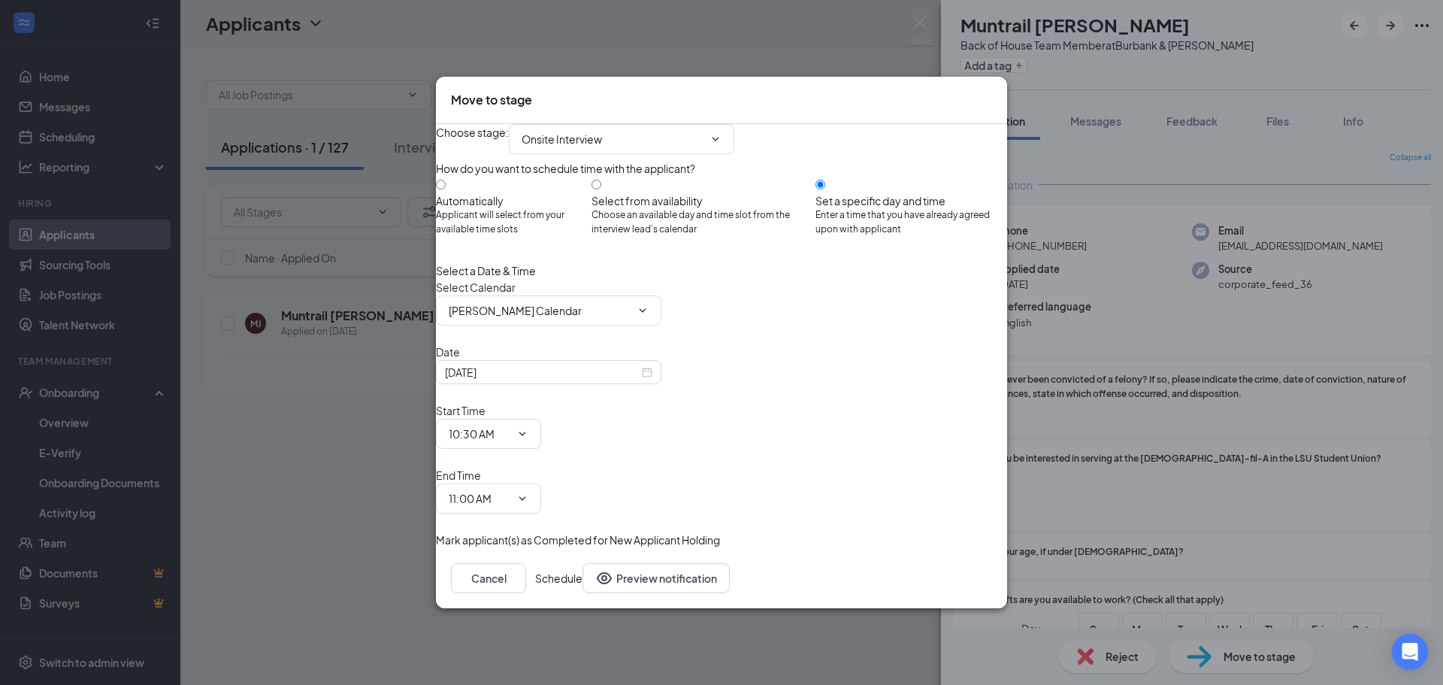
click at [582, 563] on button "Schedule" at bounding box center [558, 578] width 47 height 30
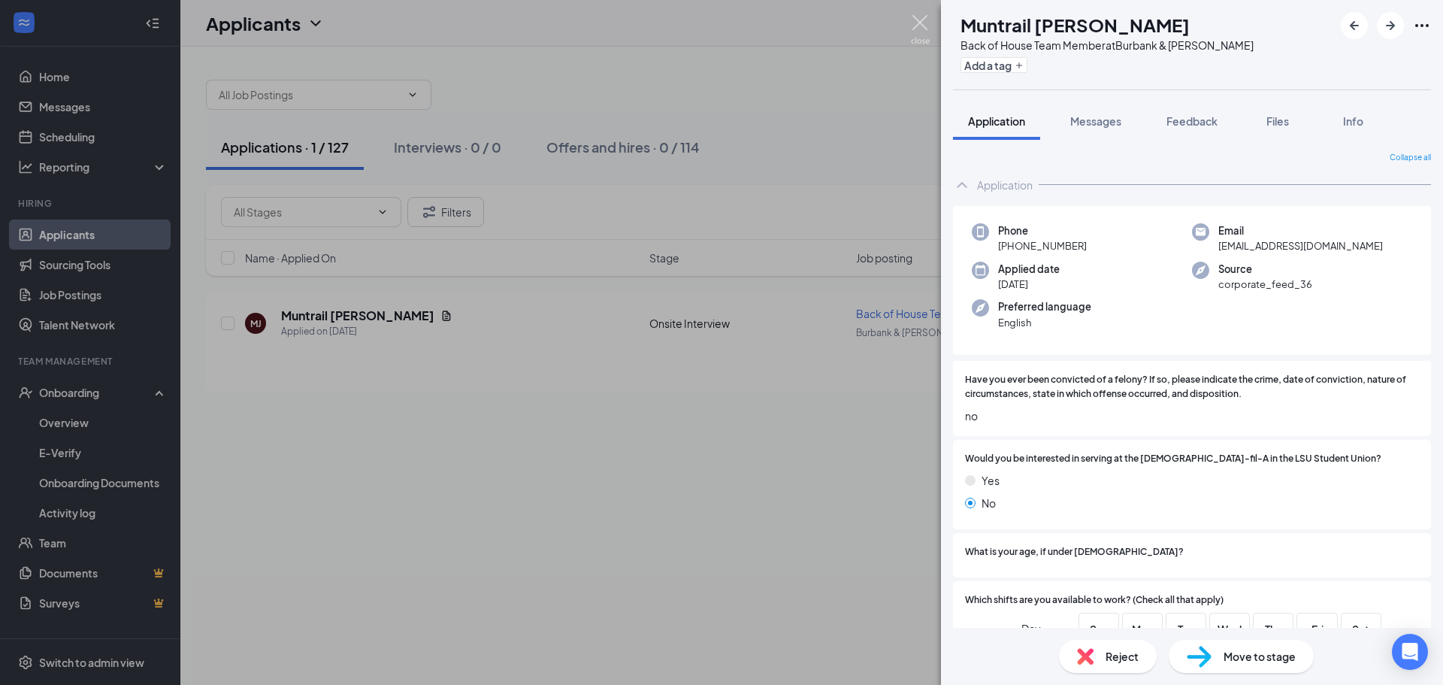
click at [922, 23] on img at bounding box center [920, 29] width 19 height 29
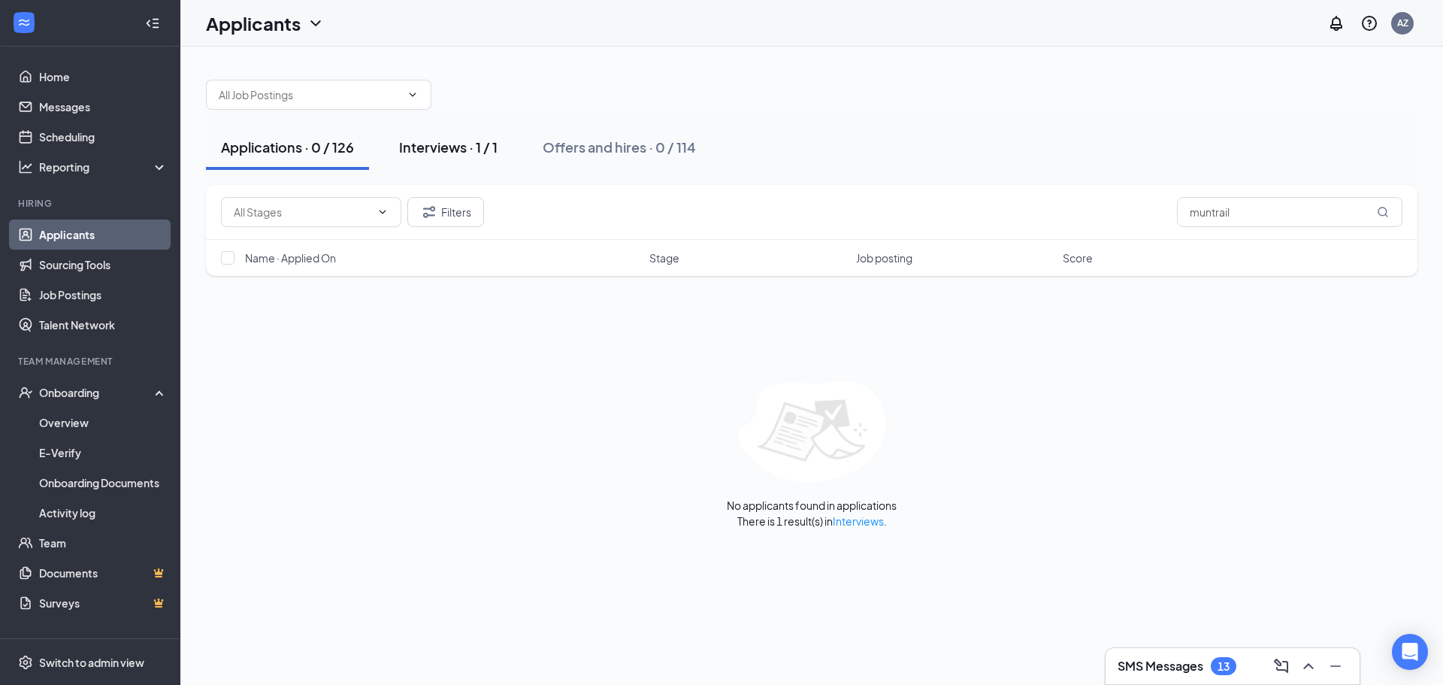
click at [426, 147] on div "Interviews · 1 / 1" at bounding box center [448, 147] width 98 height 19
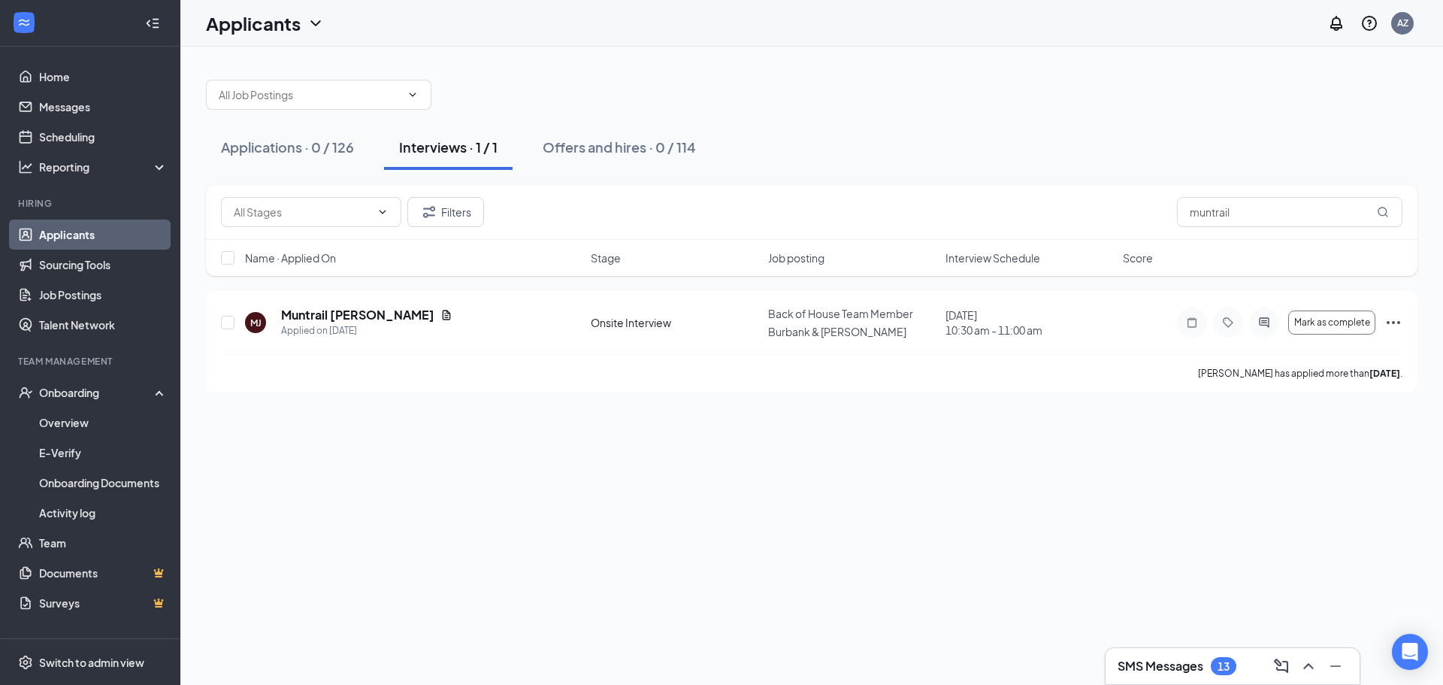
click at [116, 239] on link "Applicants" at bounding box center [103, 234] width 129 height 30
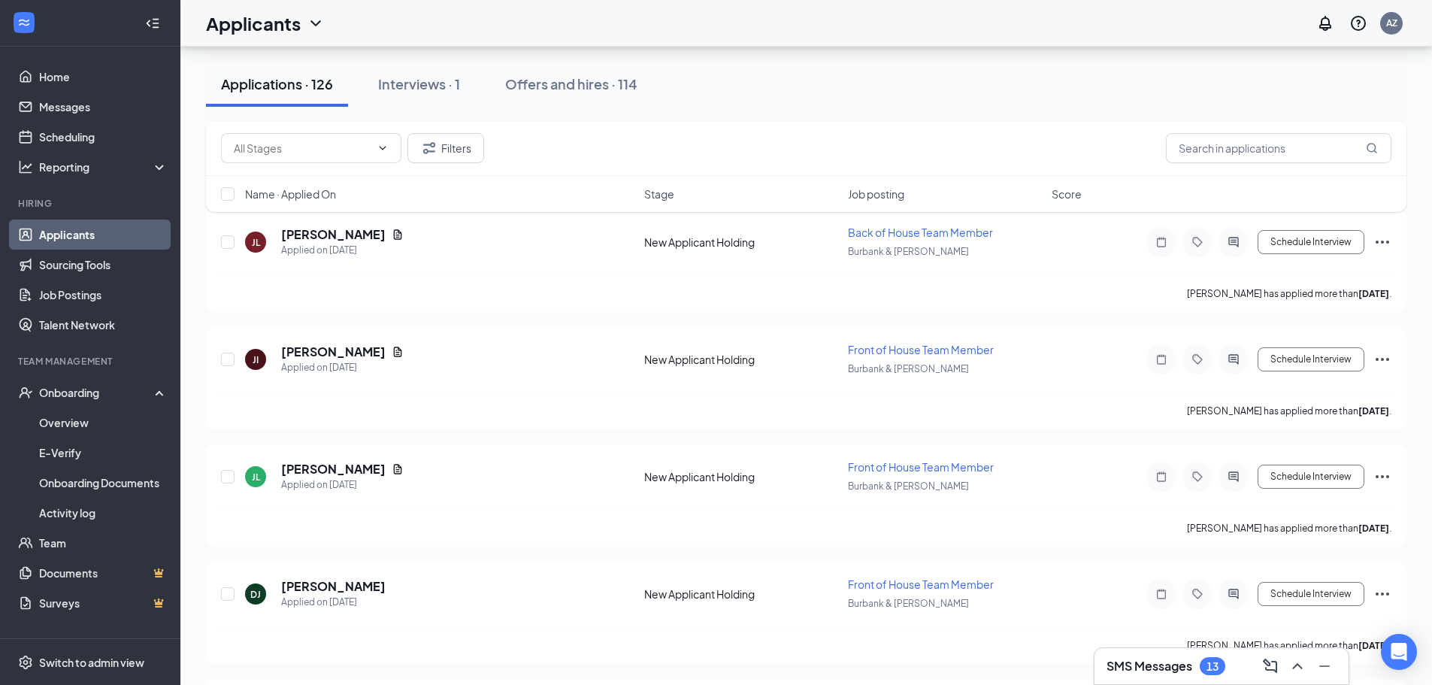
scroll to position [3908, 0]
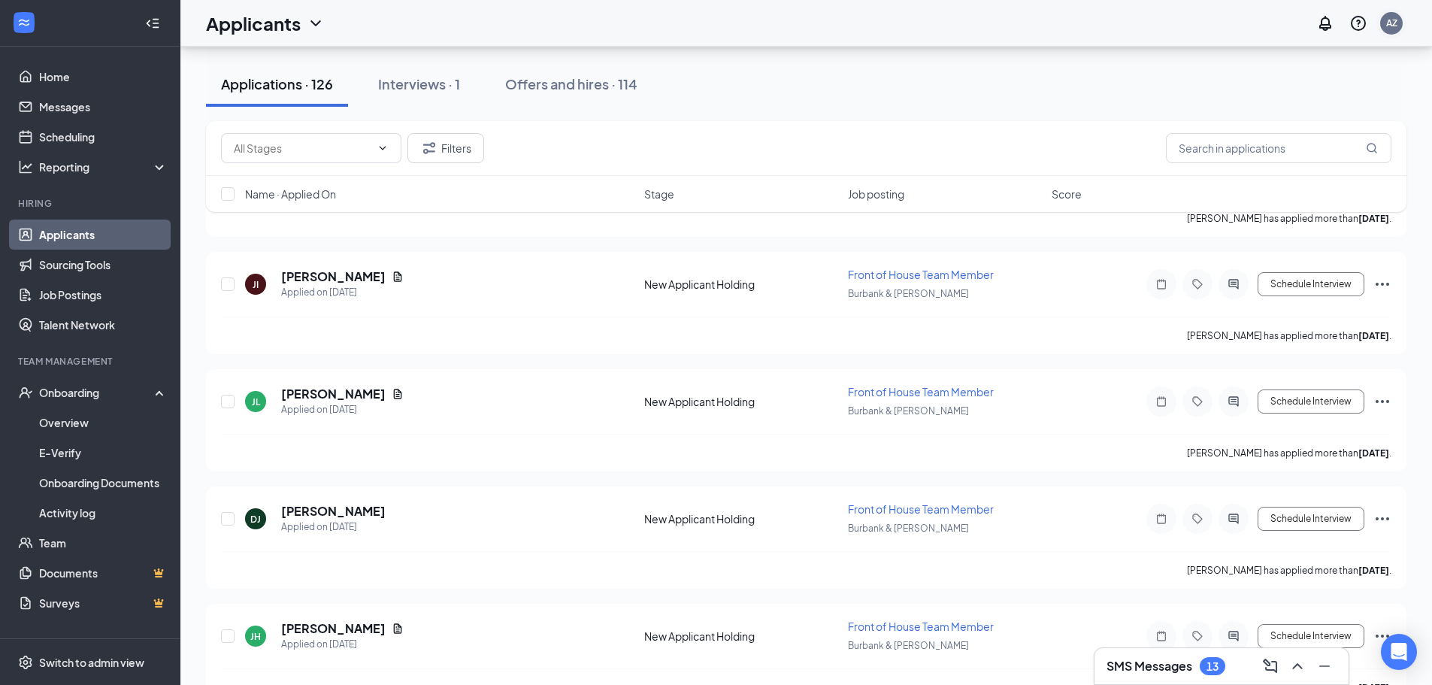
click at [1387, 25] on div "AZ" at bounding box center [1391, 23] width 11 height 13
click at [1288, 179] on li "Log out" at bounding box center [1295, 167] width 139 height 23
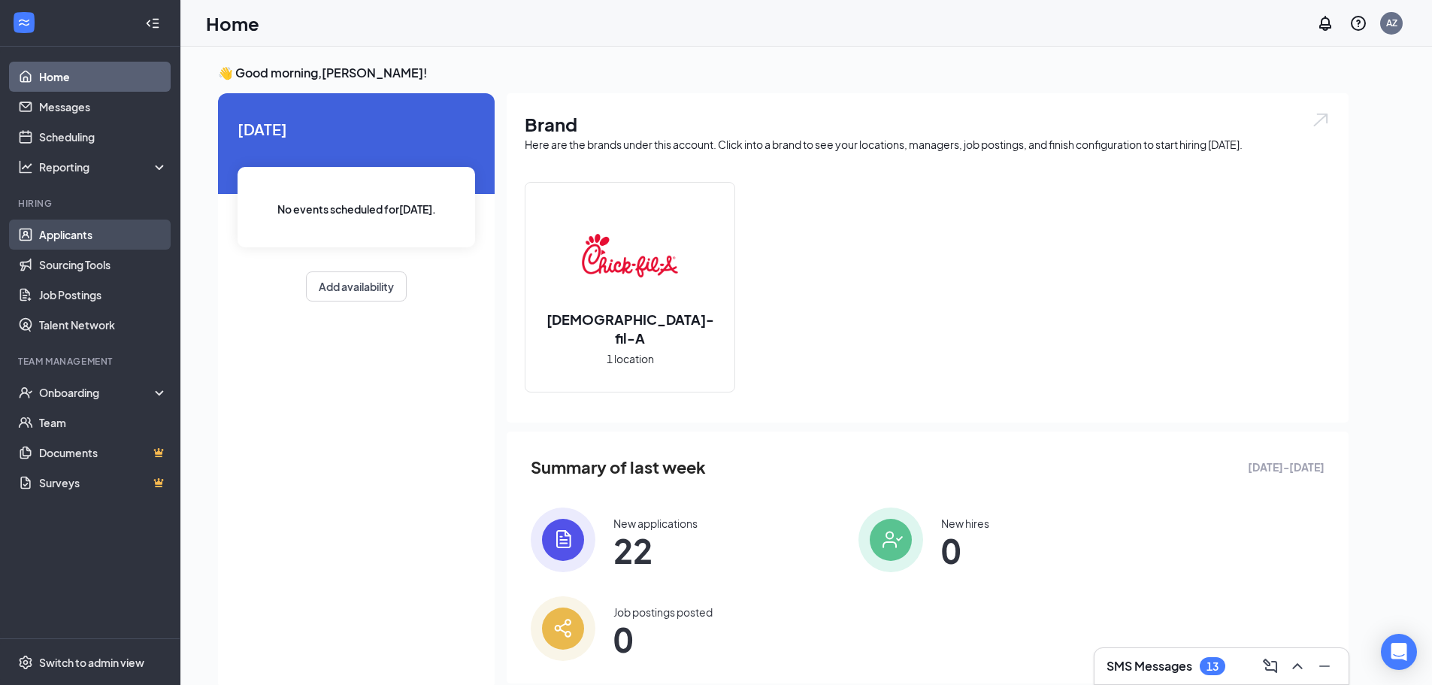
click at [109, 240] on link "Applicants" at bounding box center [103, 234] width 129 height 30
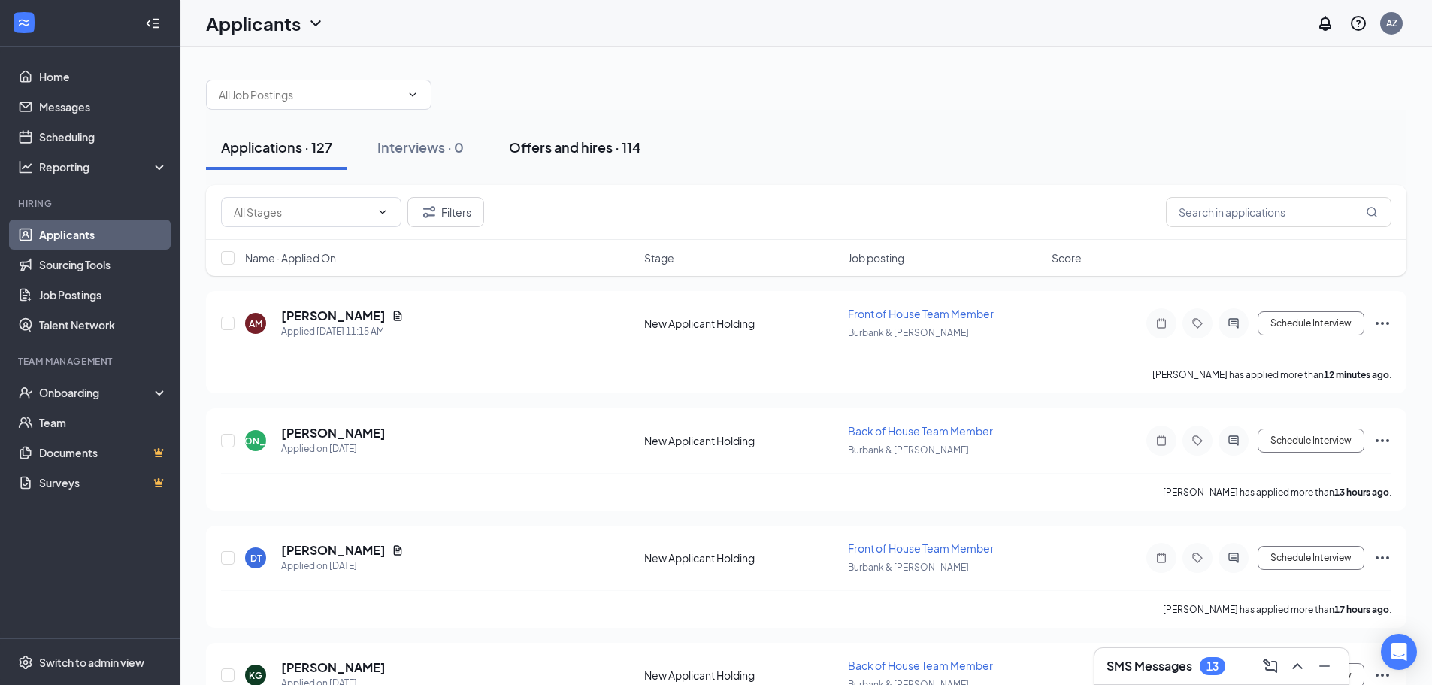
click at [609, 147] on div "Offers and hires · 114" at bounding box center [575, 147] width 132 height 19
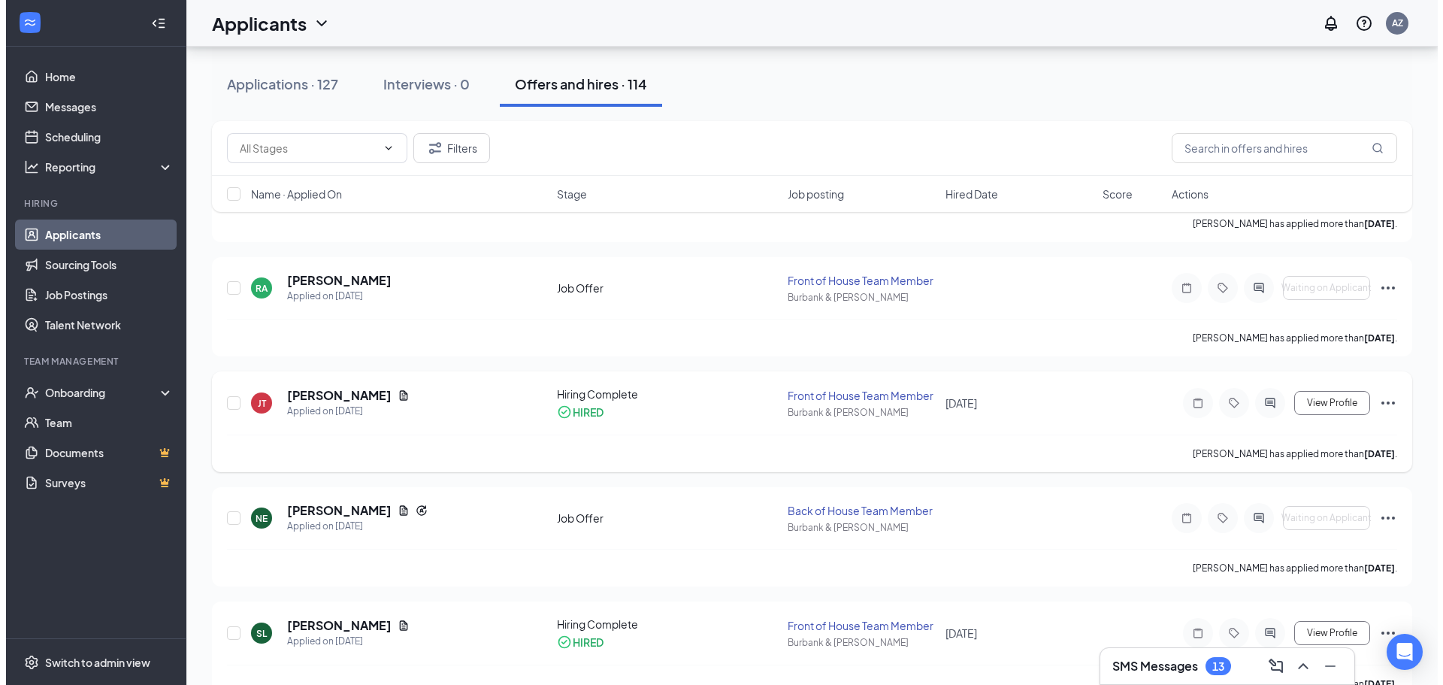
scroll to position [150, 0]
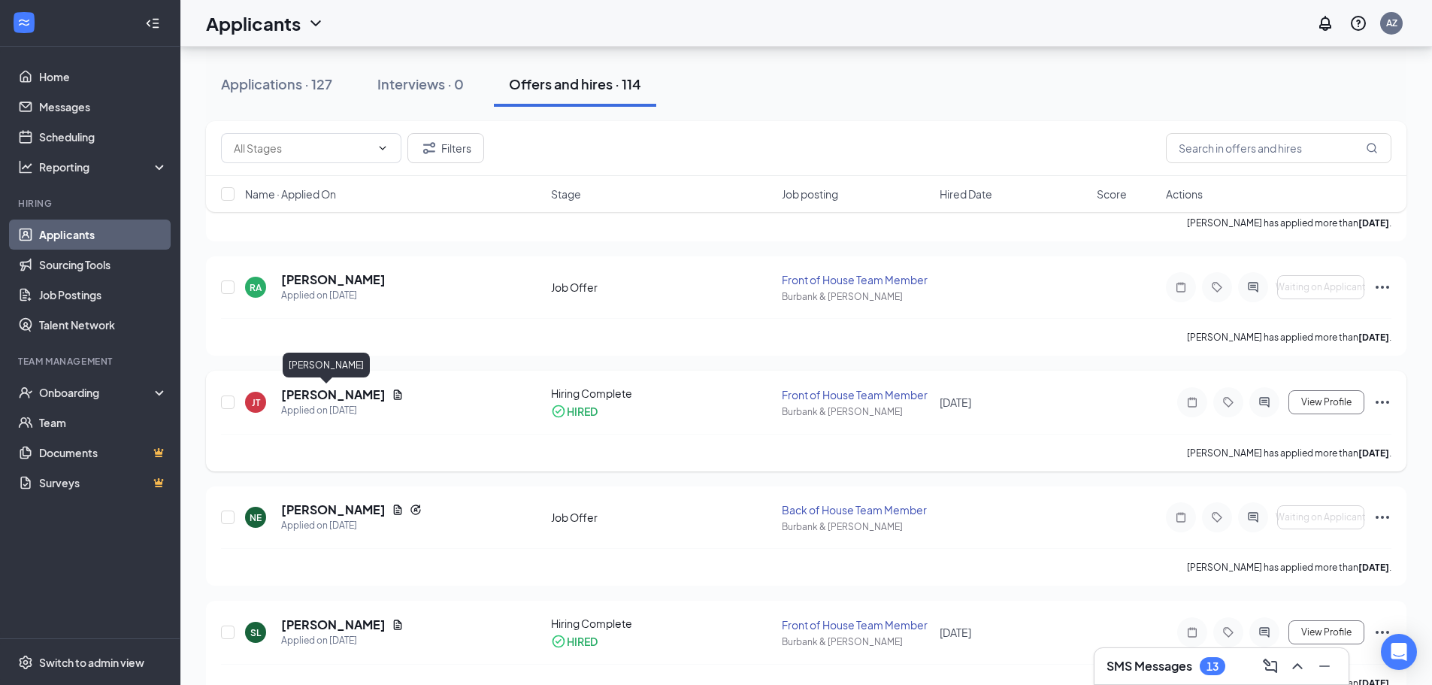
click at [322, 391] on h5 "Jack Tran" at bounding box center [333, 394] width 104 height 17
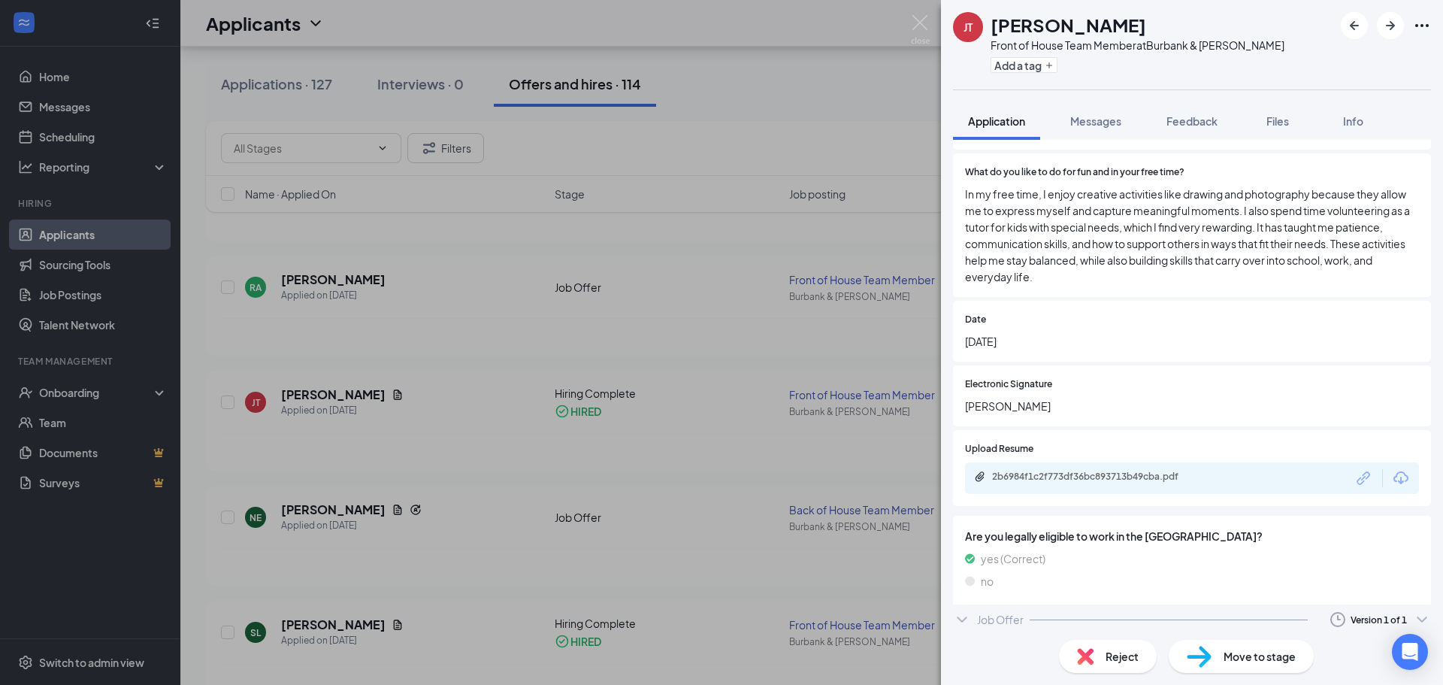
scroll to position [1956, 0]
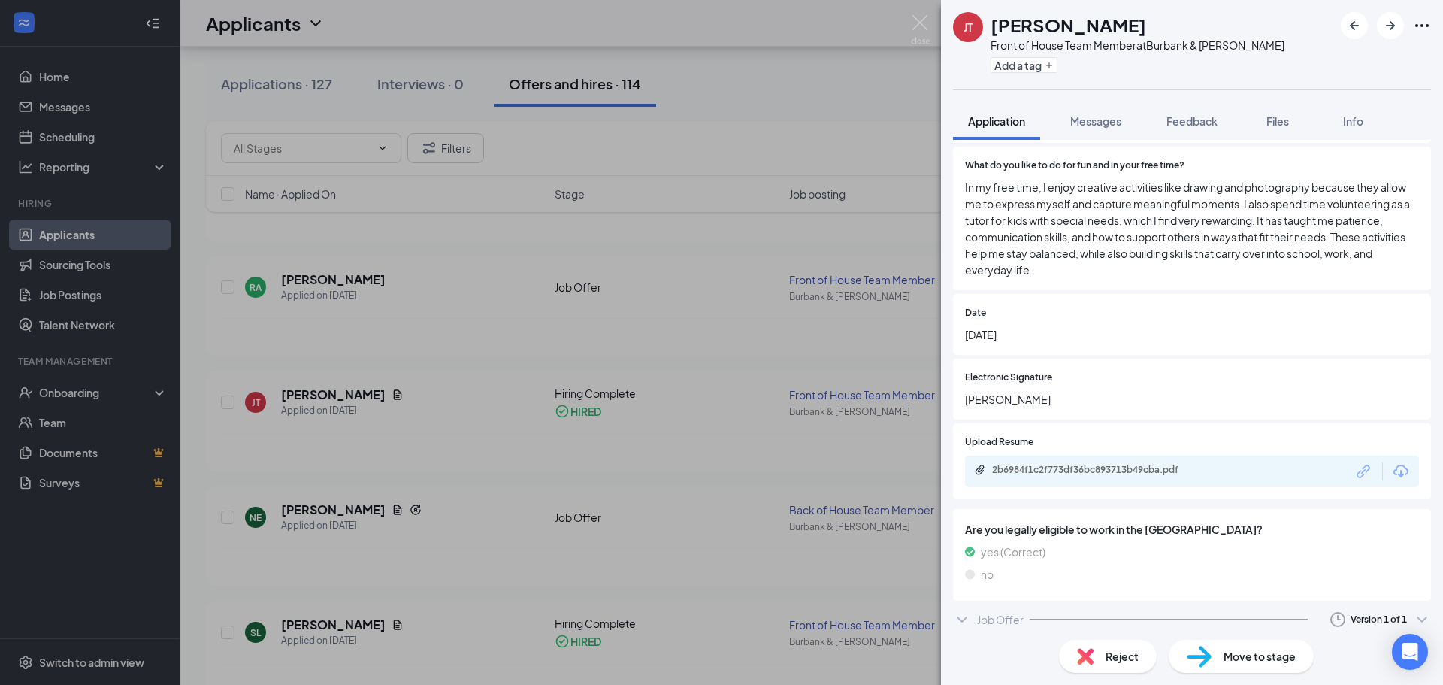
click at [979, 618] on div "Job Offer" at bounding box center [1000, 619] width 47 height 15
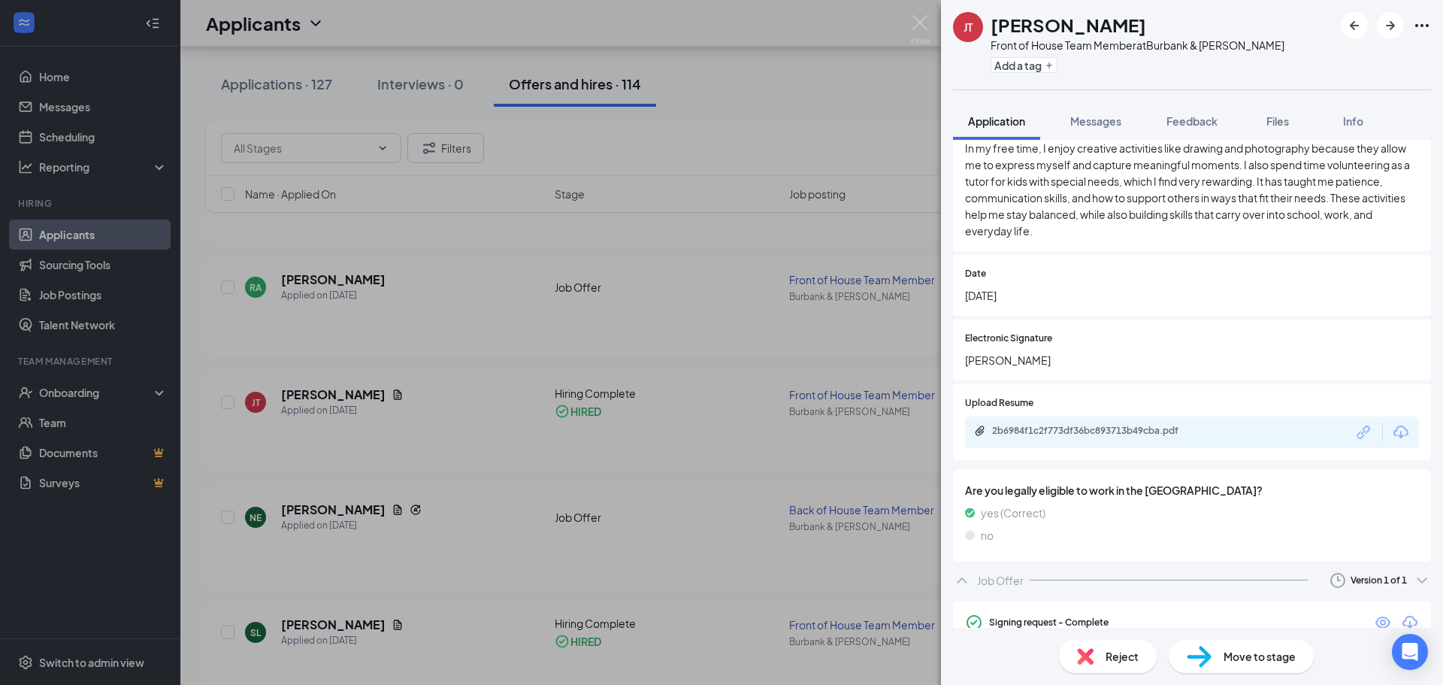
scroll to position [2052, 0]
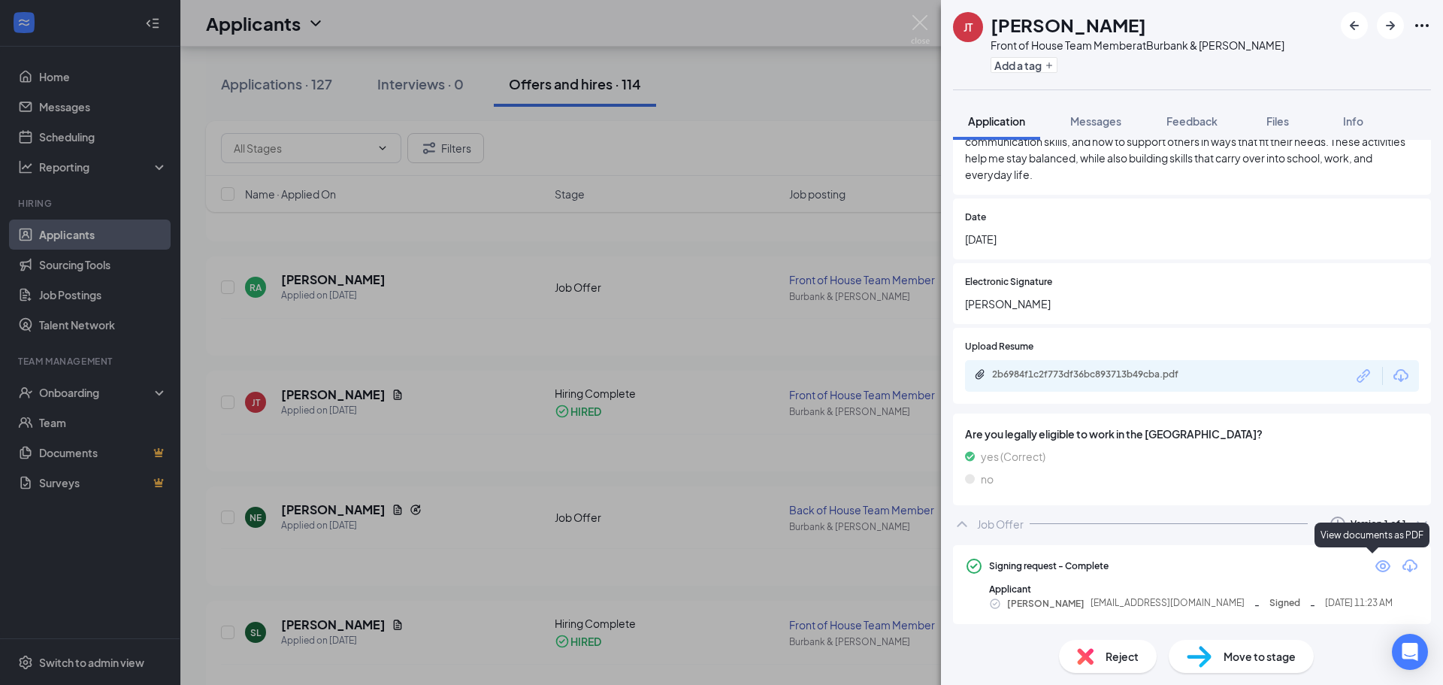
click at [1375, 568] on icon "Eye" at bounding box center [1382, 566] width 15 height 12
